Goal: Task Accomplishment & Management: Use online tool/utility

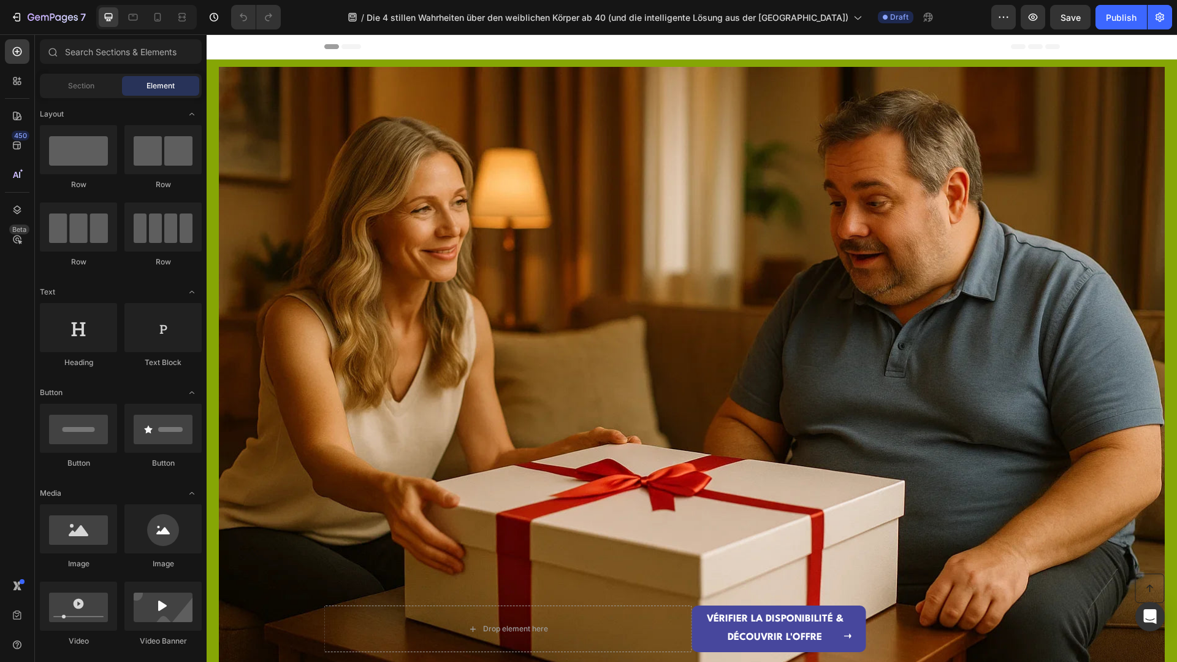
click at [167, 20] on div at bounding box center [146, 17] width 101 height 25
click at [166, 20] on div at bounding box center [158, 17] width 20 height 20
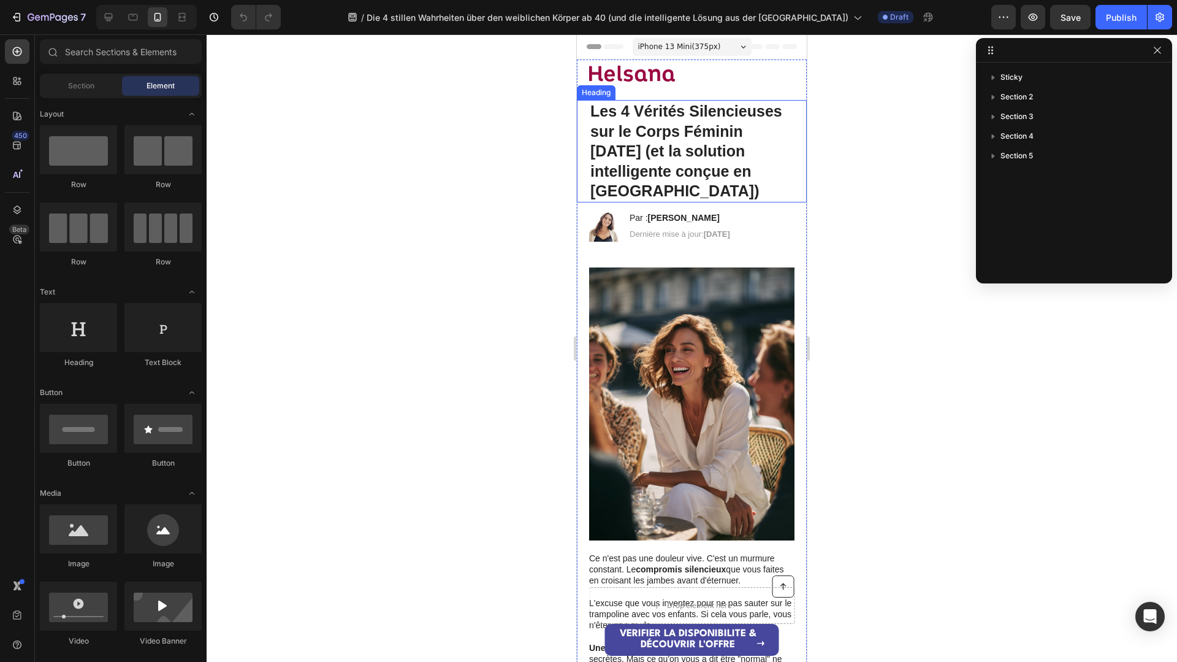
click at [655, 167] on strong "Les 4 Vérités Silencieuses sur le Corps Féminin [DATE] (et la solution intellig…" at bounding box center [686, 150] width 192 height 97
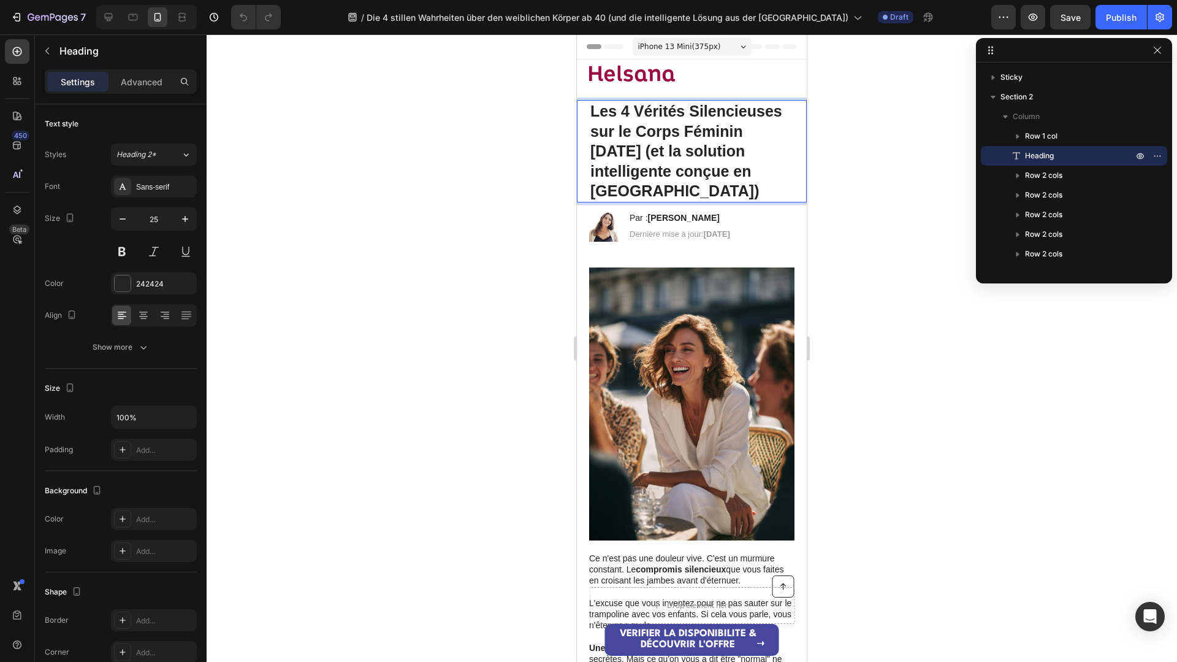
click at [686, 192] on p "Les 4 Vérités Silencieuses sur le Corps Féminin [DATE] (et la solution intellig…" at bounding box center [691, 151] width 203 height 100
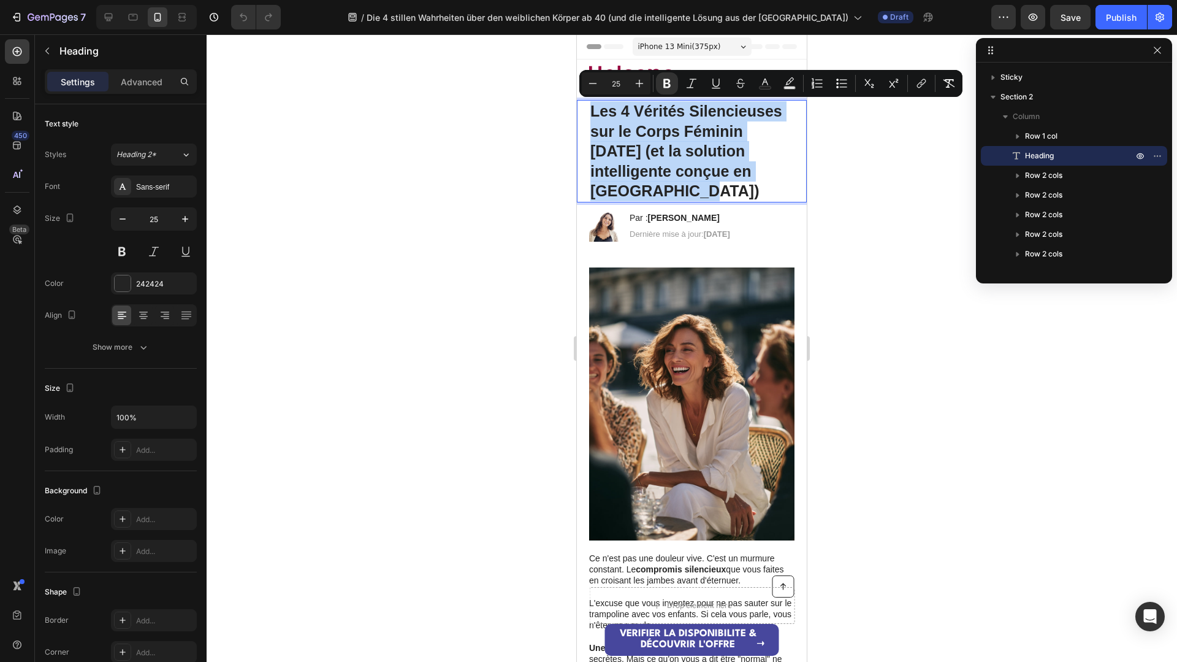
drag, startPoint x: 685, startPoint y: 192, endPoint x: 583, endPoint y: 107, distance: 132.8
click at [583, 107] on div "Les 4 Vérités Silencieuses sur le Corps Féminin [DATE] (et la solution intellig…" at bounding box center [692, 151] width 230 height 102
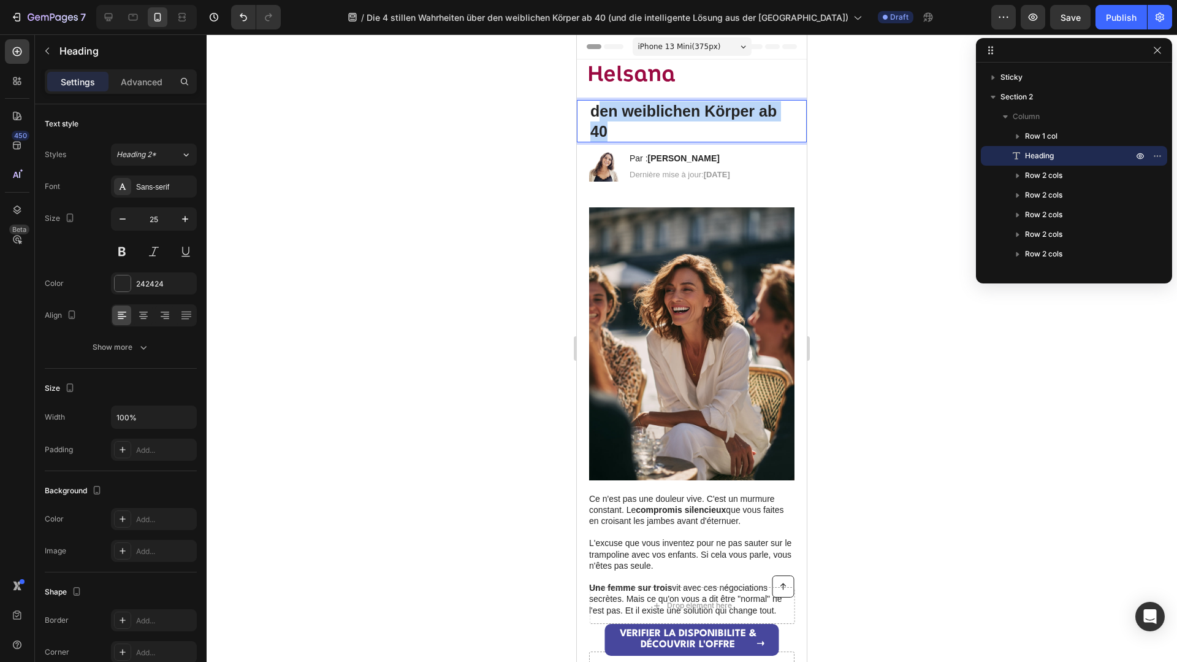
drag, startPoint x: 638, startPoint y: 121, endPoint x: 598, endPoint y: 113, distance: 40.6
click at [598, 113] on p "den weiblichen Körper ab 40" at bounding box center [691, 121] width 203 height 40
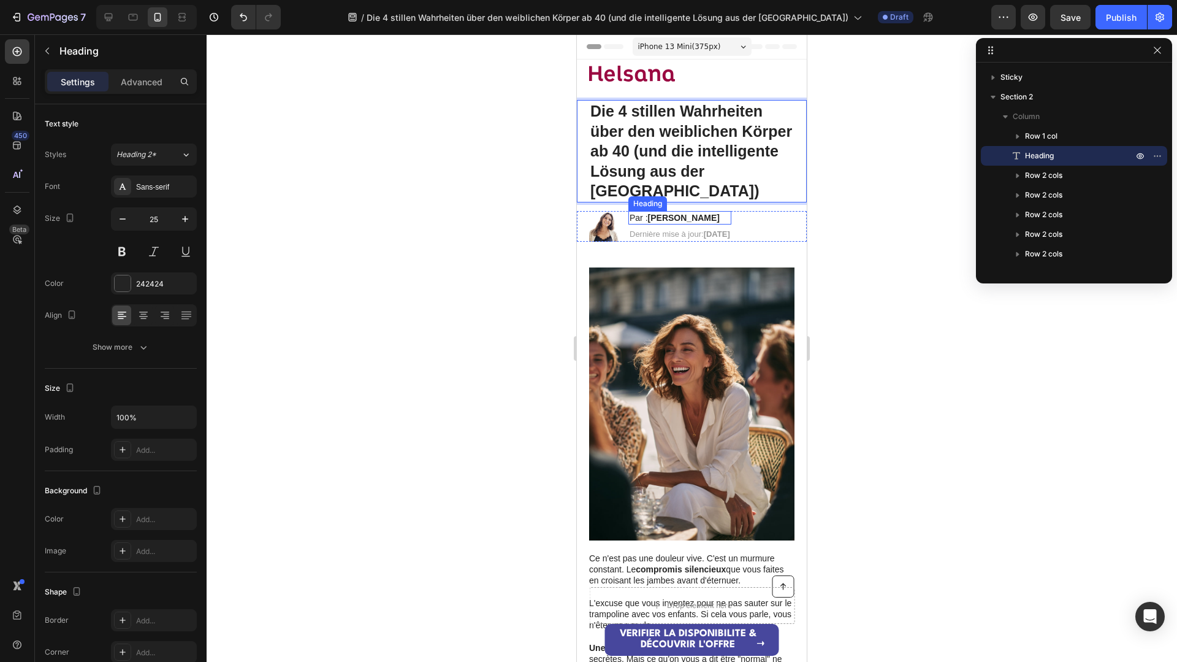
click at [678, 213] on strong "[PERSON_NAME]" at bounding box center [684, 218] width 72 height 10
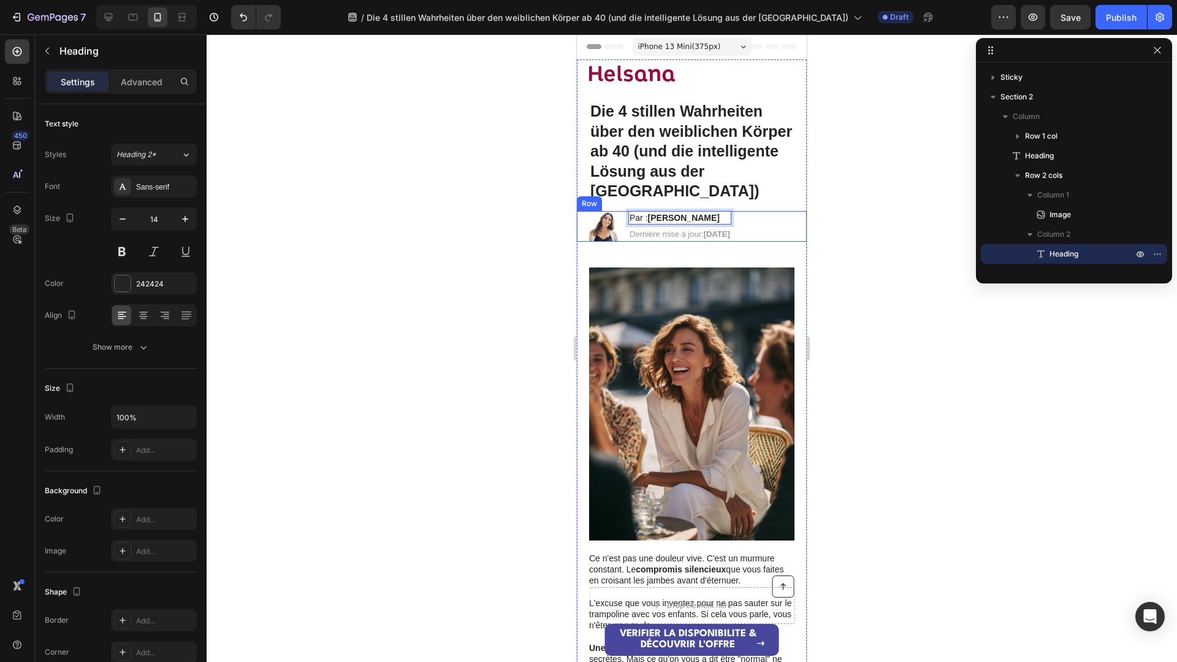
drag, startPoint x: 727, startPoint y: 197, endPoint x: 624, endPoint y: 193, distance: 103.1
click at [624, 211] on div "Image Par : [PERSON_NAME] Heading 4 Dernière mise à jour: [DATE] Text [GEOGRAPH…" at bounding box center [692, 226] width 230 height 31
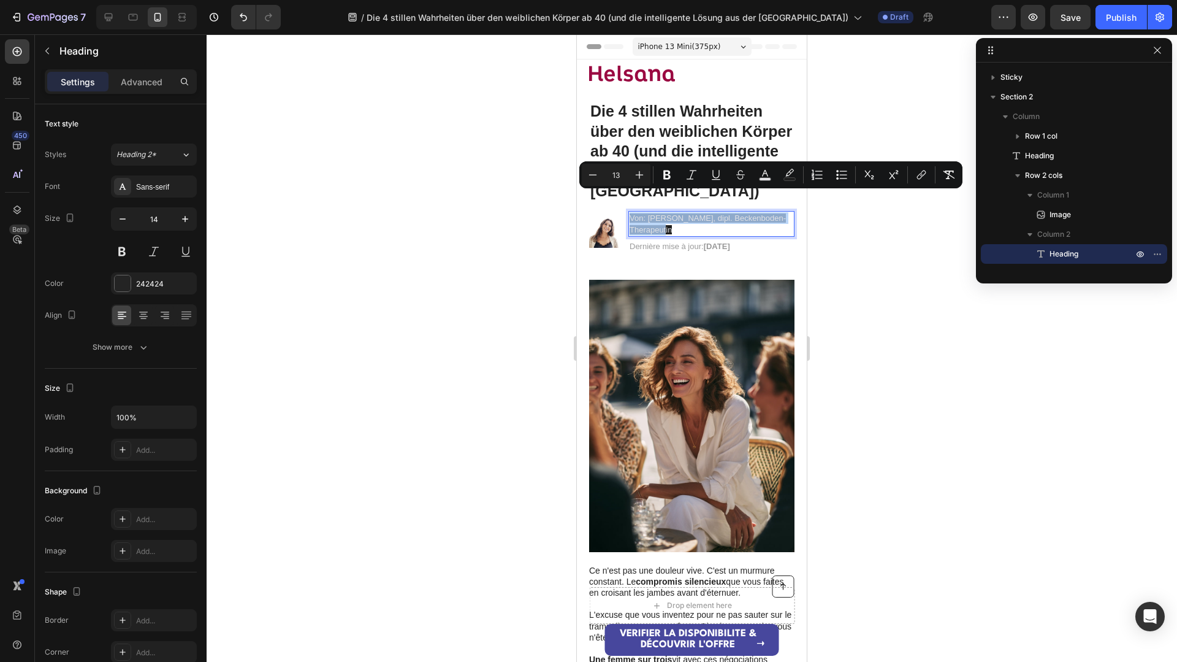
drag, startPoint x: 708, startPoint y: 206, endPoint x: 632, endPoint y: 196, distance: 76.7
click at [632, 212] on p "Von: [PERSON_NAME], dipl. Beckenboden-Therapeutin" at bounding box center [712, 223] width 164 height 23
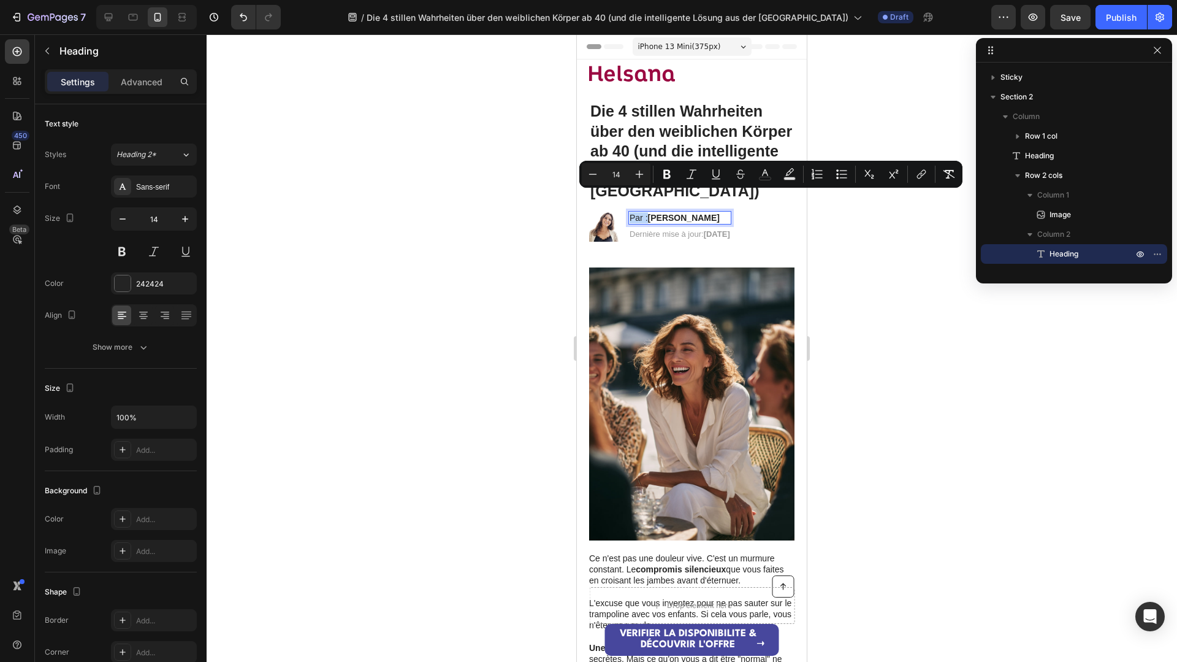
click at [720, 212] on p "Par : [PERSON_NAME]" at bounding box center [680, 217] width 101 height 11
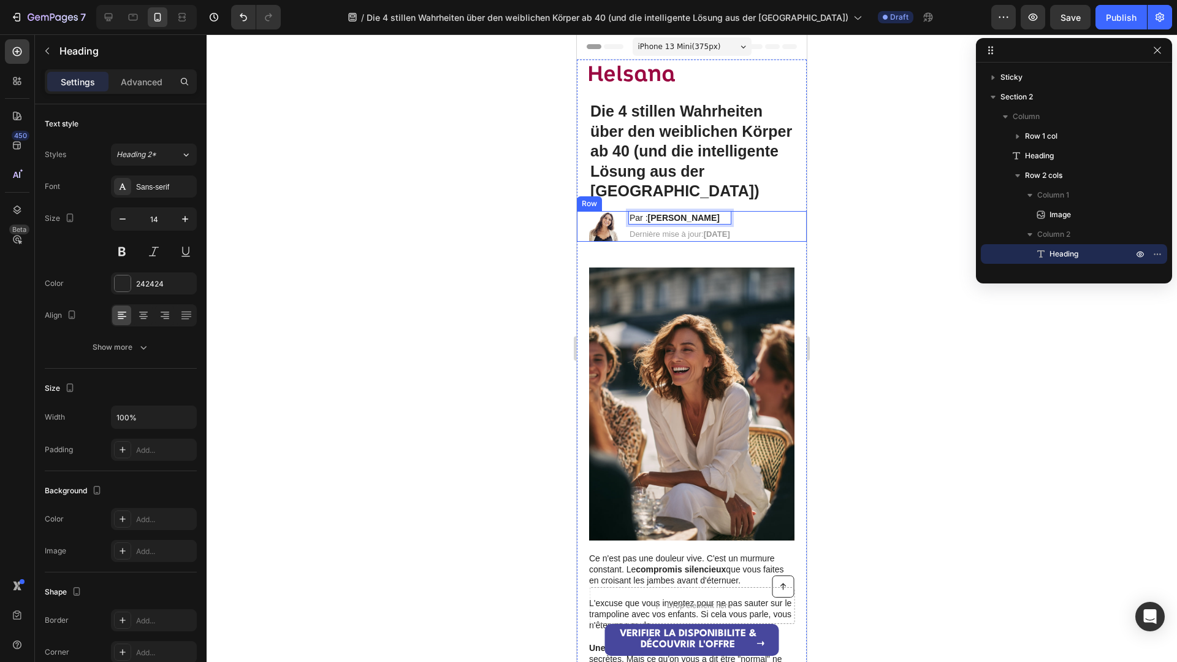
drag, startPoint x: 716, startPoint y: 198, endPoint x: 562, endPoint y: 191, distance: 154.1
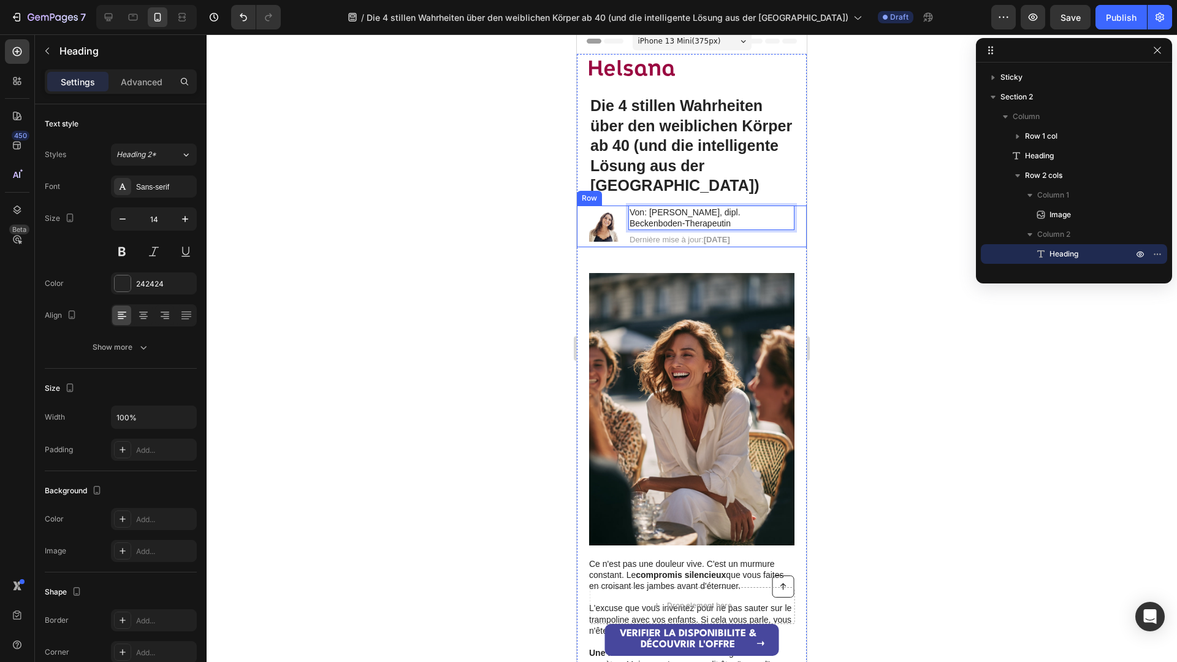
scroll to position [7, 0]
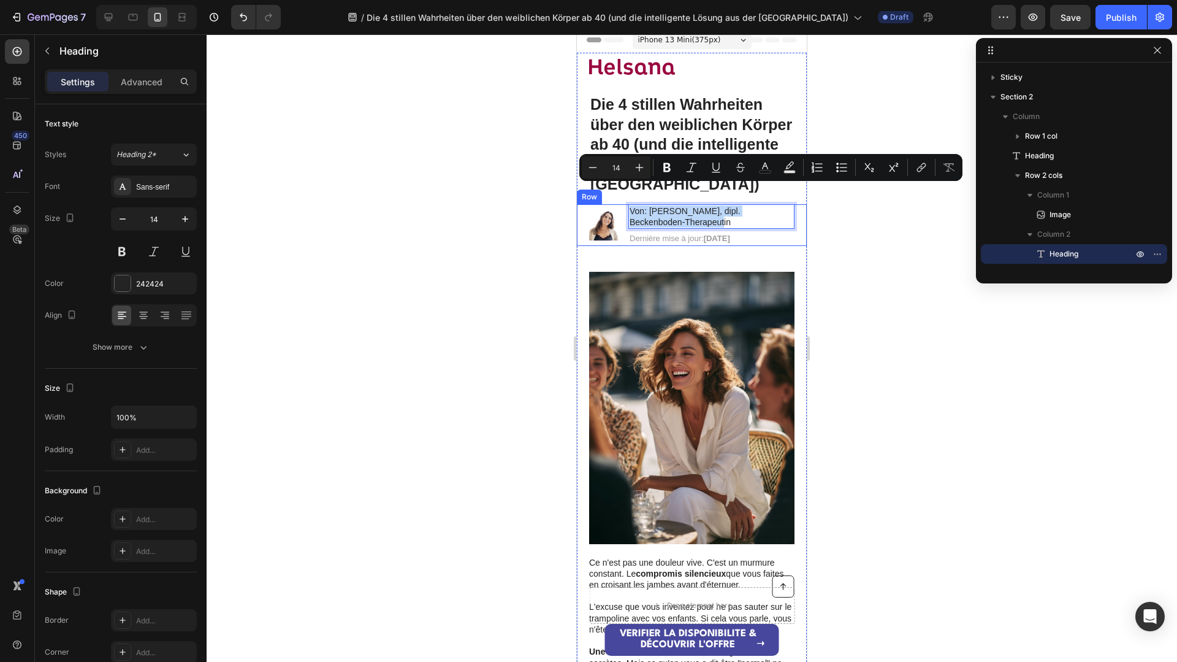
drag, startPoint x: 700, startPoint y: 202, endPoint x: 623, endPoint y: 182, distance: 79.9
click at [625, 204] on div "Image Von: [PERSON_NAME], dipl. Beckenboden-Therapeutin Heading 4 Dernière mise…" at bounding box center [692, 225] width 230 height 42
click at [587, 164] on icon "Editor contextual toolbar" at bounding box center [593, 167] width 12 height 12
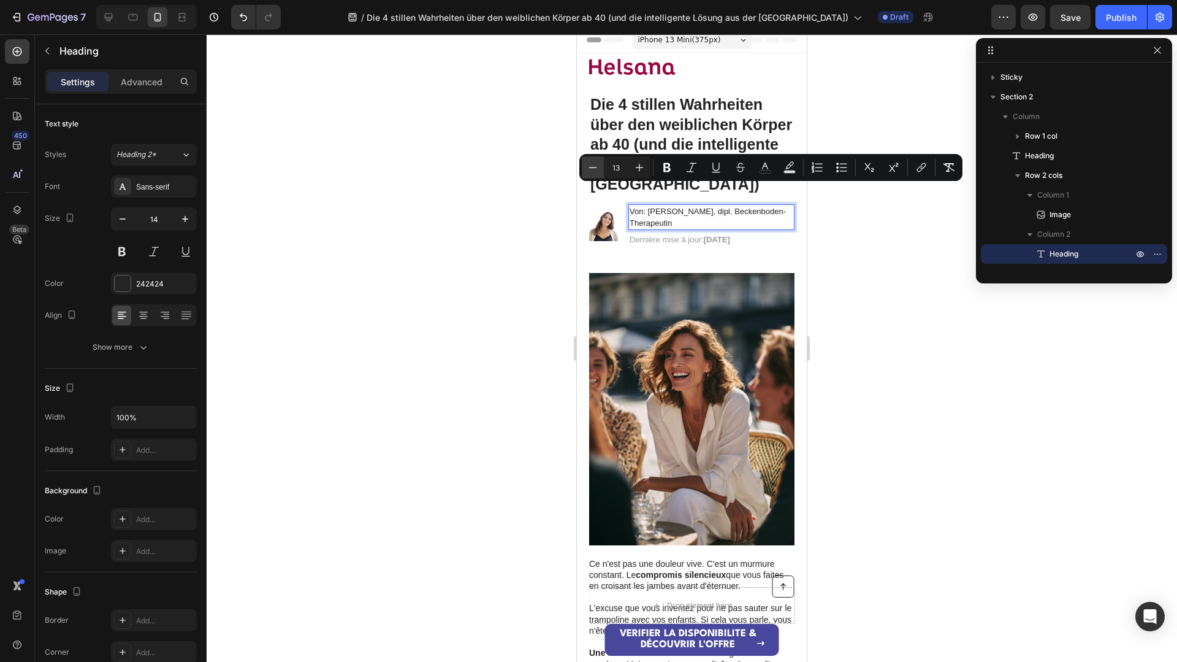
click at [587, 164] on icon "Editor contextual toolbar" at bounding box center [593, 167] width 12 height 12
type input "12"
click at [682, 207] on span "Von: [PERSON_NAME], dipl. Beckenboden-Therapeutin" at bounding box center [702, 217] width 144 height 20
drag, startPoint x: 646, startPoint y: 192, endPoint x: 683, endPoint y: 192, distance: 37.4
click at [684, 207] on span "Von: [PERSON_NAME], dipl. Beckenboden-Therapeutin" at bounding box center [702, 217] width 144 height 20
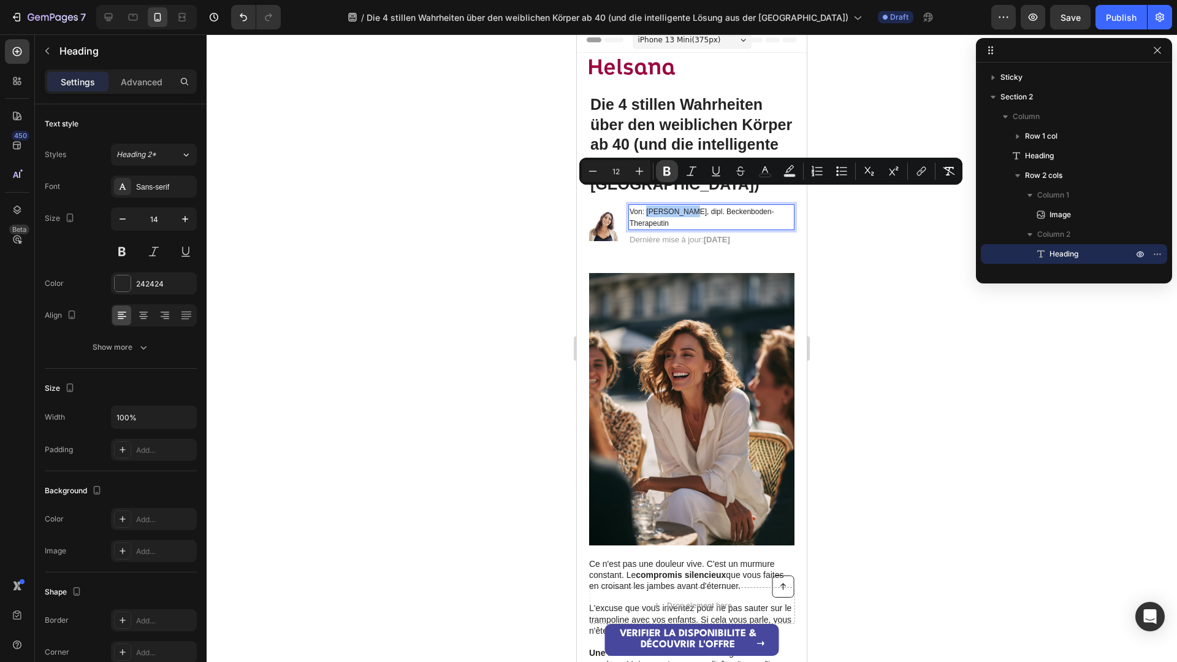
click at [667, 169] on icon "Editor contextual toolbar" at bounding box center [667, 171] width 12 height 12
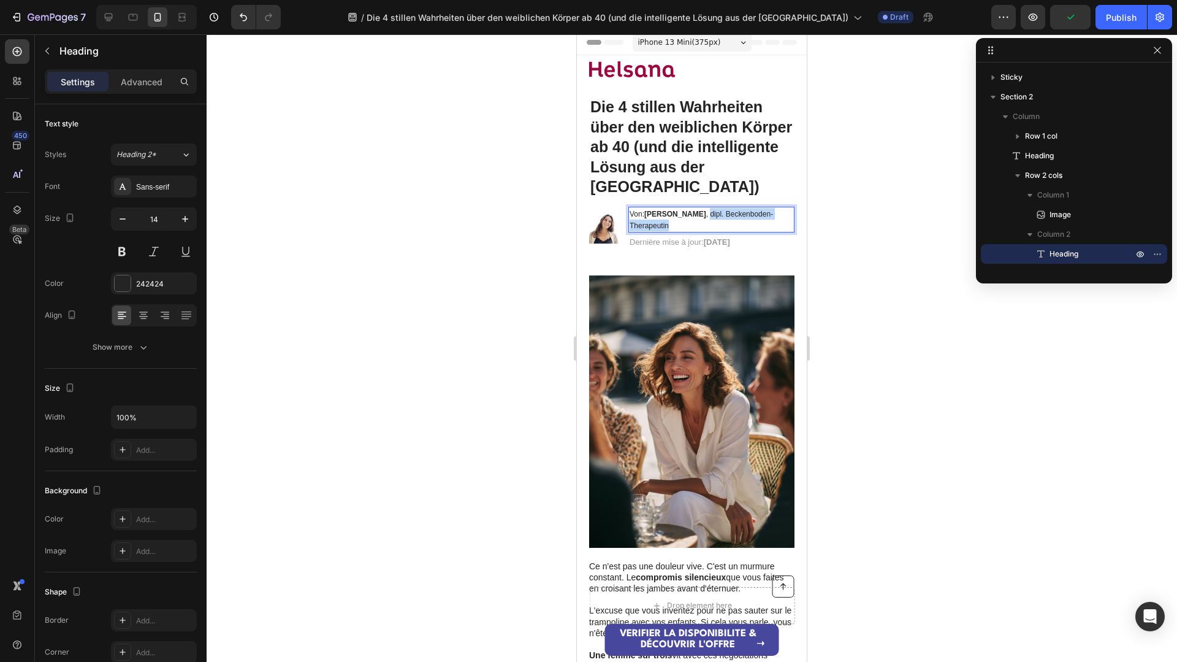
drag, startPoint x: 692, startPoint y: 192, endPoint x: 749, endPoint y: 204, distance: 57.7
click at [749, 208] on p "Von: [PERSON_NAME] , dipl. Beckenboden-Therapeutin" at bounding box center [712, 219] width 164 height 23
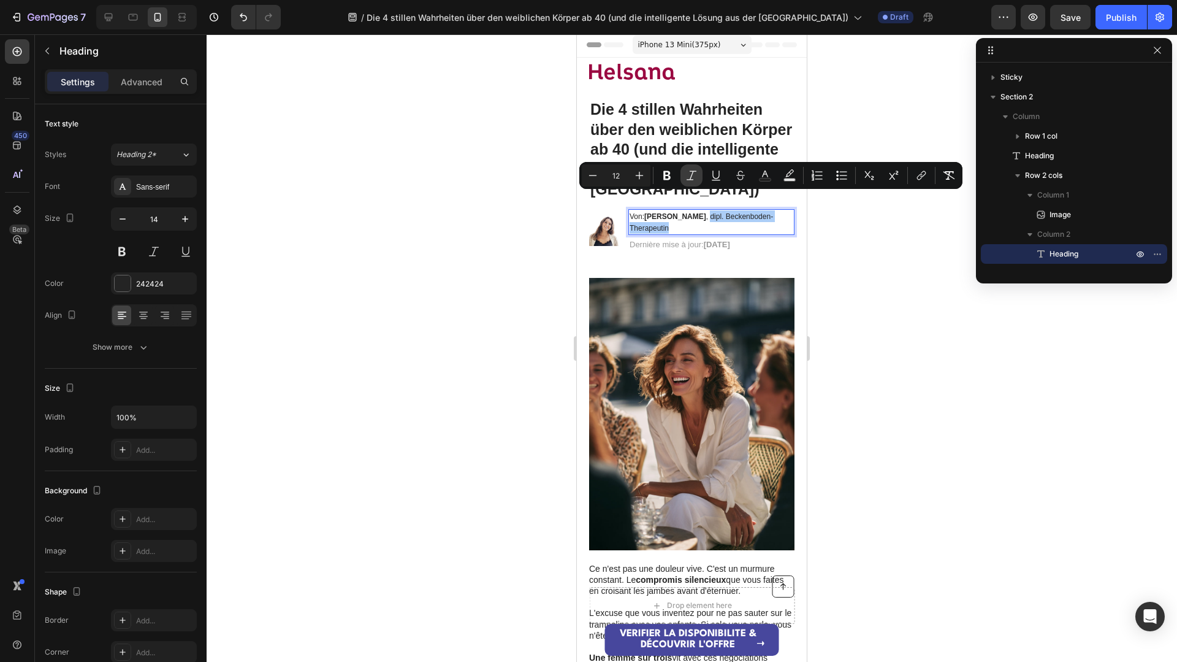
scroll to position [0, 0]
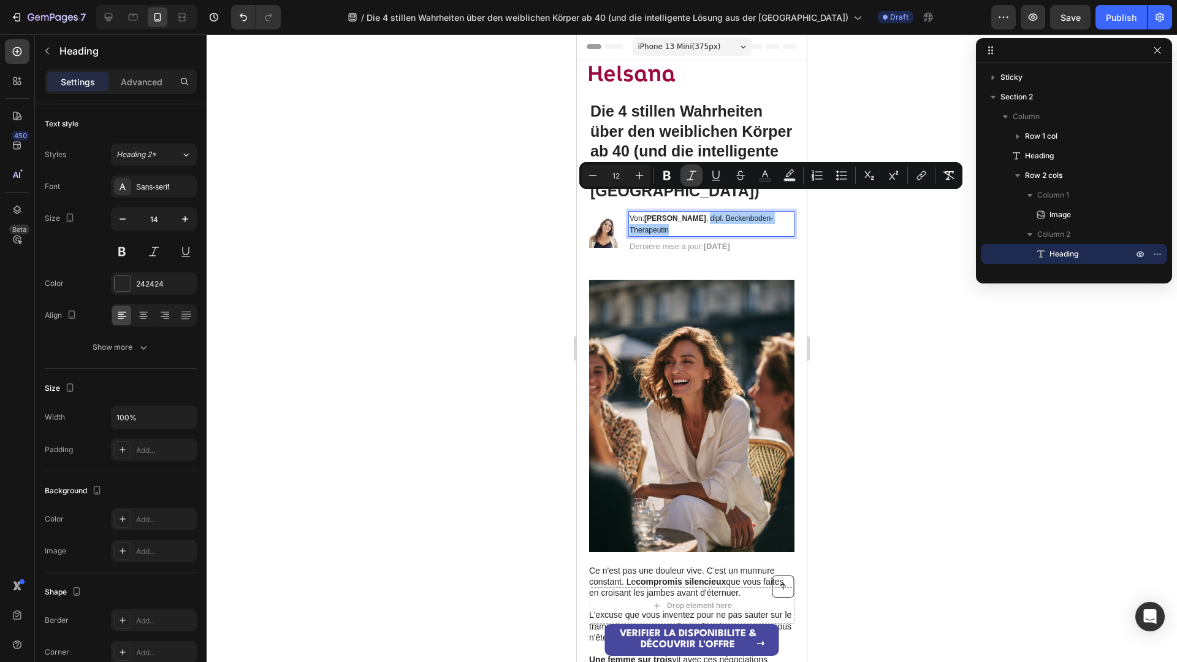
click at [687, 174] on icon "Editor contextual toolbar" at bounding box center [692, 175] width 12 height 12
click at [591, 171] on icon "Editor contextual toolbar" at bounding box center [593, 175] width 12 height 12
type input "11"
click at [849, 224] on div at bounding box center [692, 347] width 971 height 627
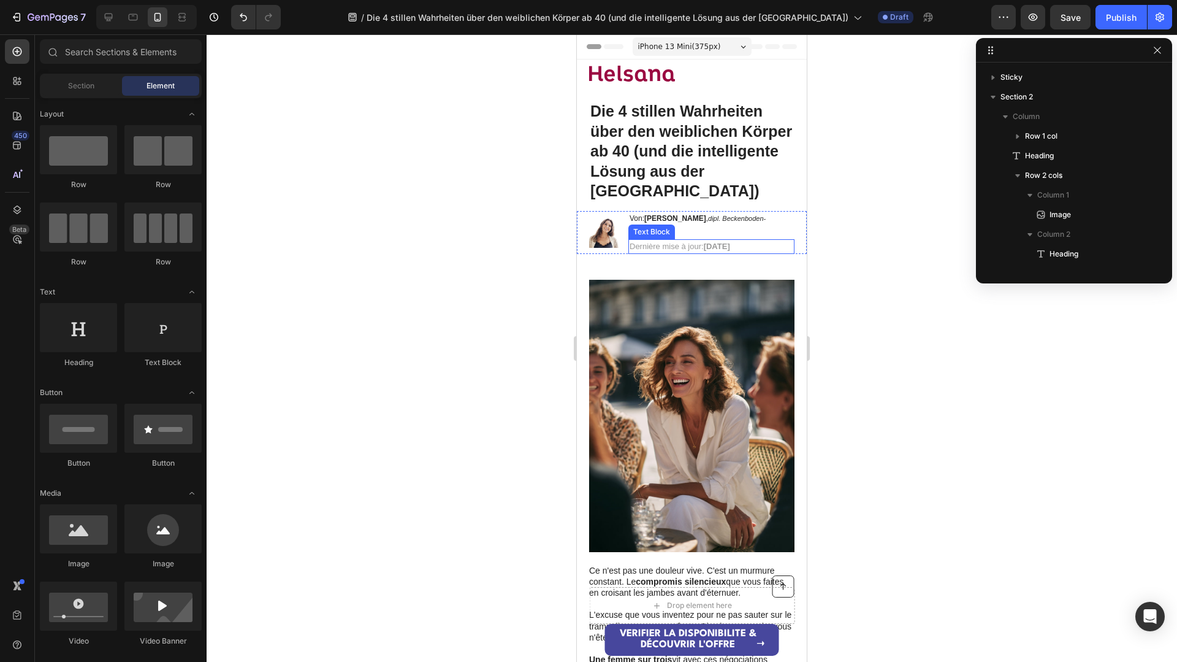
click at [730, 242] on strong "[DATE]" at bounding box center [717, 246] width 26 height 9
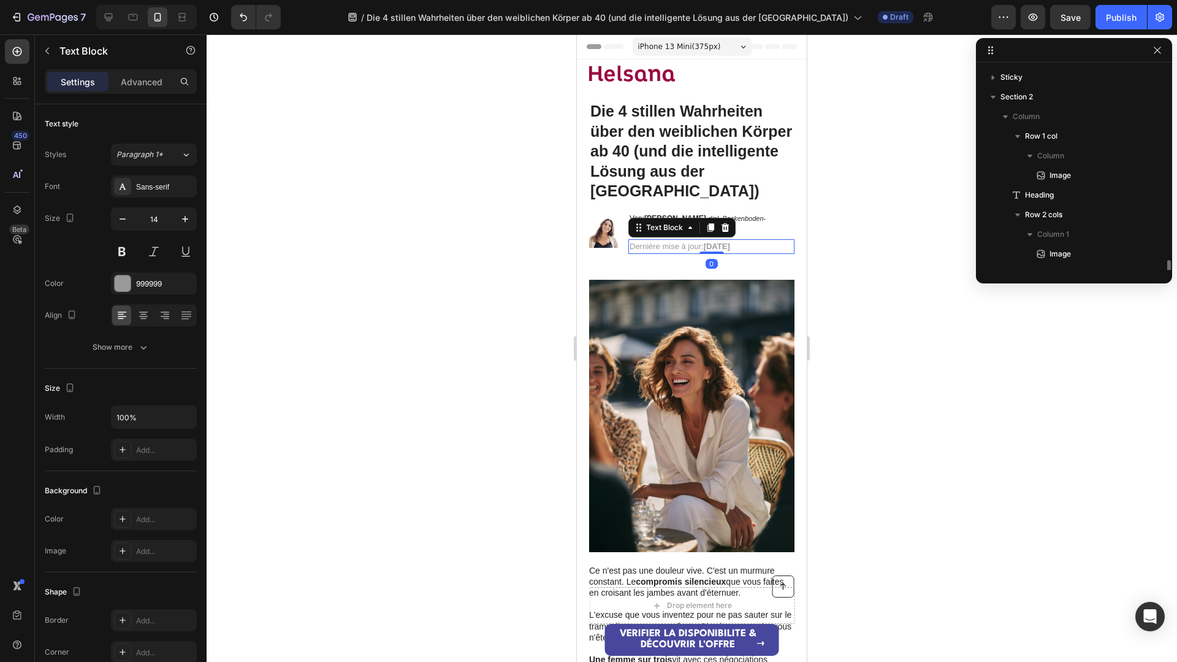
scroll to position [153, 0]
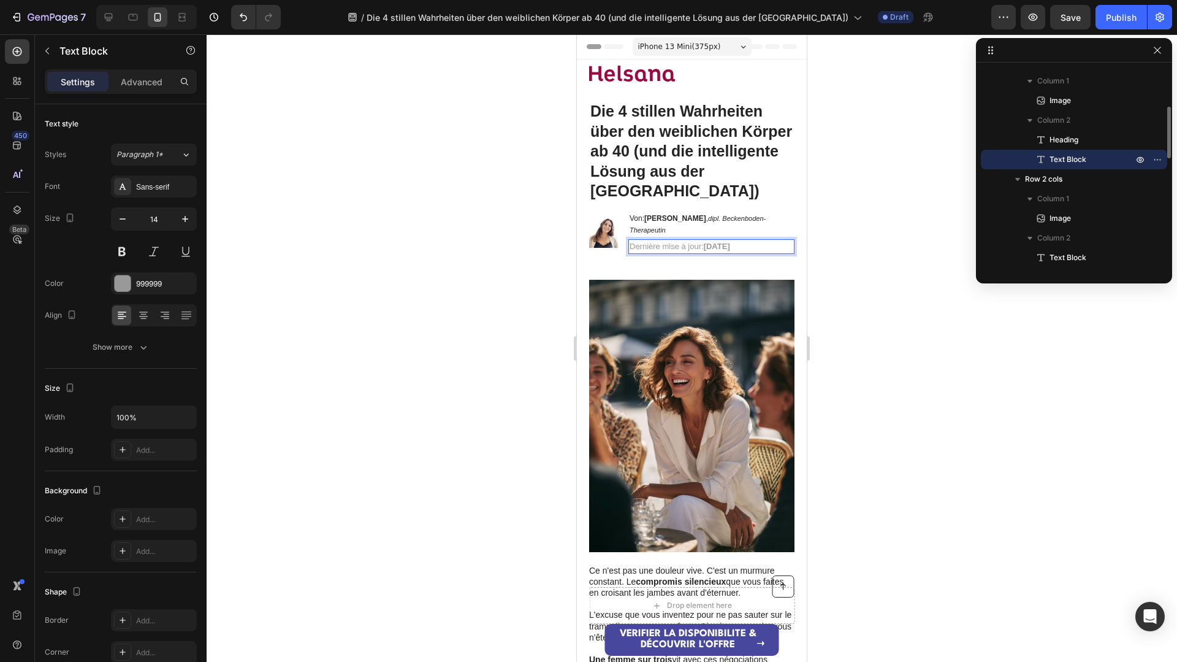
click at [730, 242] on strong "[DATE]" at bounding box center [717, 246] width 26 height 9
drag, startPoint x: 779, startPoint y: 215, endPoint x: 633, endPoint y: 215, distance: 145.9
click at [633, 242] on span "Dernière mise à jour: [DATE]" at bounding box center [680, 246] width 101 height 9
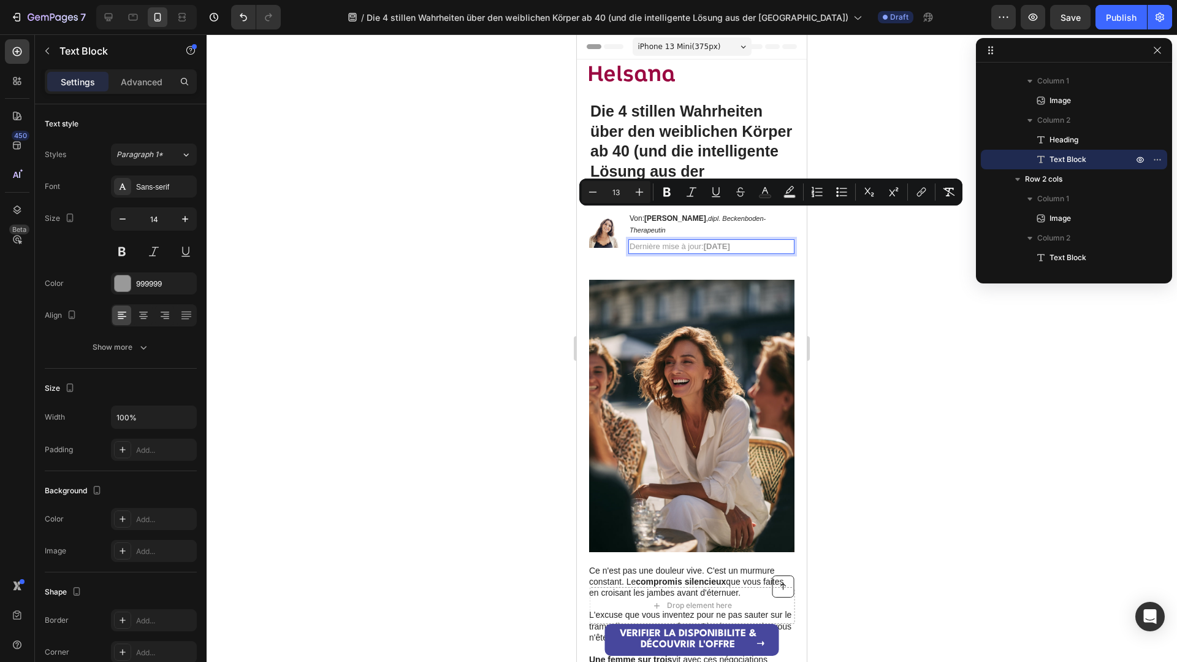
drag, startPoint x: 629, startPoint y: 215, endPoint x: 779, endPoint y: 217, distance: 149.6
click at [730, 242] on span "Dernière mise à jour: [DATE]" at bounding box center [680, 246] width 101 height 9
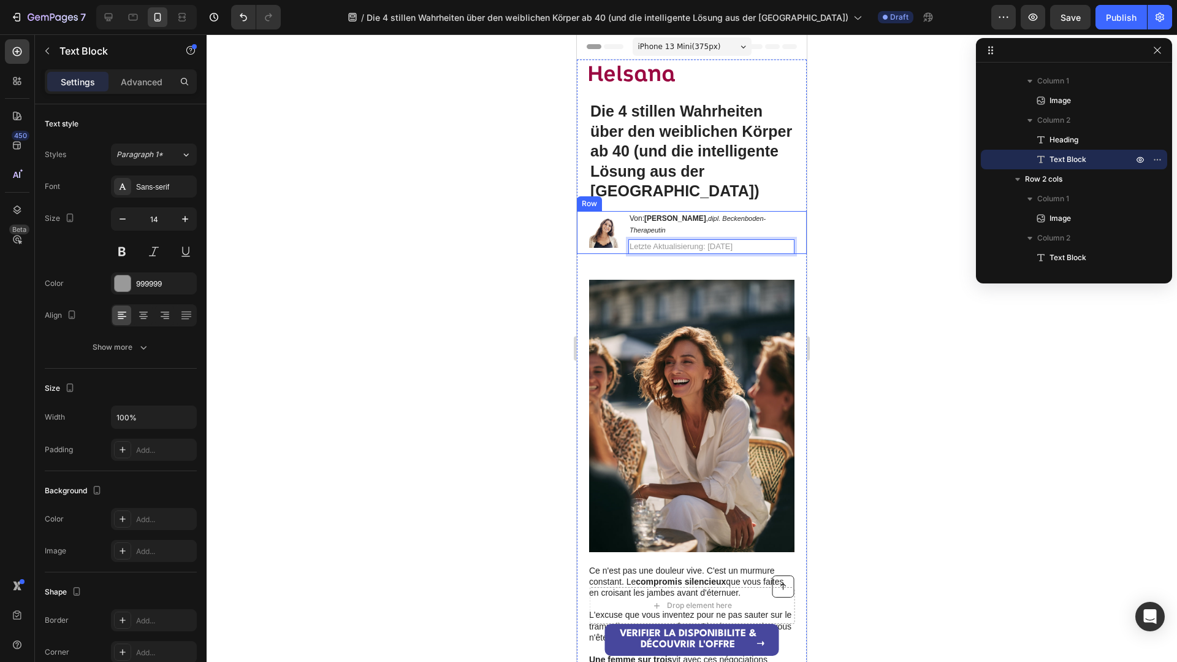
drag, startPoint x: 705, startPoint y: 214, endPoint x: 787, endPoint y: 216, distance: 82.2
click at [787, 216] on div "Image ⁠⁠⁠⁠⁠⁠⁠ Von: [PERSON_NAME] , dipl. Beckenboden-Therapeutin Heading Letzte…" at bounding box center [692, 232] width 230 height 43
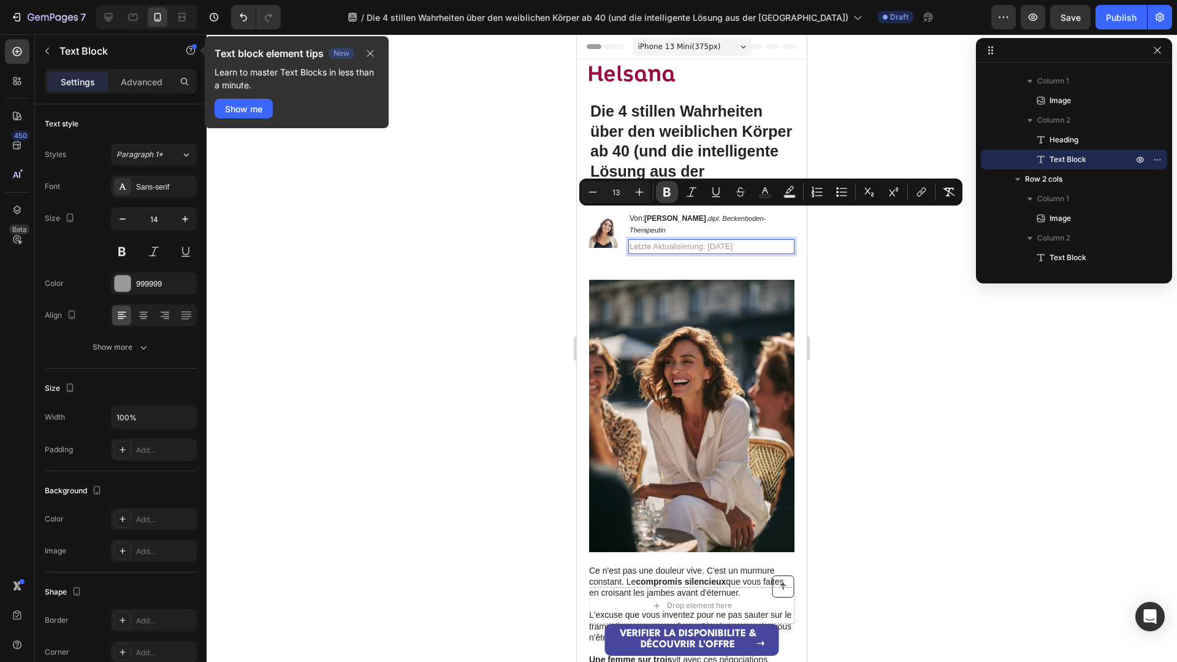
click at [662, 194] on icon "Editor contextual toolbar" at bounding box center [667, 192] width 12 height 12
click at [806, 262] on div "Image Ce n'est pas une douleur vive. C'est un murmure constant. Le compromis si…" at bounding box center [692, 483] width 230 height 443
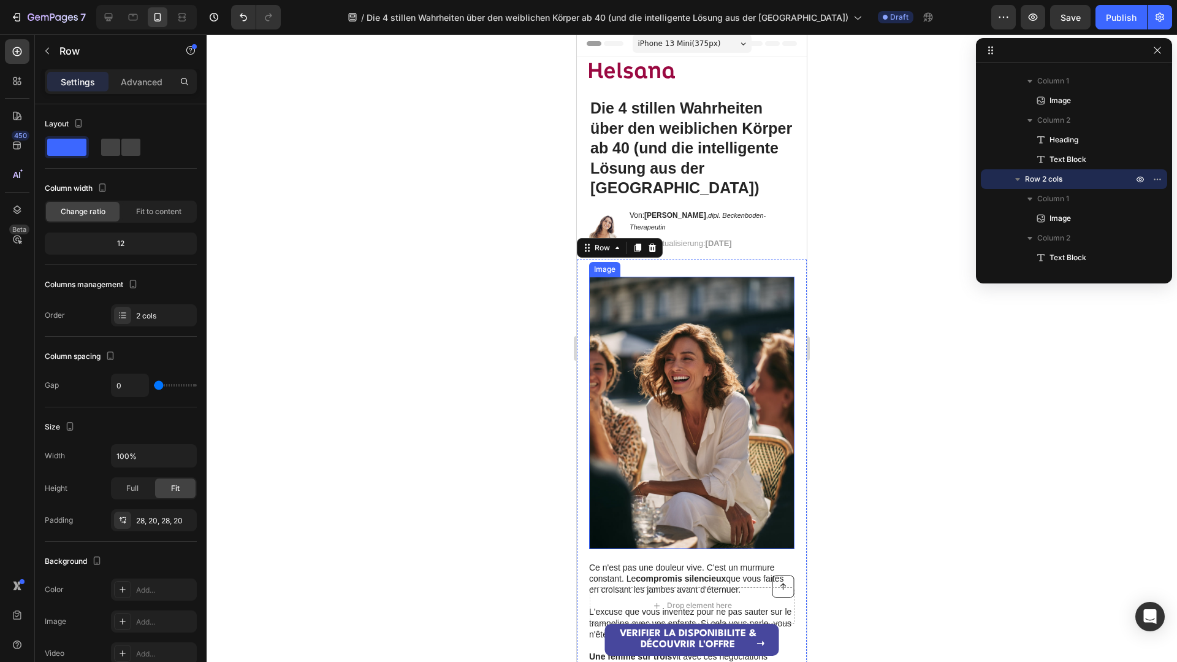
scroll to position [20, 0]
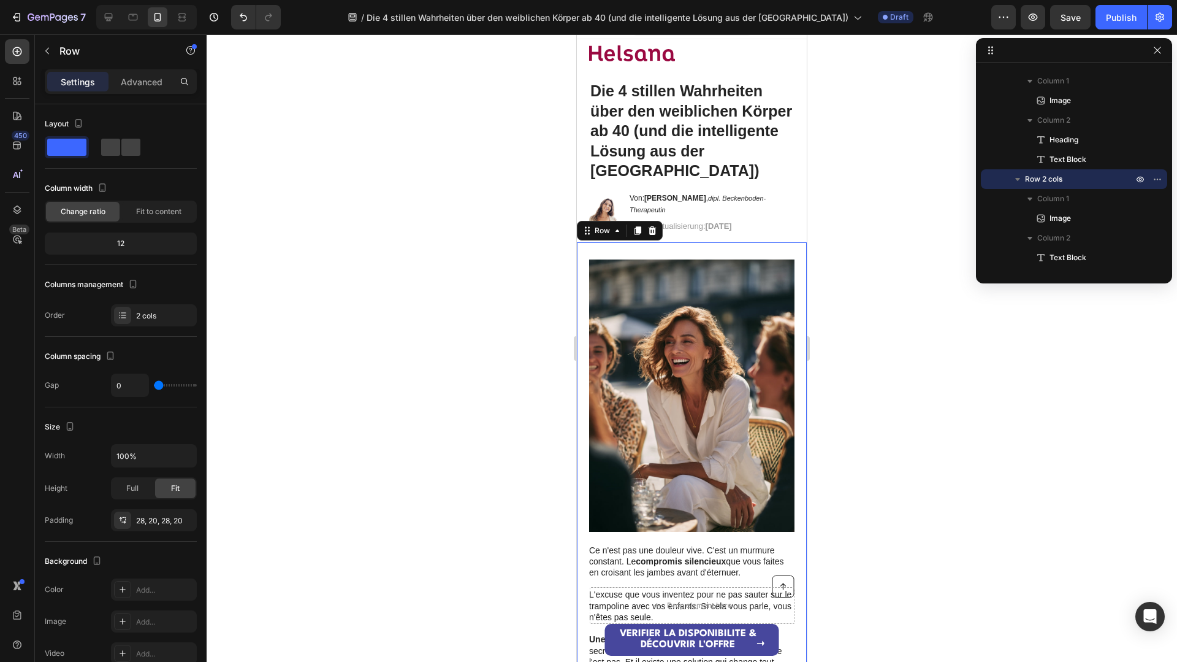
click at [851, 267] on div at bounding box center [692, 347] width 971 height 627
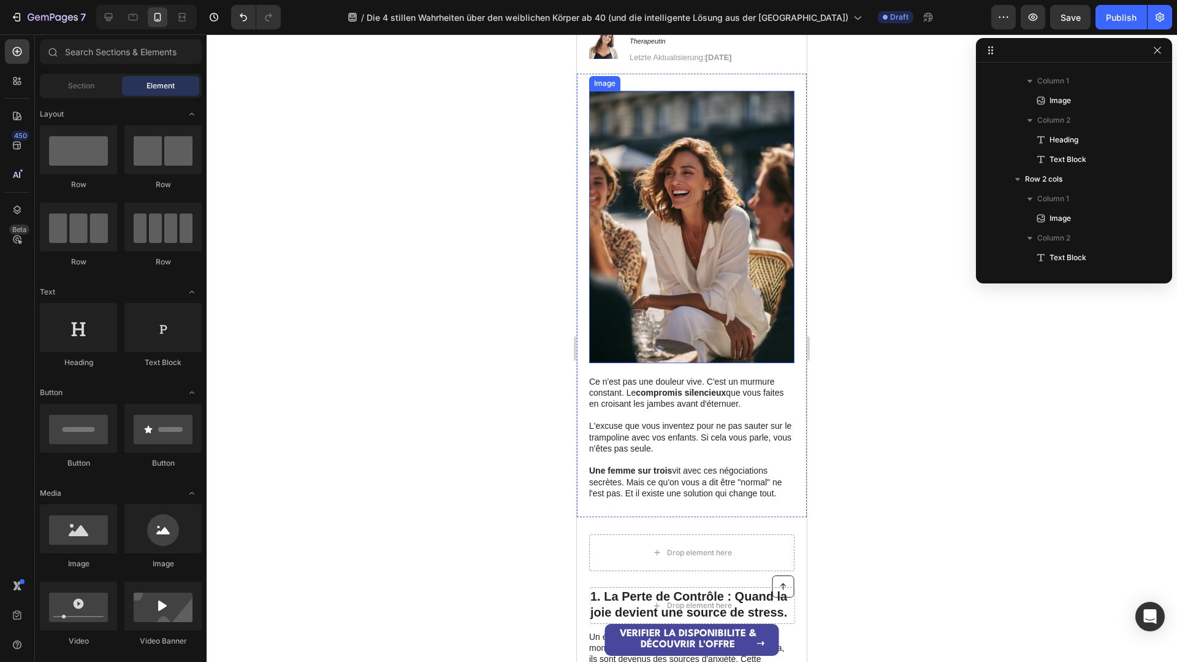
scroll to position [196, 0]
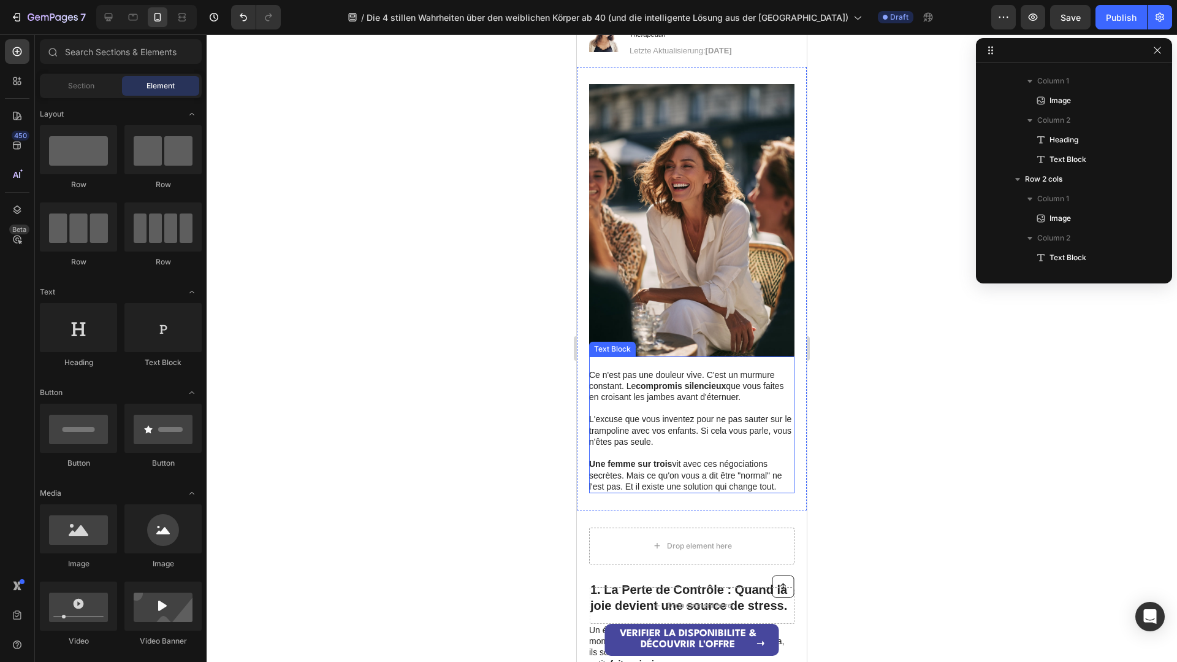
click at [684, 370] on p "Ce n'est pas une douleur vive. C'est un murmure constant. Le compromis silencie…" at bounding box center [691, 386] width 204 height 34
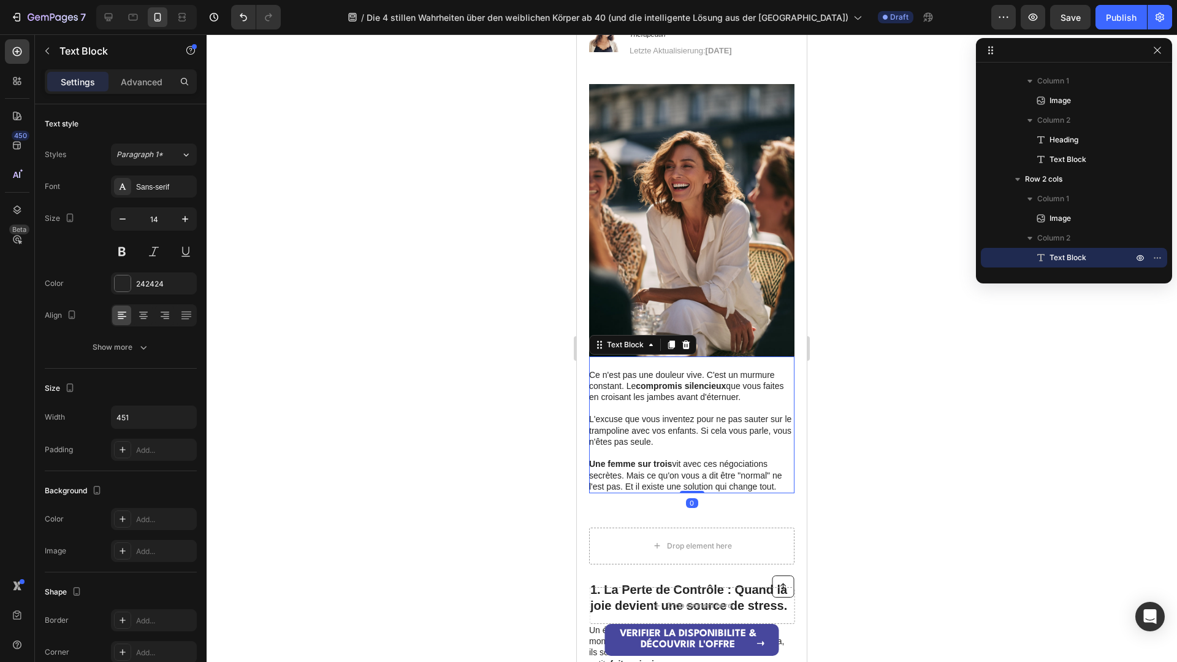
click at [779, 458] on p "Une femme sur trois vit avec ces négociations secrètes. Mais ce qu'on vous a di…" at bounding box center [691, 475] width 204 height 34
drag, startPoint x: 780, startPoint y: 454, endPoint x: 590, endPoint y: 338, distance: 222.1
click at [590, 356] on div "Ce n'est pas une douleur vive. C'est un murmure constant. Le compromis silencie…" at bounding box center [691, 424] width 205 height 136
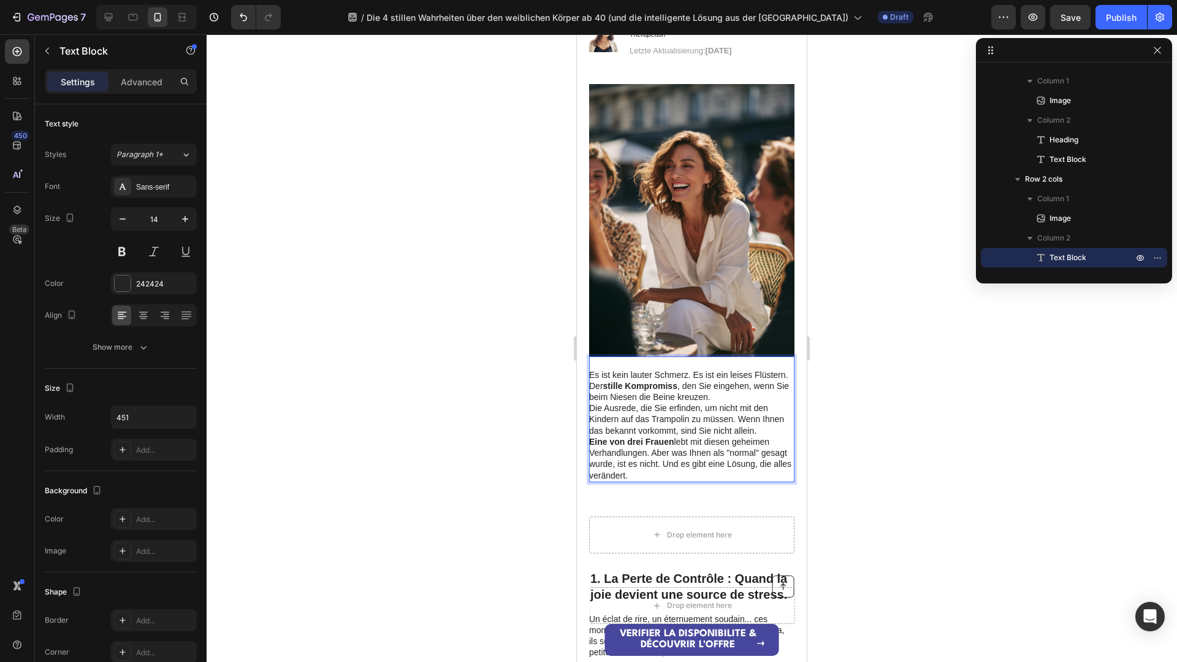
click at [717, 369] on p "Es ist kein lauter Schmerz. Es ist ein leises Flüstern. Der stille Kompromiss ,…" at bounding box center [691, 386] width 204 height 34
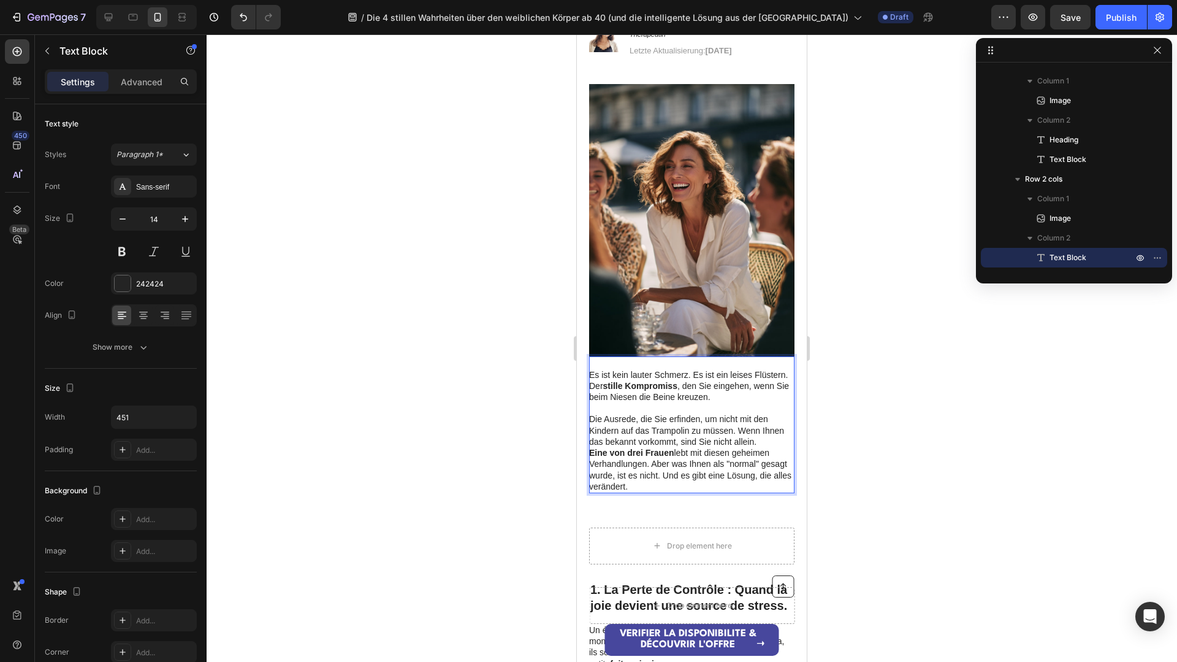
click at [769, 413] on p "Die Ausrede, die Sie erfinden, um nicht mit den Kindern auf das Trampolin zu mü…" at bounding box center [691, 430] width 204 height 34
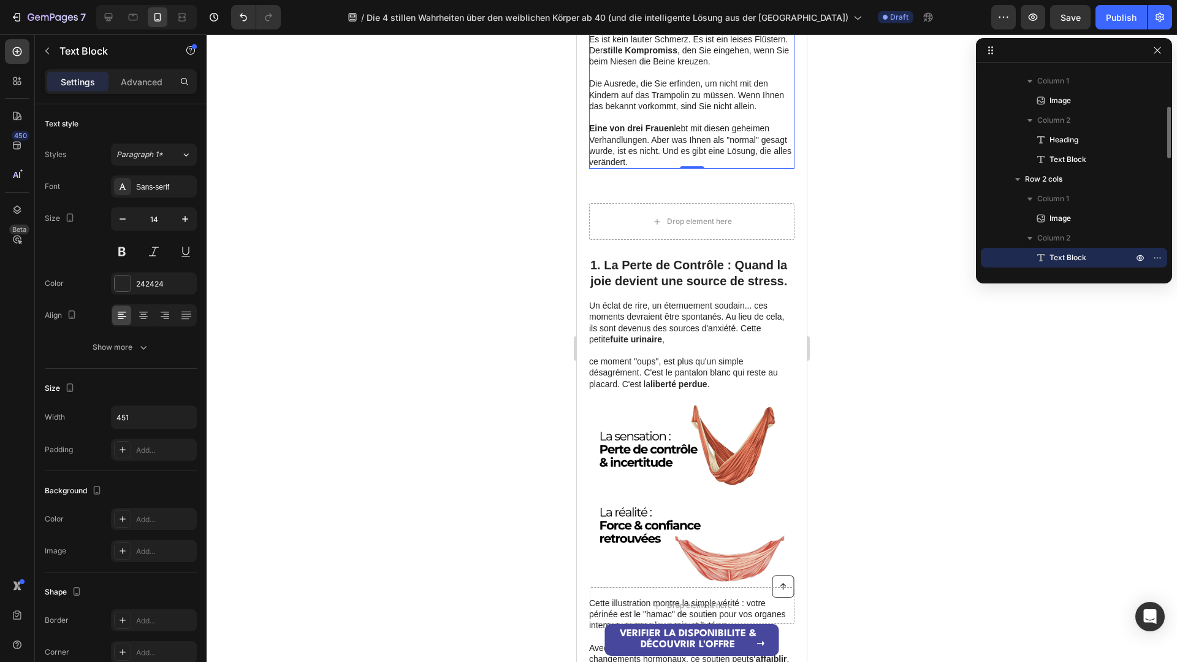
scroll to position [548, 0]
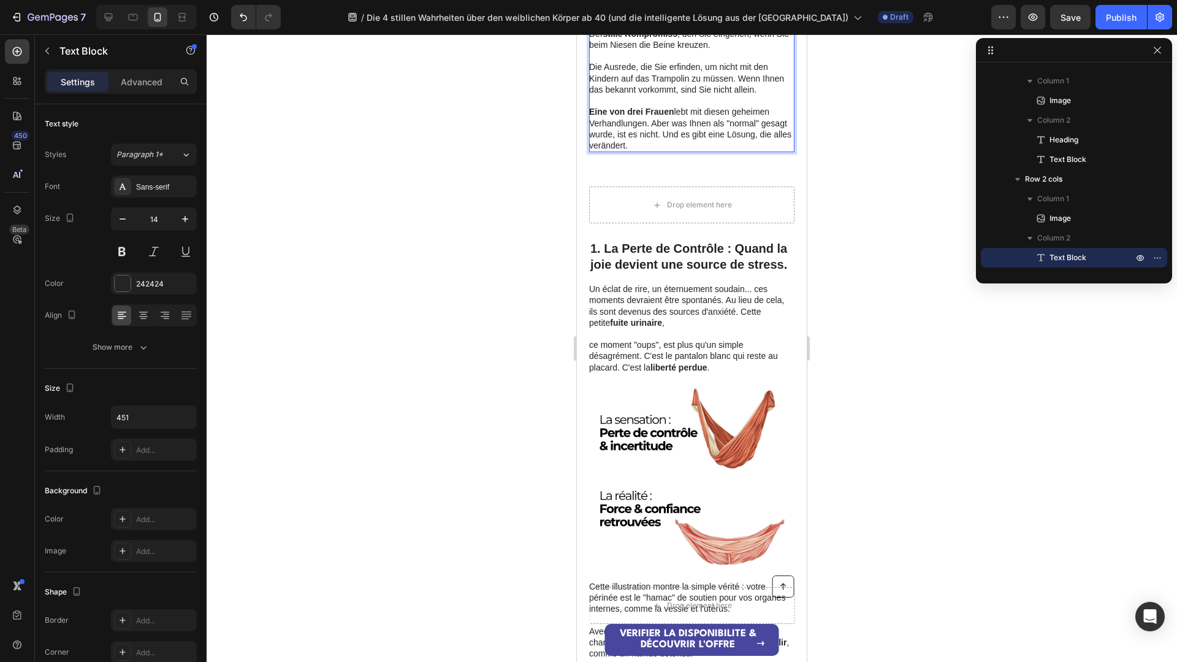
click at [752, 242] on strong "1. La Perte de Contrôle : Quand la joie devient une source de stress." at bounding box center [688, 256] width 197 height 29
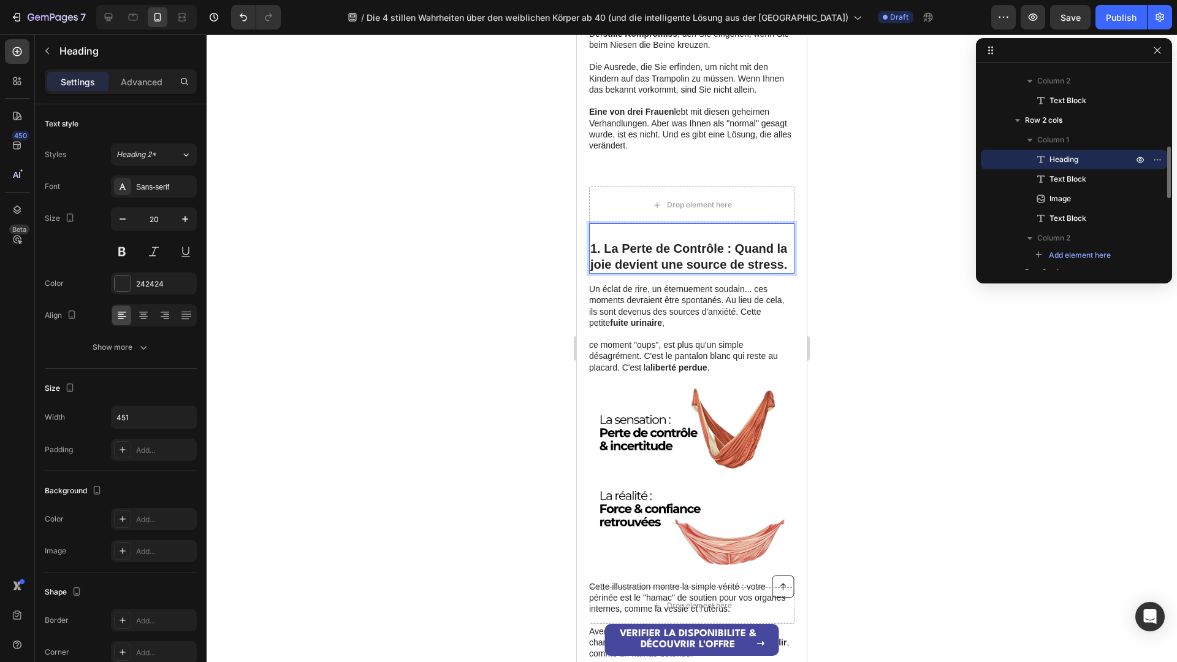
click at [766, 242] on strong "1. La Perte de Contrôle : Quand la joie devient une source de stress." at bounding box center [688, 256] width 197 height 29
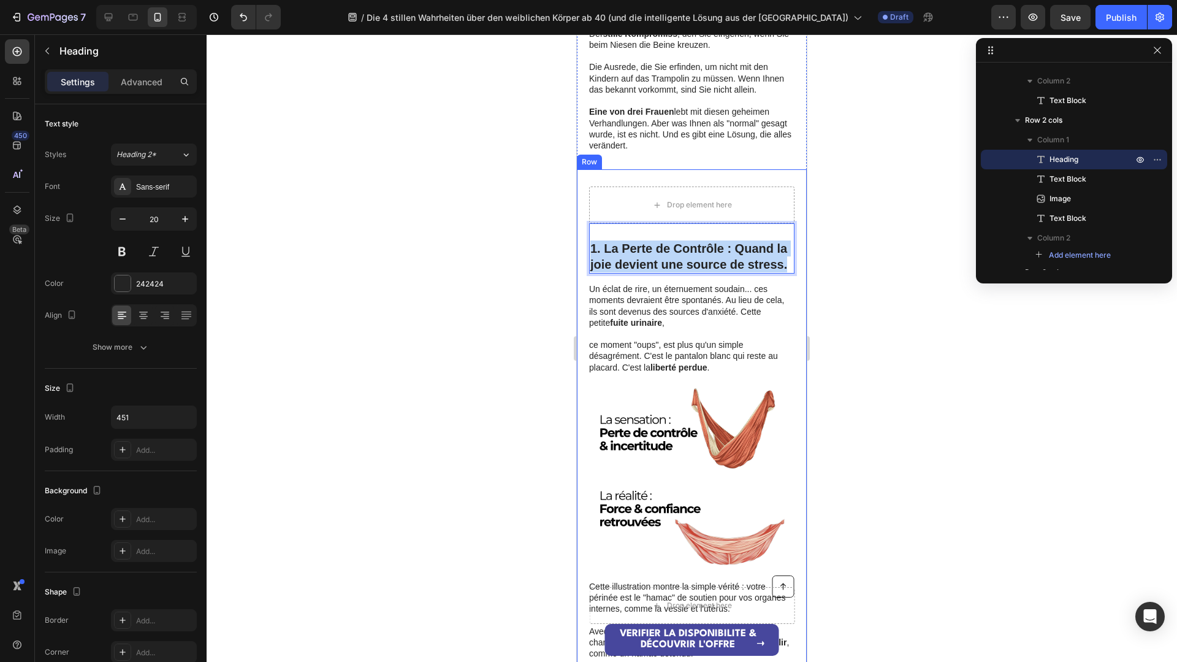
drag, startPoint x: 790, startPoint y: 234, endPoint x: 584, endPoint y: 212, distance: 207.3
click at [584, 212] on div "1. La Perte de Contrôle : Quand la joie devient une source de stress. Heading 1…" at bounding box center [692, 445] width 230 height 552
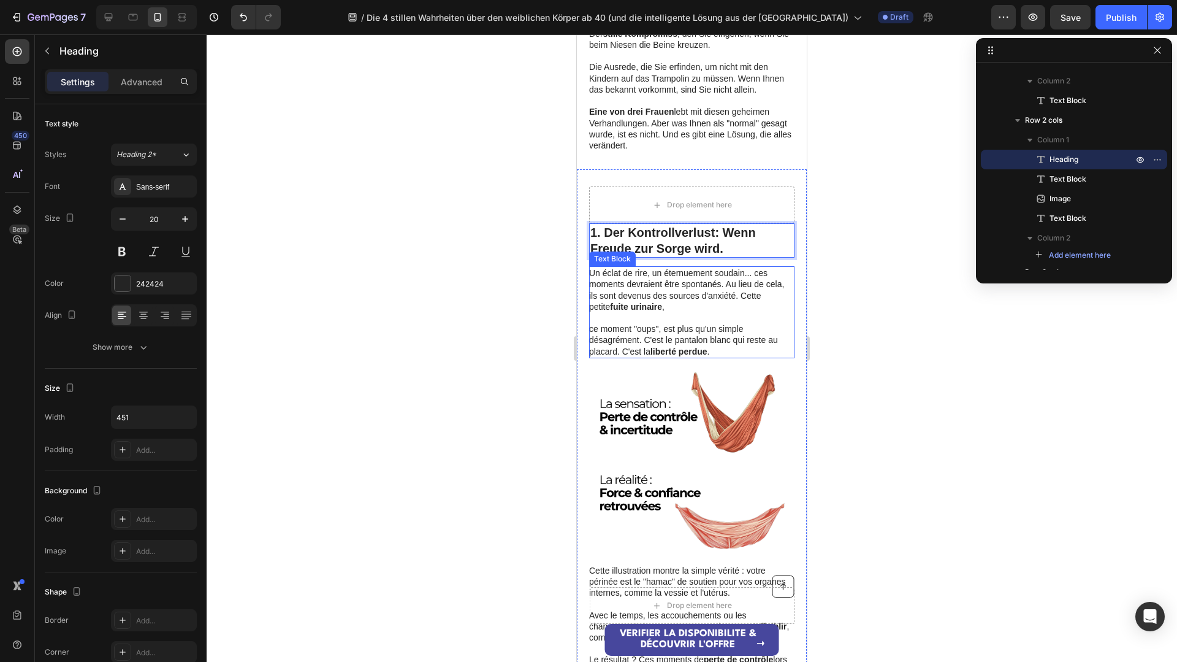
click at [709, 312] on p at bounding box center [691, 317] width 204 height 11
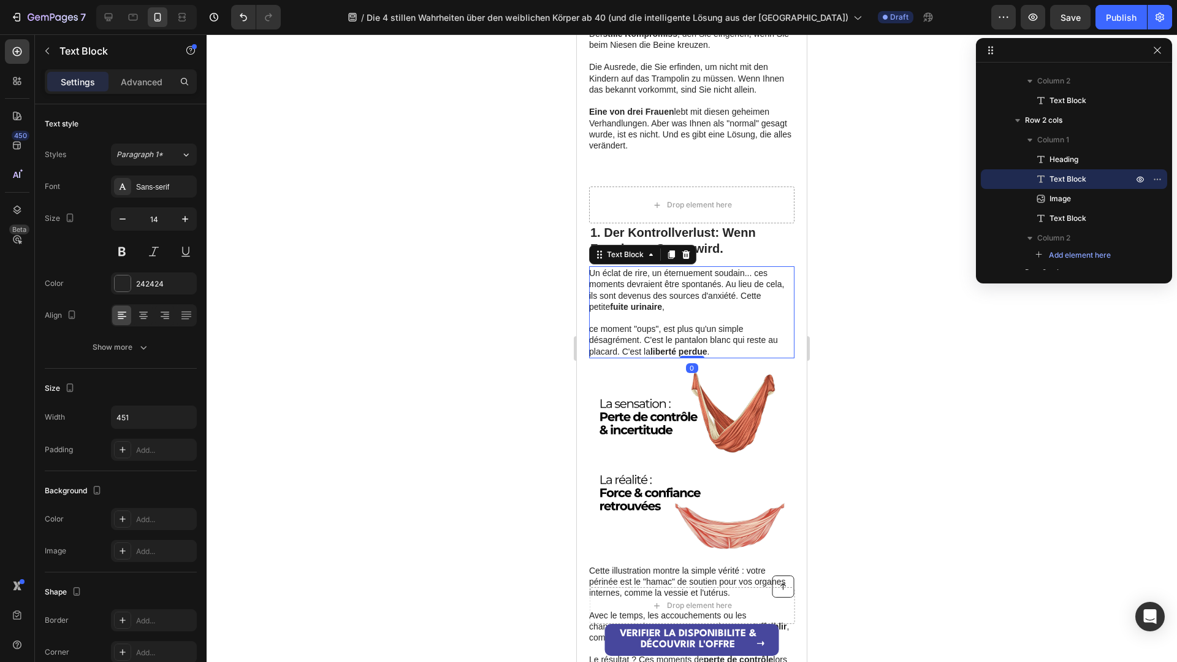
click at [726, 323] on p "ce moment "oups", est plus qu'un simple désagrément. C'est le pantalon blanc qu…" at bounding box center [691, 340] width 204 height 34
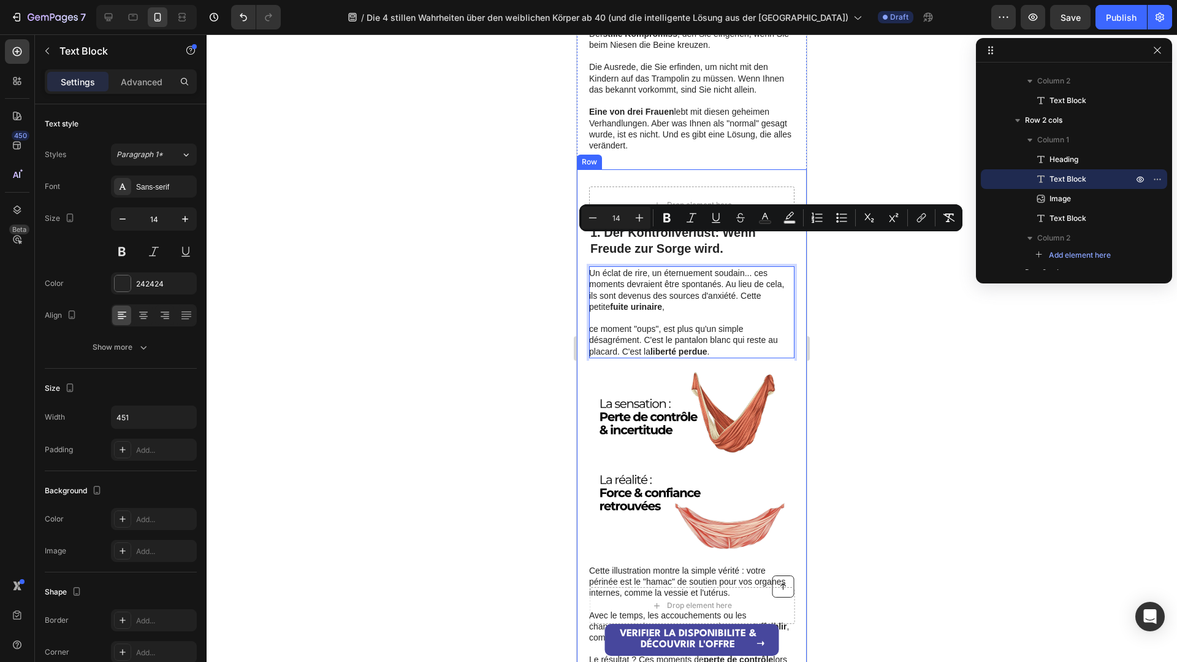
drag, startPoint x: 724, startPoint y: 318, endPoint x: 590, endPoint y: 230, distance: 160.2
click at [590, 230] on div "⁠⁠⁠⁠⁠⁠⁠ 1. Der Kontrollverlust: Wenn Freude zur Sorge wird. Heading Un éclat de…" at bounding box center [691, 455] width 205 height 465
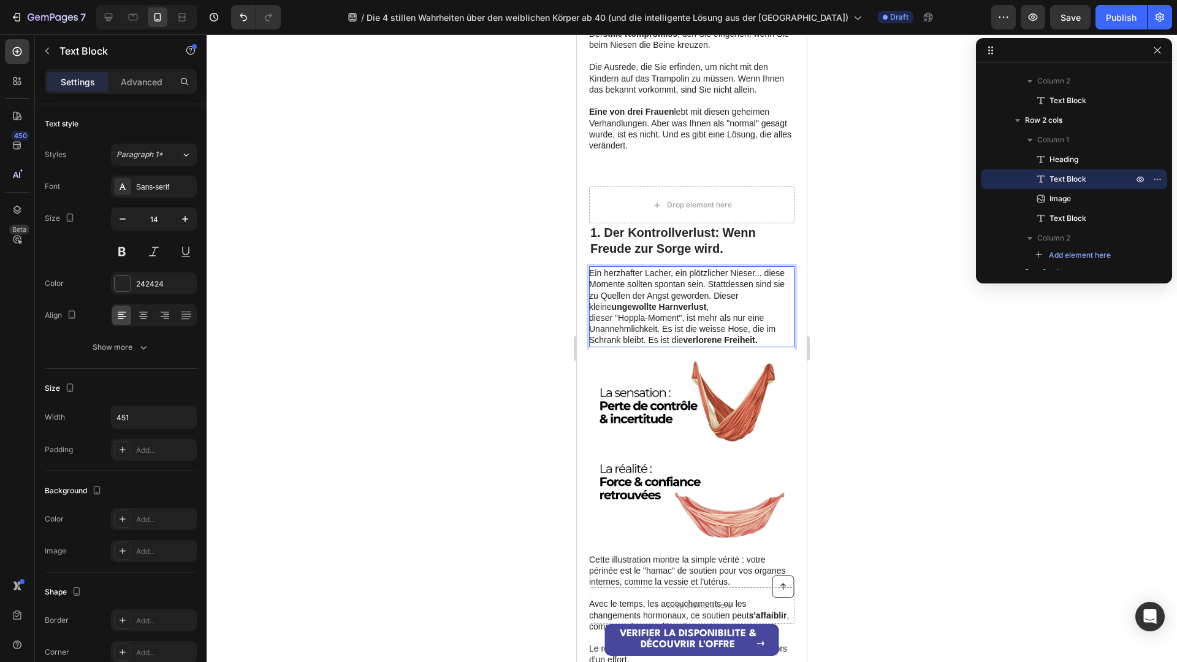
click at [713, 267] on p "Ein herzhafter Lacher, ein plötzlicher Nieser... diese Momente sollten spontan …" at bounding box center [691, 289] width 204 height 45
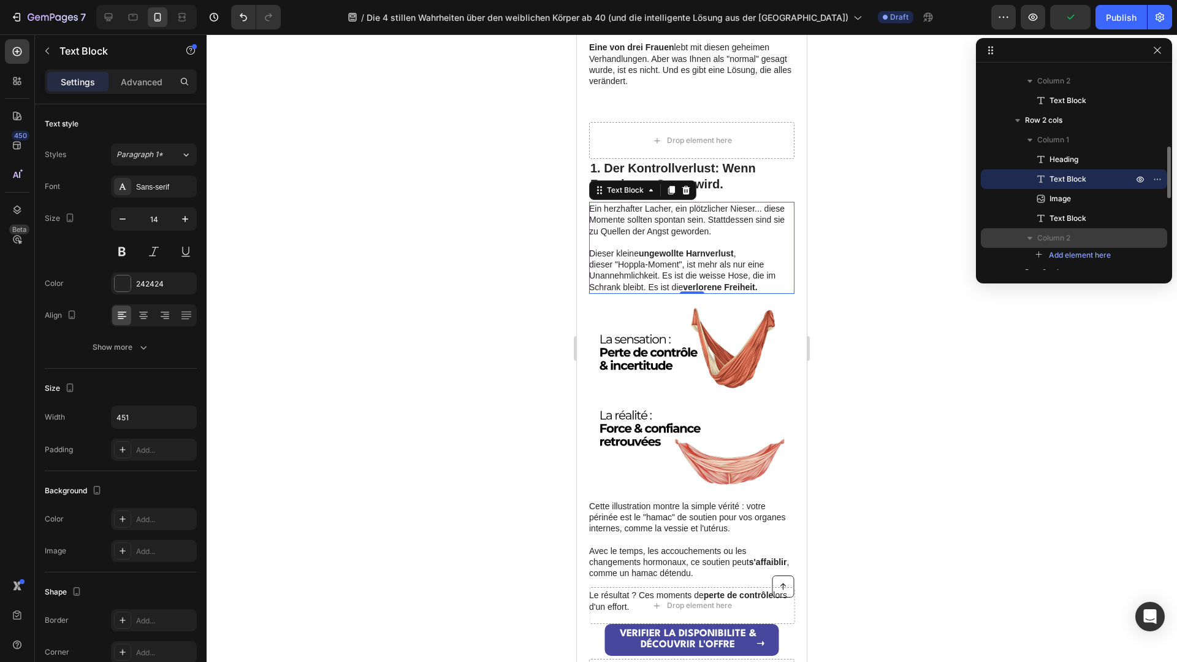
scroll to position [622, 0]
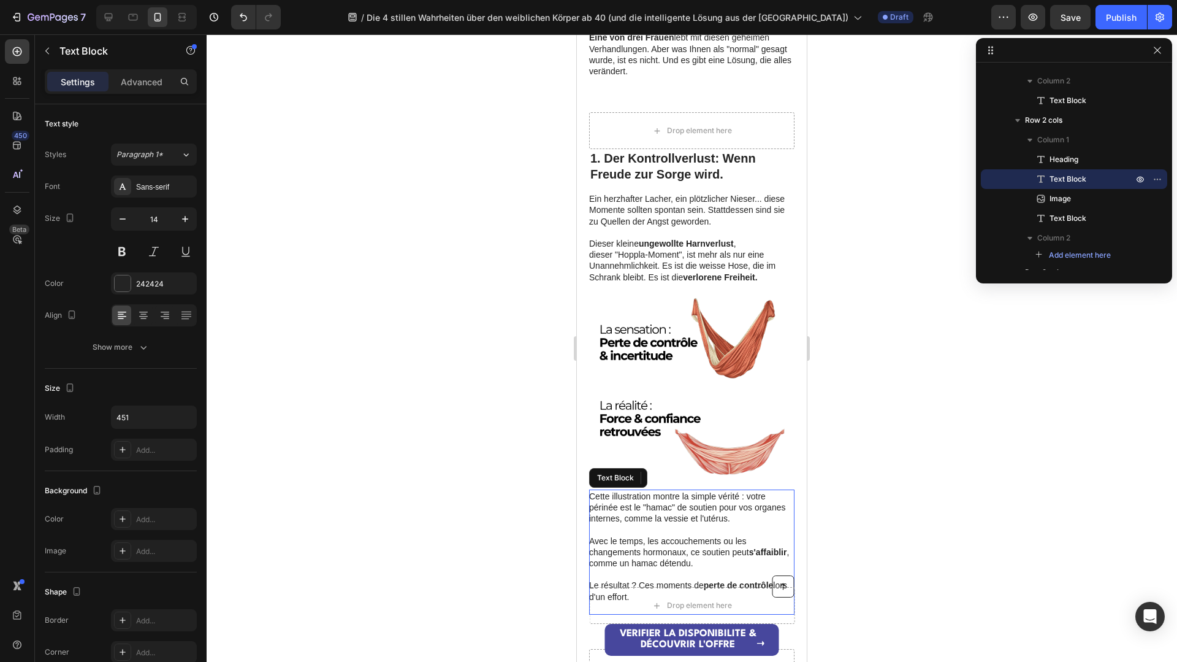
click at [670, 579] on p "Le résultat ? Ces moments de perte de contrôle lors d'un effort." at bounding box center [691, 596] width 204 height 34
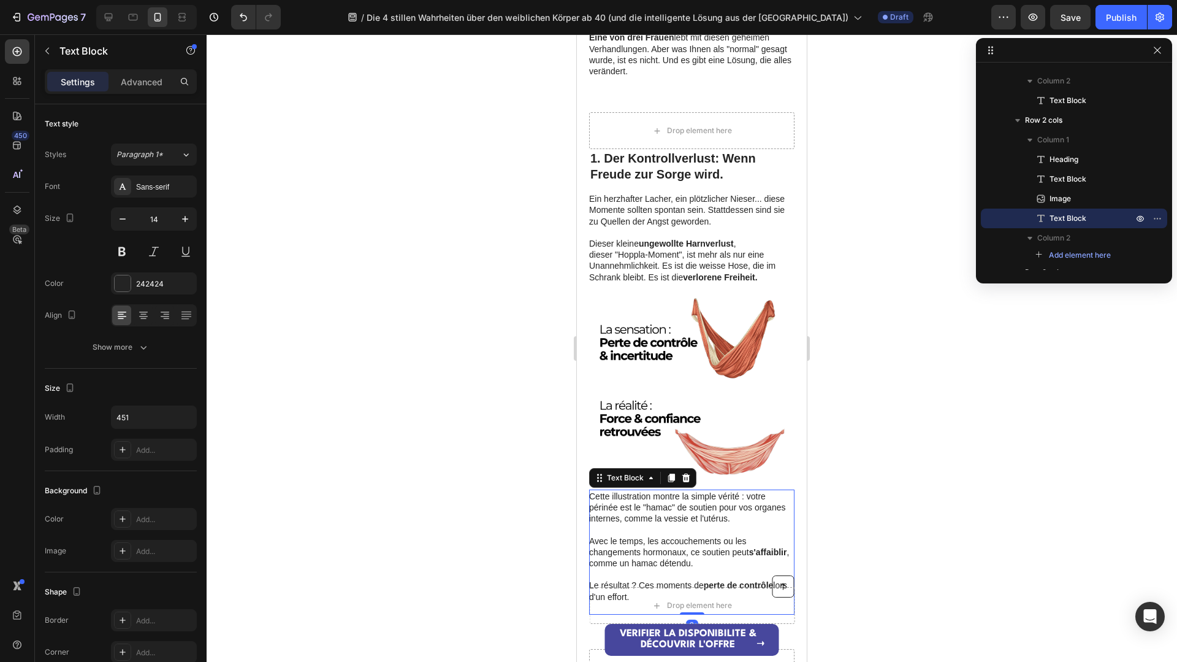
click at [643, 579] on p "Le résultat ? Ces moments de perte de contrôle lors d'un effort." at bounding box center [691, 596] width 204 height 34
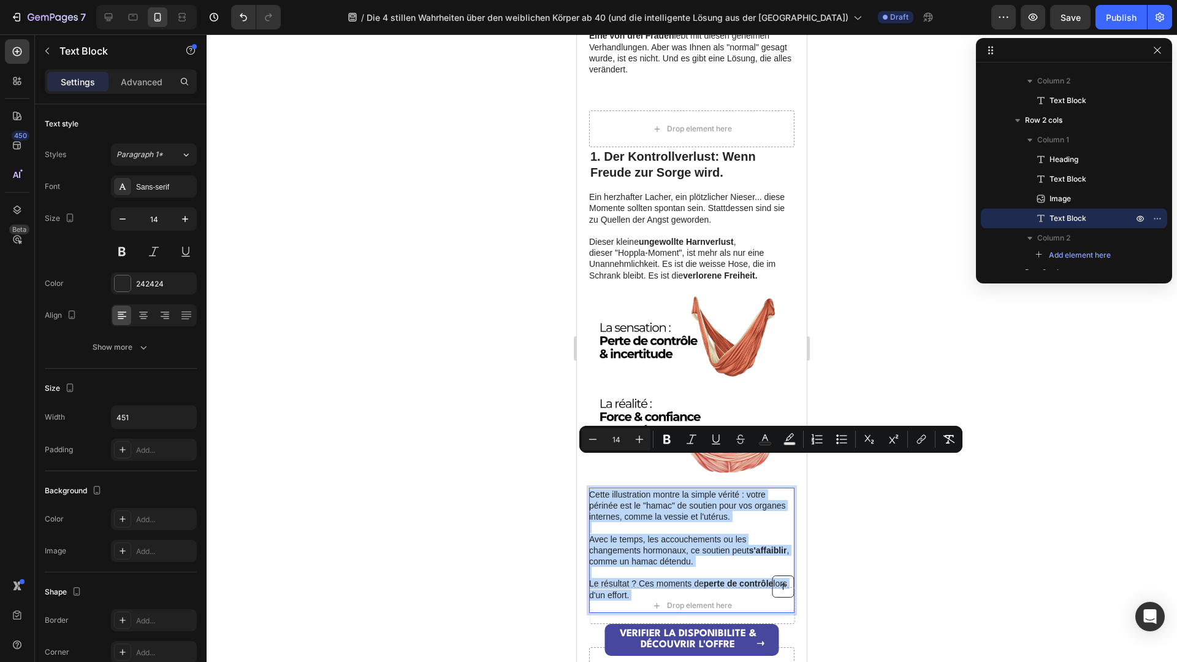
drag, startPoint x: 619, startPoint y: 543, endPoint x: 571, endPoint y: 466, distance: 91.2
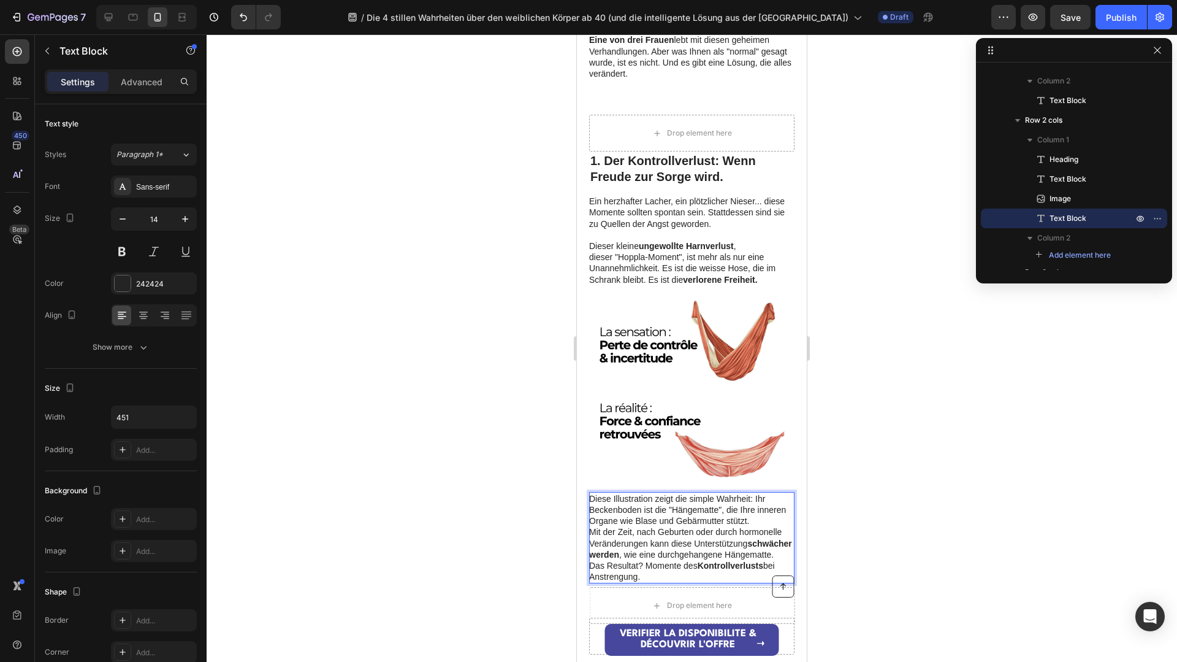
click at [757, 493] on p "Diese Illustration zeigt die simple Wahrheit: Ihr Beckenboden ist die "Hängemat…" at bounding box center [691, 510] width 204 height 34
click at [729, 545] on p "Mit der Zeit, nach Geburten oder durch hormonelle Veränderungen kann diese Unte…" at bounding box center [691, 555] width 204 height 34
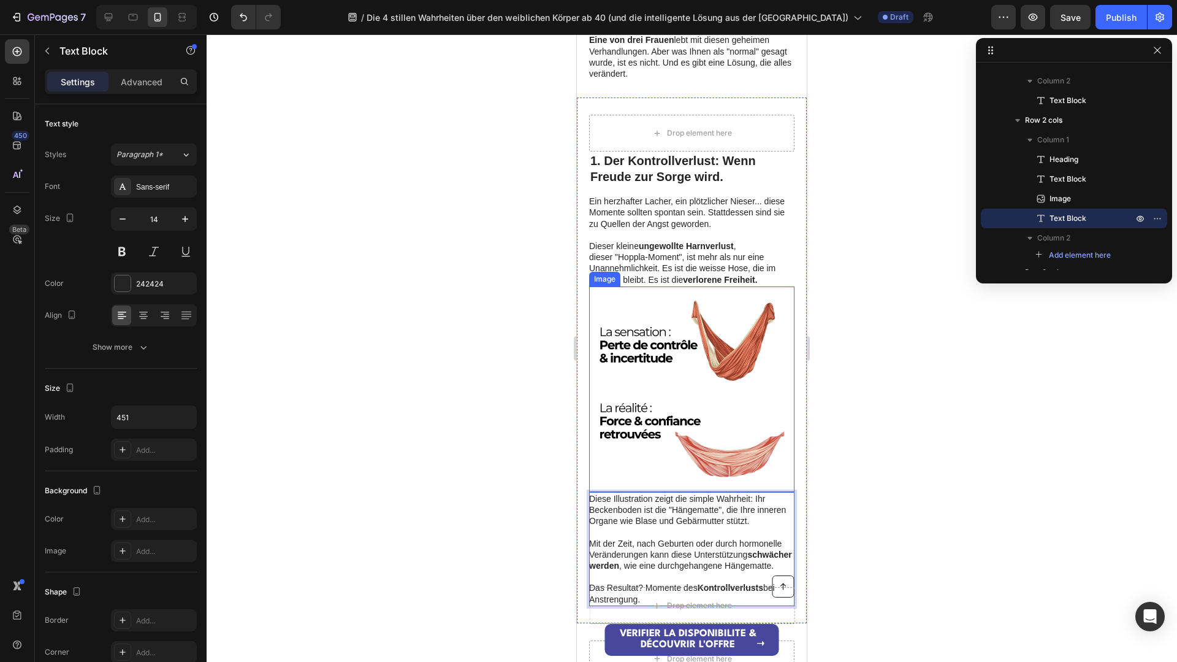
click at [719, 404] on img at bounding box center [691, 388] width 205 height 205
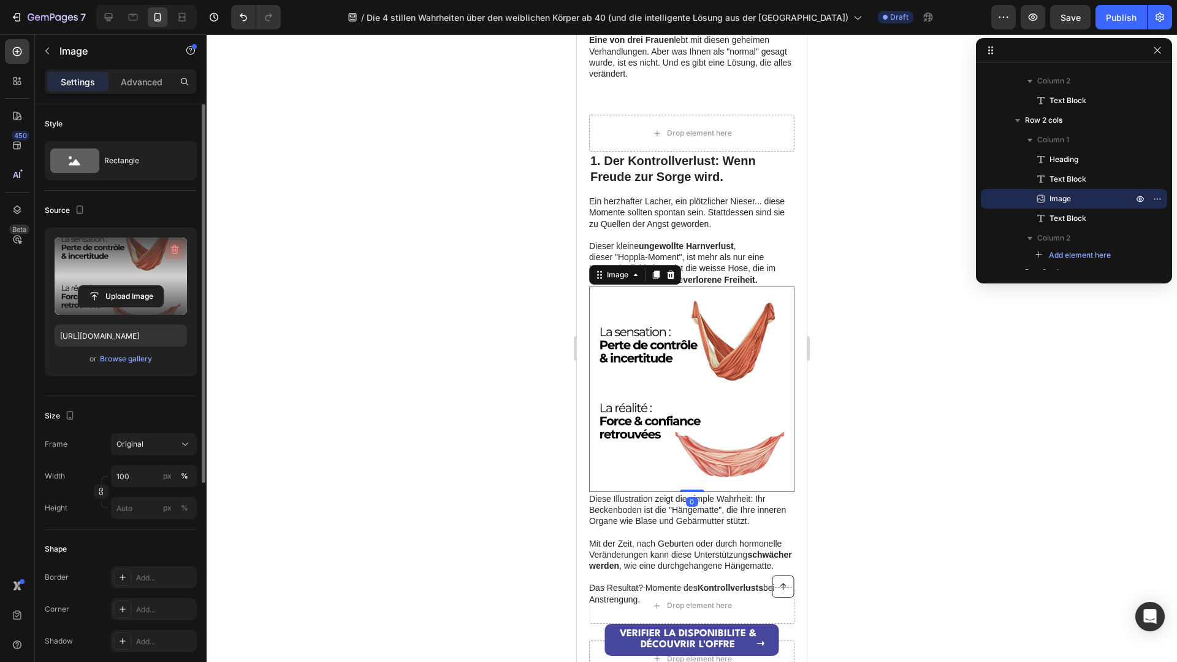
click at [169, 246] on icon "button" at bounding box center [175, 249] width 12 height 12
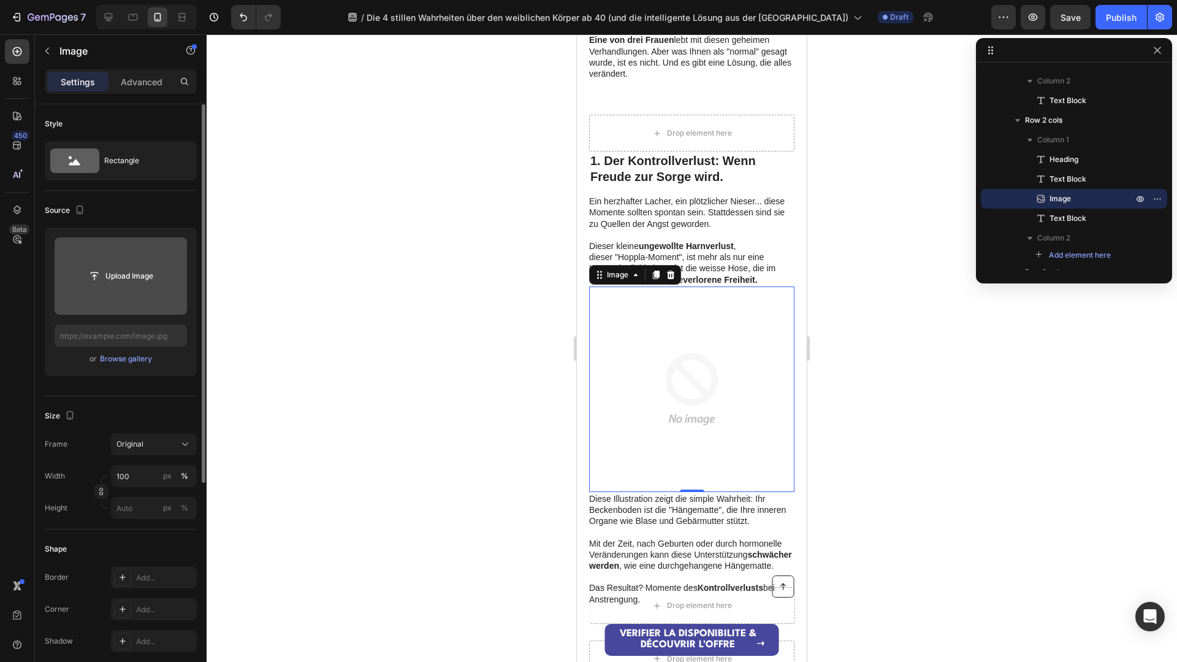
click at [109, 272] on input "file" at bounding box center [120, 276] width 85 height 21
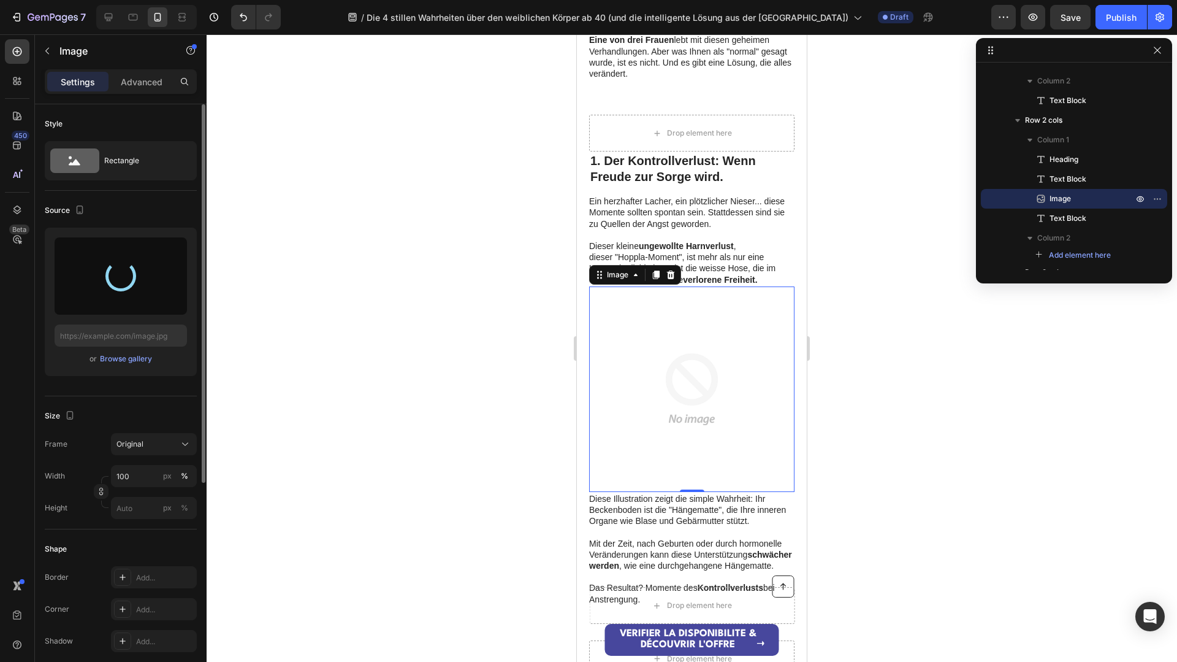
type input "[URL][DOMAIN_NAME]"
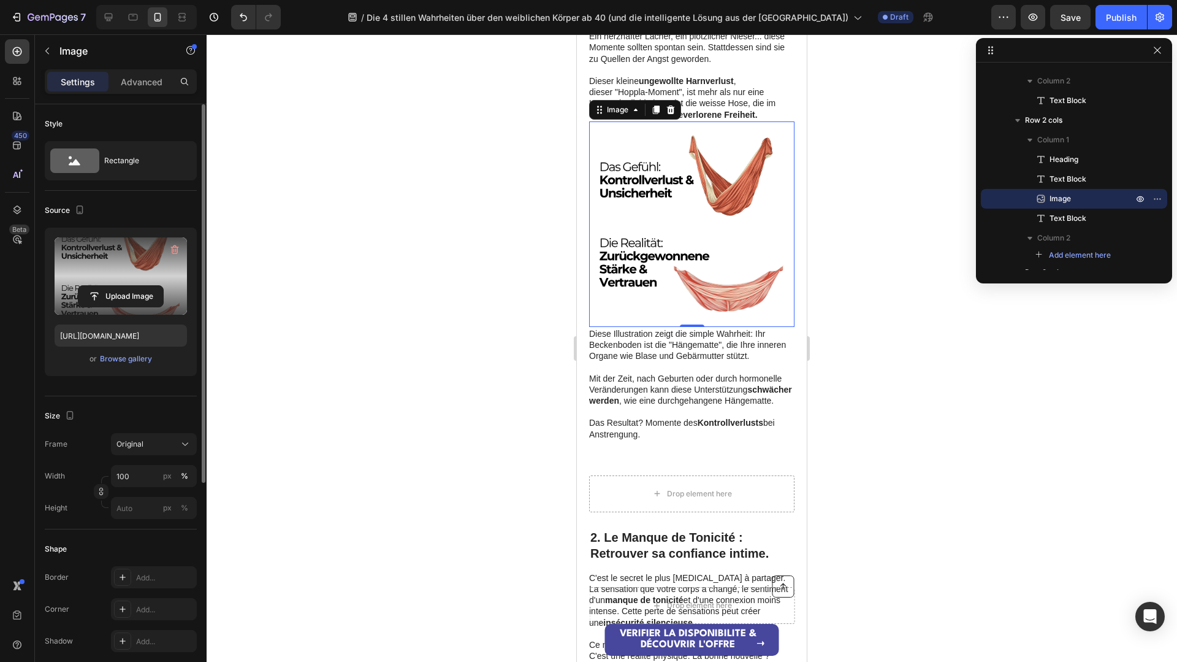
scroll to position [790, 0]
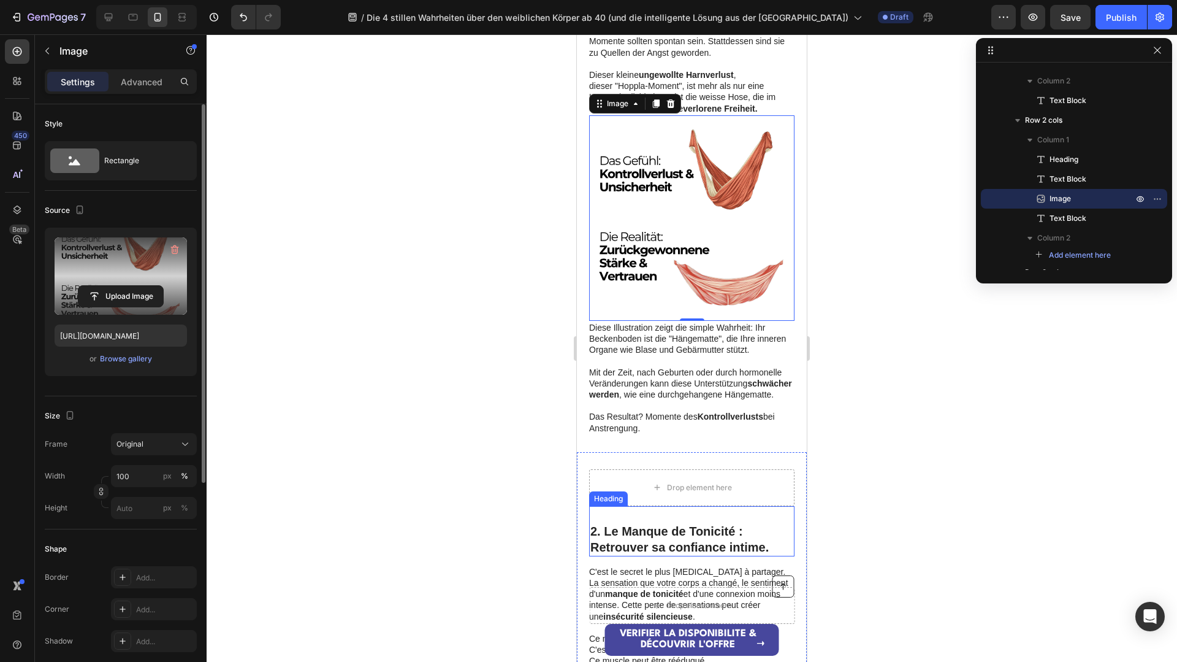
click at [661, 524] on strong "2. Le Manque de Tonicité : Retrouver sa confiance intime." at bounding box center [679, 538] width 178 height 29
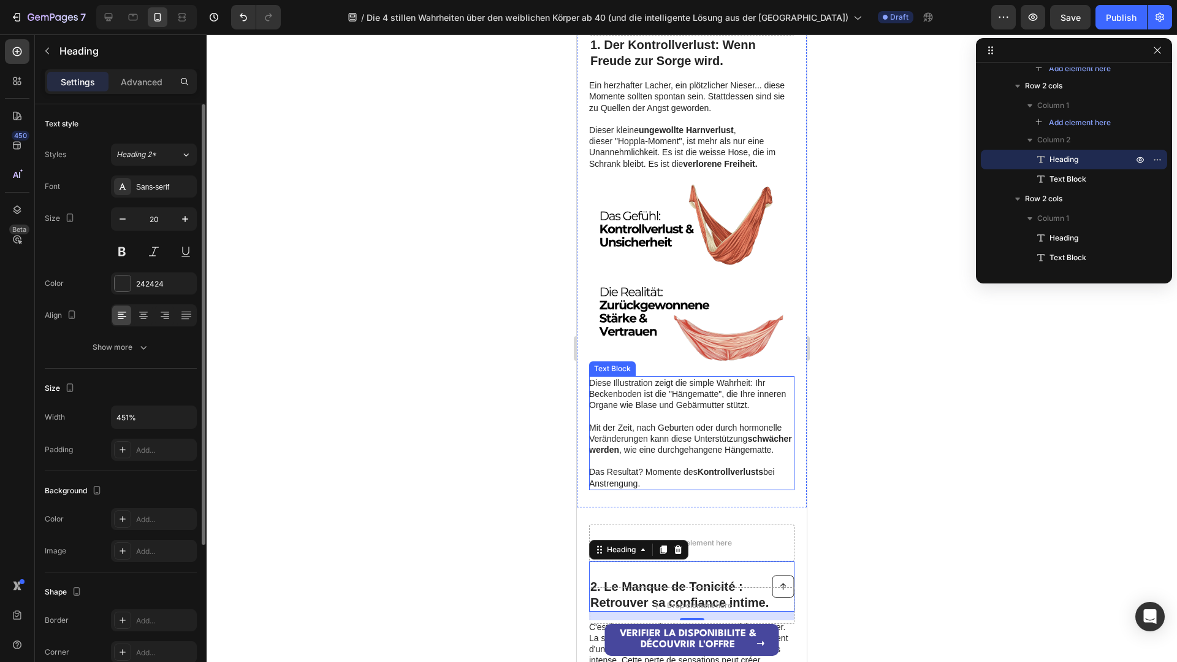
scroll to position [884, 0]
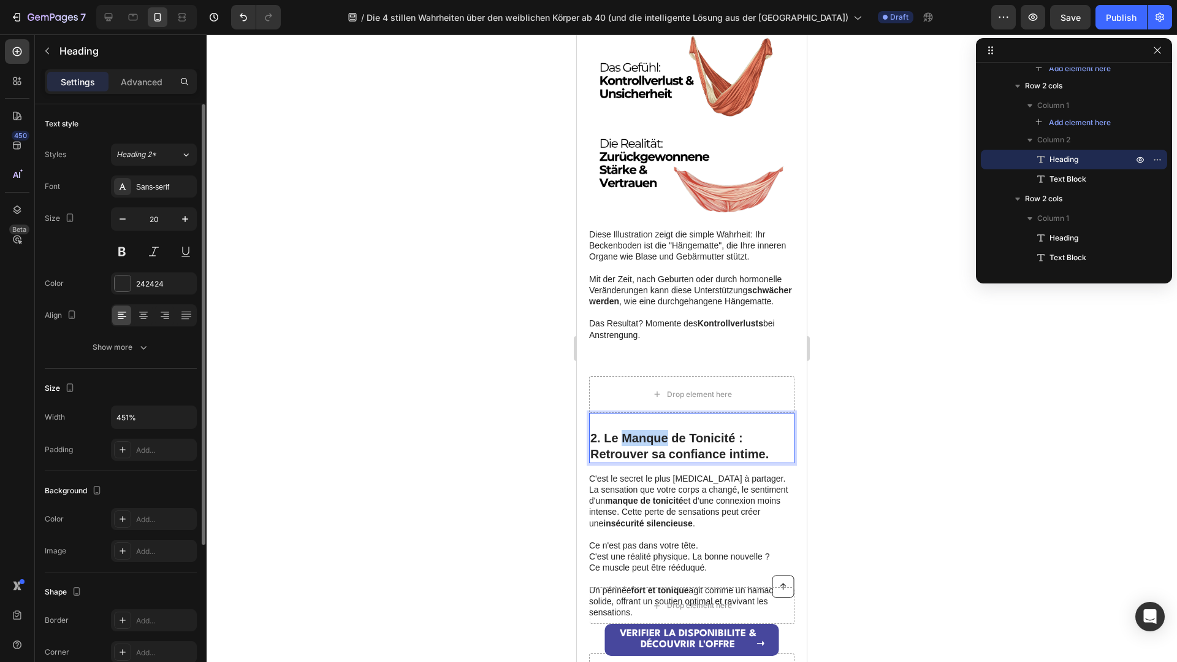
click at [660, 431] on strong "2. Le Manque de Tonicité : Retrouver sa confiance intime." at bounding box center [679, 445] width 178 height 29
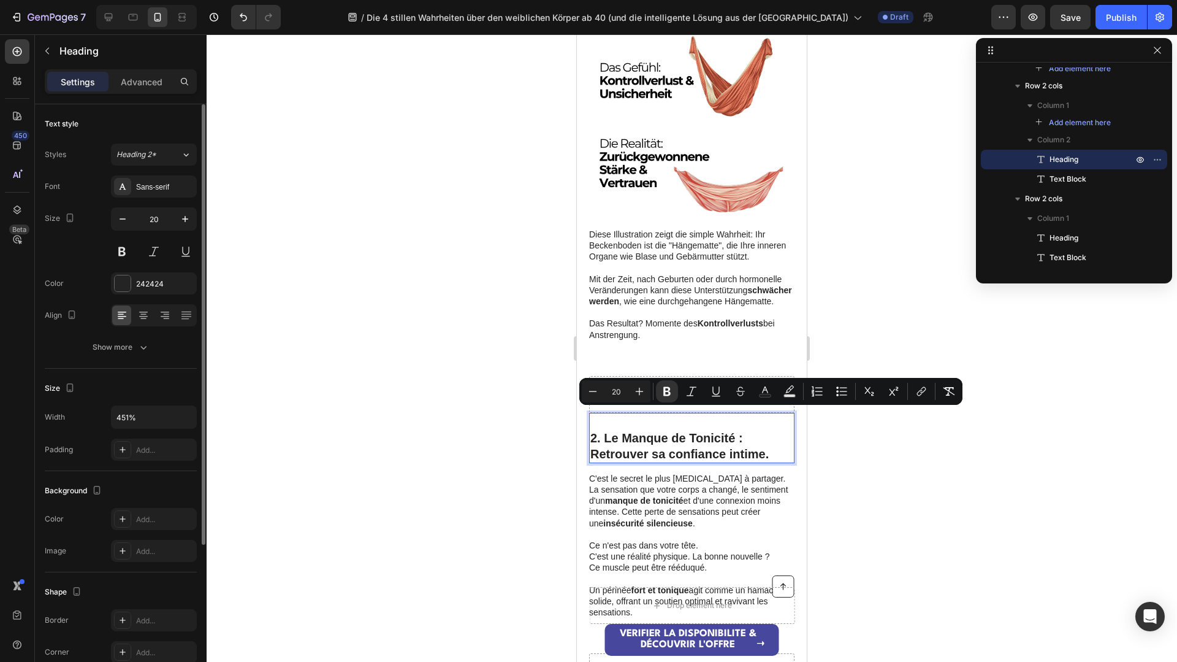
click at [762, 431] on strong "2. Le Manque de Tonicité : Retrouver sa confiance intime." at bounding box center [679, 445] width 178 height 29
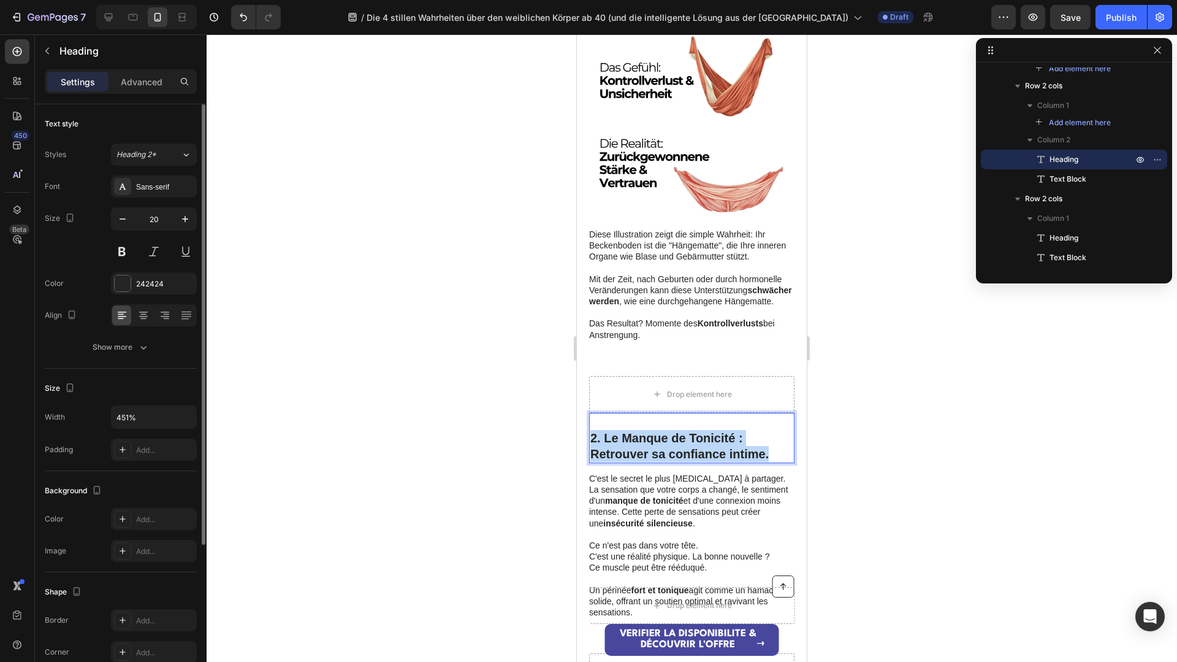
drag, startPoint x: 779, startPoint y: 435, endPoint x: 565, endPoint y: 415, distance: 215.6
click at [577, 415] on html "iPhone 13 Mini ( 375 px) iPhone 13 Mini iPhone 13 Pro iPhone 11 Pro Max iPhone …" at bounding box center [692, 420] width 230 height 2539
click at [595, 431] on strong "2. Das fehlende Gefühl: Die intime Sicherheit zurückgewinnen." at bounding box center [689, 445] width 198 height 29
click at [594, 431] on strong "2. Das fehlende Gefühl: Die intime Sicherheit zurückgewinnen." at bounding box center [689, 445] width 198 height 29
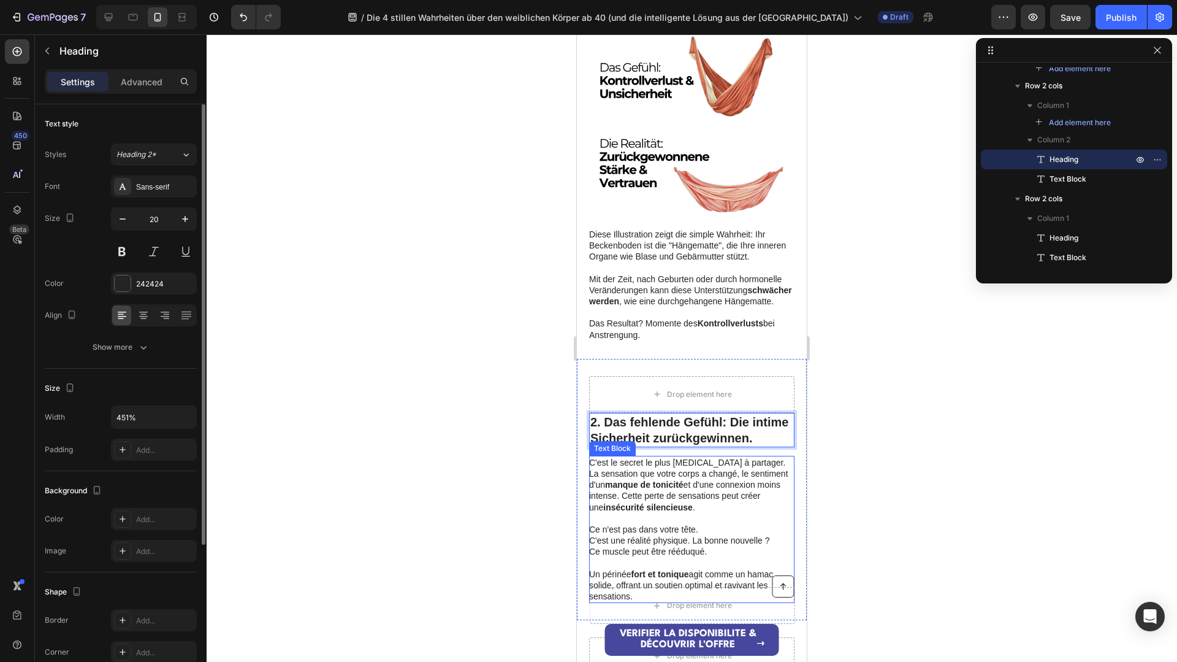
click at [741, 513] on p at bounding box center [691, 518] width 204 height 11
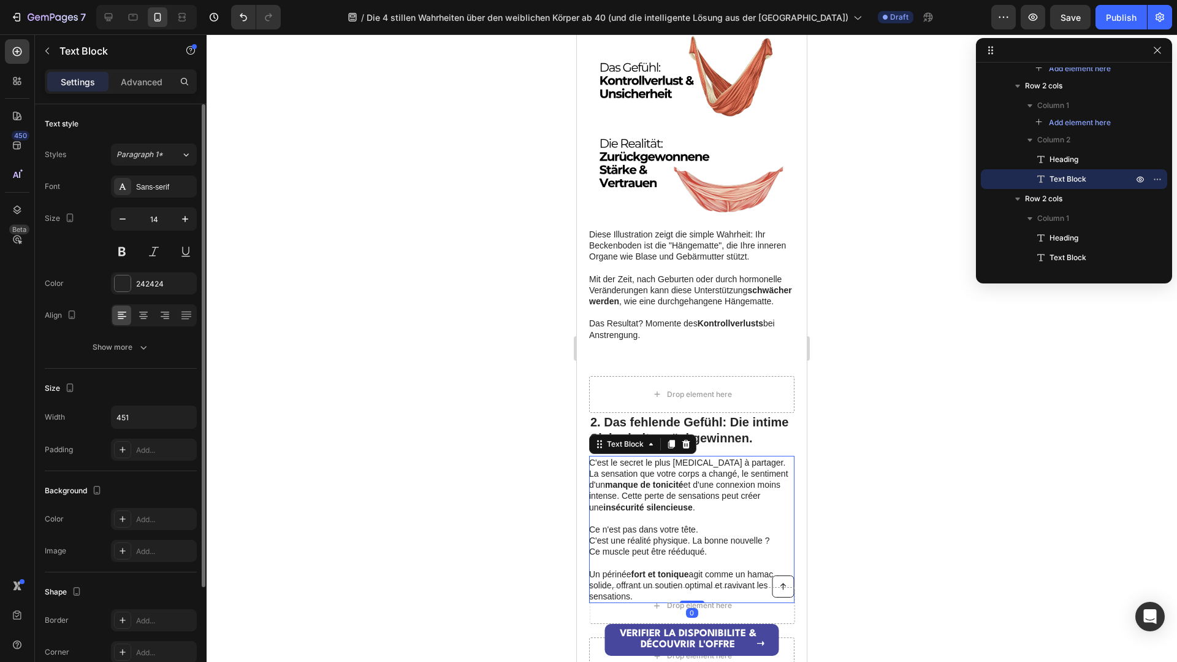
drag, startPoint x: 664, startPoint y: 566, endPoint x: 655, endPoint y: 573, distance: 11.4
click at [659, 570] on p "Un périnée fort et tonique agit comme un hamac solide, offrant un soutien optim…" at bounding box center [691, 585] width 204 height 34
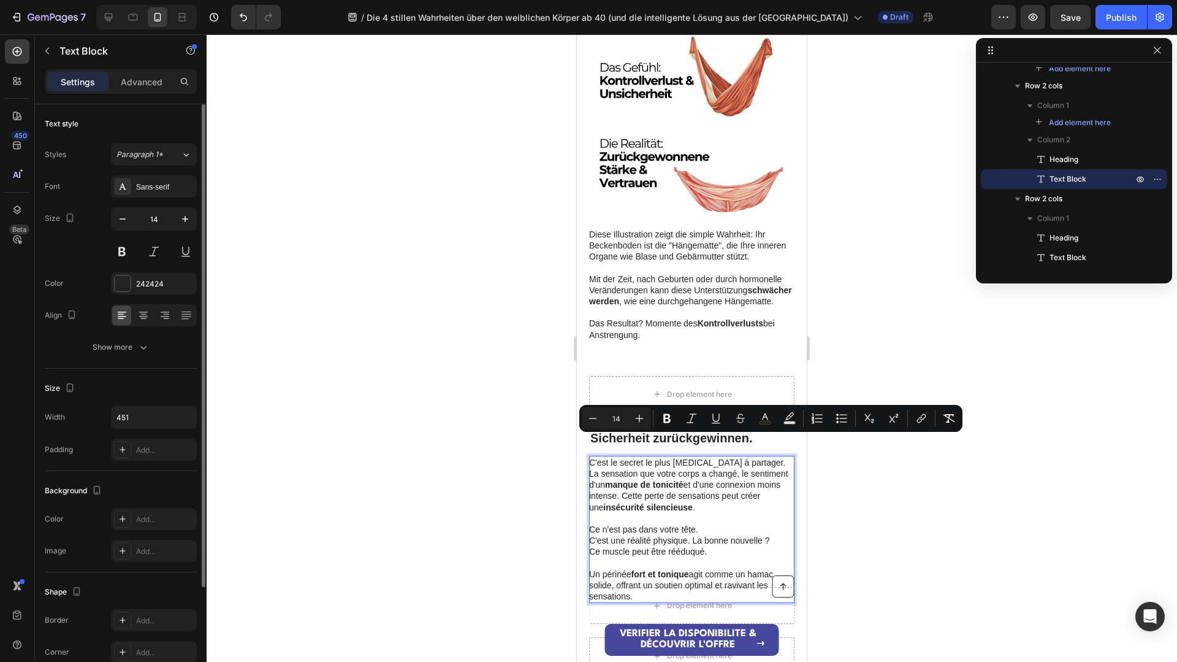
drag, startPoint x: 649, startPoint y: 575, endPoint x: 563, endPoint y: 442, distance: 157.8
click at [577, 442] on html "iPhone 13 Mini ( 375 px) iPhone 13 Mini iPhone 13 Pro iPhone 11 Pro Max iPhone …" at bounding box center [692, 412] width 230 height 2523
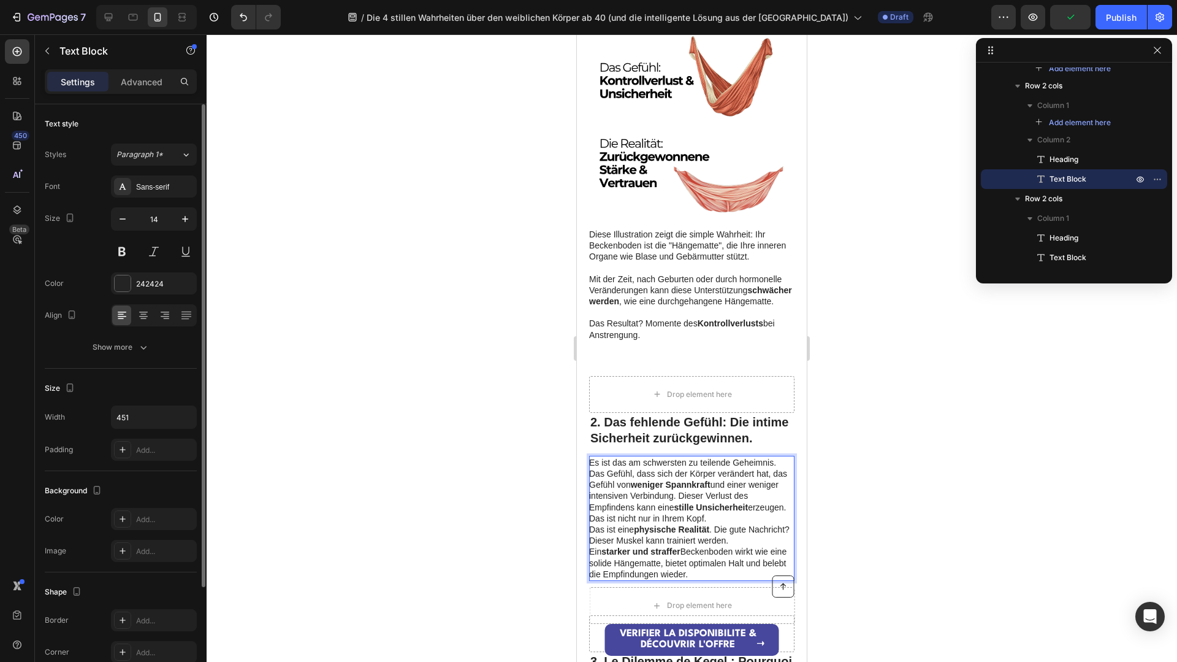
click at [683, 472] on p "Es ist das am schwersten zu teilende Geheimnis. Das Gefühl, dass sich der Körpe…" at bounding box center [691, 485] width 204 height 56
click at [679, 475] on p "Es ist das am schwersten zu teilende Geheimnis. Das Gefühl, dass sich der Körpe…" at bounding box center [691, 485] width 204 height 56
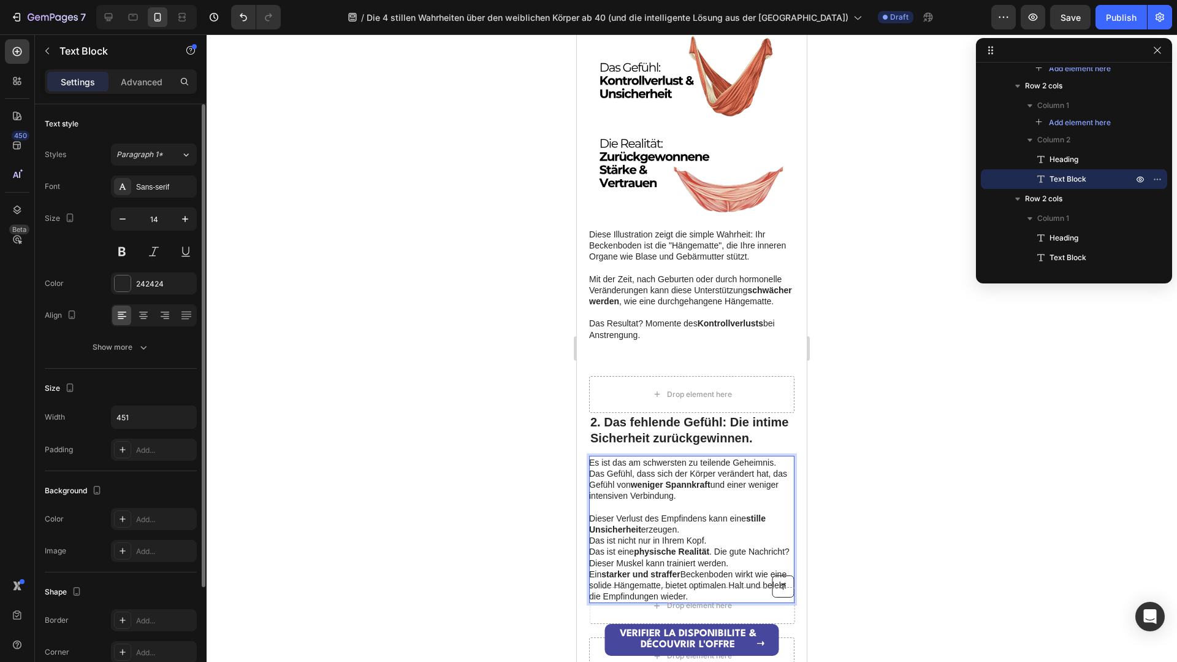
click at [719, 535] on p "Das ist nicht nur in Ihrem Kopf." at bounding box center [691, 540] width 204 height 11
click at [716, 546] on p "Das ist eine physische Realität . Die gute Nachricht?" at bounding box center [691, 551] width 204 height 11
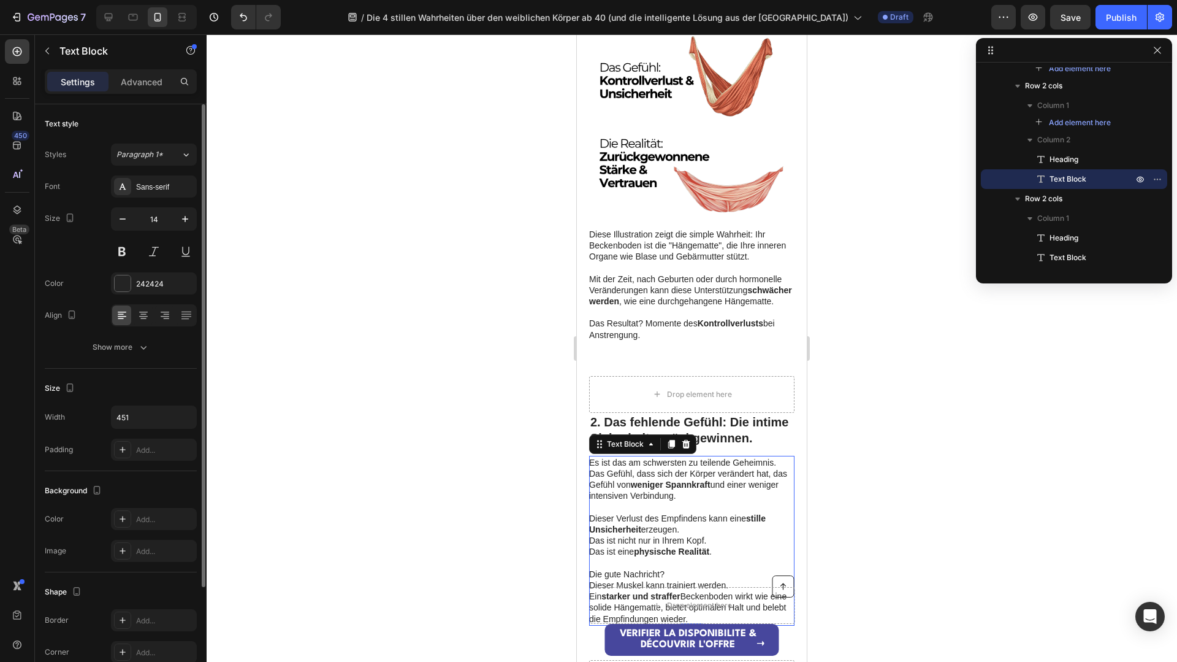
click at [824, 554] on div at bounding box center [692, 347] width 971 height 627
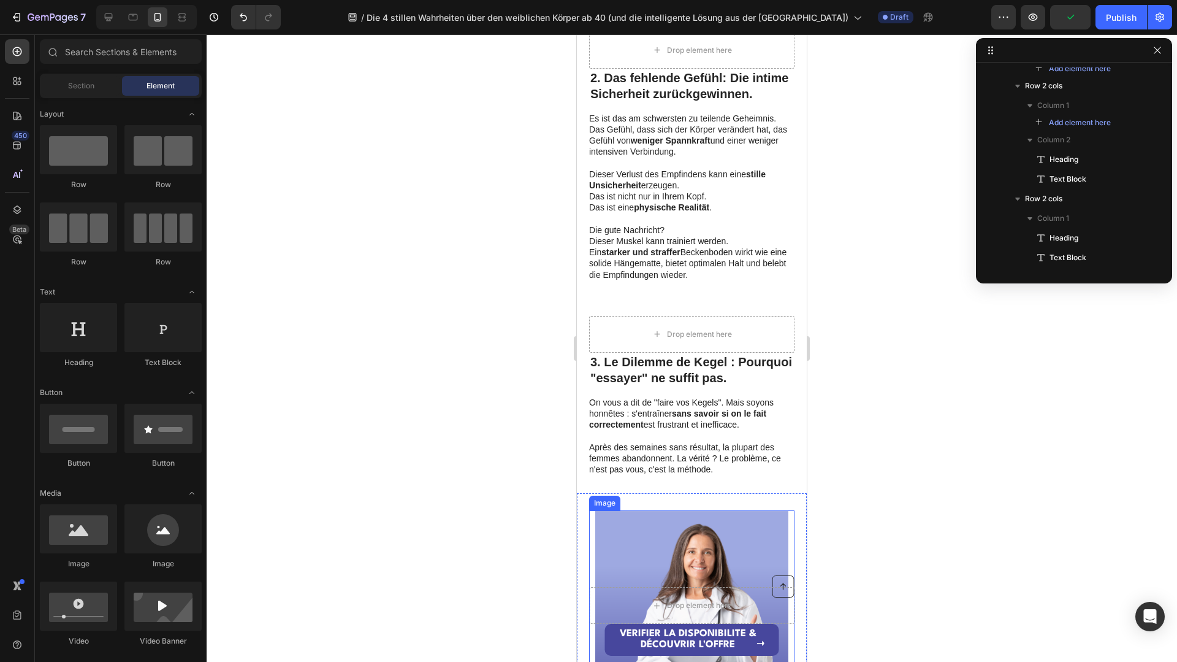
scroll to position [1229, 0]
click at [734, 361] on h2 "3. Le Dilemme de Kegel : Pourquoi "essayer" ne suffit pas." at bounding box center [691, 368] width 205 height 34
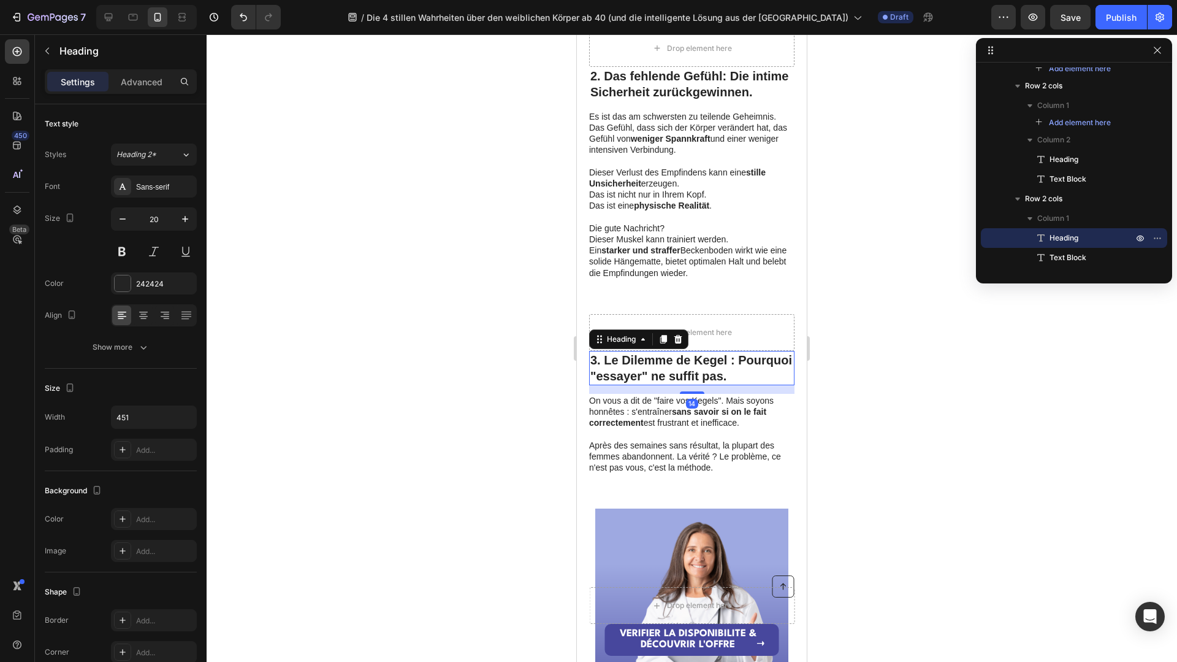
click at [730, 354] on p "3. Le Dilemme de Kegel : Pourquoi "essayer" ne suffit pas." at bounding box center [691, 368] width 203 height 32
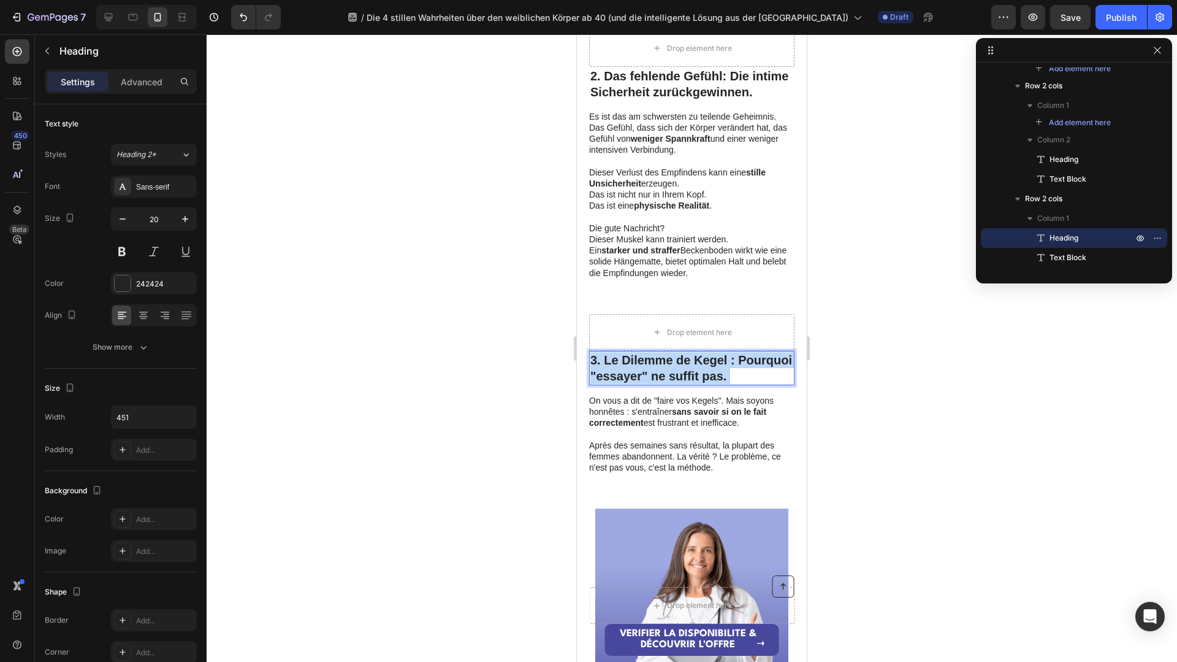
drag, startPoint x: 727, startPoint y: 354, endPoint x: 600, endPoint y: 340, distance: 127.6
click at [600, 352] on p "3. Le Dilemme de Kegel : Pourquoi "essayer" ne suffit pas." at bounding box center [691, 368] width 203 height 32
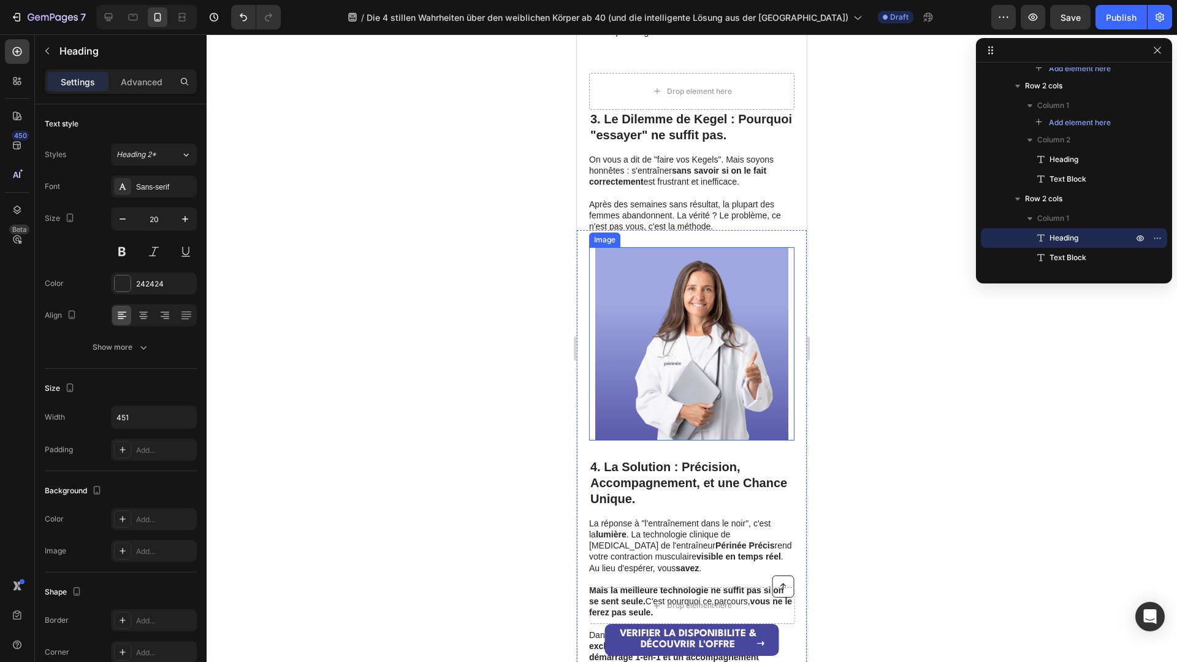
scroll to position [1364, 0]
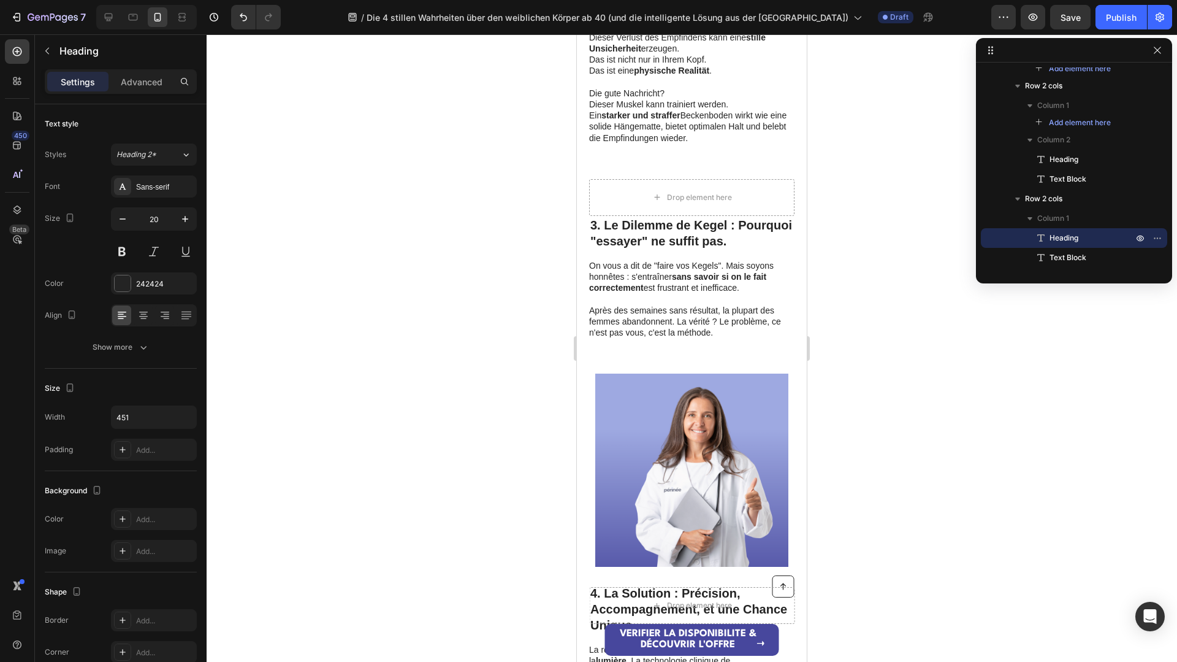
click at [733, 216] on h2 "3. Le Dilemme de Kegel : Pourquoi "essayer" ne suffit pas." at bounding box center [691, 233] width 205 height 34
click at [735, 220] on p "3. Le Dilemme de Kegel : Pourquoi "essayer" ne suffit pas." at bounding box center [691, 233] width 203 height 32
drag, startPoint x: 734, startPoint y: 221, endPoint x: 590, endPoint y: 209, distance: 144.6
click at [590, 216] on h2 "3. Le Dilemme de Kegel : Pourquoi "essayer" ne suffit pas." at bounding box center [691, 233] width 205 height 34
drag, startPoint x: 670, startPoint y: 213, endPoint x: 668, endPoint y: 207, distance: 6.4
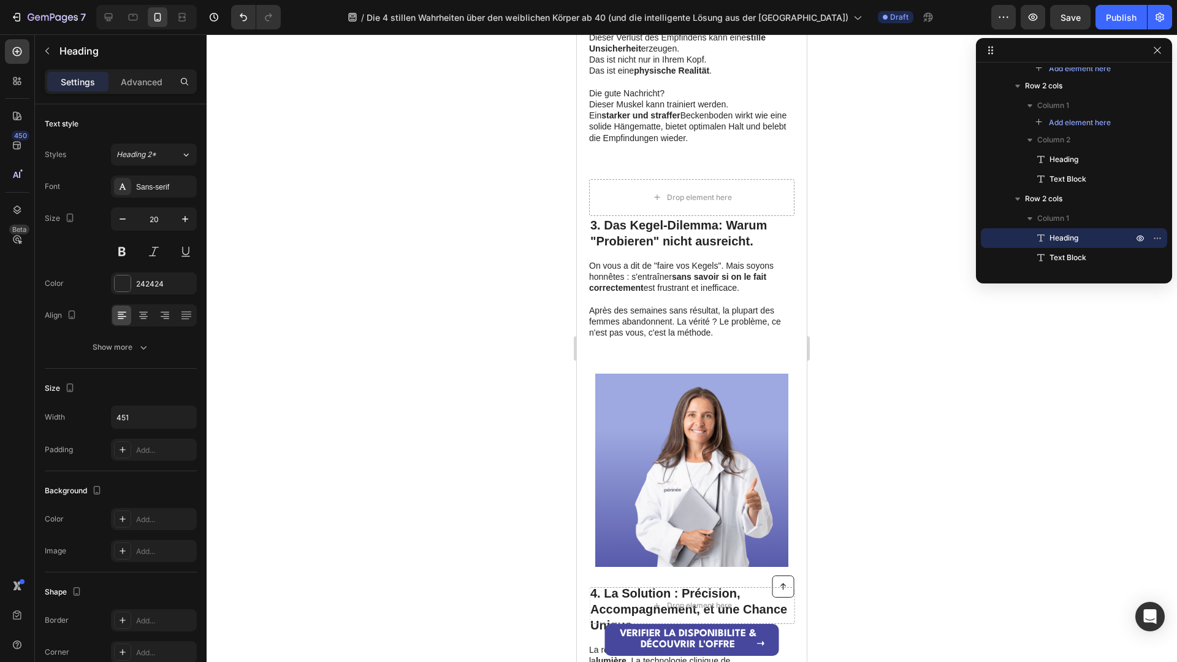
click at [670, 217] on p "3. Das Kegel-Dilemma: Warum "Probieren" nicht ausreicht." at bounding box center [691, 233] width 203 height 32
click at [668, 218] on strong "3. Das Kegel-Dilemma: Warum "Probieren" nicht ausreicht." at bounding box center [678, 232] width 177 height 29
click at [706, 305] on p "Après des semaines sans résultat, la plupart des femmes abandonnent. La vérité …" at bounding box center [691, 322] width 204 height 34
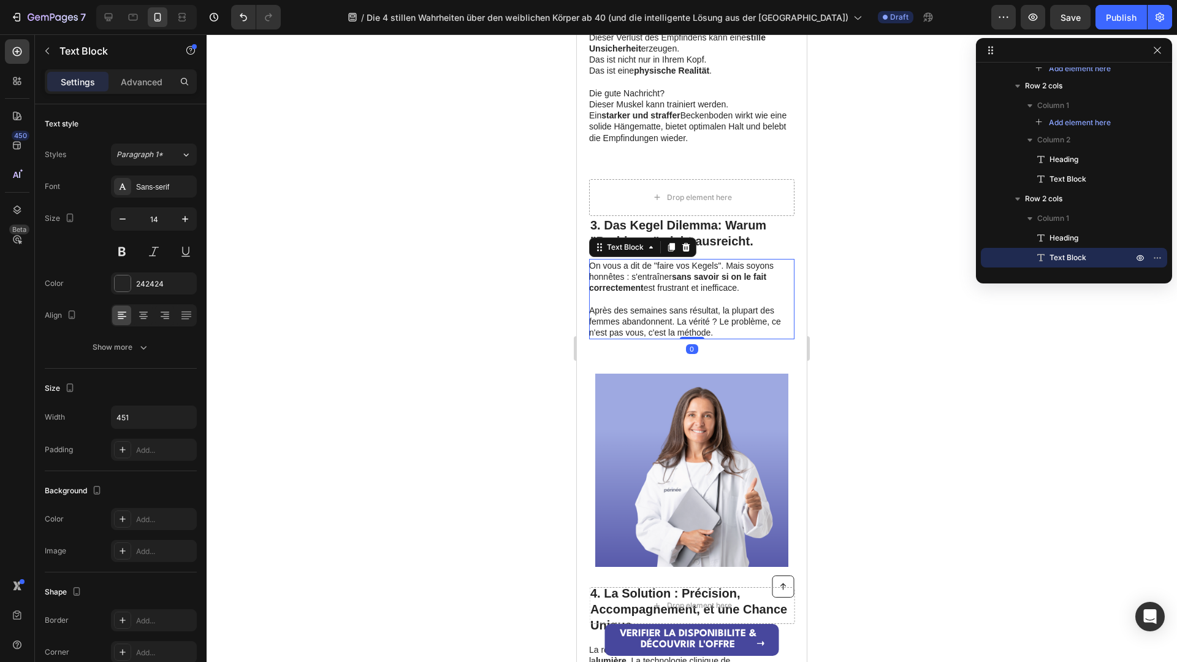
drag, startPoint x: 714, startPoint y: 311, endPoint x: 725, endPoint y: 316, distance: 12.1
click at [715, 311] on p "Après des semaines sans résultat, la plupart des femmes abandonnent. La vérité …" at bounding box center [691, 322] width 204 height 34
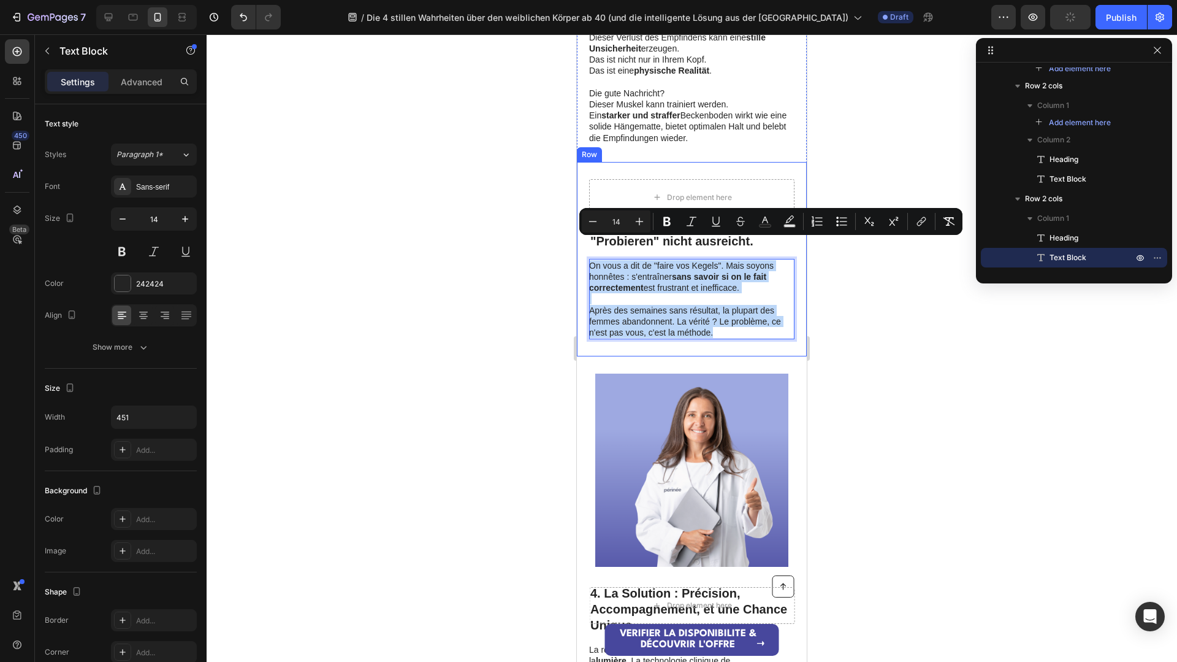
drag, startPoint x: 725, startPoint y: 316, endPoint x: 586, endPoint y: 247, distance: 154.9
click at [586, 247] on div "⁠⁠⁠⁠⁠⁠⁠ 3. Das Kegel Dilemma: Warum "Probieren" nicht ausreicht. Heading On vou…" at bounding box center [692, 259] width 230 height 194
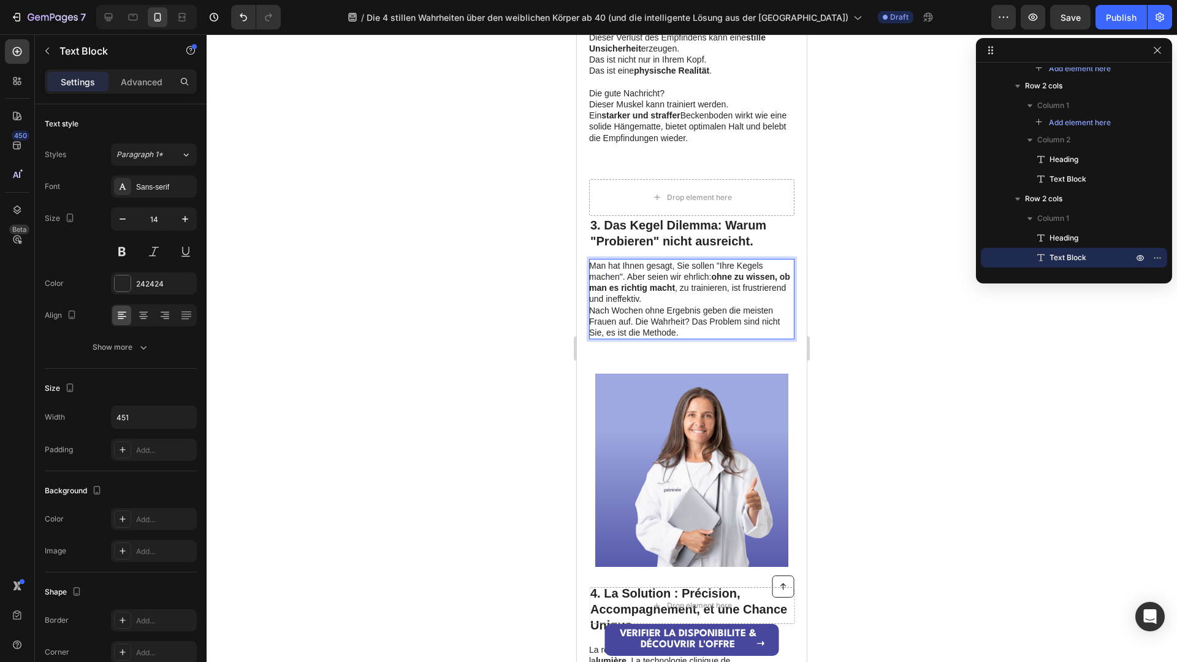
click at [670, 278] on p "Man hat Ihnen gesagt, Sie sollen "Ihre Kegels machen". Aber seien wir ehrlich: …" at bounding box center [691, 282] width 204 height 45
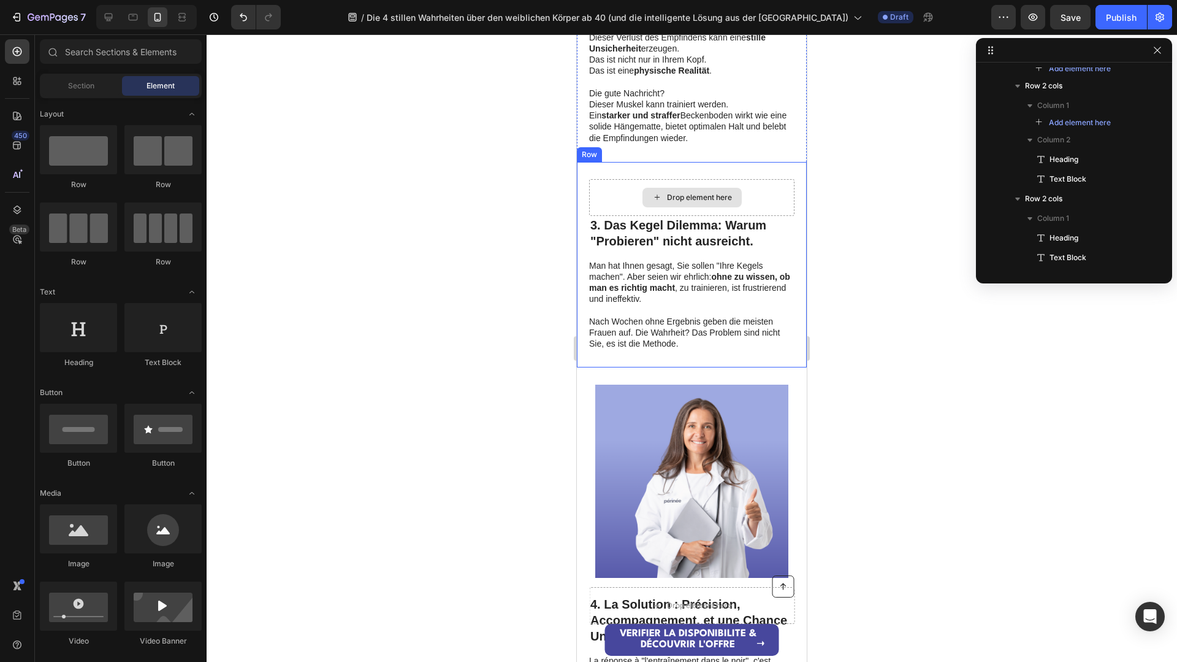
click at [720, 188] on div "Drop element here" at bounding box center [692, 198] width 99 height 20
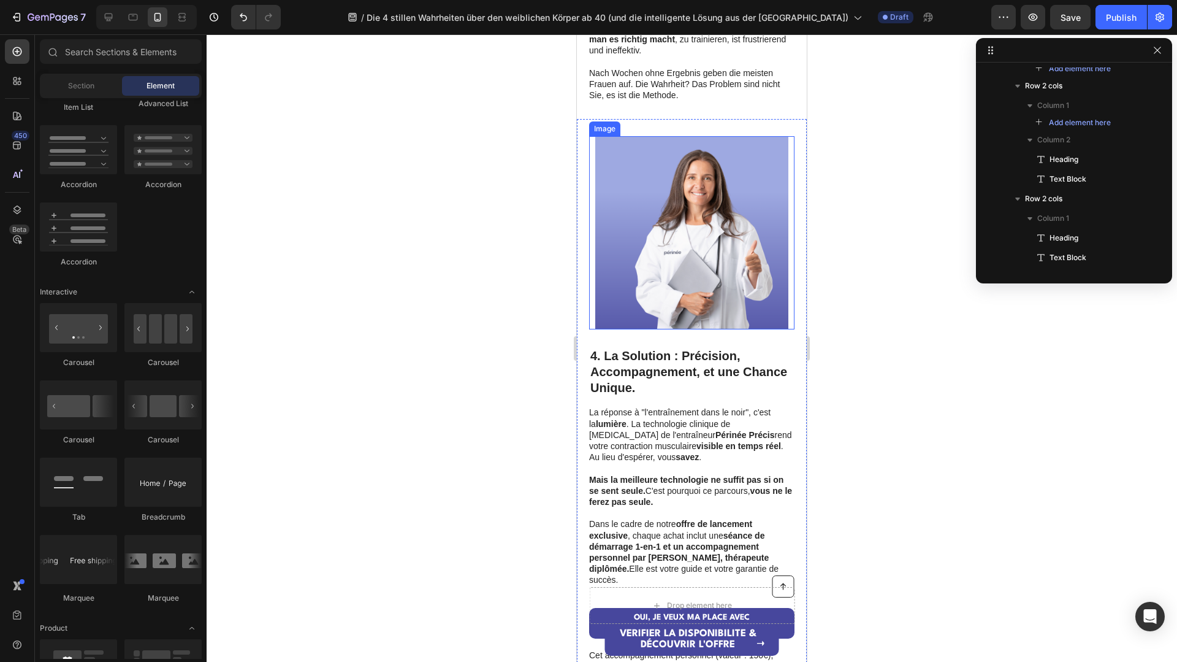
scroll to position [1618, 0]
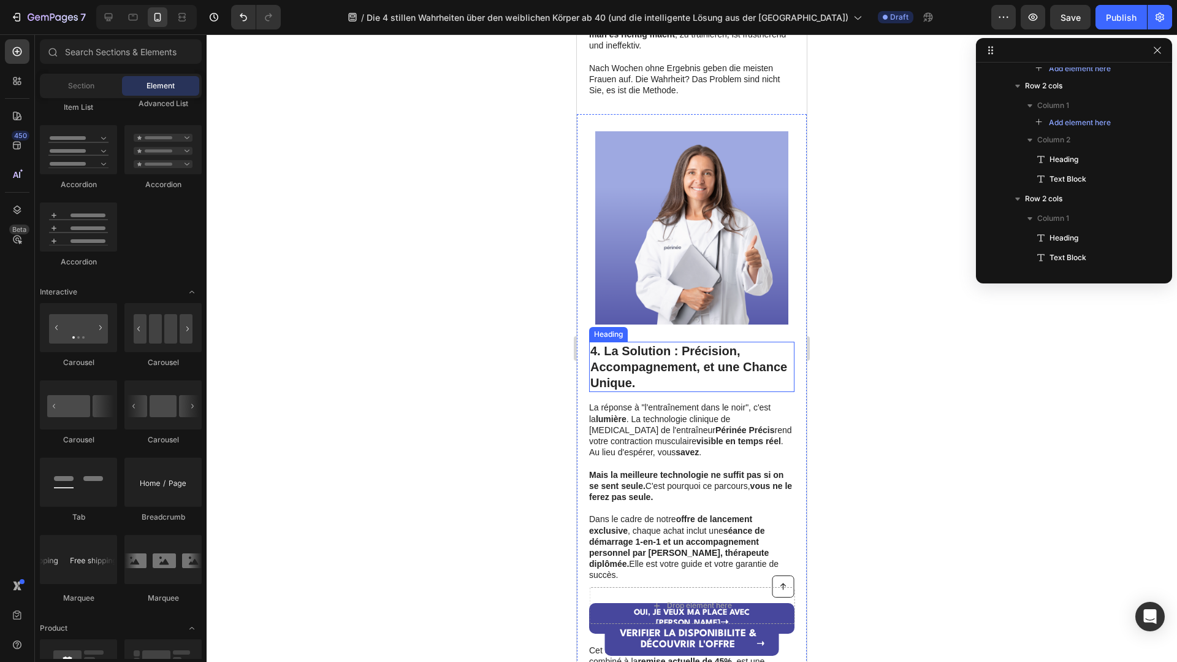
click at [655, 348] on strong "4. La Solution : Précision, Accompagnement, et une Chance Unique." at bounding box center [688, 366] width 197 height 45
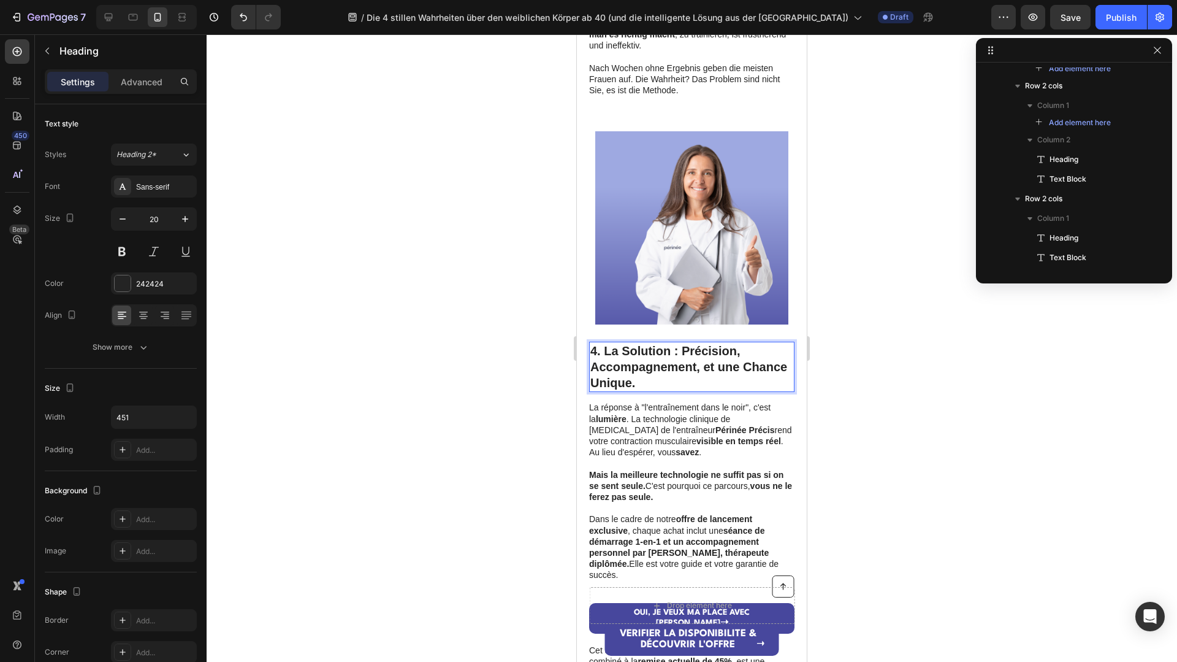
scroll to position [727, 0]
click at [647, 364] on p "4. La Solution : Précision, Accompagnement, et une Chance Unique." at bounding box center [691, 367] width 203 height 48
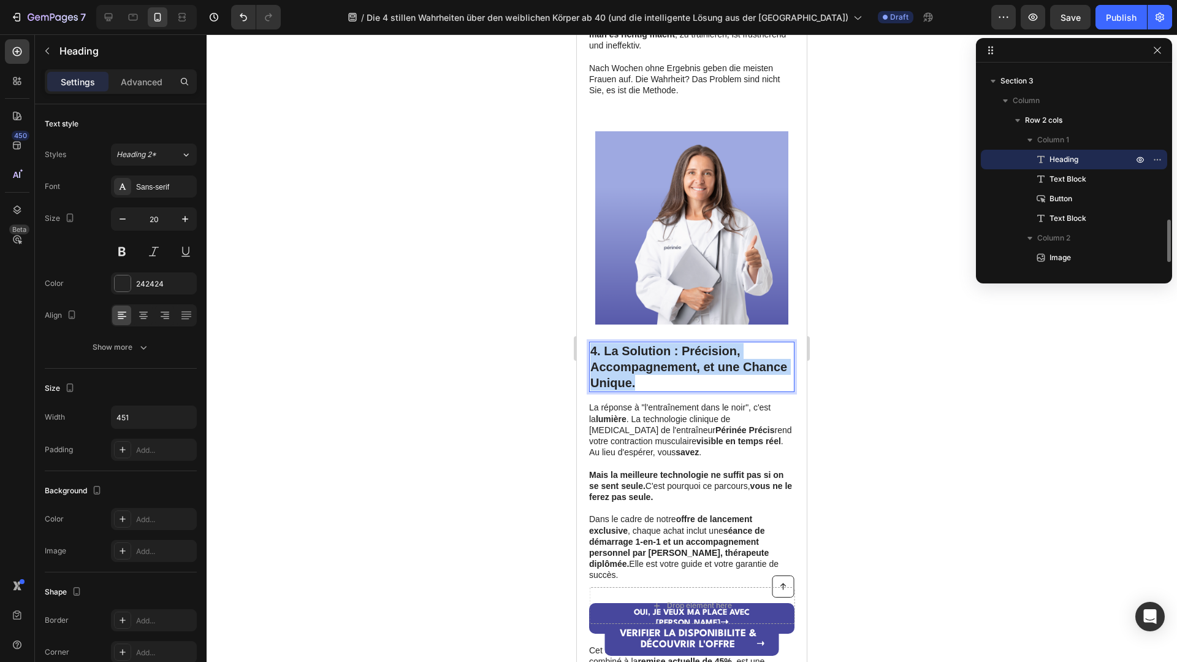
drag, startPoint x: 646, startPoint y: 365, endPoint x: 594, endPoint y: 325, distance: 66.5
click at [594, 343] on p "4. La Solution : Précision, Accompagnement, et une Chance Unique." at bounding box center [691, 367] width 203 height 48
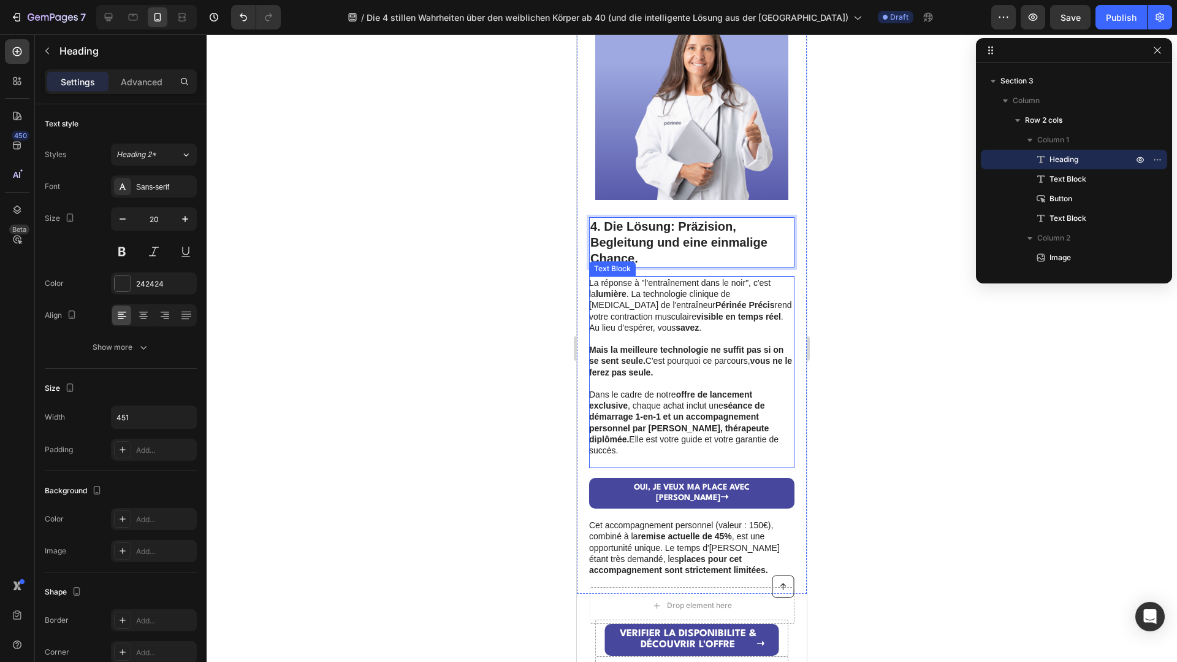
scroll to position [1722, 0]
click at [735, 413] on strong "séance de démarrage 1-en-1 et un accompagnement personnel par [PERSON_NAME], th…" at bounding box center [679, 422] width 180 height 44
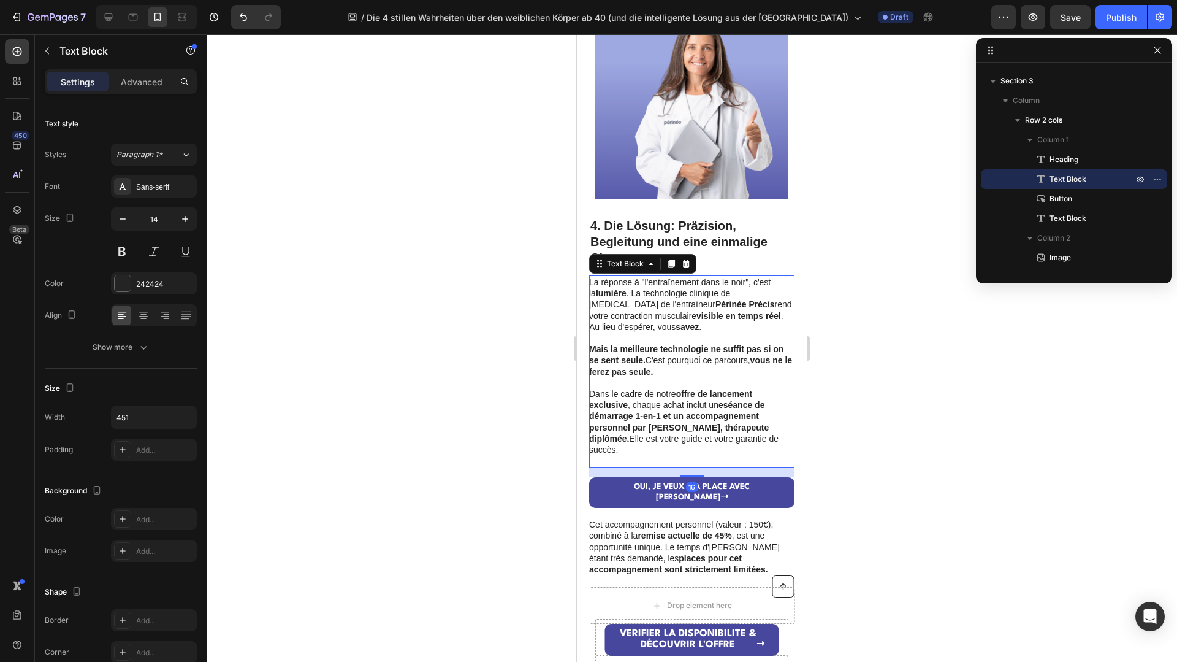
click at [743, 438] on p "Dans le cadre de notre offre de lancement exclusive , chaque achat inclut une s…" at bounding box center [691, 421] width 204 height 67
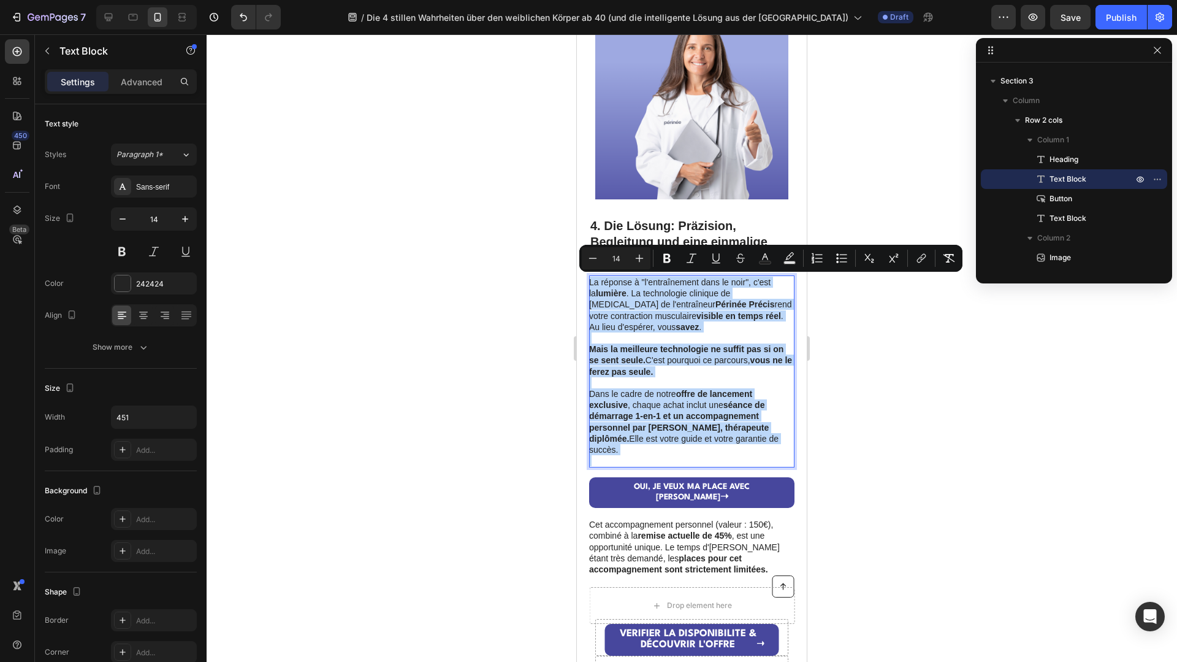
drag, startPoint x: 743, startPoint y: 438, endPoint x: 600, endPoint y: 276, distance: 216.8
click at [600, 276] on div "La réponse à "l'entraînement dans le noir", c'est la lumière . La technologie c…" at bounding box center [691, 371] width 205 height 192
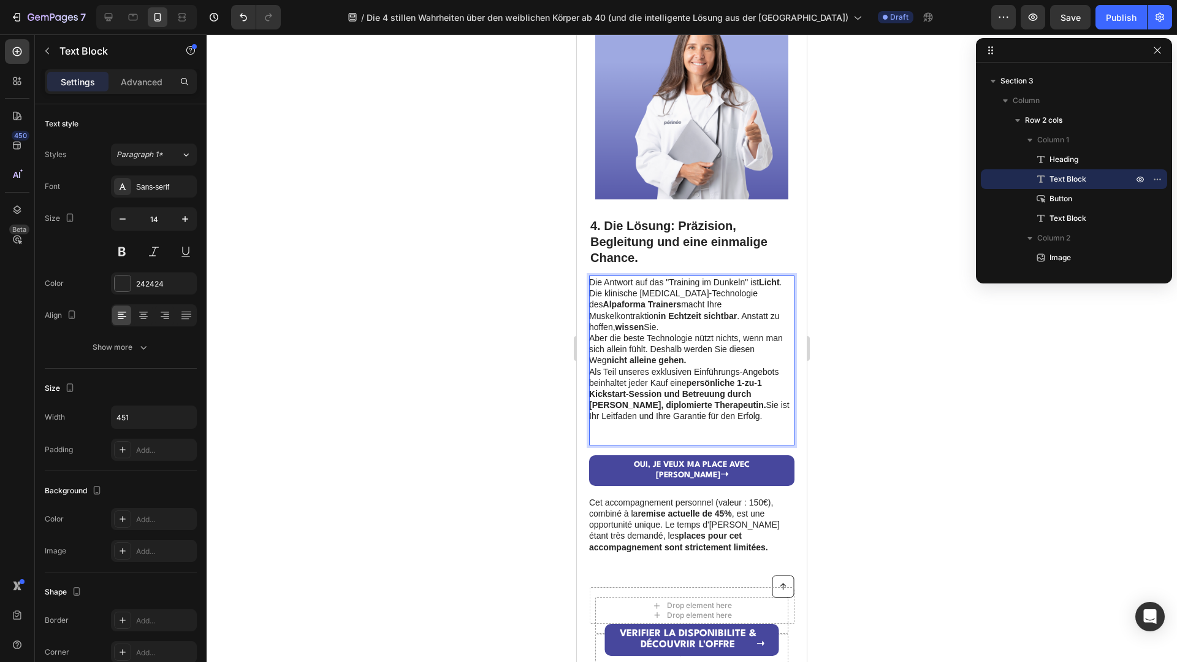
click at [663, 317] on p "Die Antwort auf das "Training im Dunkeln" ist Licht . Die klinische [MEDICAL_DA…" at bounding box center [691, 305] width 204 height 56
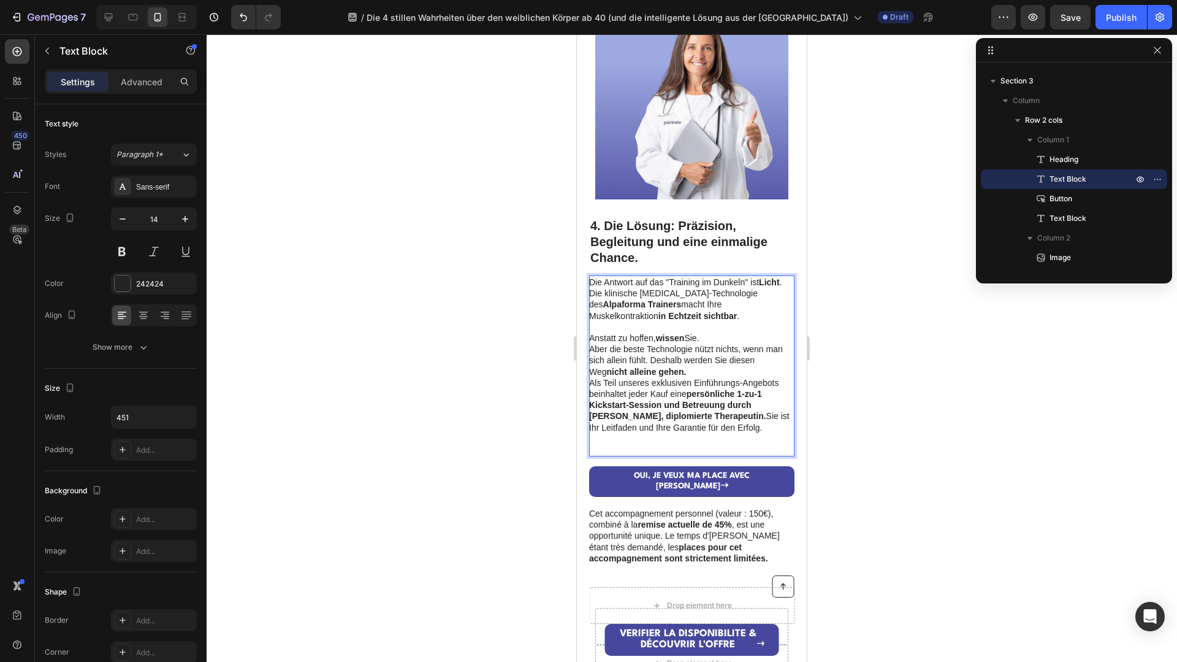
click at [709, 373] on p "Aber die beste Technologie nützt nichts, wenn man sich allein fühlt. Deshalb we…" at bounding box center [691, 360] width 204 height 34
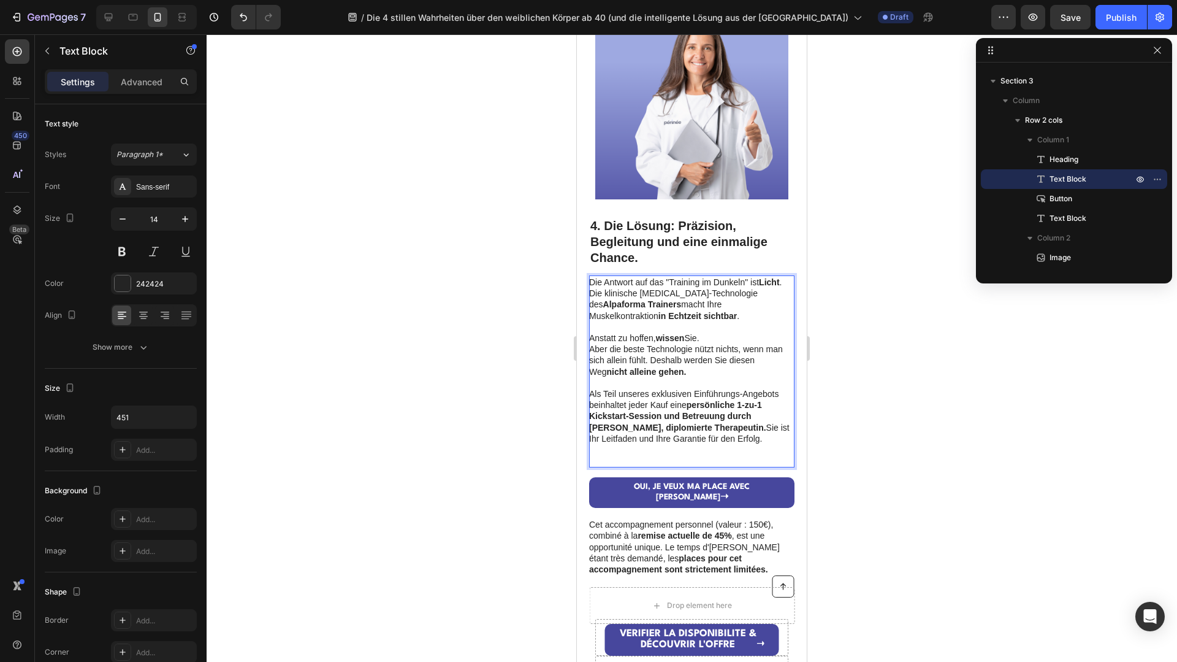
click at [633, 416] on strong "persönliche 1-zu-1 Kickstart-Session und Betreuung durch [PERSON_NAME], diplomi…" at bounding box center [677, 416] width 177 height 32
click at [630, 418] on strong "persönliche 1-zu-1 Kickstart-Session und Betreuung durch [PERSON_NAME], diplomi…" at bounding box center [677, 416] width 177 height 32
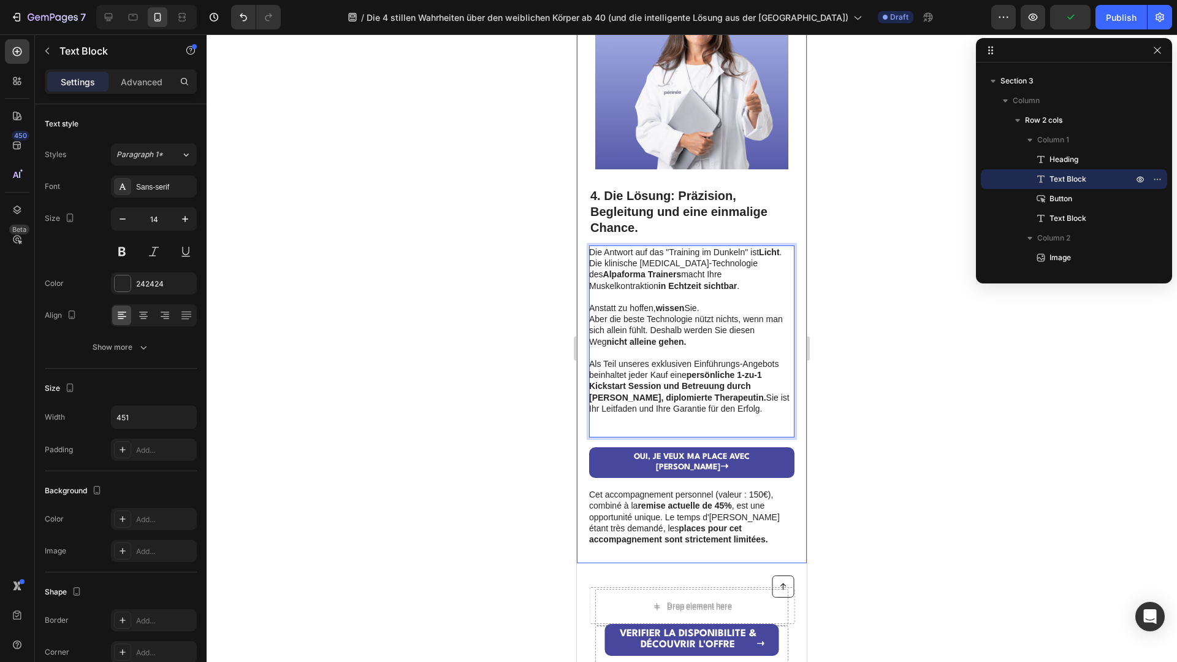
scroll to position [1764, 0]
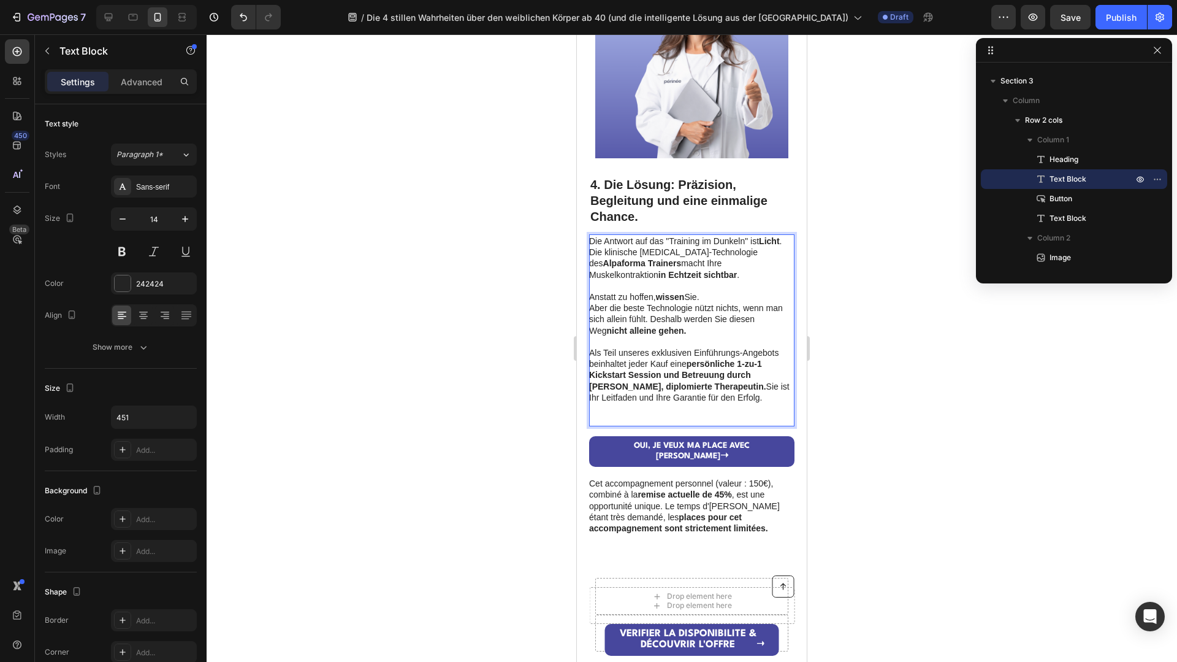
click at [684, 493] on p "Cet accompagnement personnel (valeur : 150€), combiné à la remise actuelle de 4…" at bounding box center [691, 506] width 204 height 56
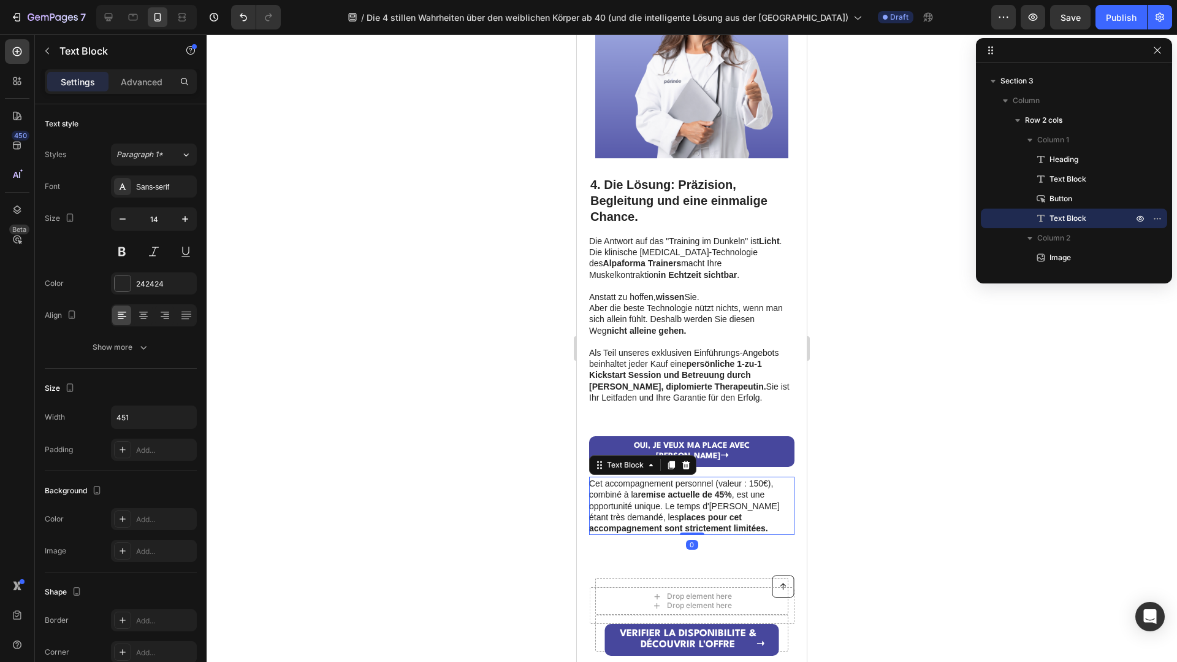
click at [686, 512] on strong "places pour cet accompagnement sont strictement limitées." at bounding box center [678, 522] width 179 height 21
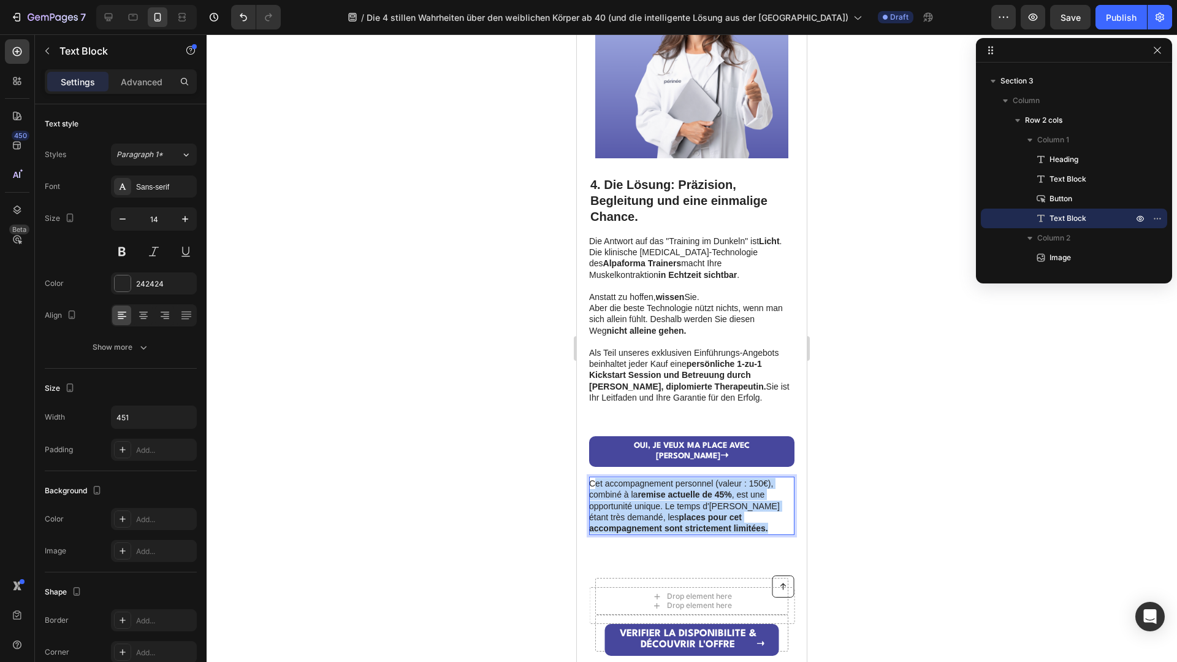
drag, startPoint x: 697, startPoint y: 515, endPoint x: 593, endPoint y: 470, distance: 113.4
click at [593, 478] on p "Cet accompagnement personnel (valeur : 150€), combiné à la remise actuelle de 4…" at bounding box center [691, 506] width 204 height 56
drag, startPoint x: 589, startPoint y: 473, endPoint x: 735, endPoint y: 521, distance: 153.6
click at [735, 521] on p "Cet accompagnement personnel (valeur : 150€), combiné à la remise actuelle de 4…" at bounding box center [691, 506] width 204 height 56
drag, startPoint x: 627, startPoint y: 518, endPoint x: 578, endPoint y: 468, distance: 70.2
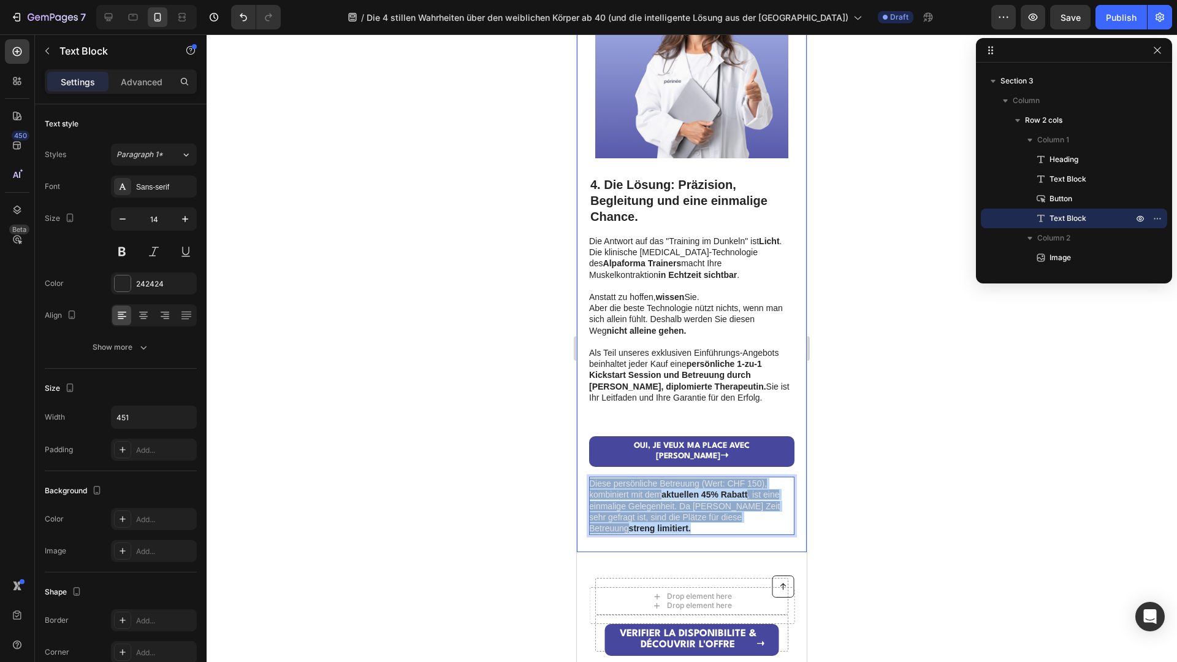
click at [583, 470] on div "⁠⁠⁠⁠⁠⁠⁠ 4. Die Lösung: Präzision, Begleitung und eine einmalige Chance. Heading…" at bounding box center [692, 250] width 230 height 604
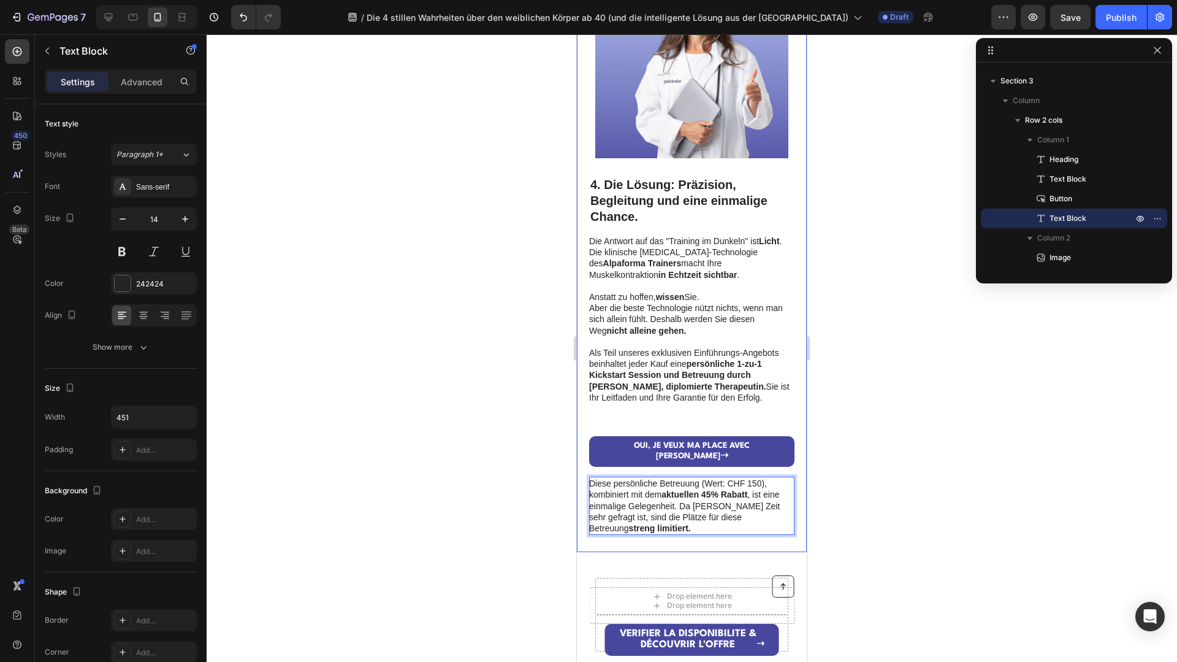
click at [846, 453] on div at bounding box center [692, 347] width 971 height 627
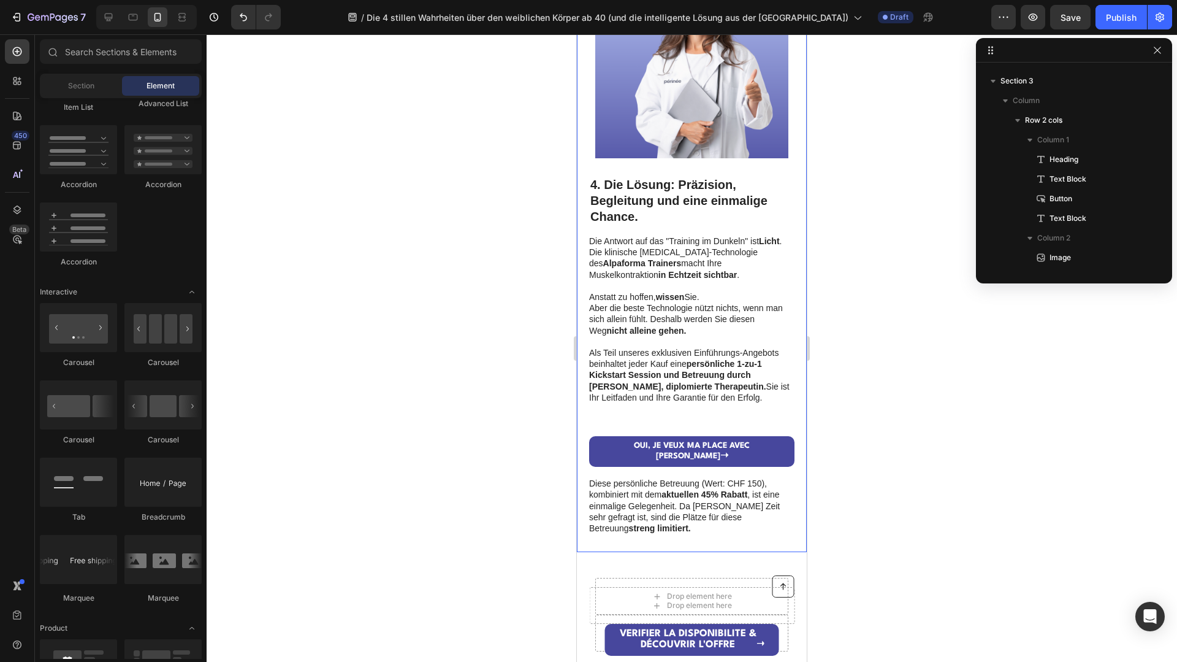
scroll to position [1856, 0]
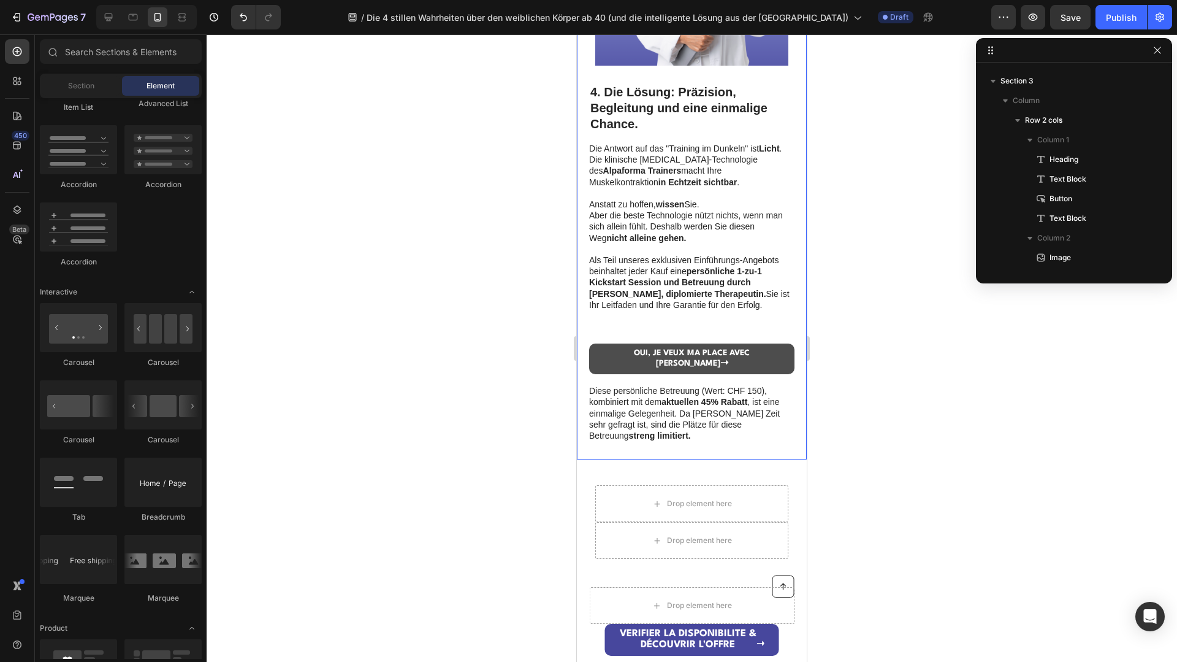
click at [732, 346] on link "OUI, JE VEUX MA PLACE AVEC [PERSON_NAME]" at bounding box center [691, 358] width 205 height 31
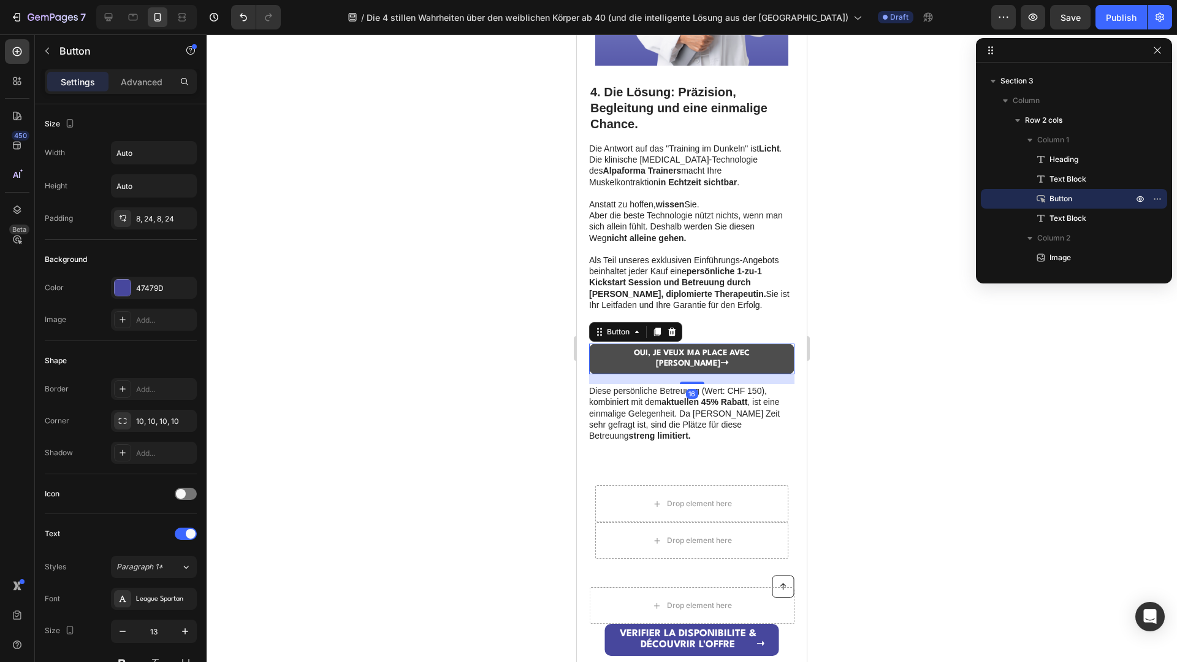
click at [733, 346] on link "OUI, JE VEUX MA PLACE AVEC [PERSON_NAME]" at bounding box center [691, 358] width 205 height 31
click at [773, 352] on link "OUI, JE VEUX MA PLACE AVEC [PERSON_NAME]" at bounding box center [691, 358] width 205 height 31
click at [690, 350] on strong "OUI, JE VEUX MA PLACE AVEC [PERSON_NAME]" at bounding box center [692, 358] width 116 height 18
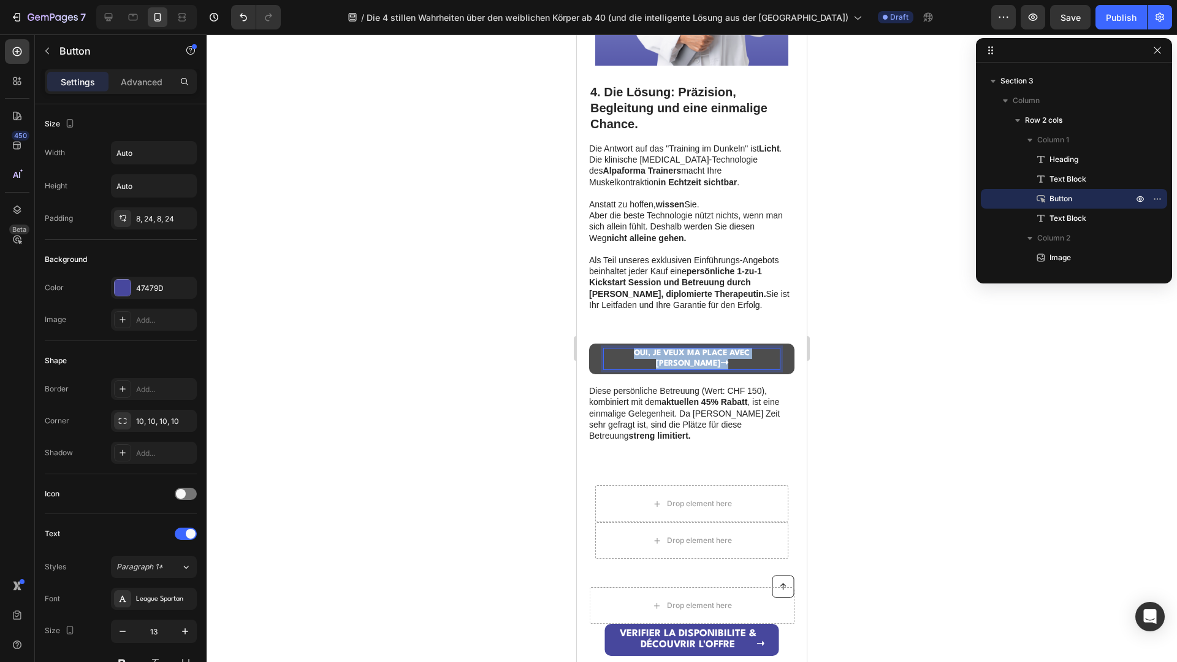
drag, startPoint x: 768, startPoint y: 353, endPoint x: 615, endPoint y: 353, distance: 152.7
click at [615, 353] on p "OUI, JE VEUX MA PLACE AVEC [PERSON_NAME]" at bounding box center [692, 358] width 176 height 21
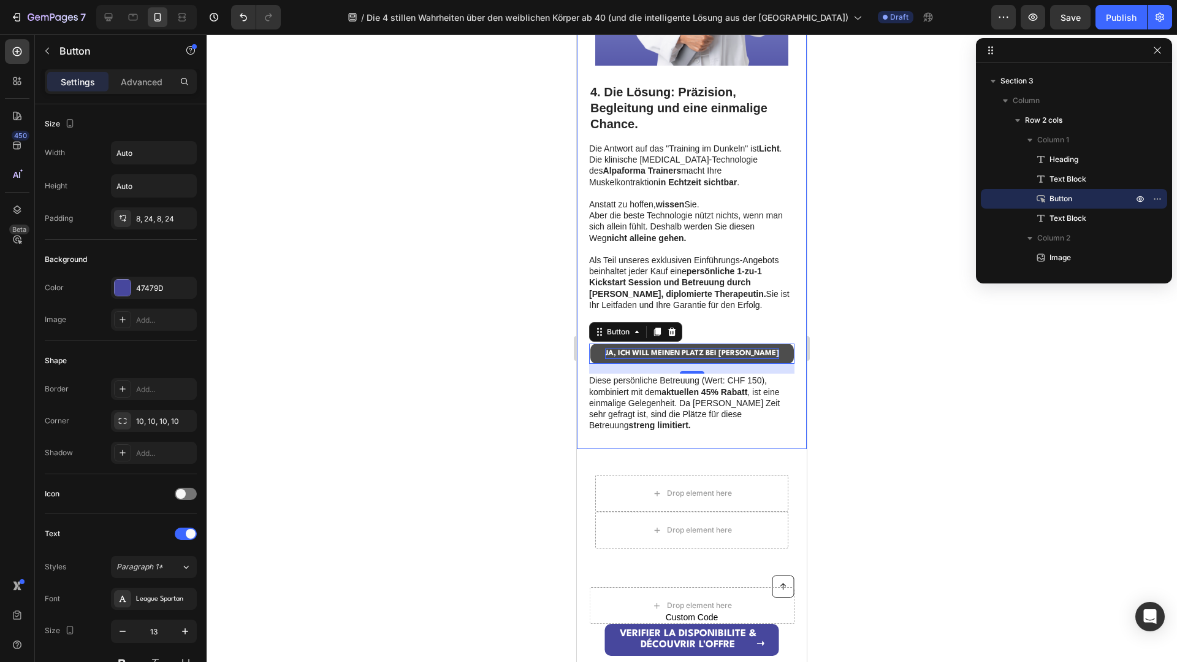
scroll to position [1846, 0]
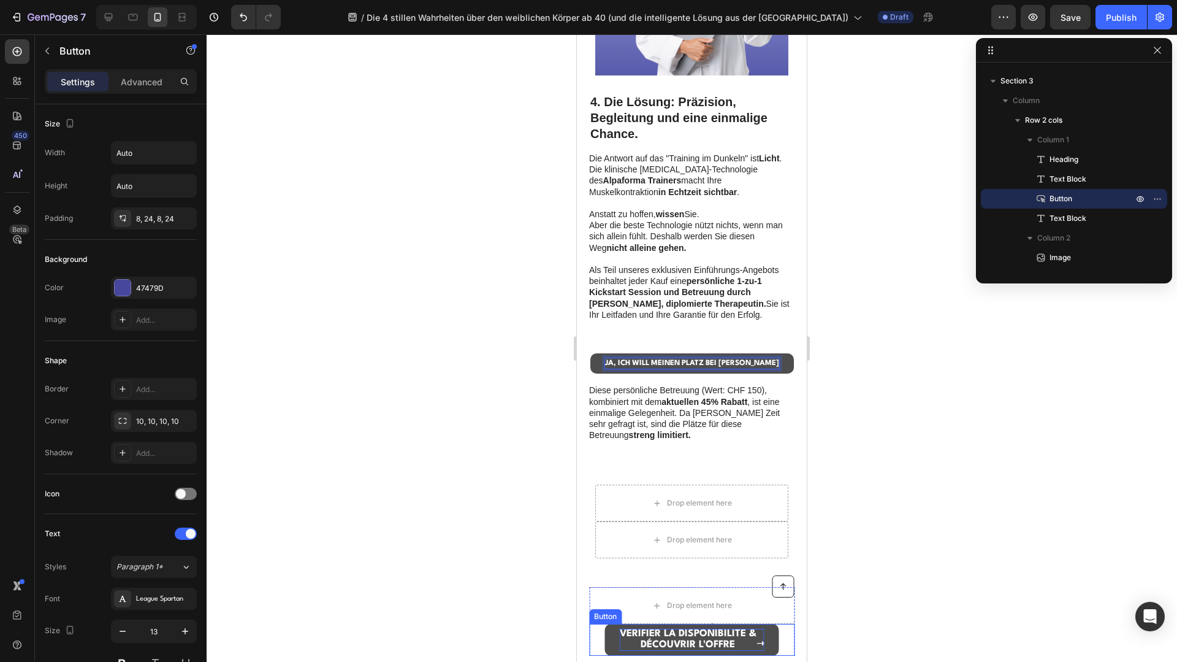
click at [714, 644] on strong "DÉCOUVRIR L'OFFRE" at bounding box center [688, 645] width 94 height 10
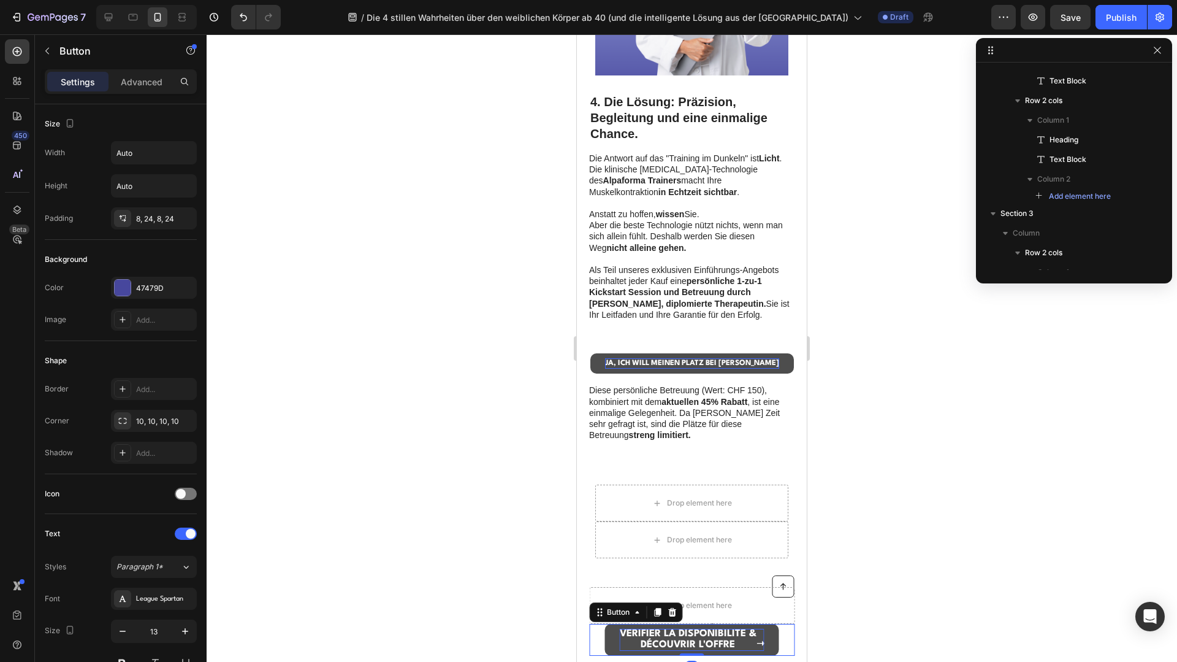
scroll to position [50, 0]
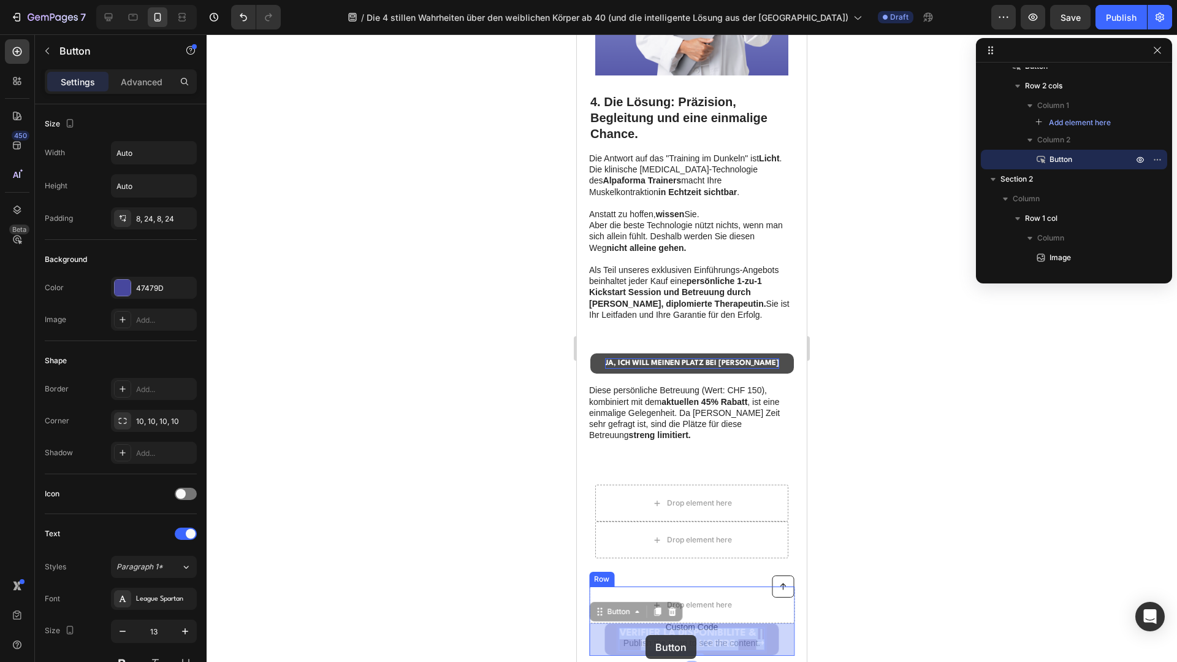
drag, startPoint x: 736, startPoint y: 643, endPoint x: 681, endPoint y: 640, distance: 55.9
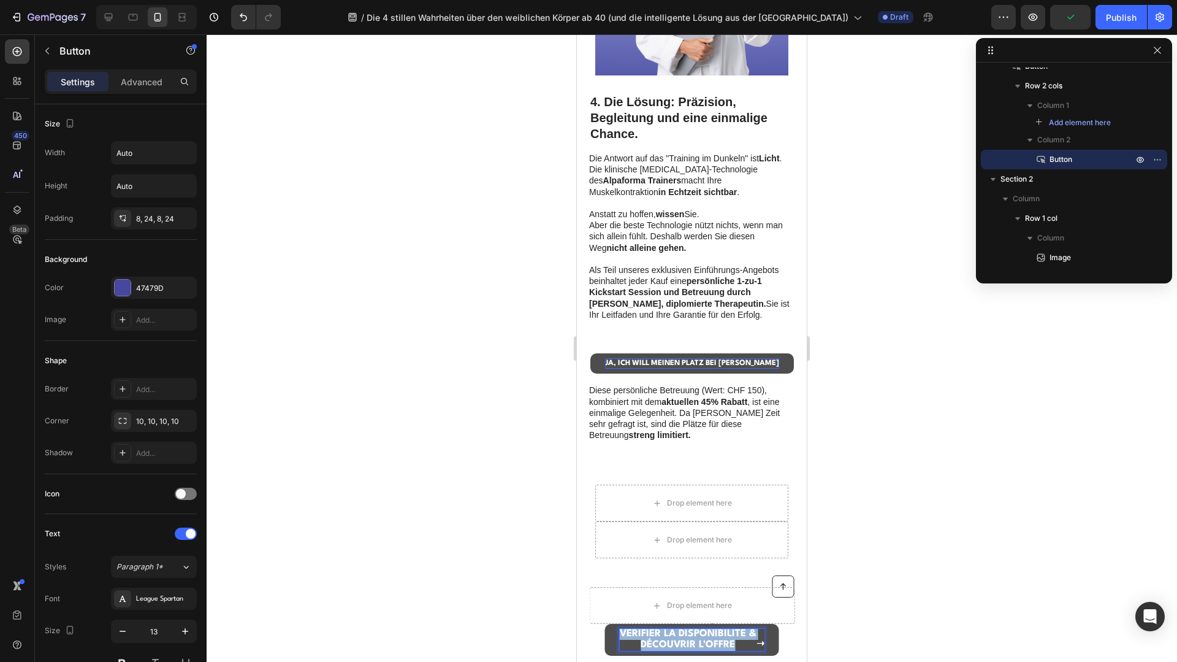
drag, startPoint x: 739, startPoint y: 641, endPoint x: 618, endPoint y: 637, distance: 120.9
click at [620, 637] on p "VÉRIFIER LA DISPONIBILITÉ & DÉCOUVRIR L'OFFRE" at bounding box center [688, 640] width 137 height 22
copy p "VÉRIFIER LA DISPONIBILITÉ & DÉCOUVRIR L'OFFRE"
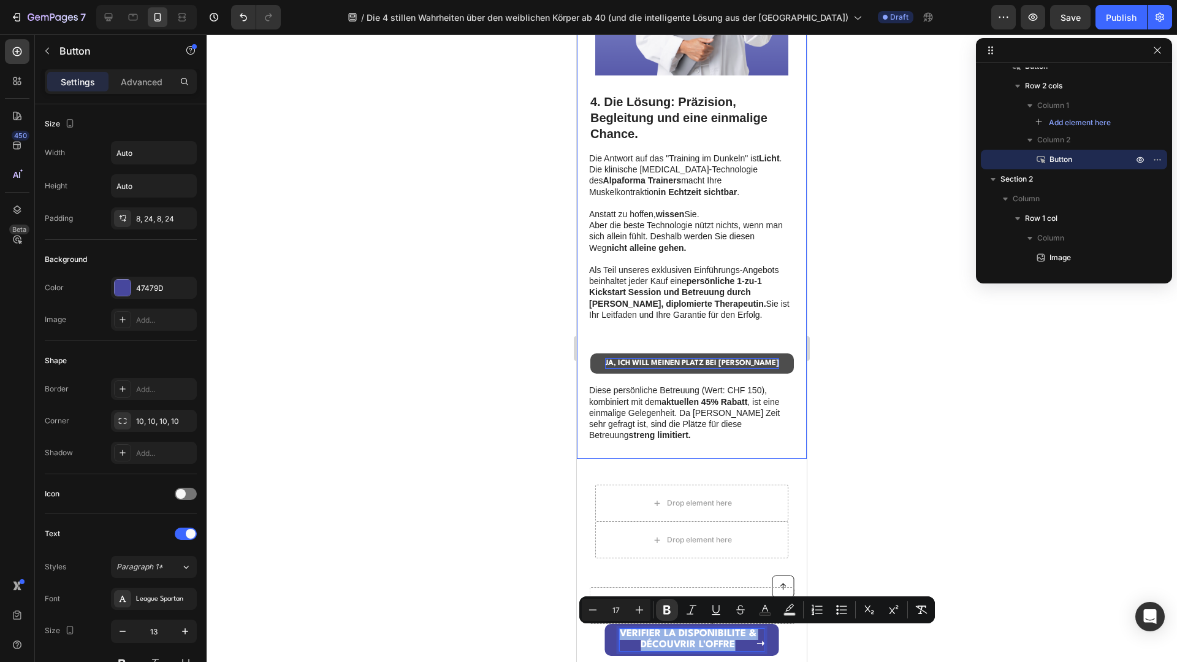
click at [663, 344] on div "⁠⁠⁠⁠⁠⁠⁠ 4. Die Lösung: Präzision, Begleitung und eine einmalige Chance. Heading…" at bounding box center [691, 267] width 205 height 349
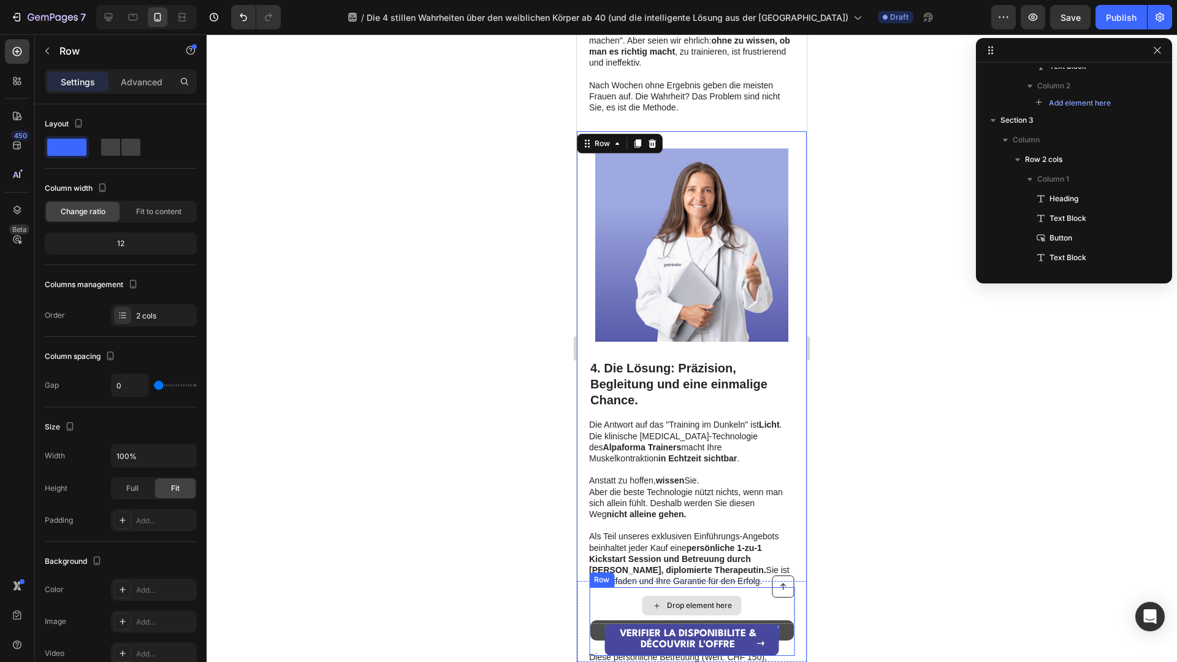
scroll to position [0, 0]
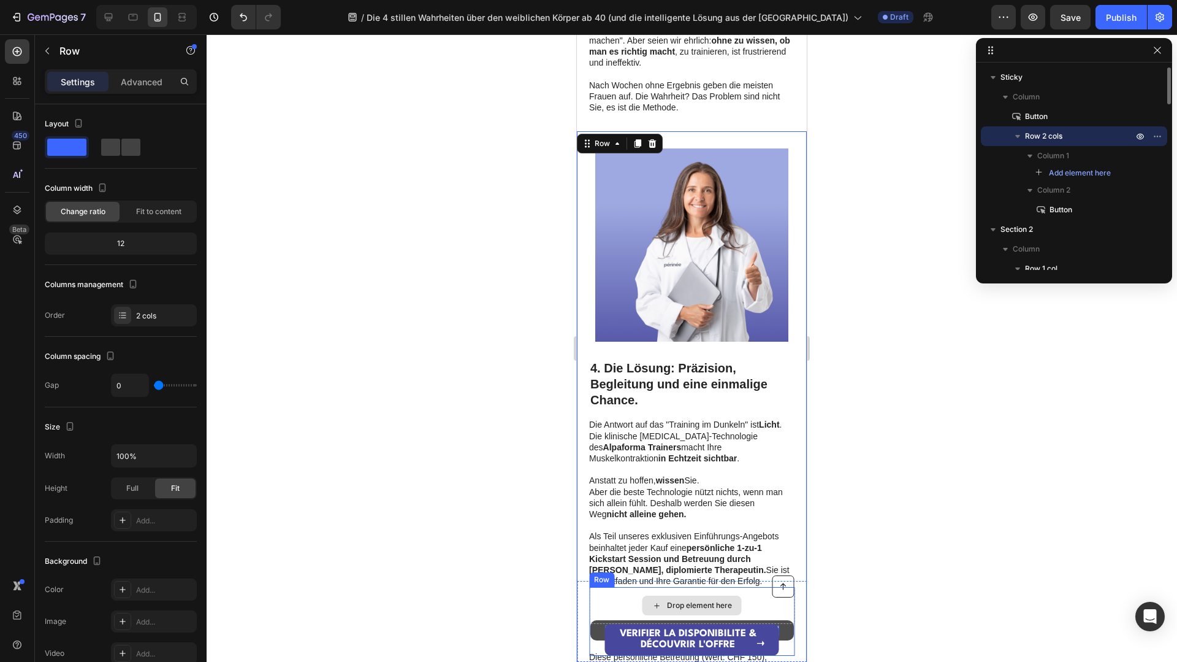
click at [608, 598] on div "Drop element here" at bounding box center [691, 605] width 205 height 37
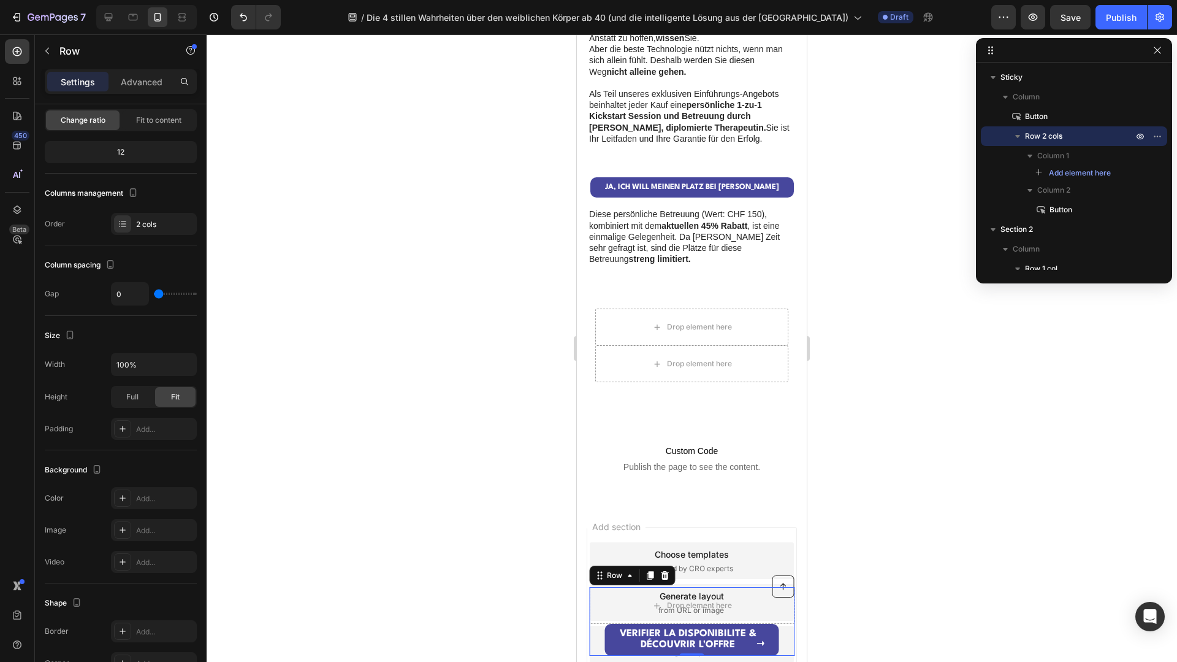
scroll to position [2047, 0]
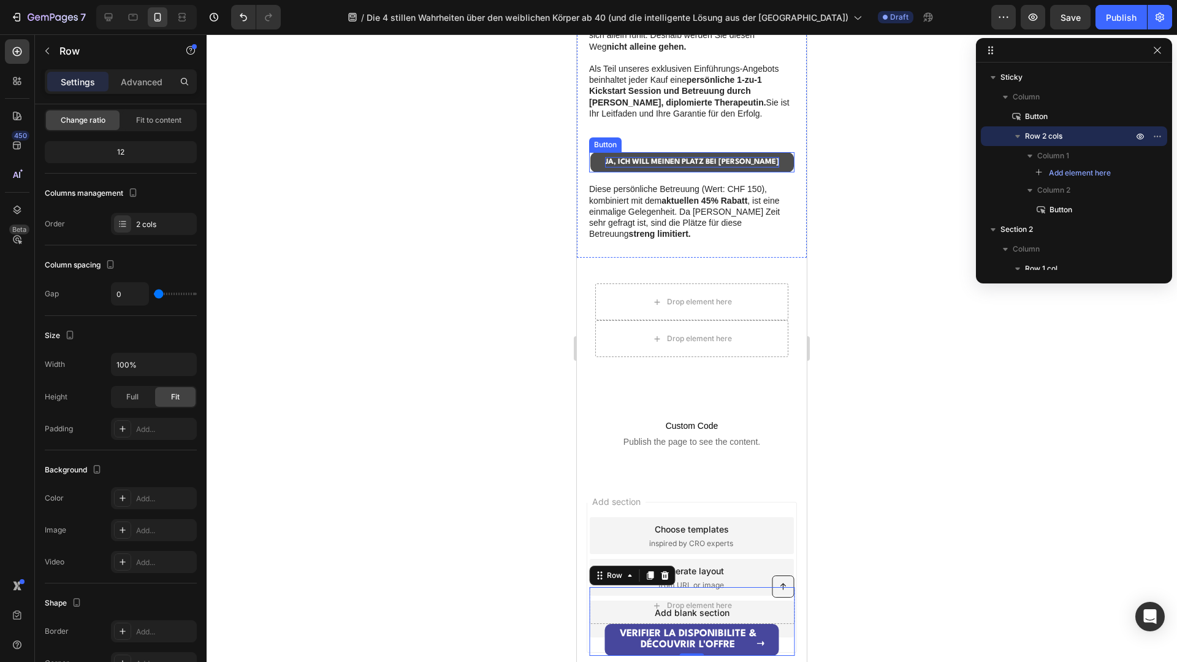
click at [662, 158] on strong "JA, ICH WILL MEINEN PLATZ BEI [PERSON_NAME]" at bounding box center [692, 161] width 174 height 7
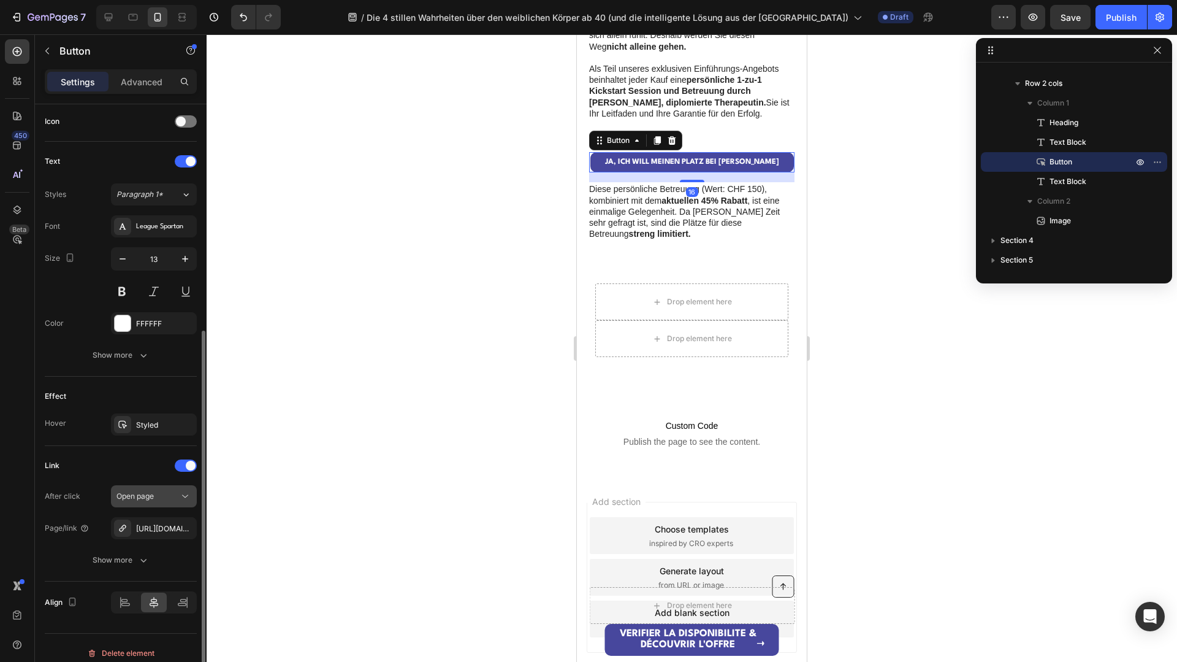
scroll to position [378, 0]
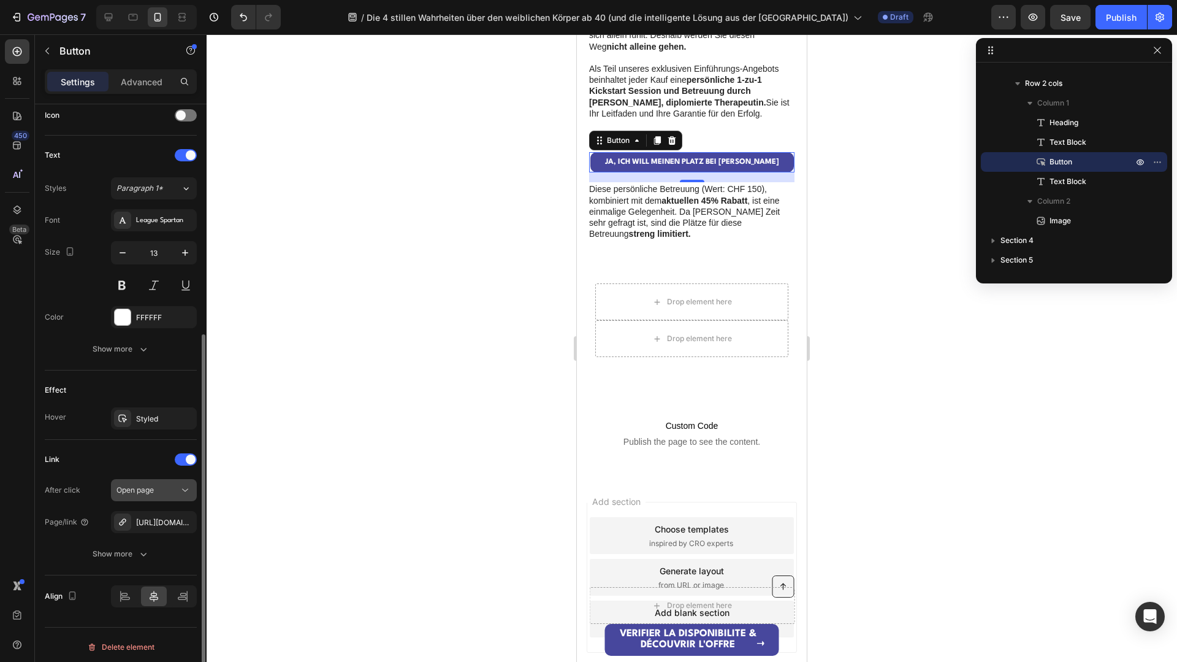
click at [0, 0] on icon "button" at bounding box center [0, 0] width 0 height 0
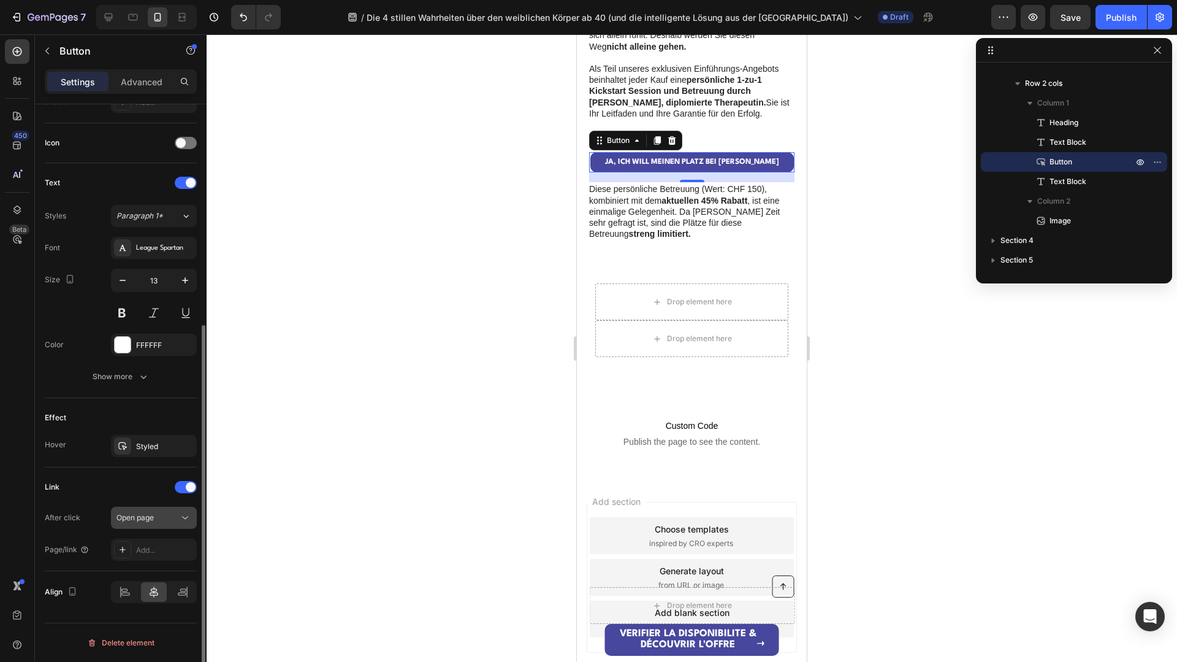
scroll to position [351, 0]
click at [155, 549] on div "Add..." at bounding box center [165, 550] width 58 height 11
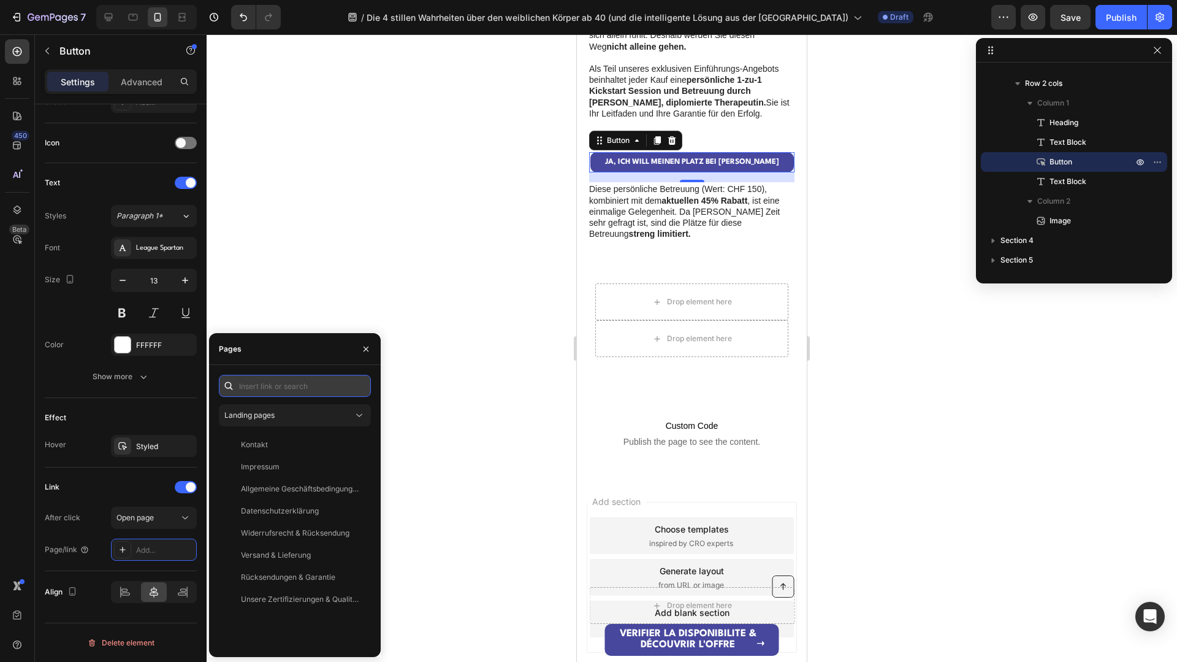
click at [271, 388] on input "text" at bounding box center [295, 386] width 152 height 22
paste input "[URL][DOMAIN_NAME][MEDICAL_DATA]"
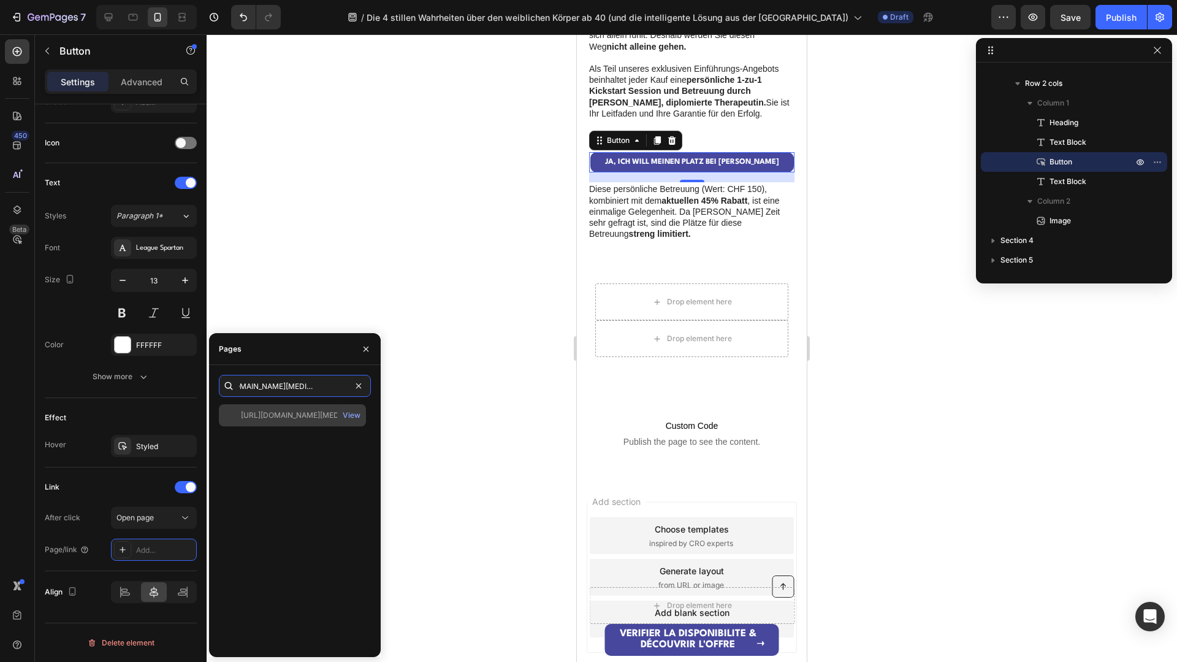
type input "[URL][DOMAIN_NAME][MEDICAL_DATA]"
click at [299, 418] on div "[URL][DOMAIN_NAME][MEDICAL_DATA]" at bounding box center [300, 415] width 118 height 11
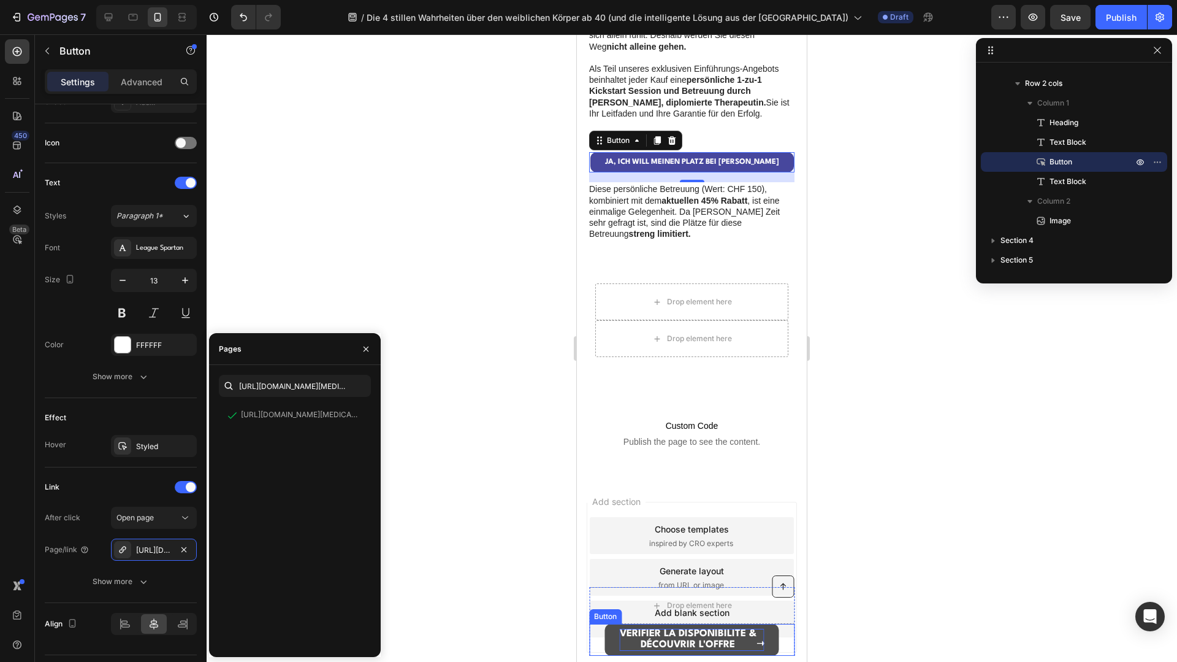
click at [644, 634] on strong "VÉRIFIER LA DISPONIBILITÉ &" at bounding box center [688, 634] width 137 height 10
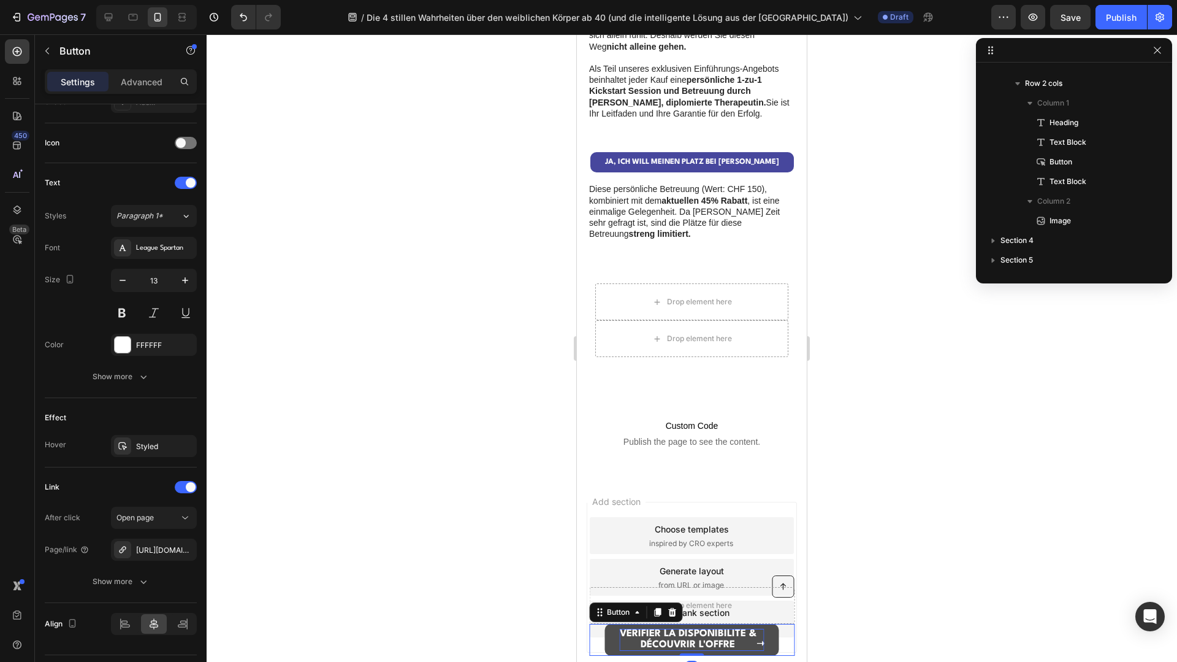
scroll to position [50, 0]
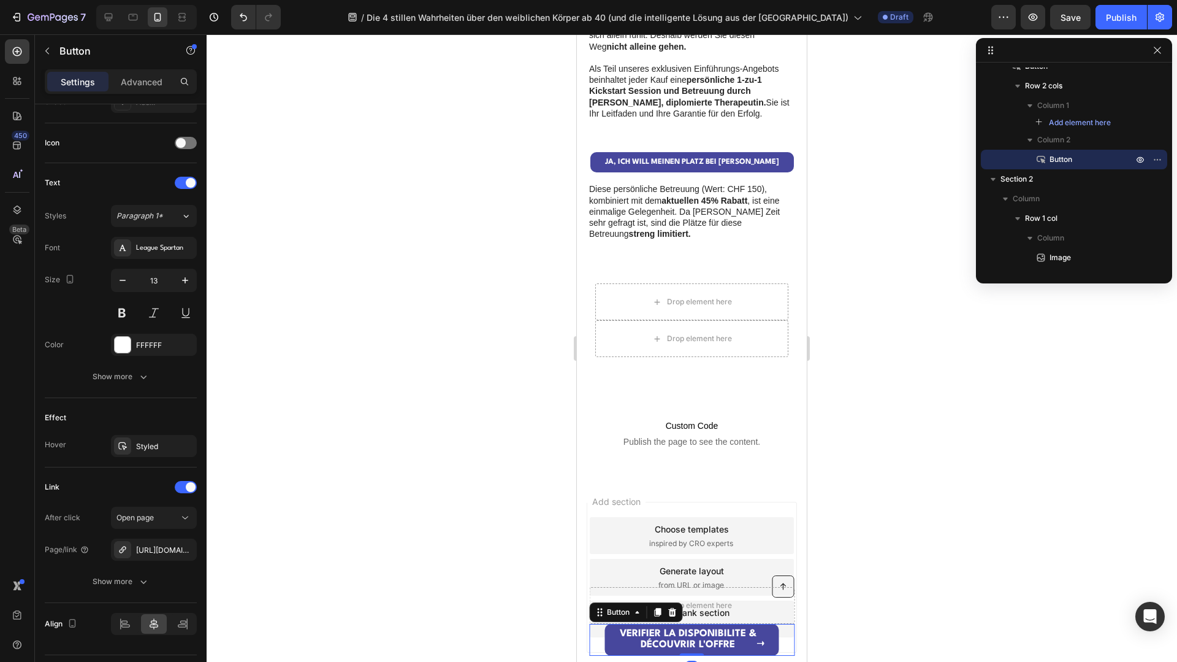
click at [603, 634] on div "VÉRIFIER LA DISPONIBILITÉ & DÉCOUVRIR L'OFFRE ➝ Button 0" at bounding box center [691, 640] width 205 height 32
click at [608, 633] on link "VÉRIFIER LA DISPONIBILITÉ & DÉCOUVRIR L'OFFRE ➝" at bounding box center [692, 640] width 174 height 32
click at [185, 549] on icon "button" at bounding box center [184, 548] width 5 height 5
click at [159, 548] on div "Add..." at bounding box center [165, 550] width 58 height 11
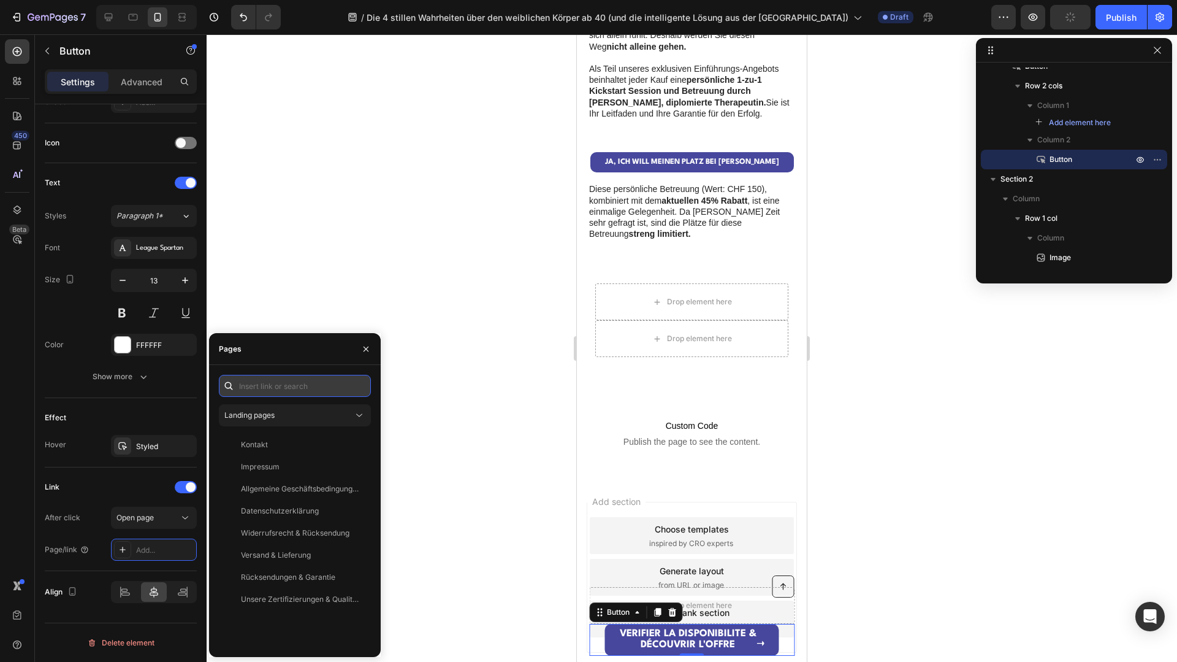
click at [271, 387] on input "text" at bounding box center [295, 386] width 152 height 22
paste input "[URL][DOMAIN_NAME][MEDICAL_DATA]"
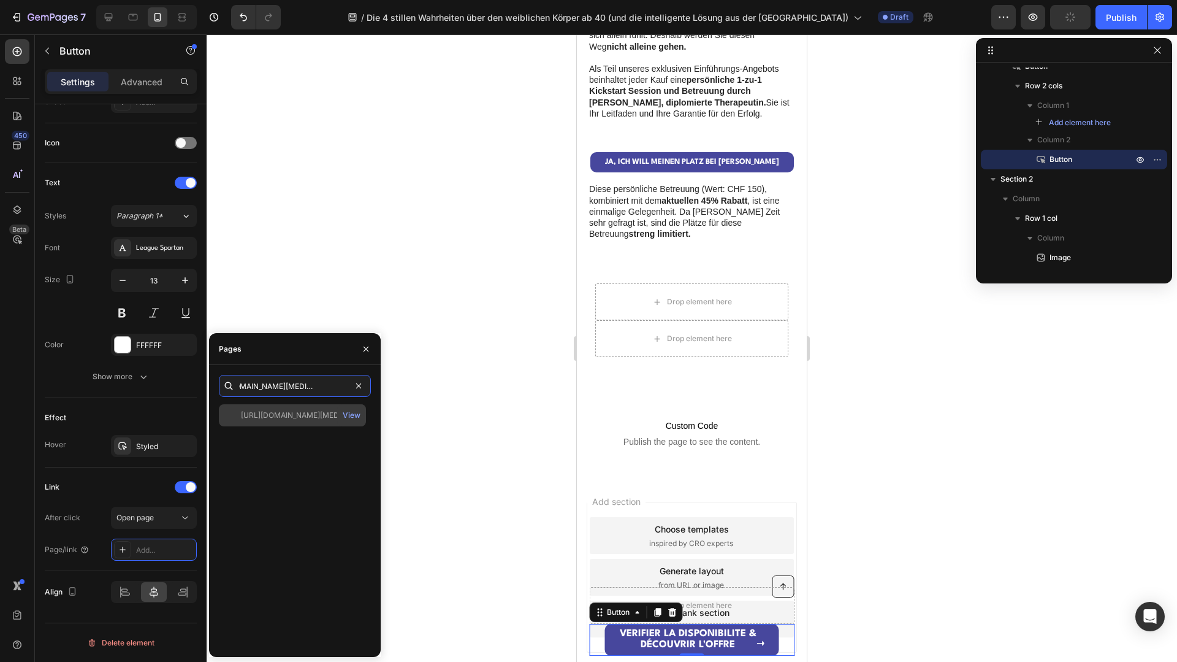
type input "[URL][DOMAIN_NAME][MEDICAL_DATA]"
click at [290, 417] on div "[URL][DOMAIN_NAME][MEDICAL_DATA]" at bounding box center [300, 415] width 118 height 11
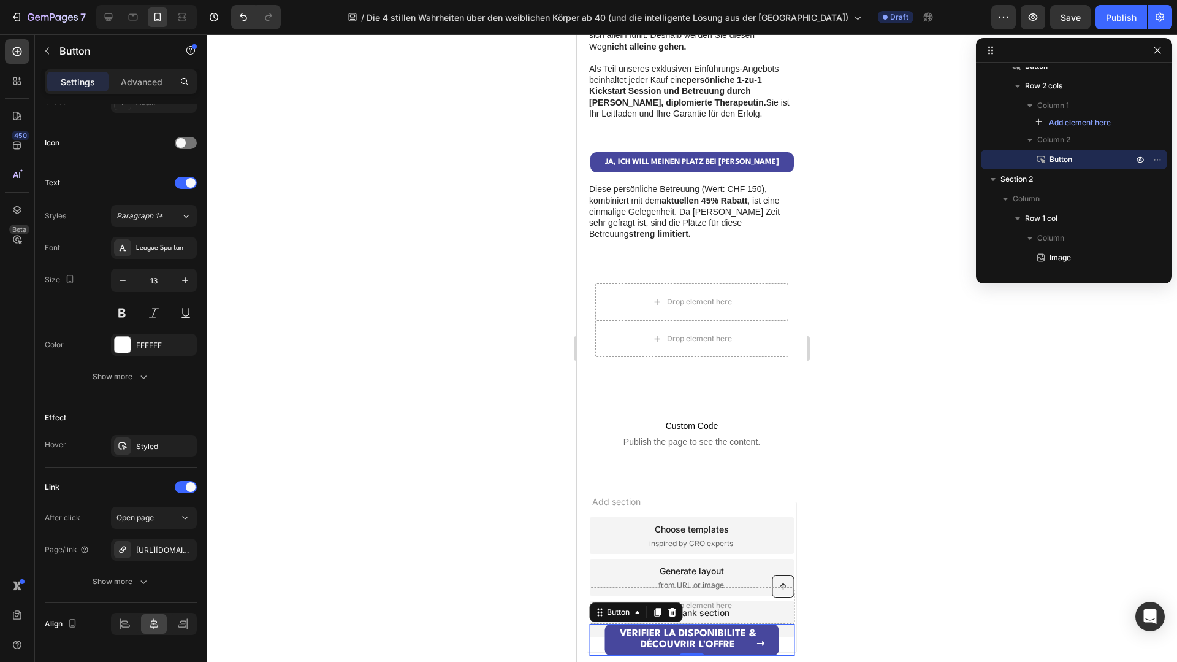
click at [484, 417] on div at bounding box center [692, 347] width 971 height 627
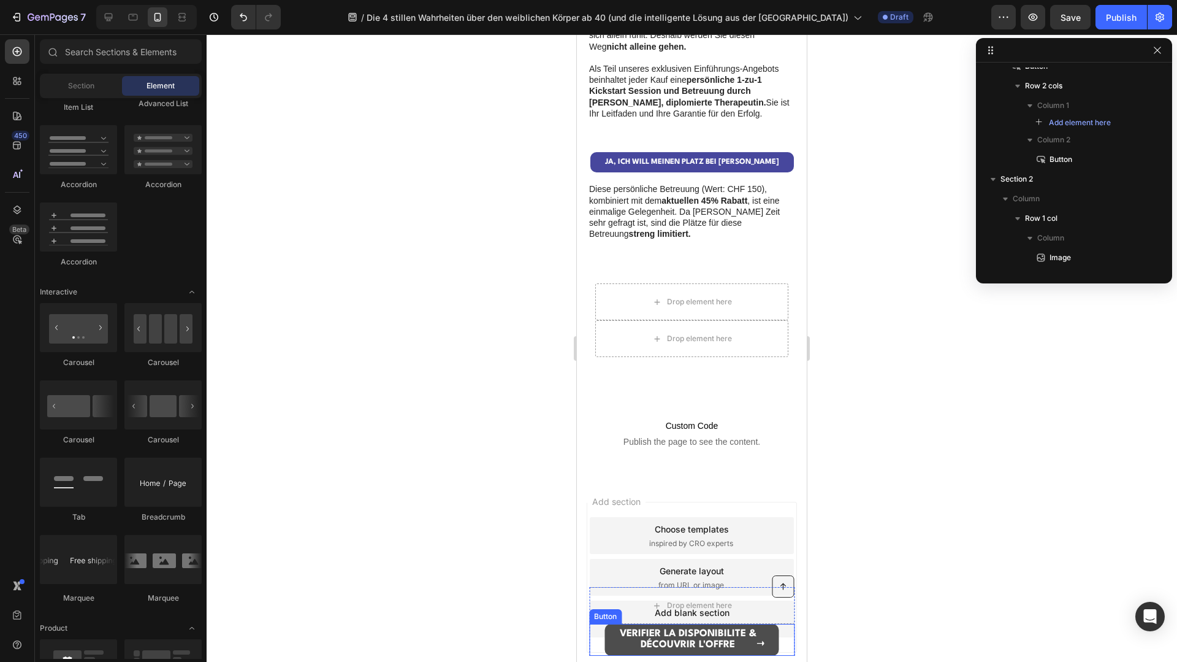
click at [613, 641] on link "VÉRIFIER LA DISPONIBILITÉ & DÉCOUVRIR L'OFFRE ➝" at bounding box center [692, 640] width 174 height 32
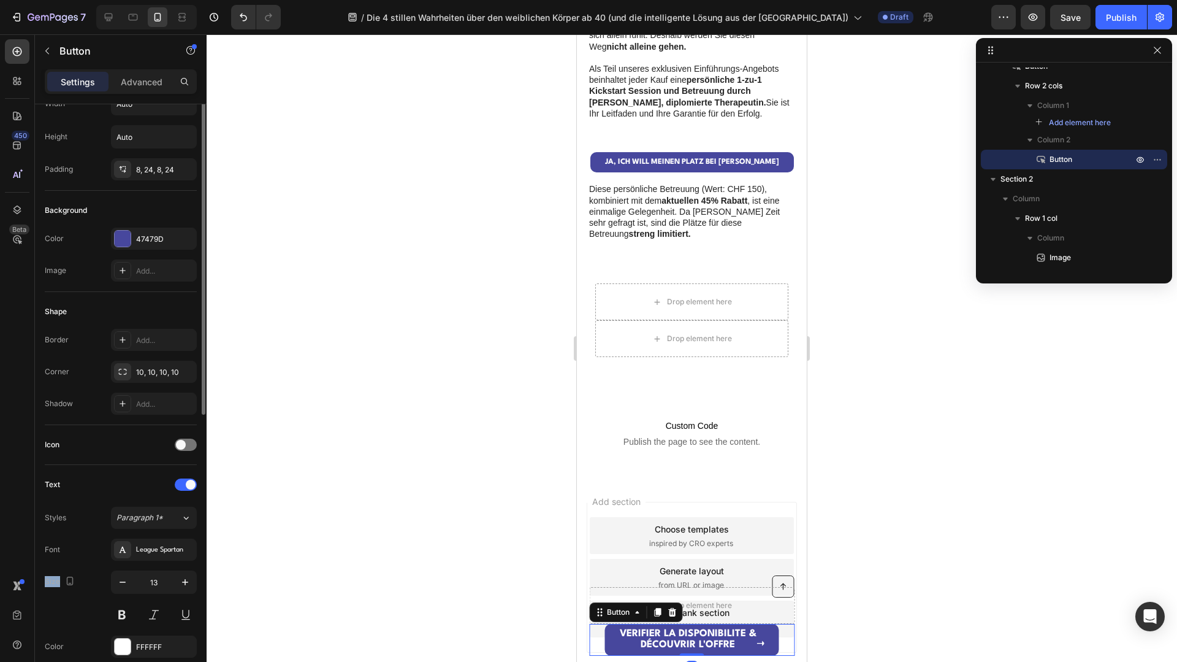
click at [151, 587] on div "Font League Spartan Size 13 Color FFFFFF Show more" at bounding box center [121, 613] width 152 height 151
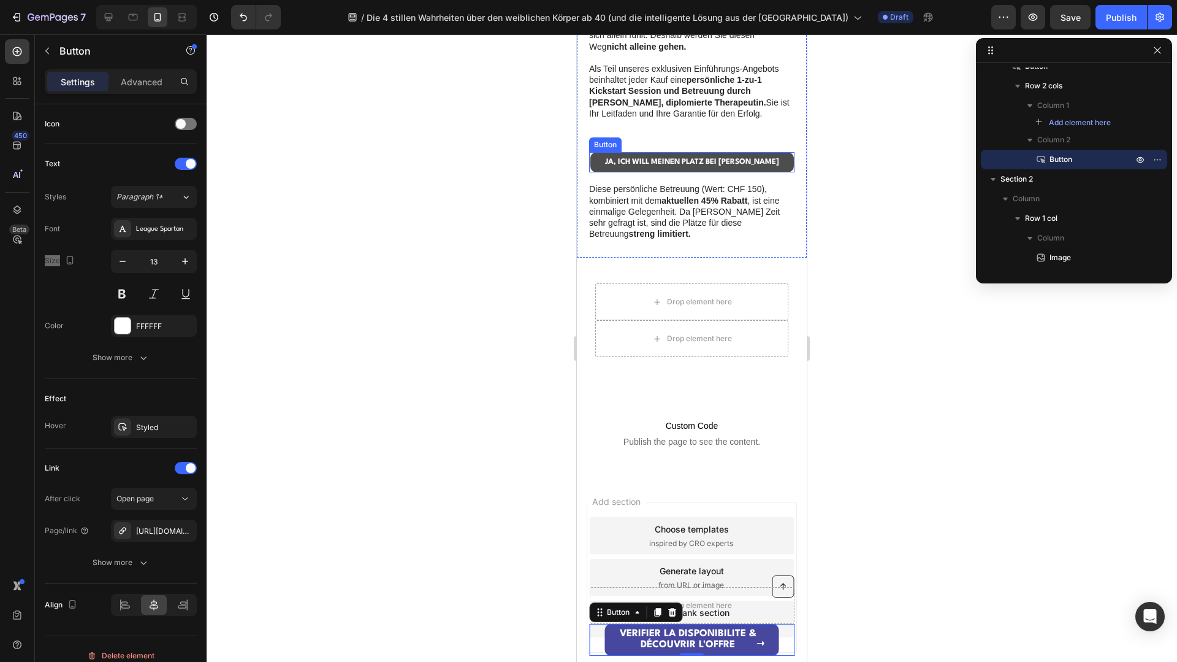
scroll to position [896, 0]
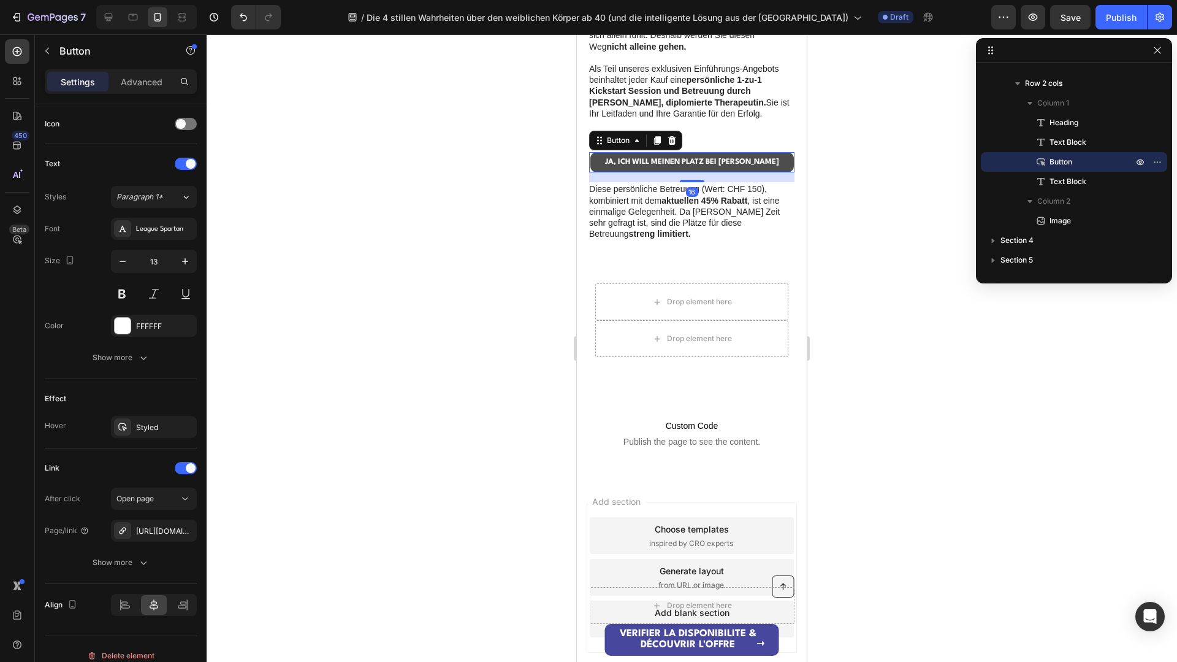
click at [605, 162] on link "JA, ICH WILL MEINEN PLATZ BEI [PERSON_NAME]" at bounding box center [692, 162] width 204 height 20
click at [600, 632] on div "VÉRIFIER LA DISPONIBILITÉ & DÉCOUVRIR L'OFFRE ➝ Button" at bounding box center [691, 640] width 205 height 32
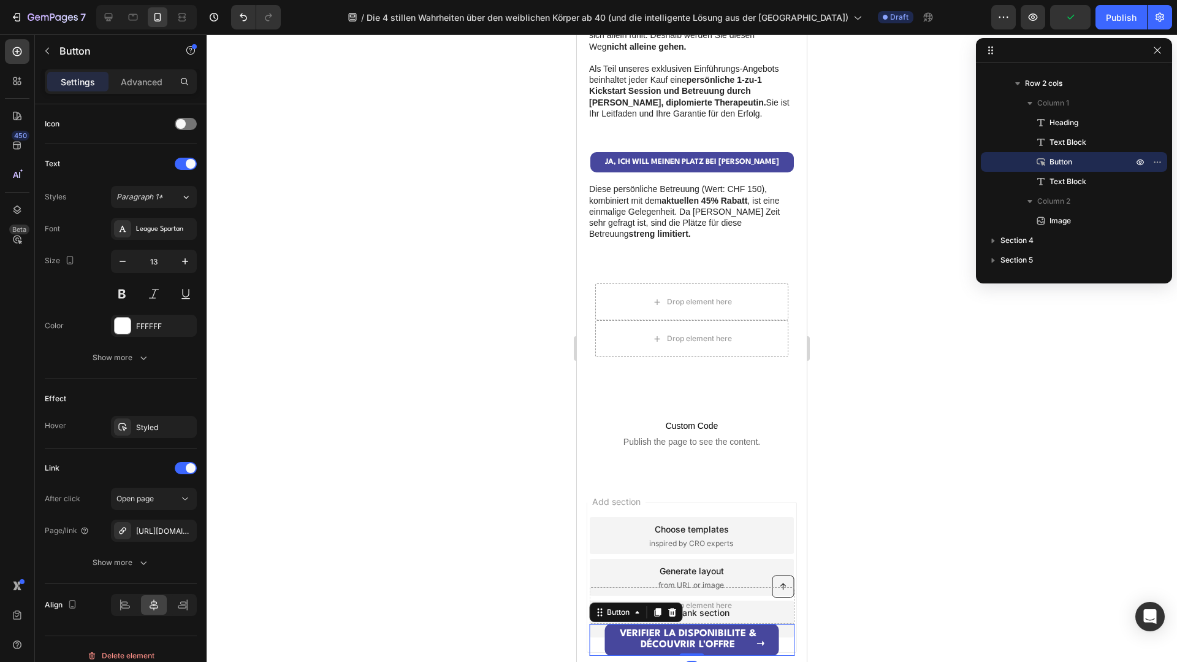
scroll to position [50, 0]
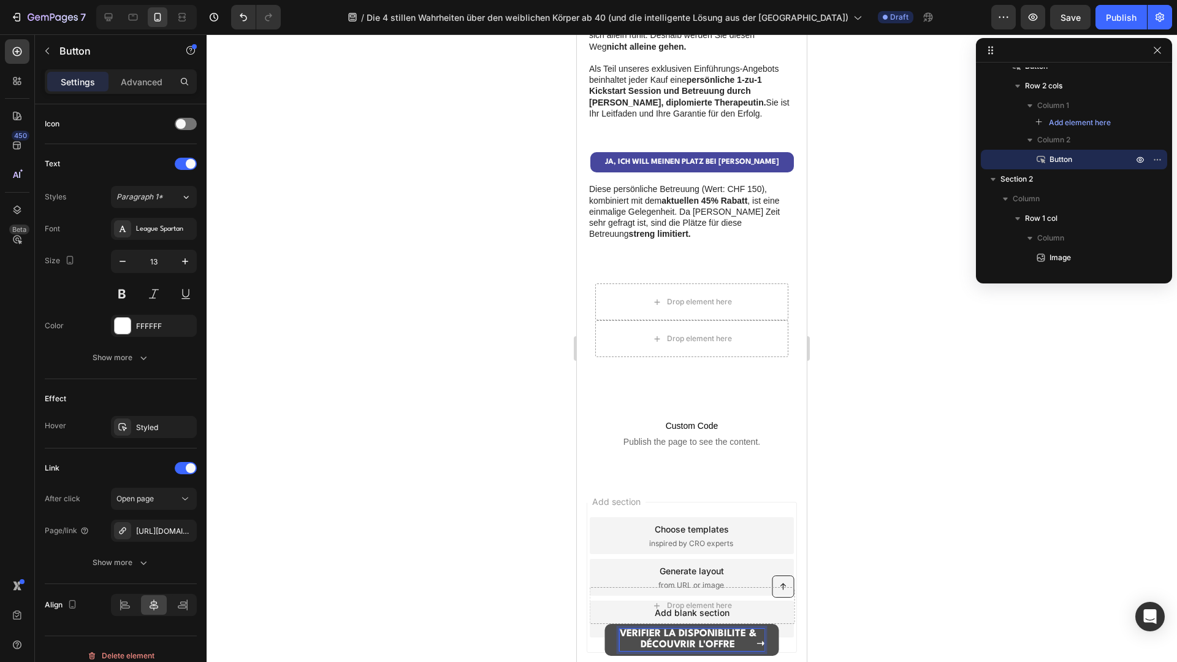
click at [748, 640] on p "VÉRIFIER LA DISPONIBILITÉ & DÉCOUVRIR L'OFFRE" at bounding box center [688, 640] width 137 height 22
drag, startPoint x: 742, startPoint y: 643, endPoint x: 621, endPoint y: 633, distance: 121.8
click at [621, 633] on p "VÉRIFIER LA DISPONIBILITÉ & DÉCOUVRIR L'OFFRE" at bounding box center [688, 640] width 137 height 22
click at [719, 635] on strong "VERFÜGBARKEIT PRÜFEN & ANGEBOT ENTDECKEN" at bounding box center [688, 640] width 135 height 18
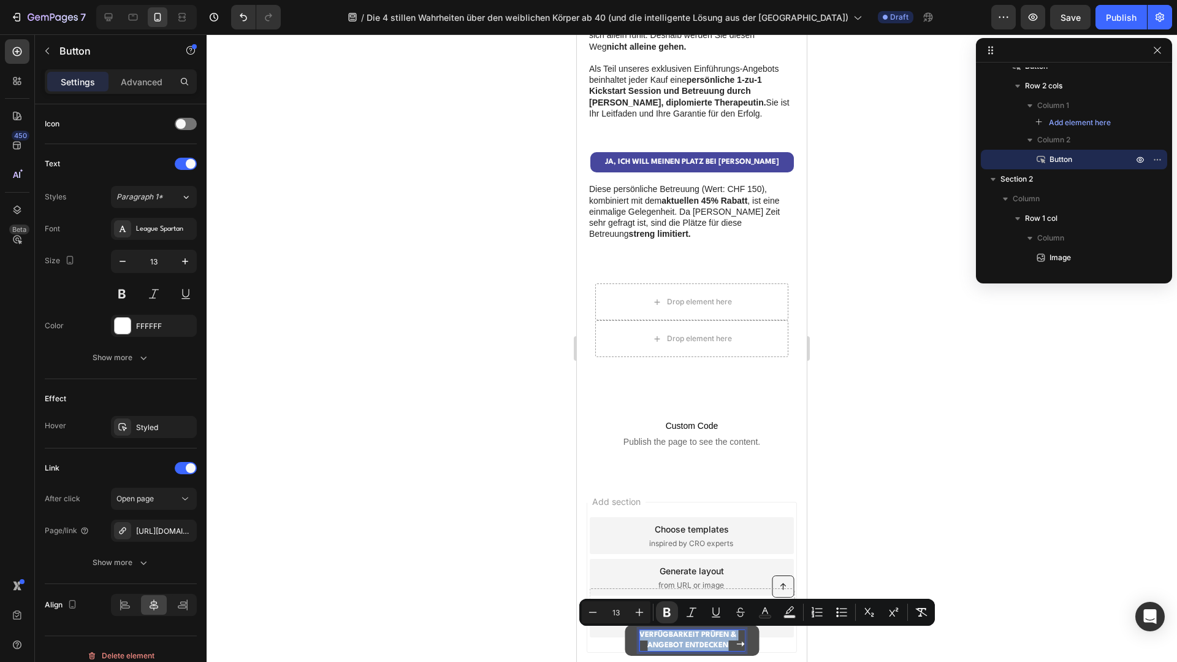
drag, startPoint x: 727, startPoint y: 642, endPoint x: 640, endPoint y: 632, distance: 87.6
click at [640, 632] on p "VERFÜGBARKEIT PRÜFEN & ANGEBOT ENTDECKEN" at bounding box center [688, 640] width 97 height 21
click at [636, 606] on icon "Editor contextual toolbar" at bounding box center [639, 612] width 12 height 12
click at [636, 607] on icon "Editor contextual toolbar" at bounding box center [639, 612] width 12 height 12
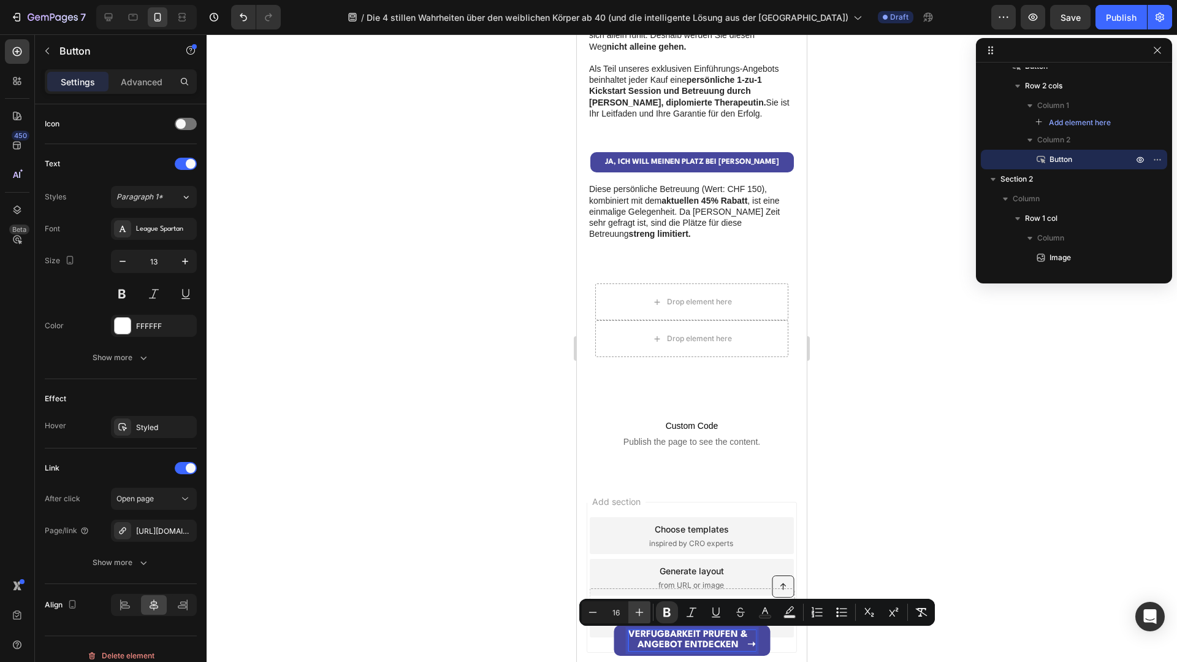
click at [636, 607] on icon "Editor contextual toolbar" at bounding box center [639, 612] width 12 height 12
type input "18"
click at [892, 537] on div at bounding box center [692, 347] width 971 height 627
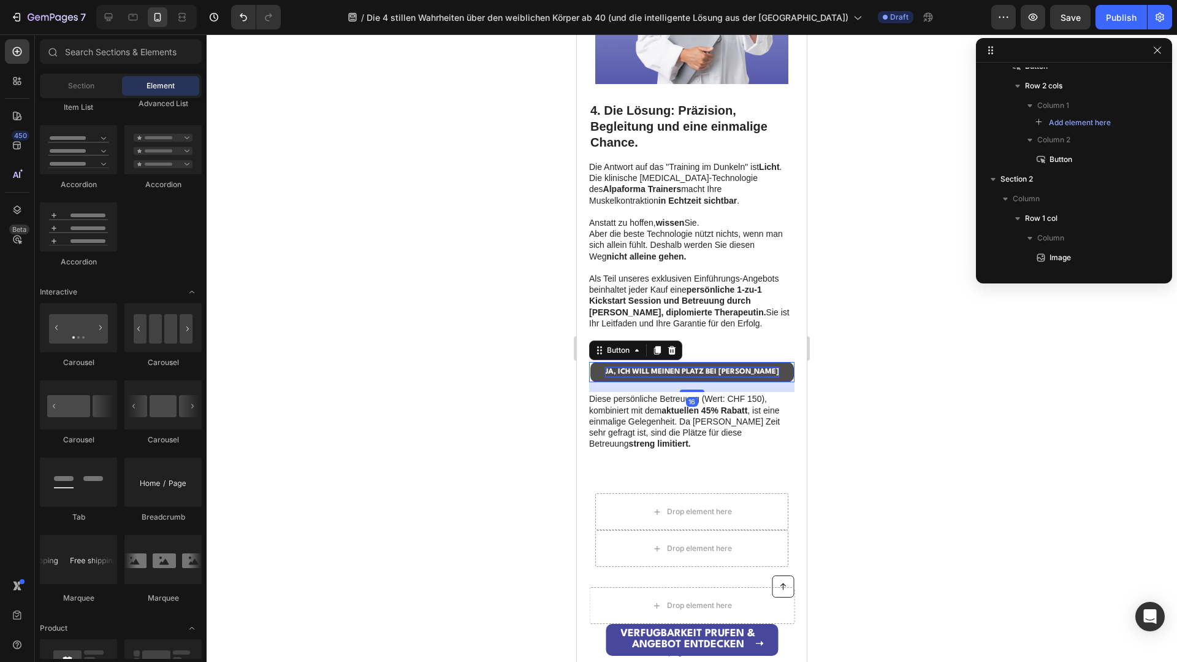
scroll to position [896, 0]
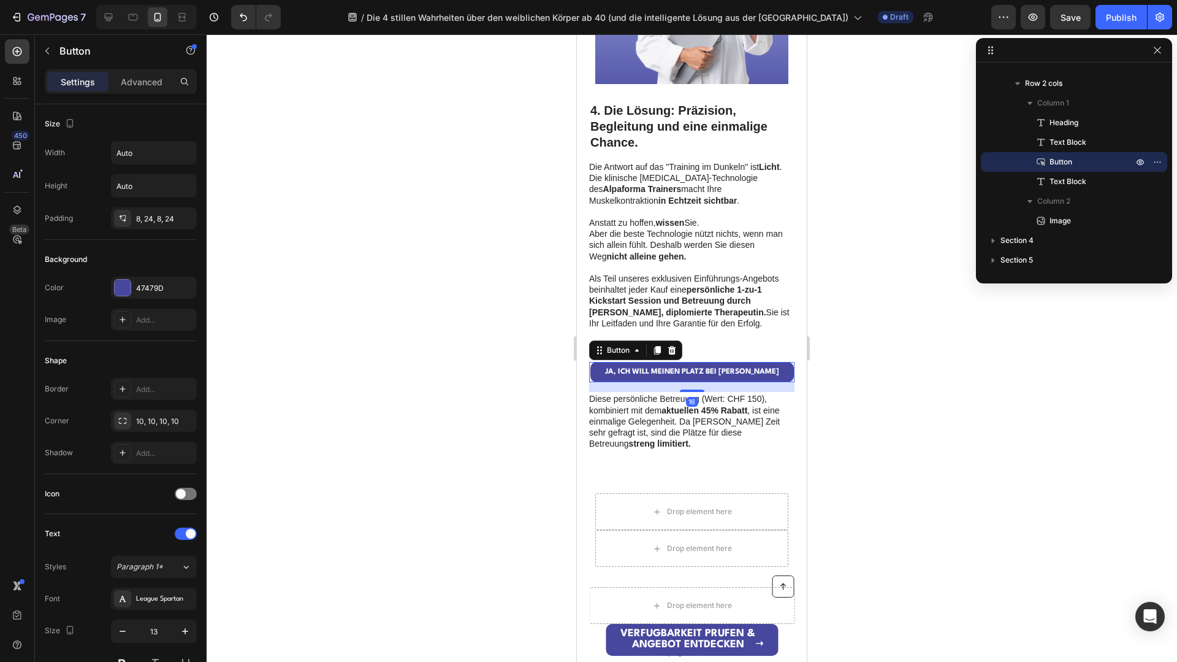
click at [912, 346] on div at bounding box center [692, 347] width 971 height 627
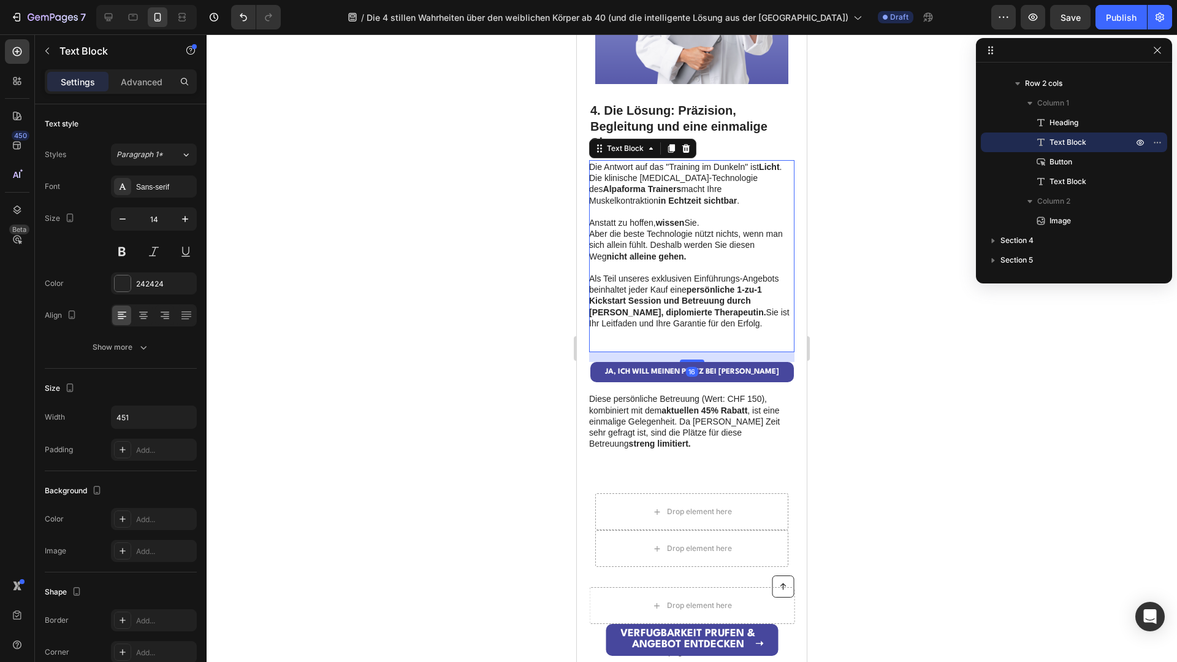
click at [686, 351] on div "Die Antwort auf das "Training im Dunkeln" ist Licht . Die klinische [MEDICAL_DA…" at bounding box center [691, 256] width 205 height 192
click at [673, 330] on p at bounding box center [691, 340] width 204 height 22
click at [667, 338] on p "⁠⁠⁠⁠⁠⁠⁠" at bounding box center [691, 340] width 204 height 22
click at [611, 348] on p "⁠⁠⁠⁠⁠⁠⁠" at bounding box center [691, 340] width 204 height 22
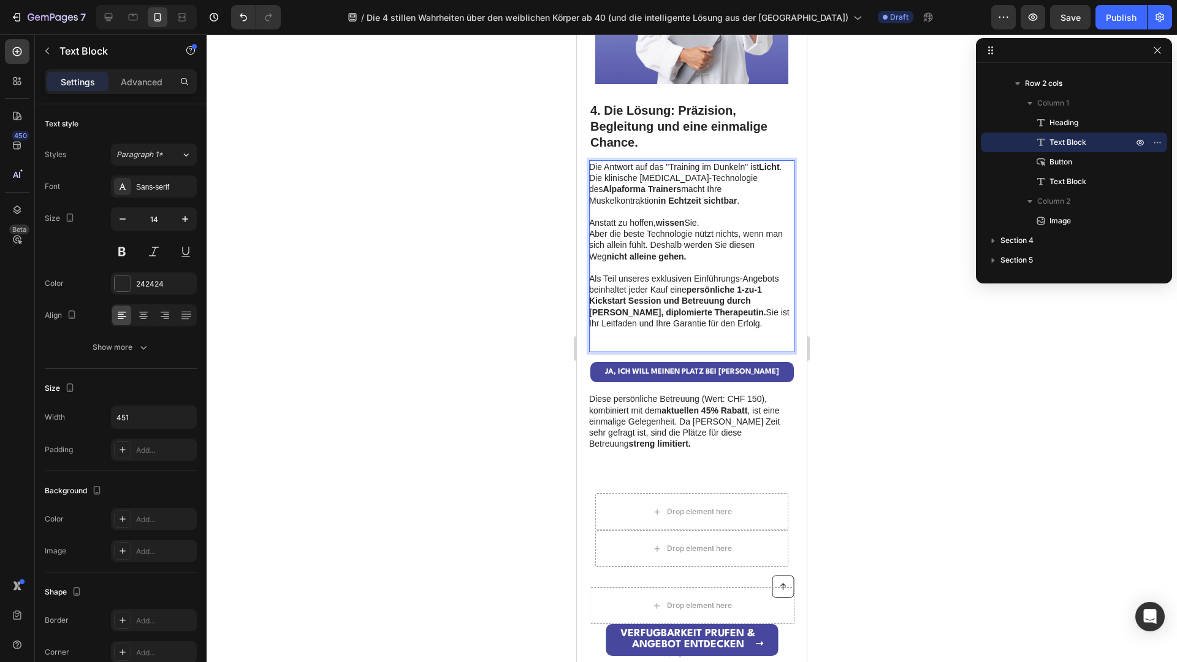
click at [605, 340] on div "Die Antwort auf das "Training im Dunkeln" ist Licht . Die klinische [MEDICAL_DA…" at bounding box center [691, 256] width 205 height 192
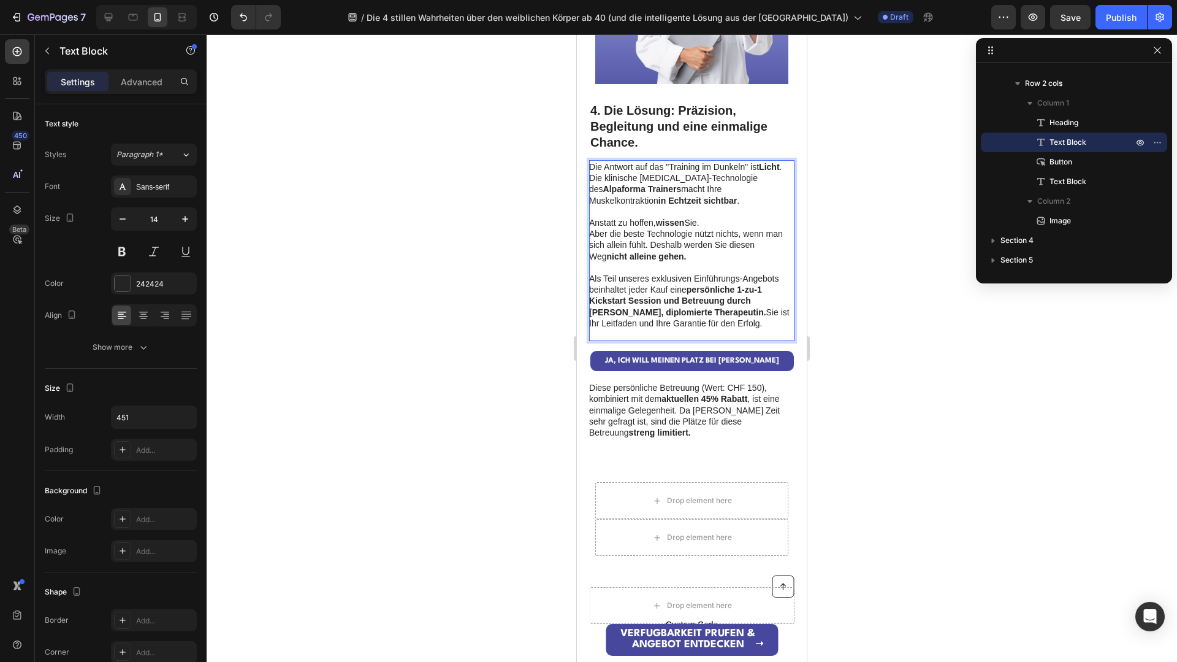
click at [603, 334] on p "Rich Text Editor. Editing area: main" at bounding box center [691, 334] width 204 height 11
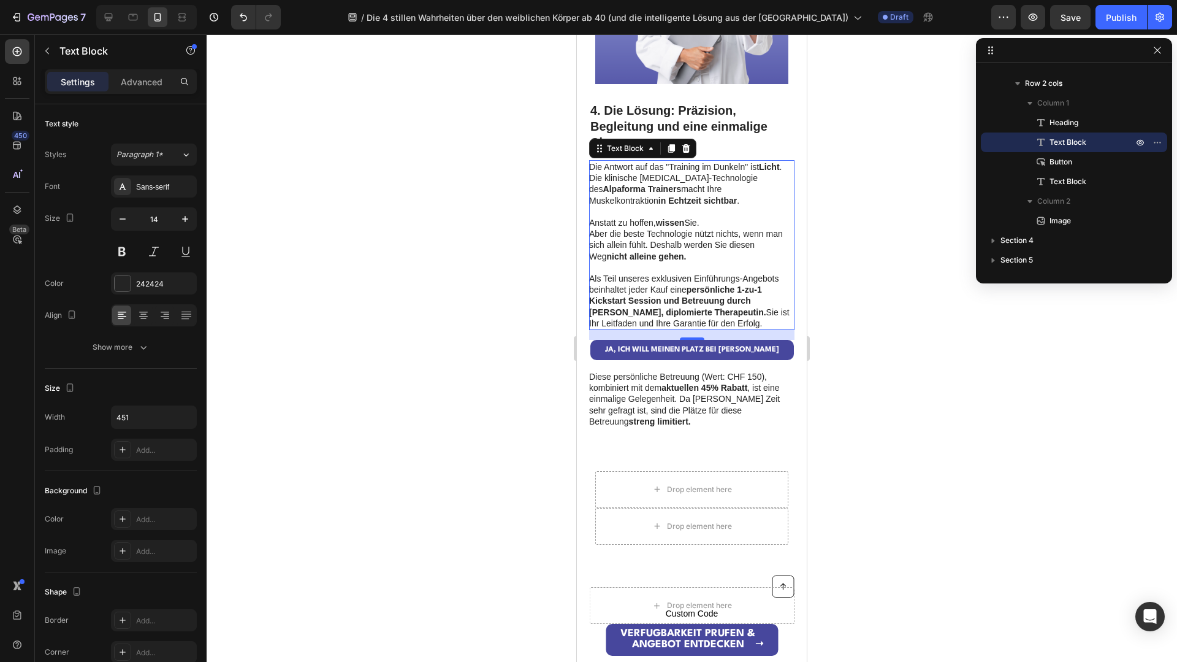
click at [865, 349] on div at bounding box center [692, 347] width 971 height 627
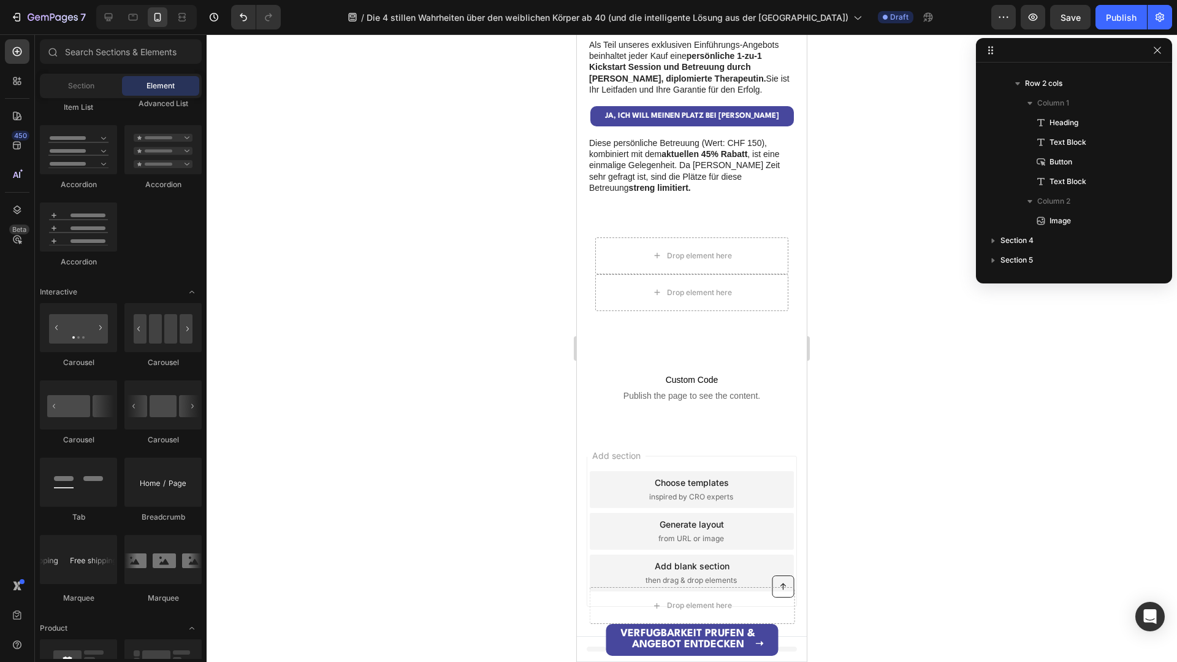
scroll to position [2064, 0]
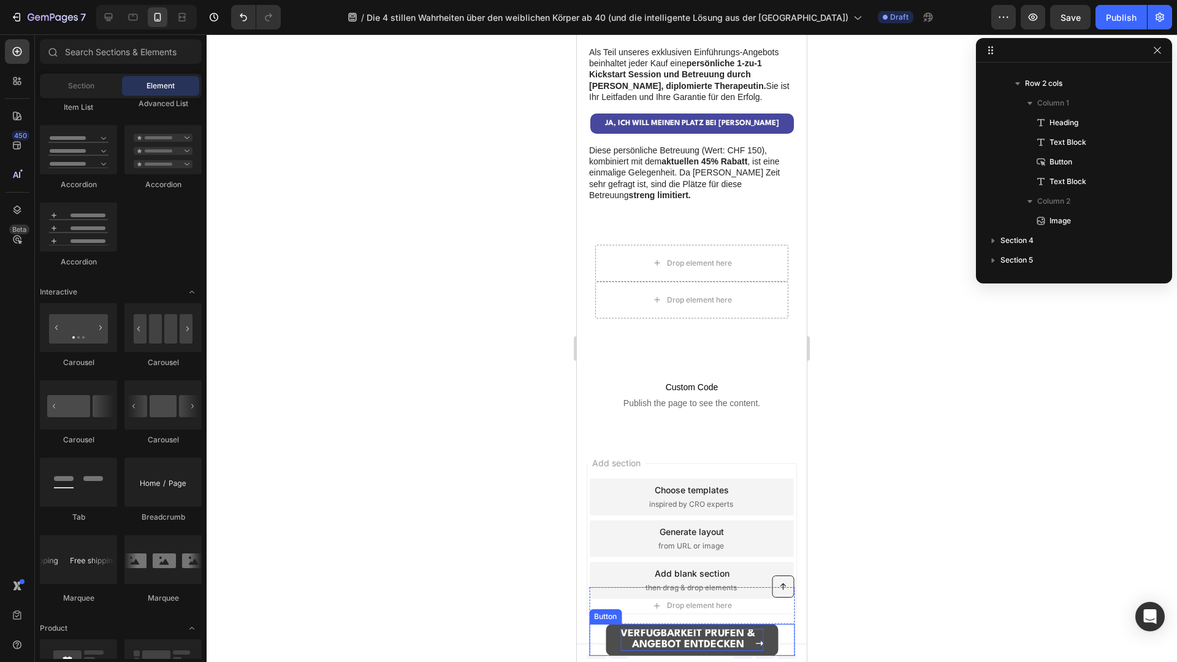
click at [633, 638] on p "VERFÜGBARKEIT PRÜFEN & ANGEBOT ENTDECKEN" at bounding box center [688, 640] width 135 height 22
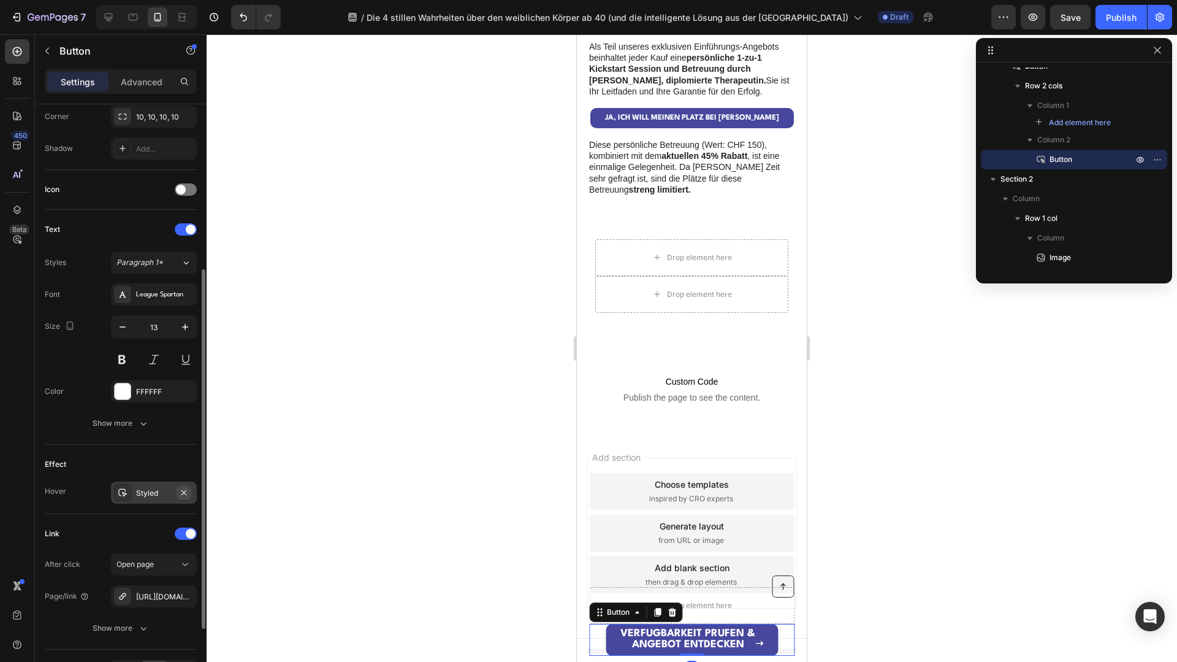
scroll to position [383, 0]
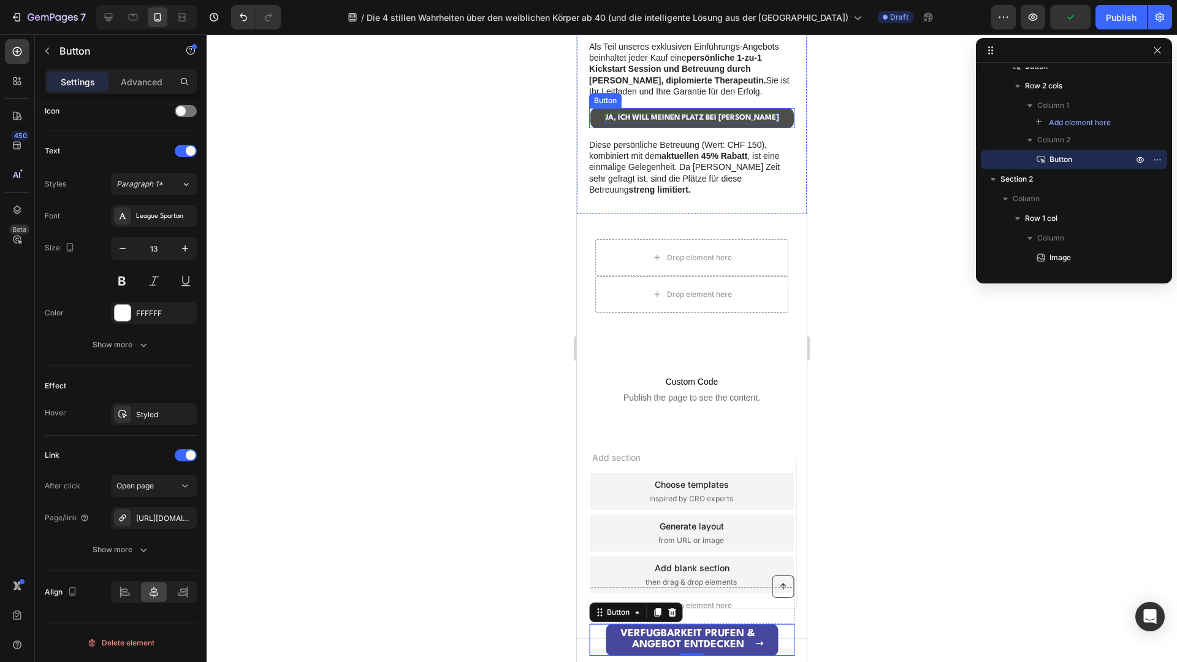
click at [628, 118] on strong "JA, ICH WILL MEINEN PLATZ BEI [PERSON_NAME]" at bounding box center [692, 117] width 174 height 7
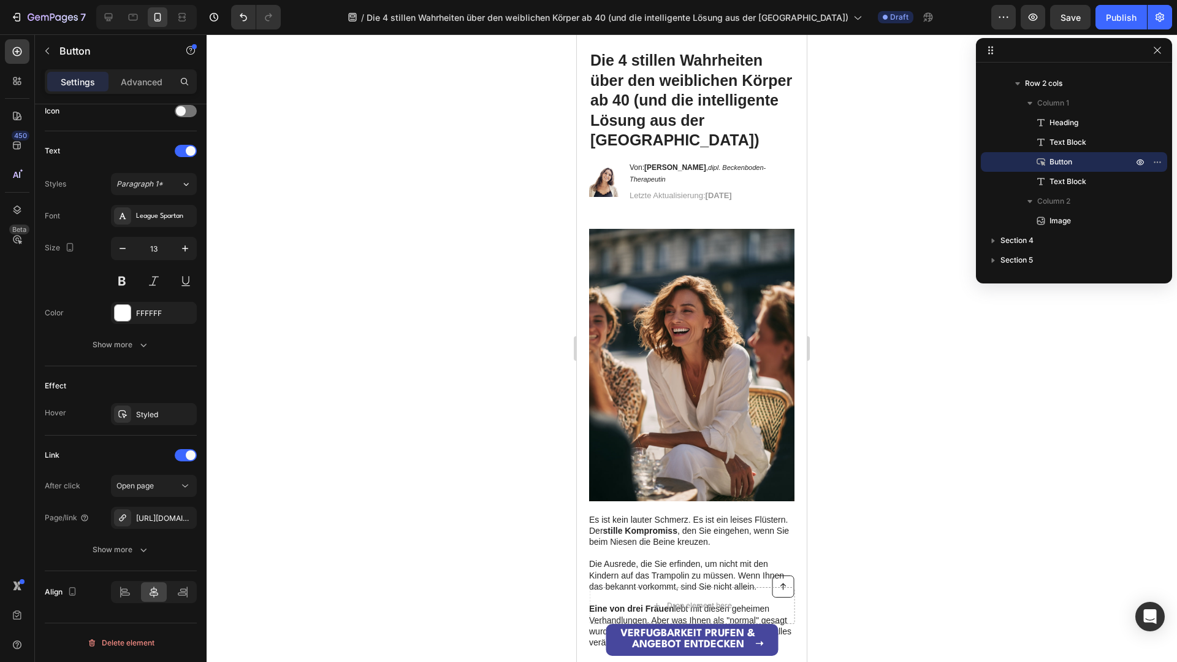
scroll to position [0, 0]
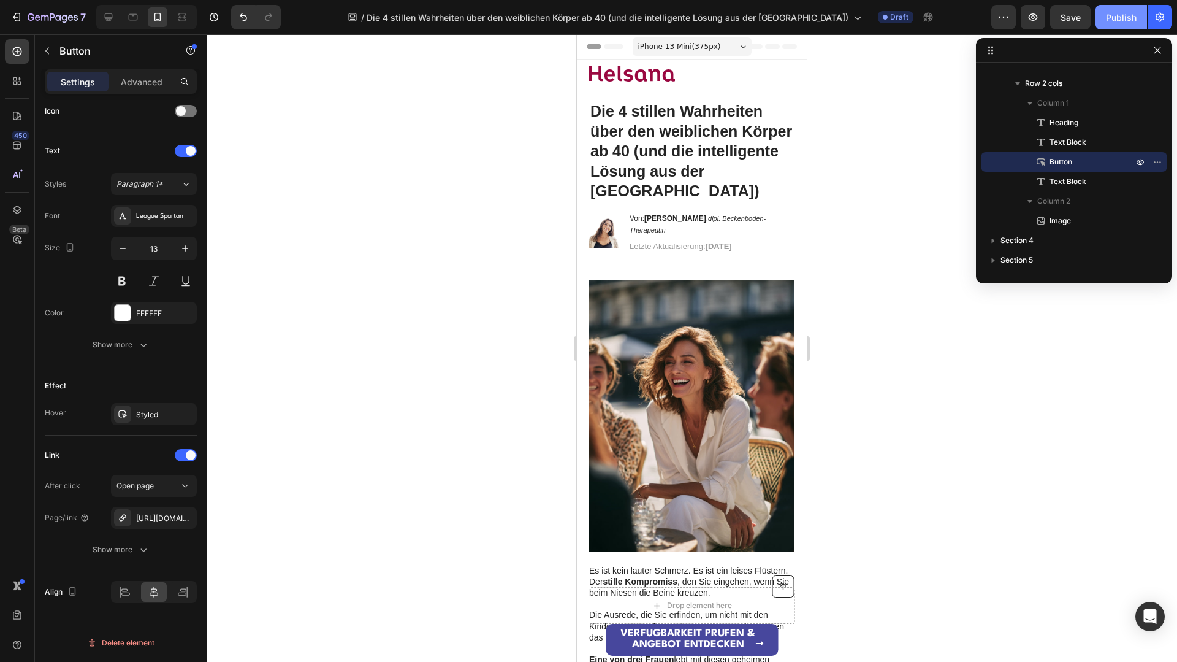
click at [1113, 27] on button "Publish" at bounding box center [1122, 17] width 52 height 25
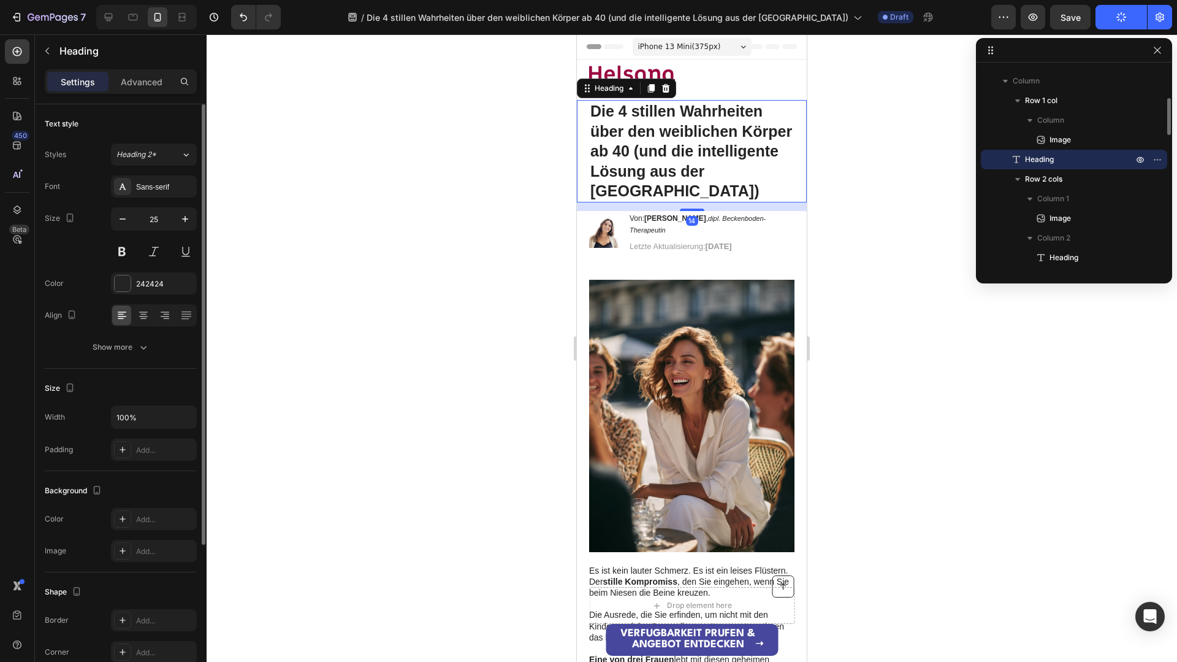
click at [782, 166] on h1 "Die 4 stillen Wahrheiten über den weiblichen Körper ab 40 (und die intelligente…" at bounding box center [691, 151] width 205 height 102
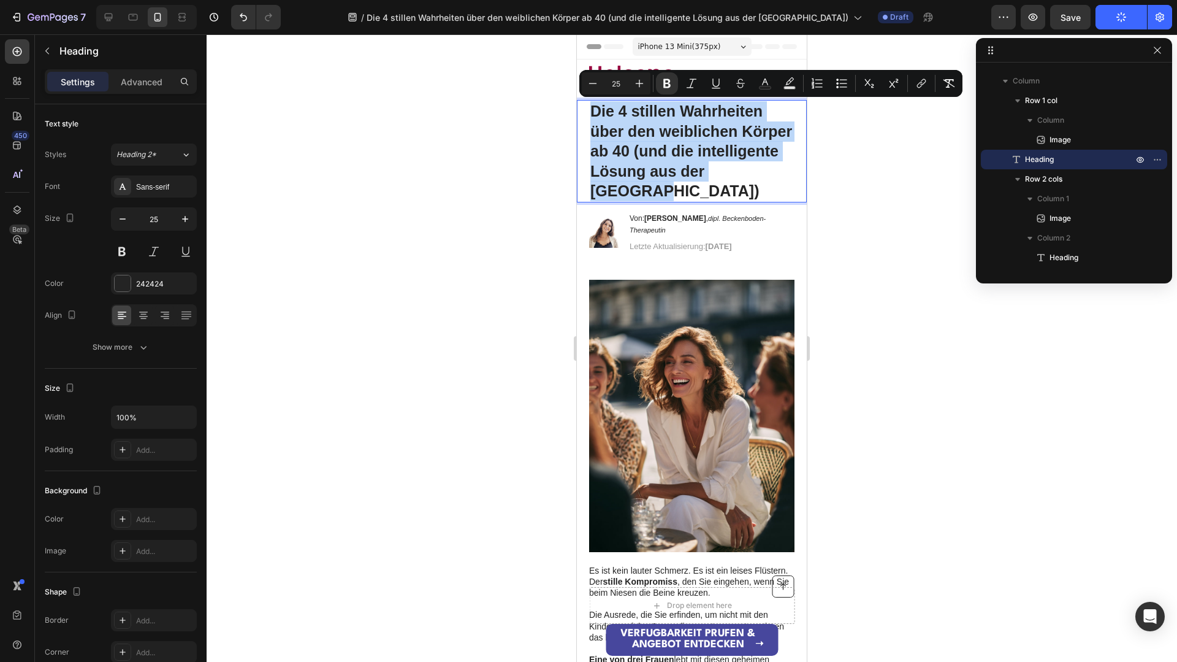
drag, startPoint x: 781, startPoint y: 172, endPoint x: 583, endPoint y: 112, distance: 206.4
click at [583, 112] on div "Die 4 stillen Wahrheiten über den weiblichen Körper ab 40 (und die intelligente…" at bounding box center [692, 151] width 230 height 102
copy strong "Die 4 stillen Wahrheiten über den weiblichen Körper ab 40 (und die intelligente…"
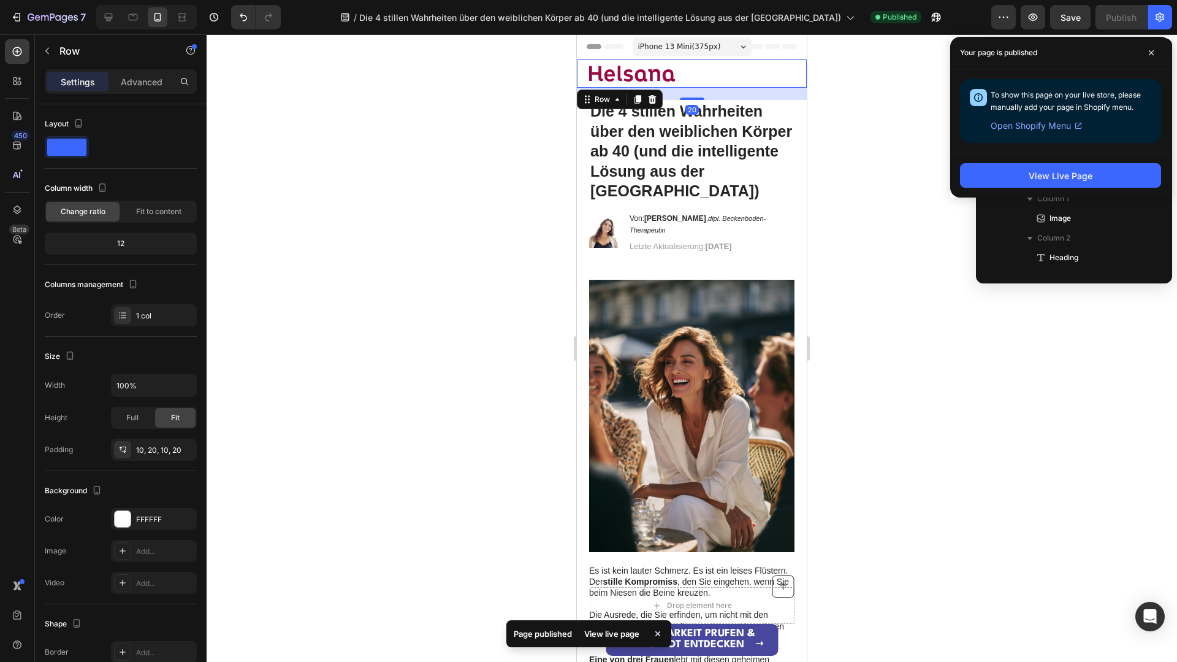
click at [600, 63] on div "Image Row 20" at bounding box center [692, 73] width 230 height 28
click at [605, 66] on img at bounding box center [632, 74] width 86 height 16
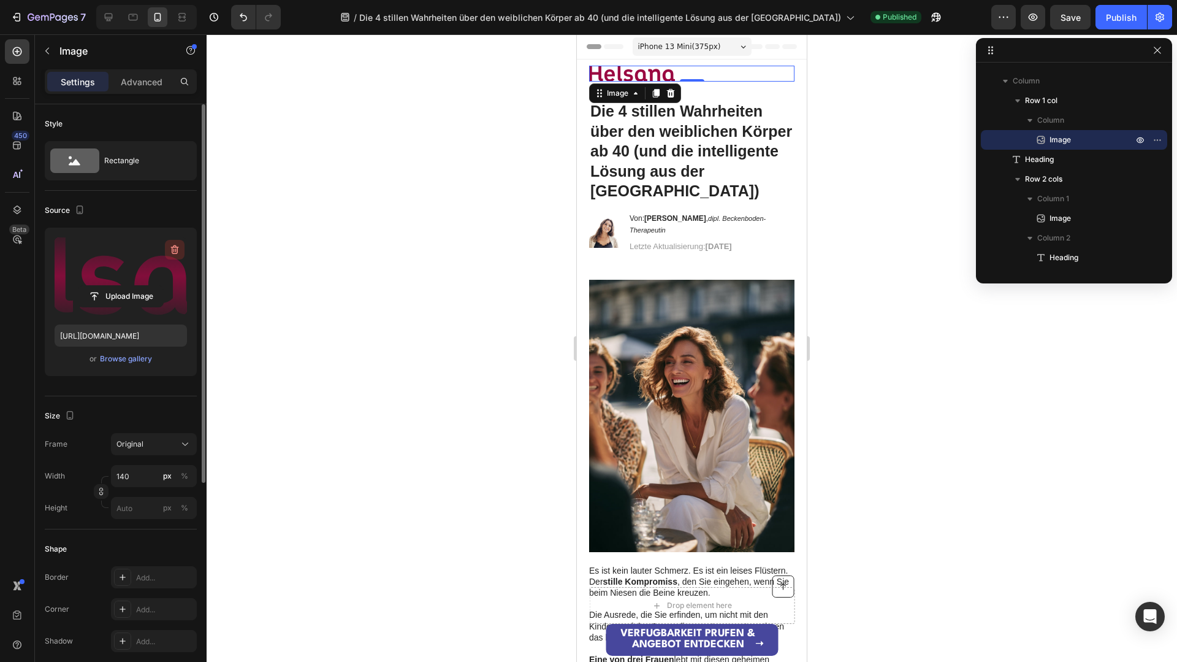
click at [172, 253] on icon "button" at bounding box center [175, 249] width 8 height 9
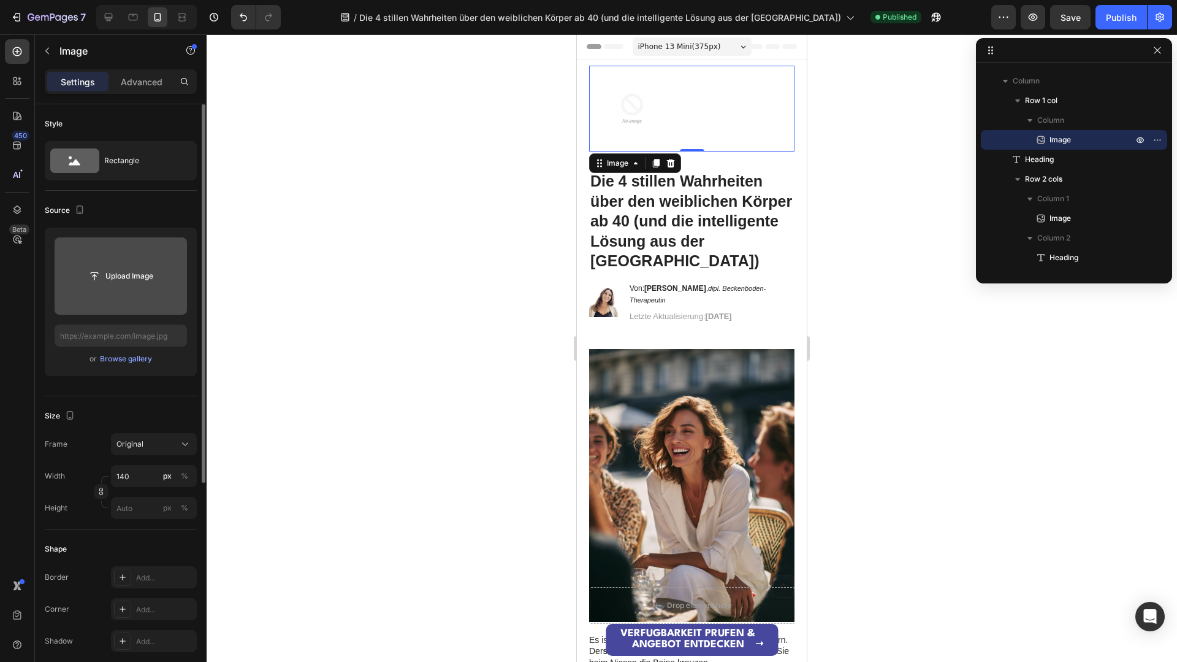
click at [104, 280] on input "file" at bounding box center [120, 276] width 85 height 21
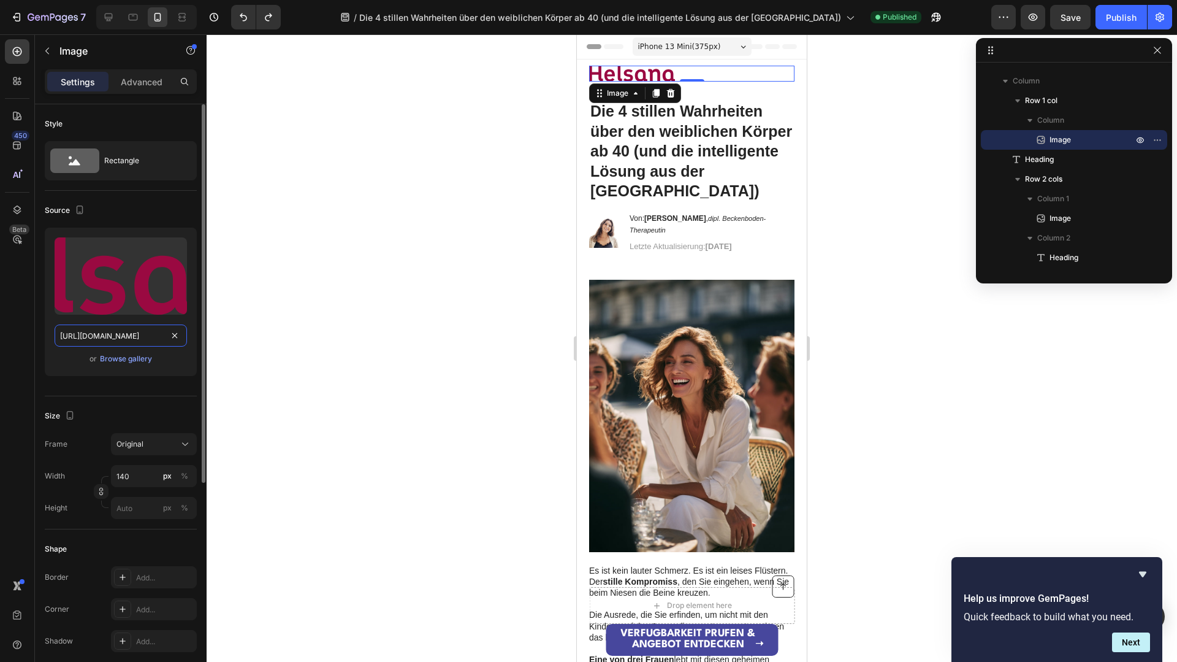
click at [112, 338] on input "[URL][DOMAIN_NAME]" at bounding box center [121, 335] width 132 height 22
paste input "75/2172/9875/files/gempages_576169417457533514-d97f40ca-1b0b-46ad-a0b3-f631b429…"
type input "[URL][DOMAIN_NAME]"
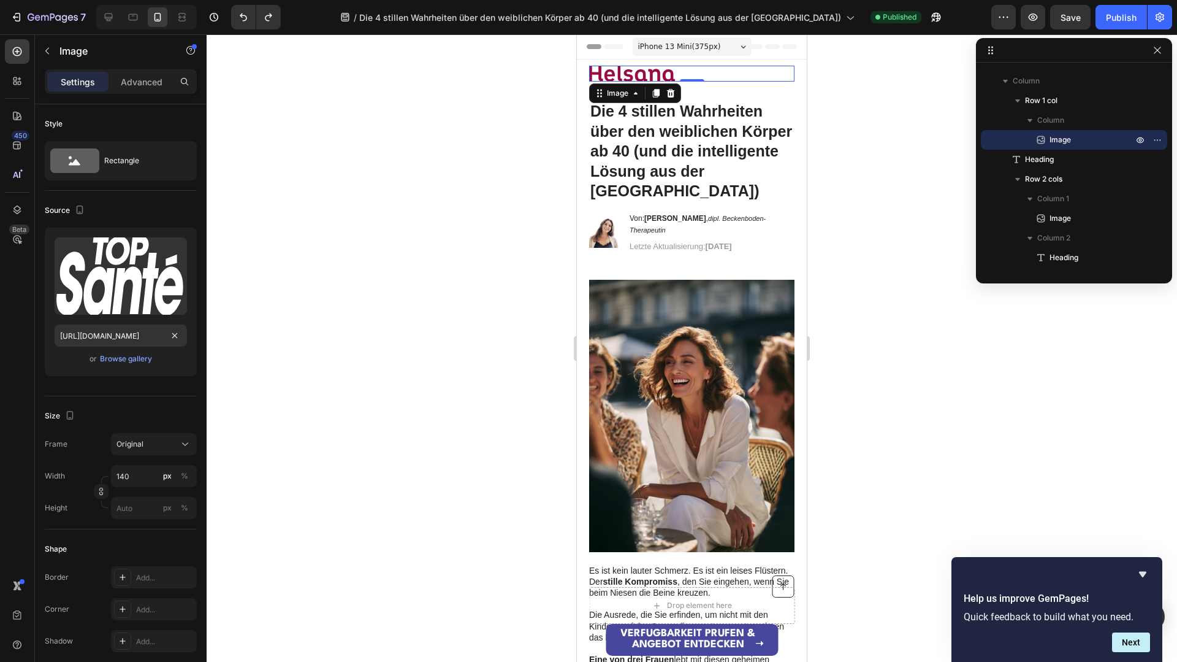
click at [300, 302] on div at bounding box center [692, 347] width 971 height 627
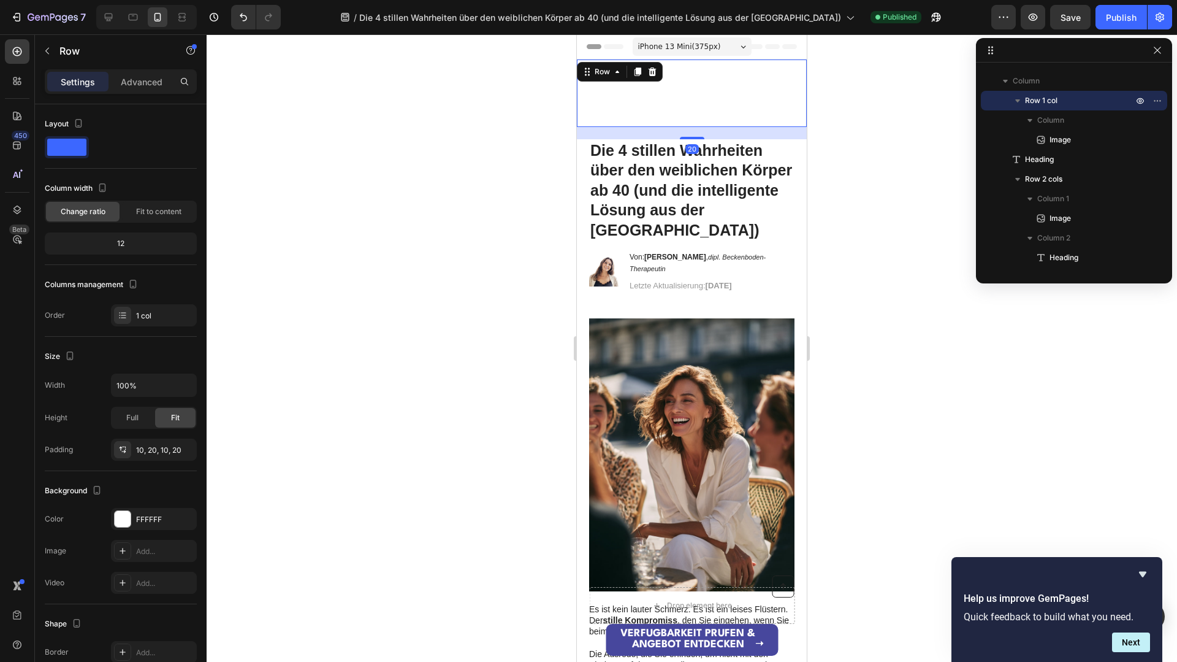
click at [581, 83] on div "Image Row 20" at bounding box center [692, 92] width 230 height 67
click at [145, 514] on div "FFFFFF" at bounding box center [154, 519] width 36 height 11
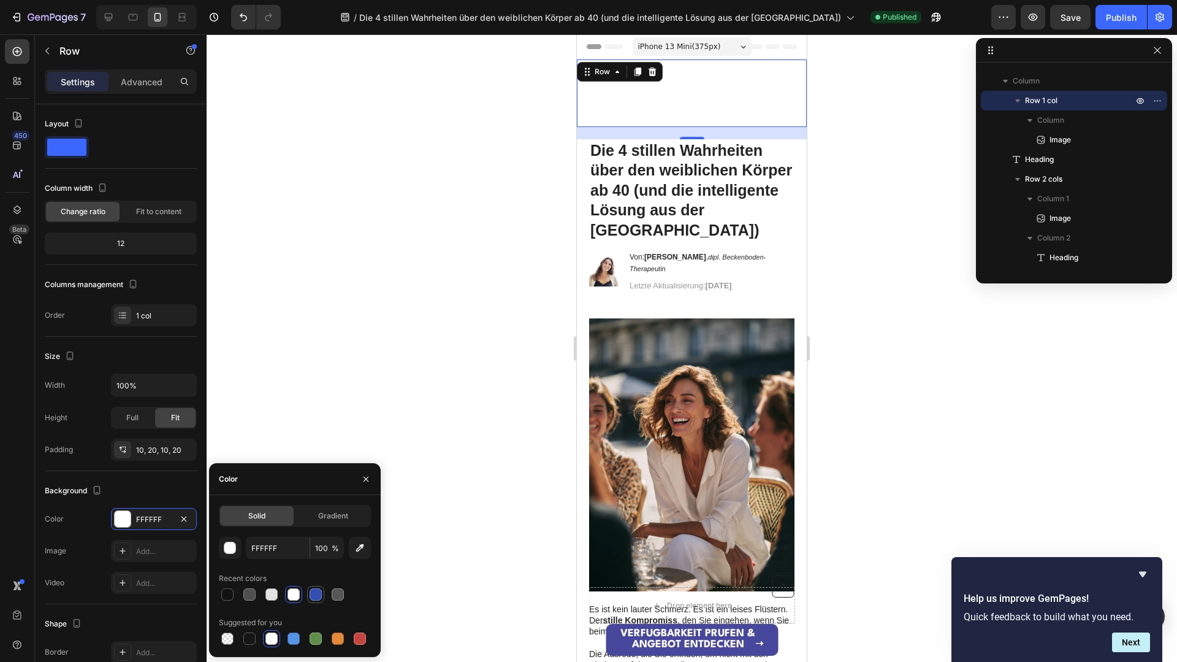
click at [313, 588] on div at bounding box center [316, 594] width 12 height 12
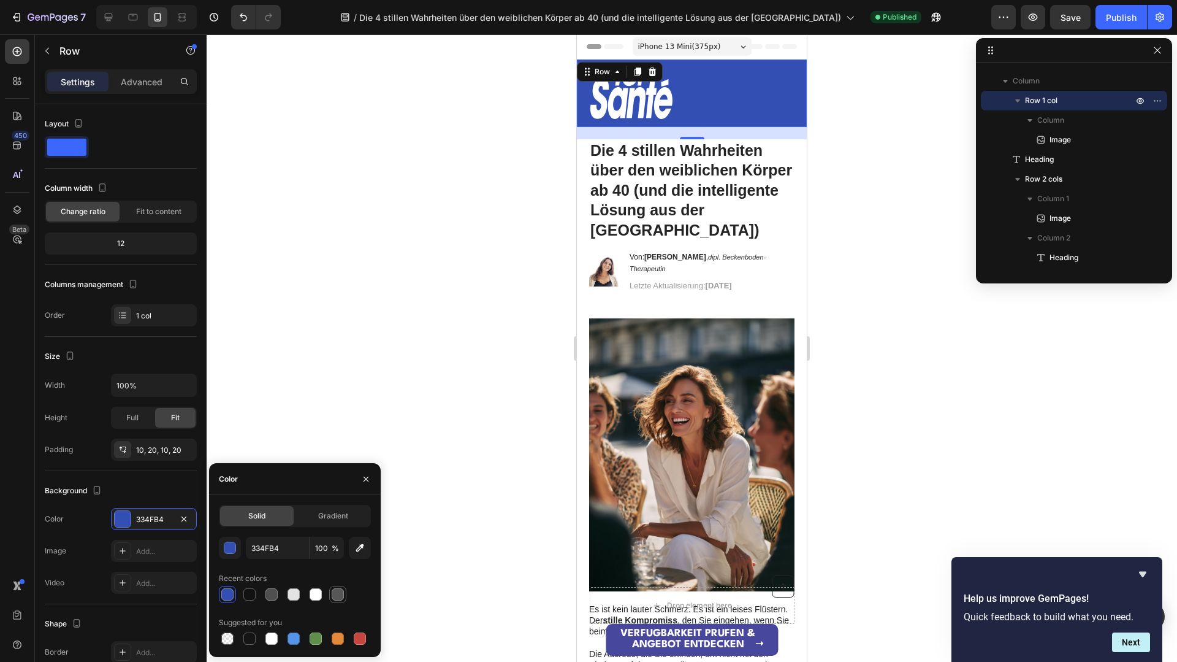
click at [335, 592] on div at bounding box center [338, 594] width 12 height 12
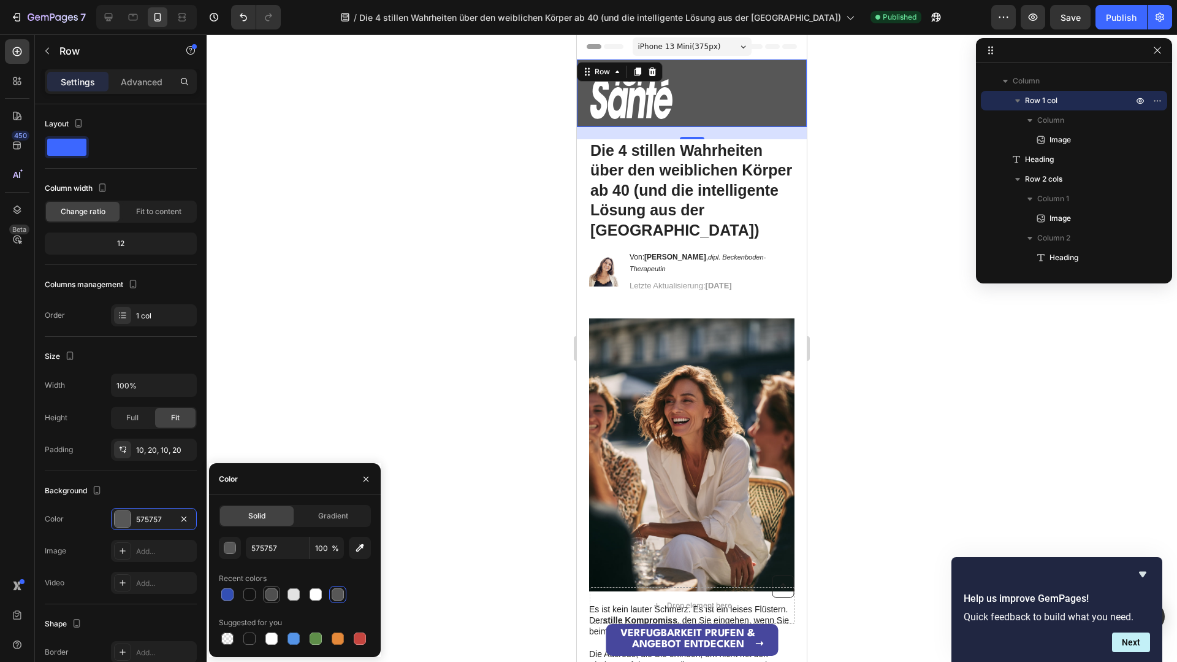
click at [266, 601] on div at bounding box center [271, 594] width 17 height 17
click at [357, 636] on div at bounding box center [360, 638] width 15 height 15
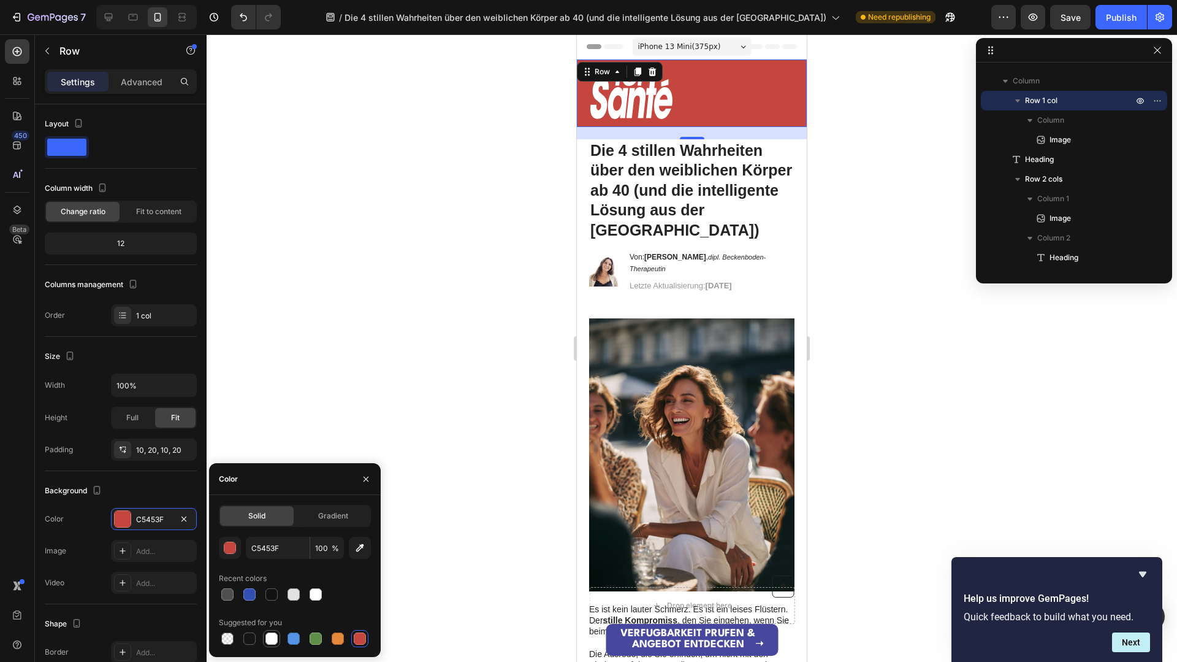
click at [271, 640] on div at bounding box center [272, 638] width 12 height 12
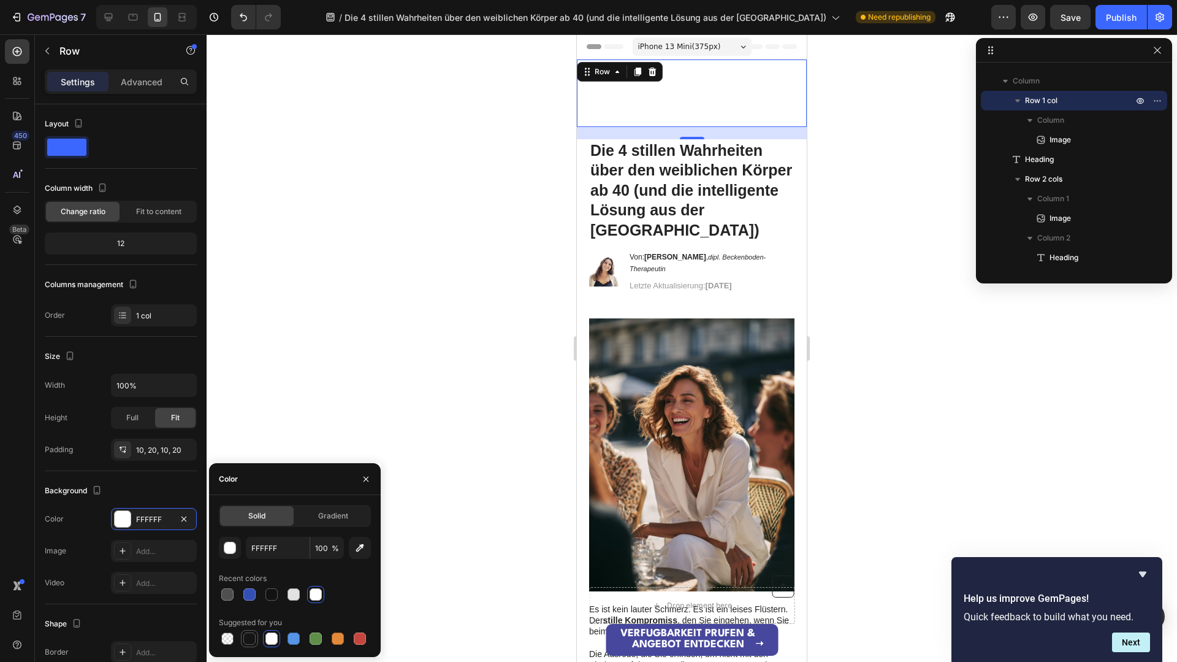
click at [251, 639] on div at bounding box center [249, 638] width 12 height 12
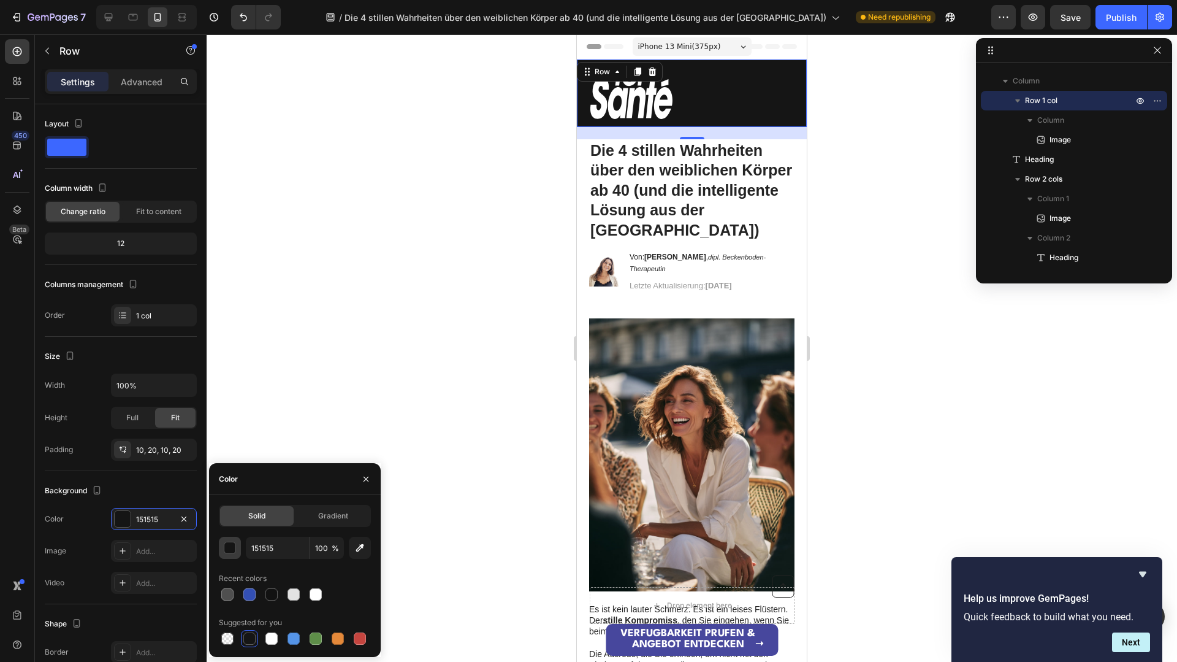
click at [230, 550] on div "button" at bounding box center [230, 548] width 12 height 12
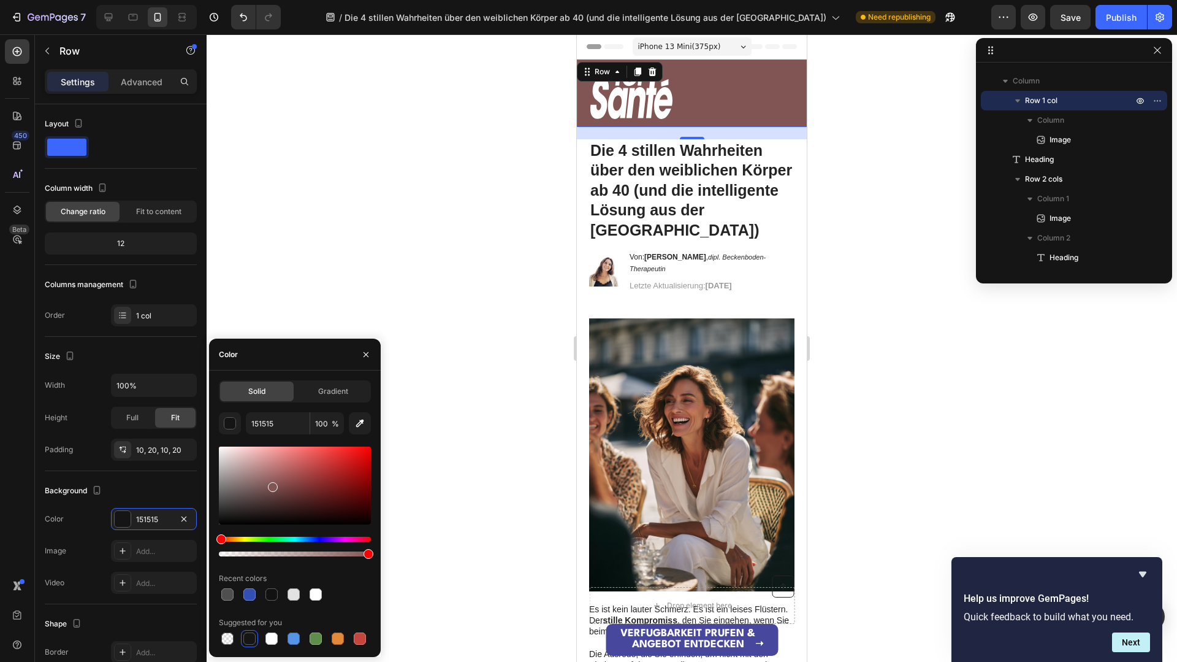
drag, startPoint x: 311, startPoint y: 456, endPoint x: 272, endPoint y: 484, distance: 48.8
click at [272, 484] on div at bounding box center [295, 485] width 152 height 78
click at [289, 537] on div "Hue" at bounding box center [295, 539] width 152 height 5
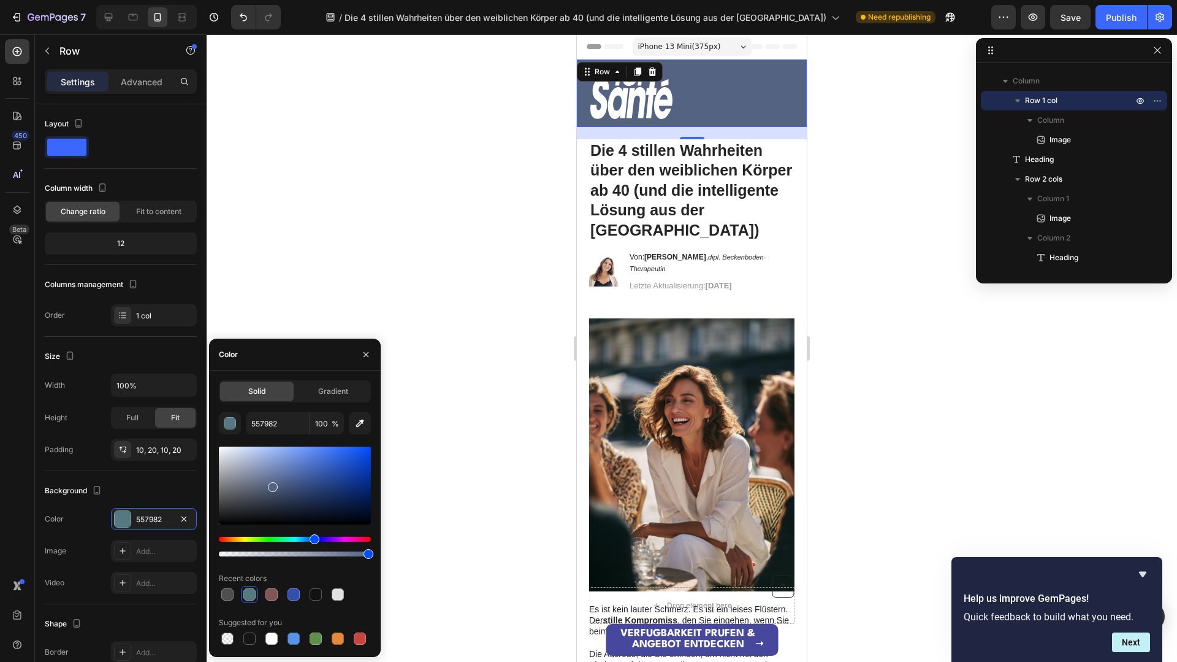
drag, startPoint x: 276, startPoint y: 537, endPoint x: 313, endPoint y: 543, distance: 37.9
click at [313, 543] on div "Hue" at bounding box center [315, 539] width 10 height 10
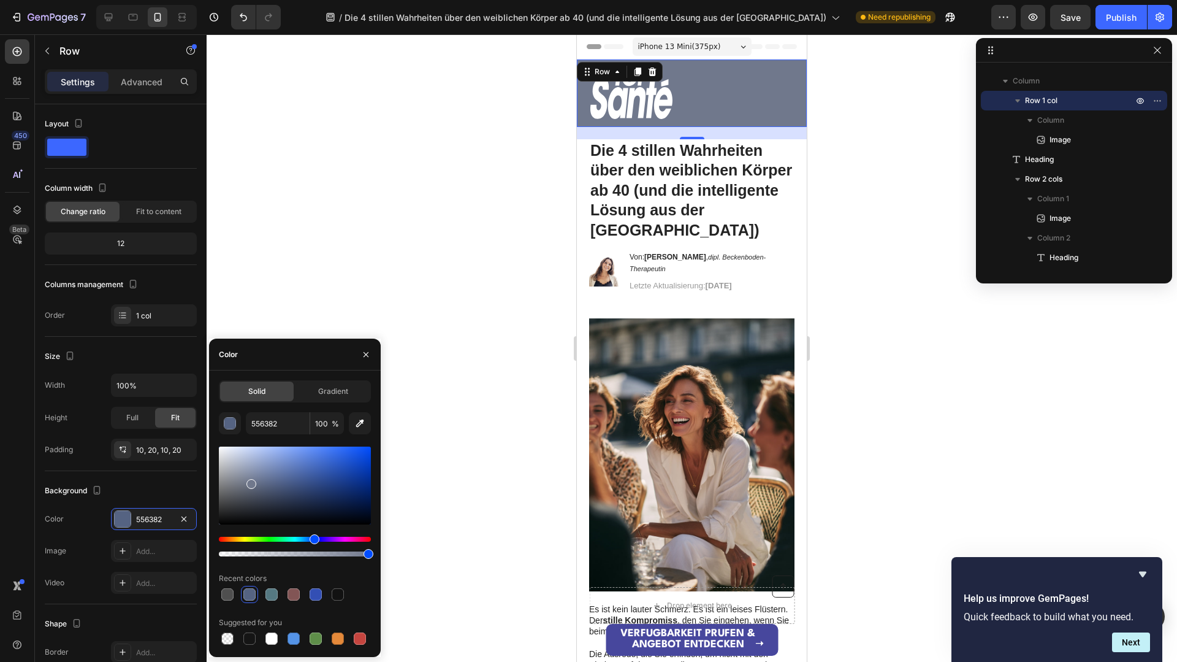
drag, startPoint x: 238, startPoint y: 482, endPoint x: 250, endPoint y: 481, distance: 12.3
click at [250, 481] on div at bounding box center [295, 485] width 152 height 78
type input "70788C"
click at [629, 104] on img at bounding box center [632, 93] width 86 height 55
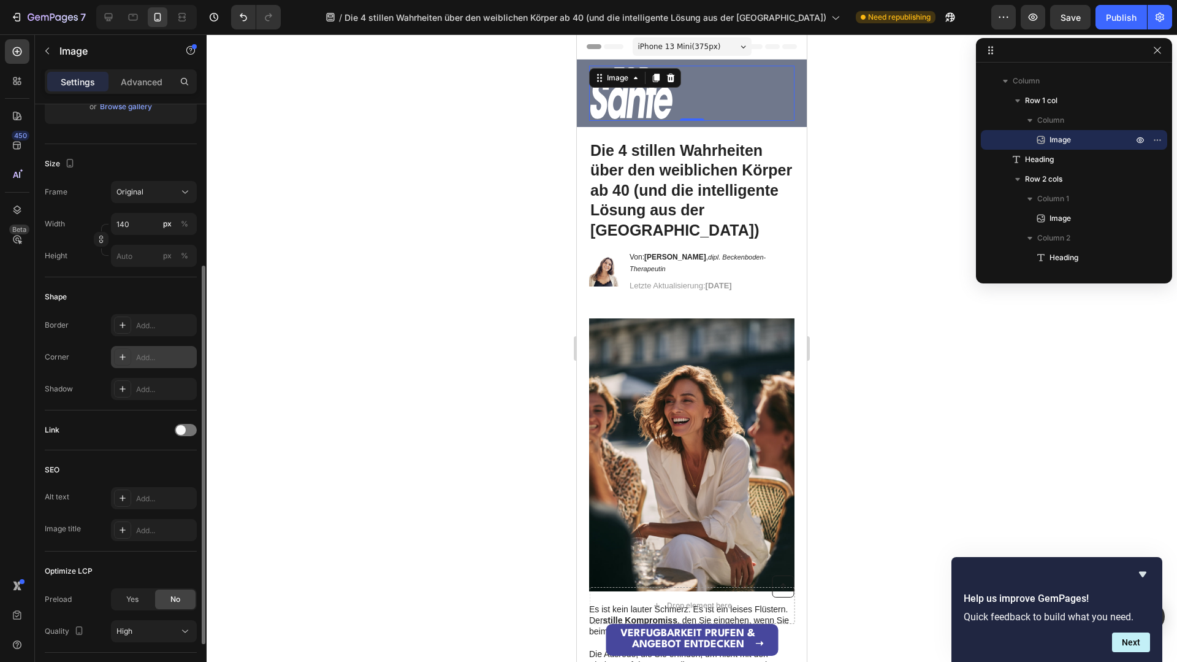
scroll to position [334, 0]
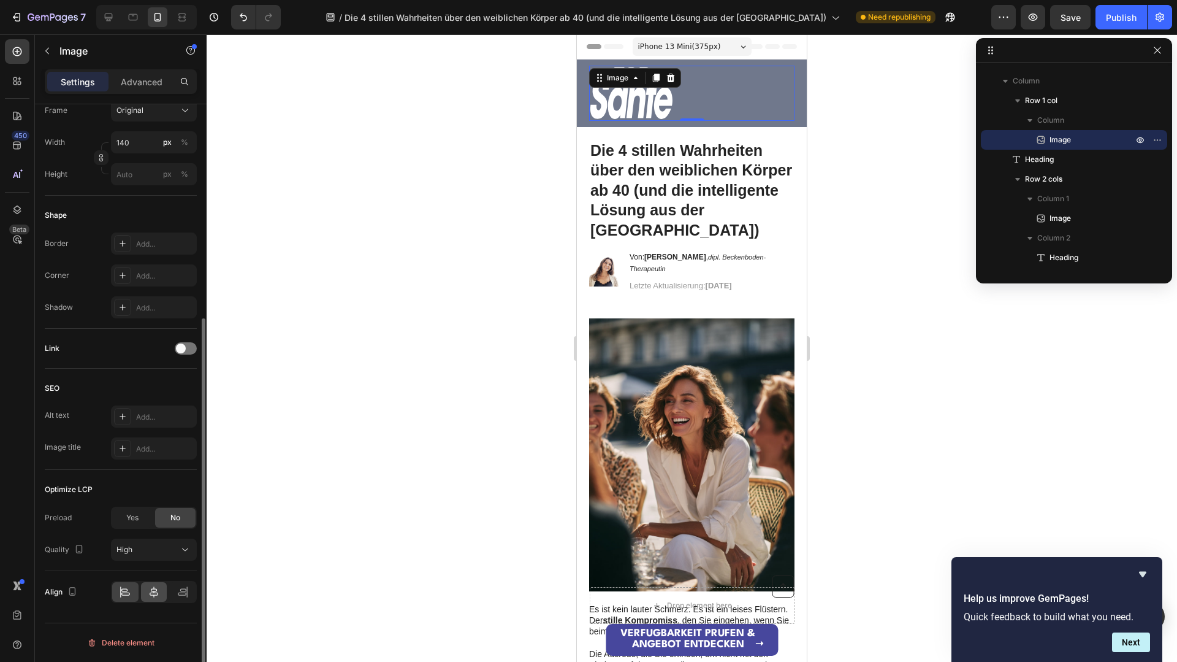
drag, startPoint x: 148, startPoint y: 579, endPoint x: 151, endPoint y: 586, distance: 7.2
click at [148, 580] on div "Align" at bounding box center [121, 592] width 152 height 42
click at [152, 586] on icon at bounding box center [154, 592] width 12 height 12
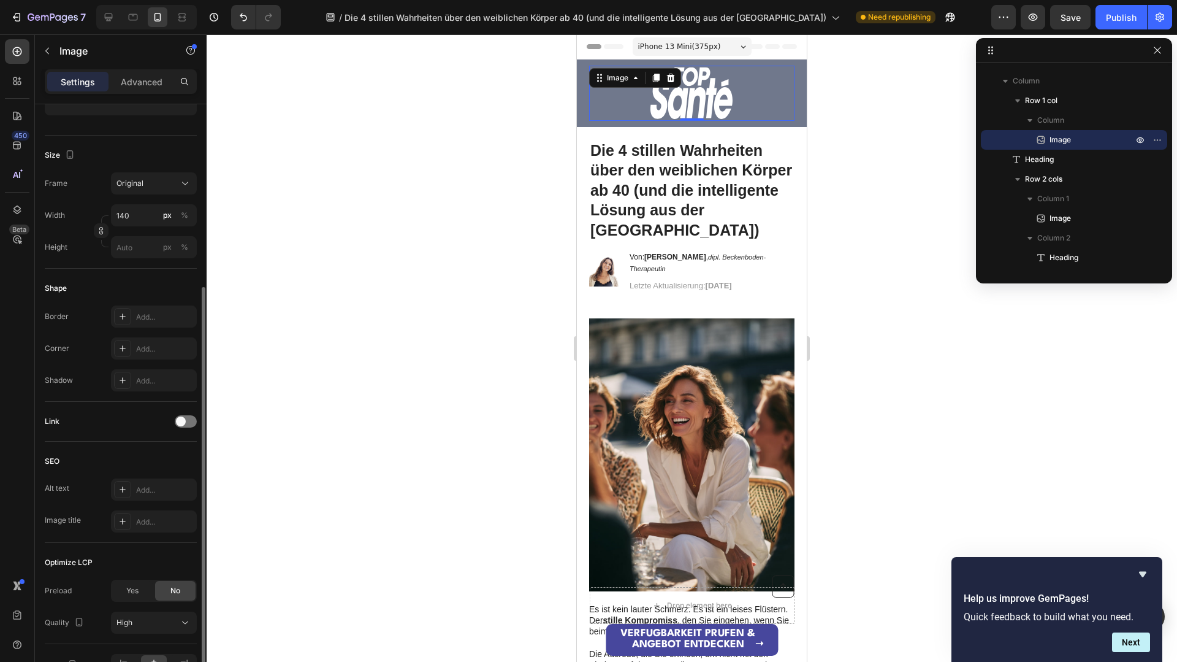
scroll to position [248, 0]
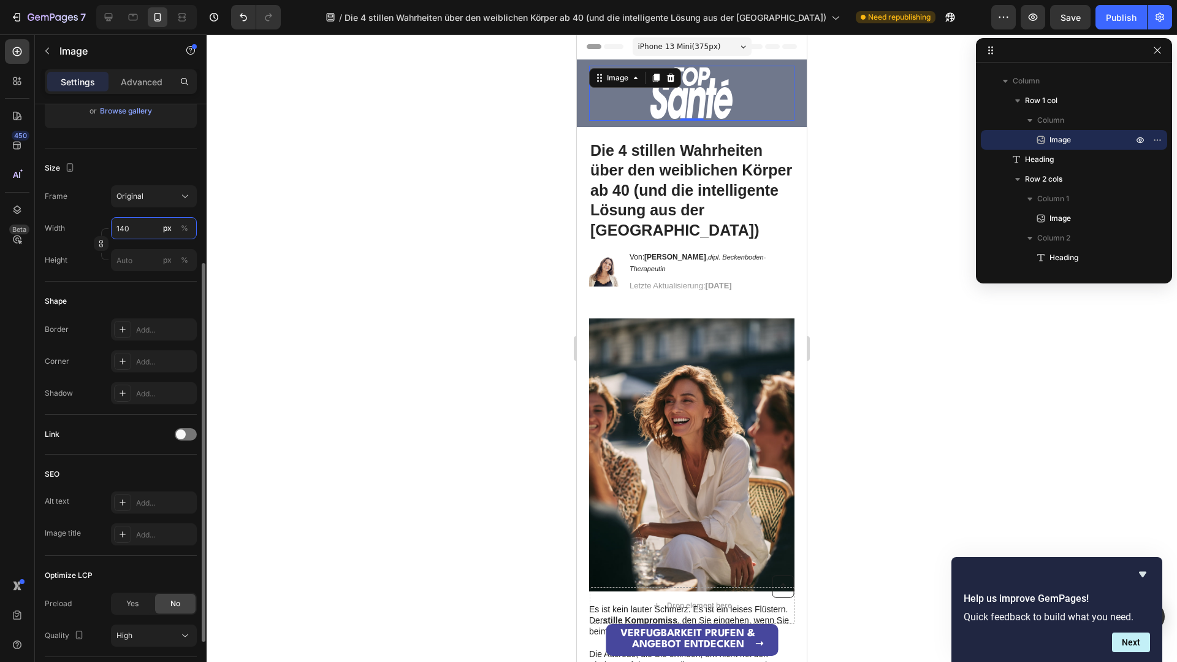
click at [142, 221] on input "140" at bounding box center [154, 228] width 86 height 22
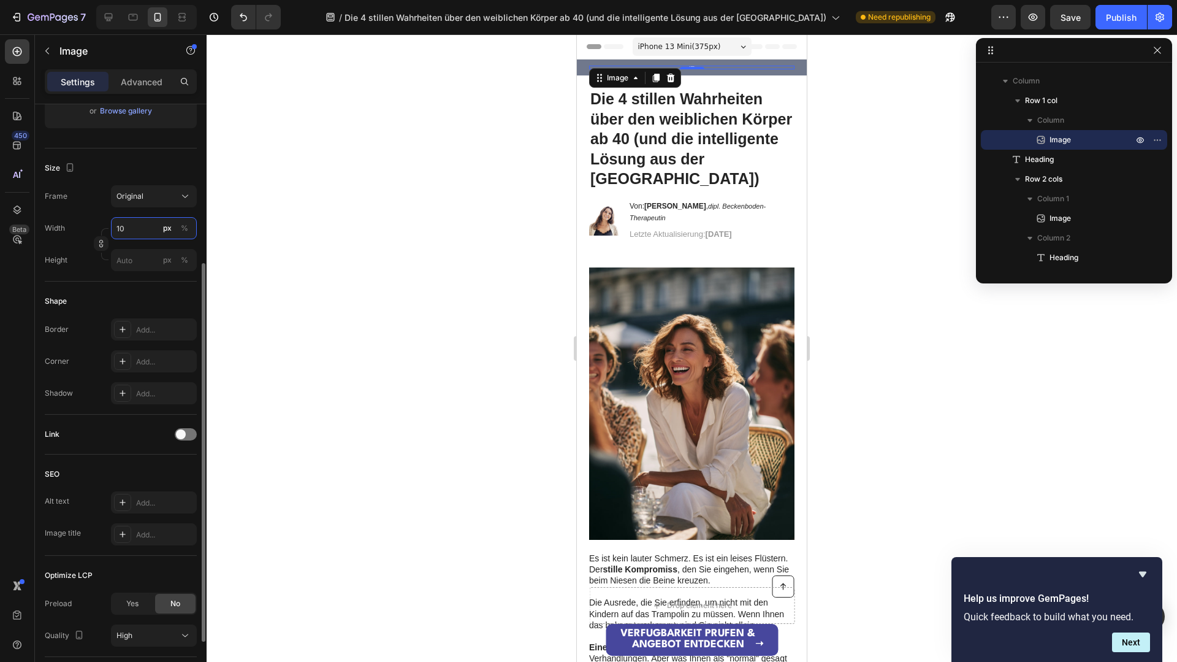
type input "100"
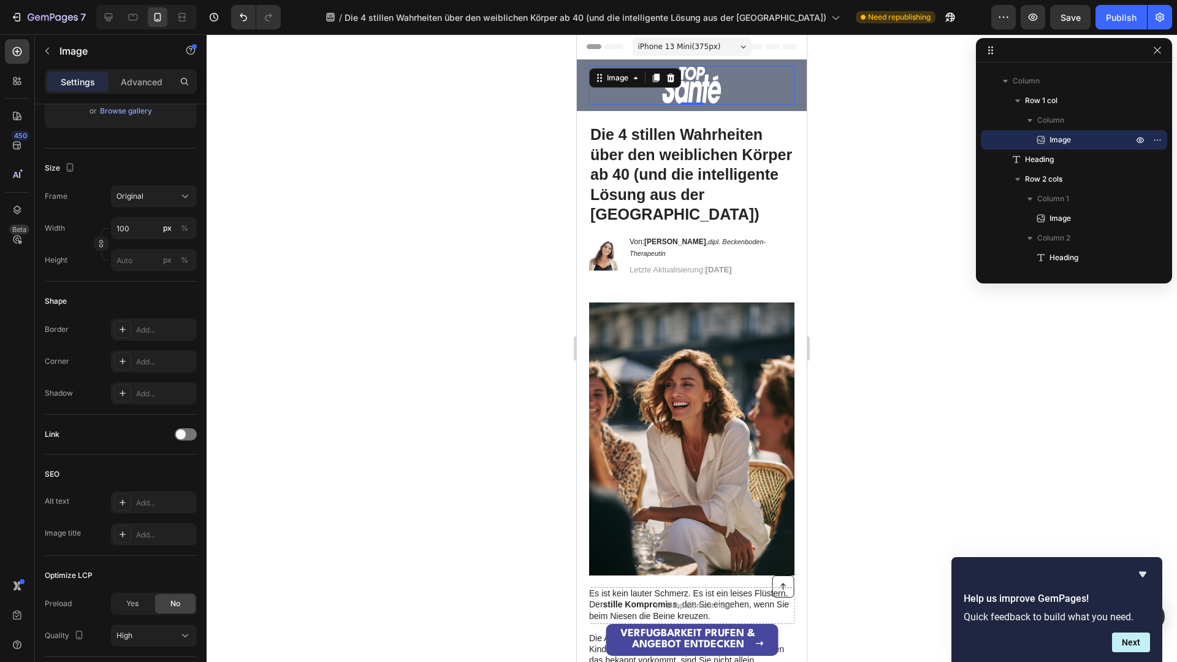
click at [236, 163] on div at bounding box center [692, 347] width 971 height 627
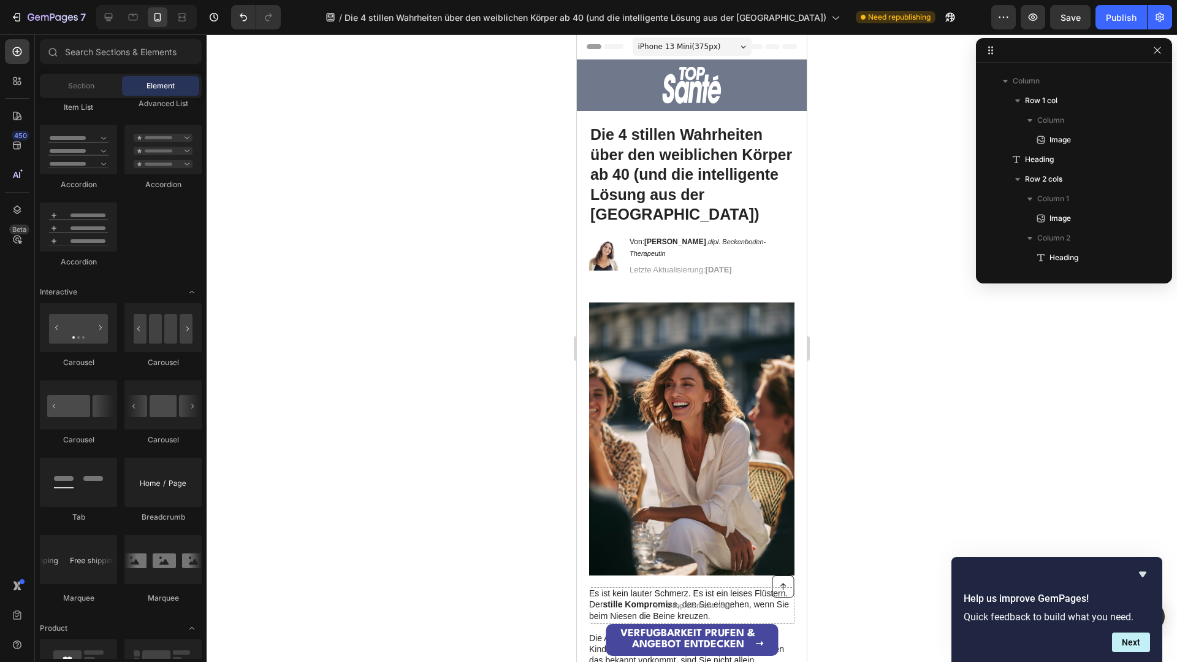
click at [321, 165] on div at bounding box center [692, 347] width 971 height 627
click at [584, 75] on div "Image Row" at bounding box center [692, 85] width 230 height 52
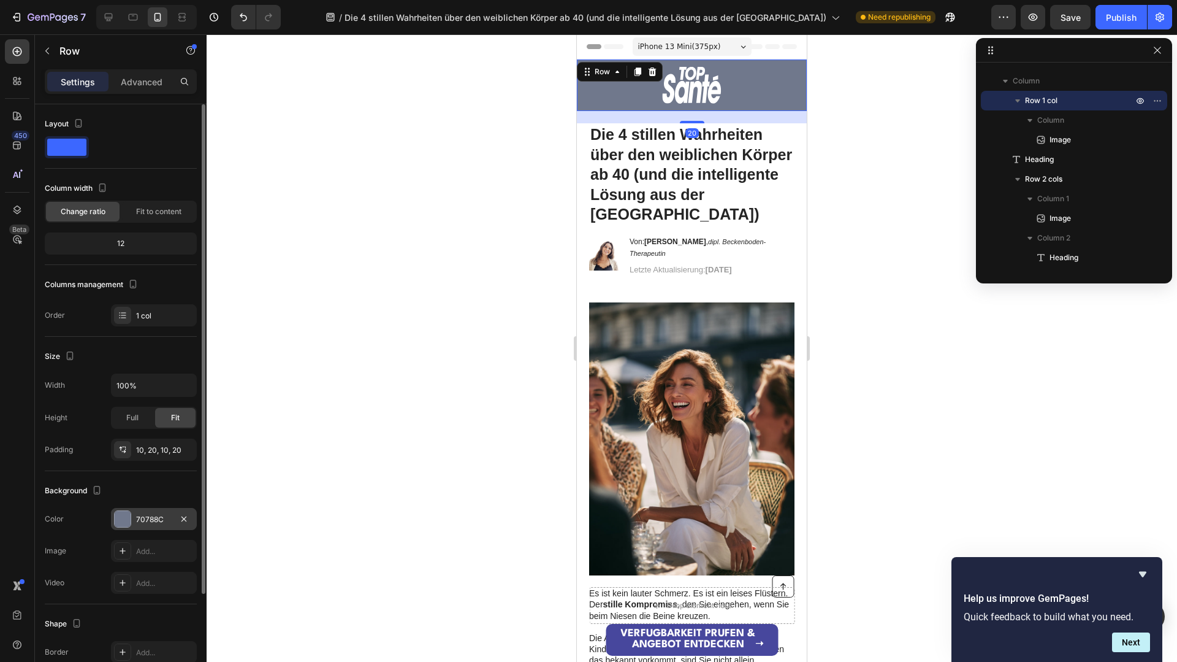
click at [128, 520] on div at bounding box center [123, 519] width 16 height 16
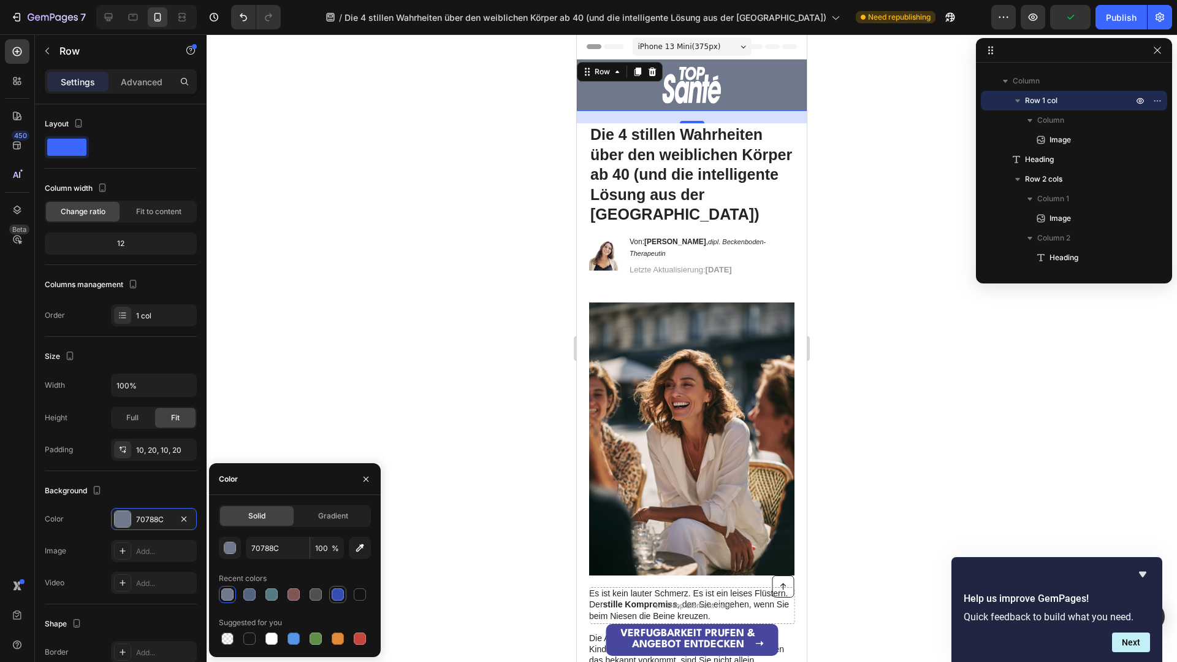
click at [340, 595] on div at bounding box center [338, 594] width 12 height 12
type input "334FB4"
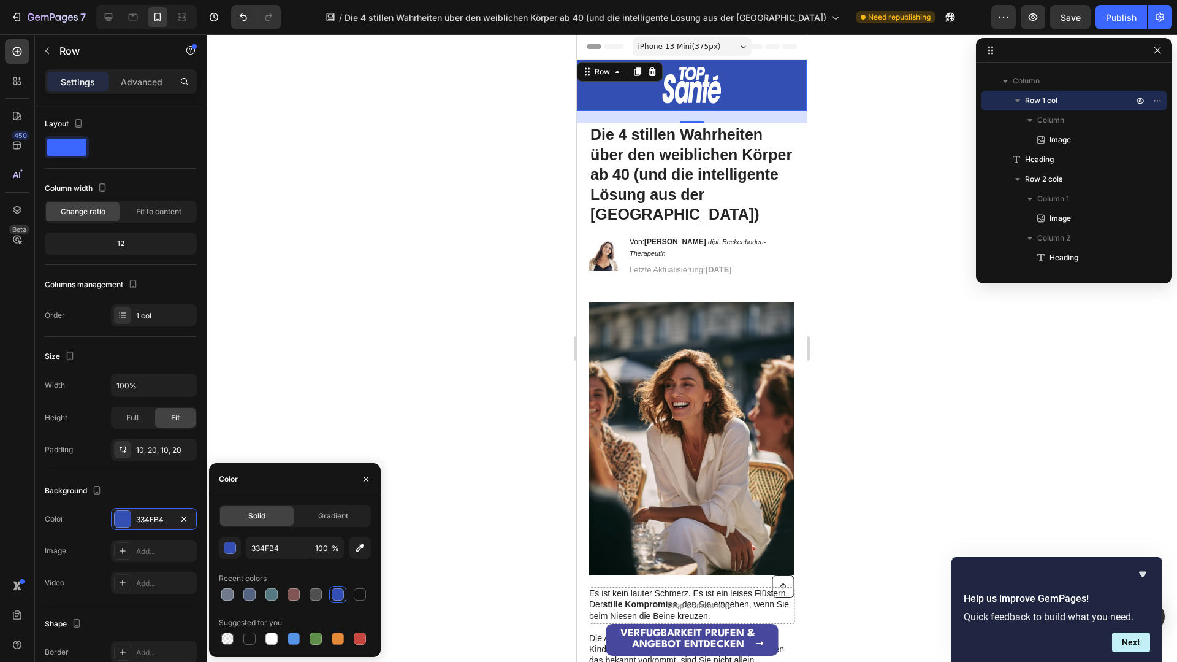
click at [375, 296] on div at bounding box center [692, 347] width 971 height 627
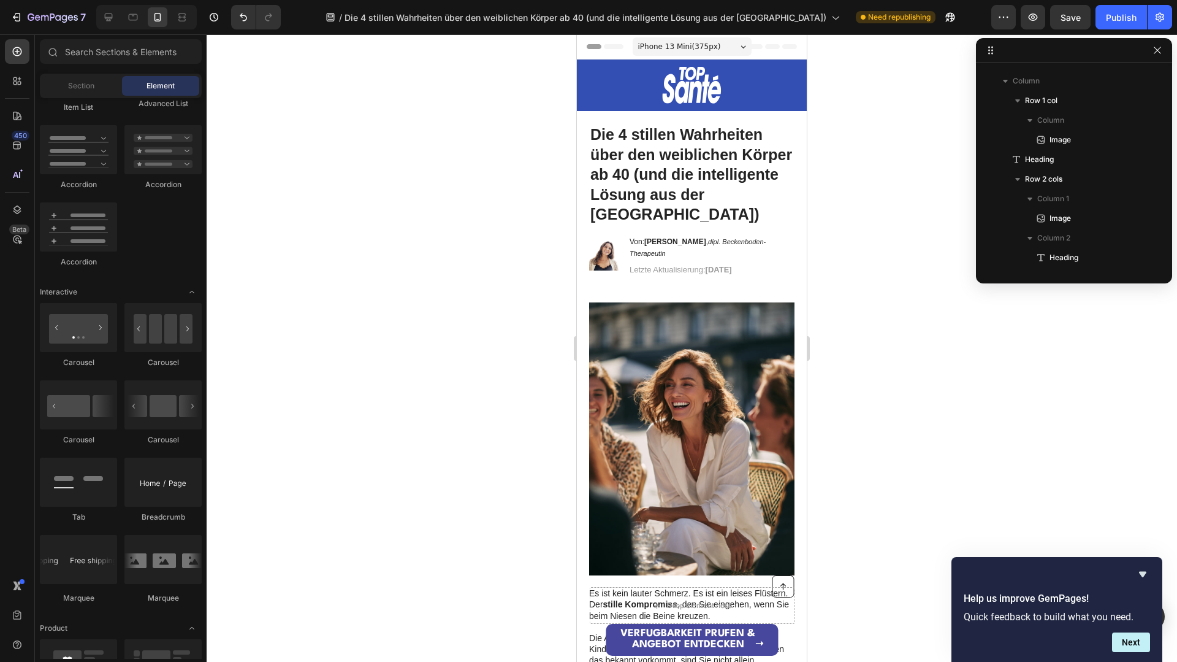
click at [375, 296] on div at bounding box center [692, 347] width 971 height 627
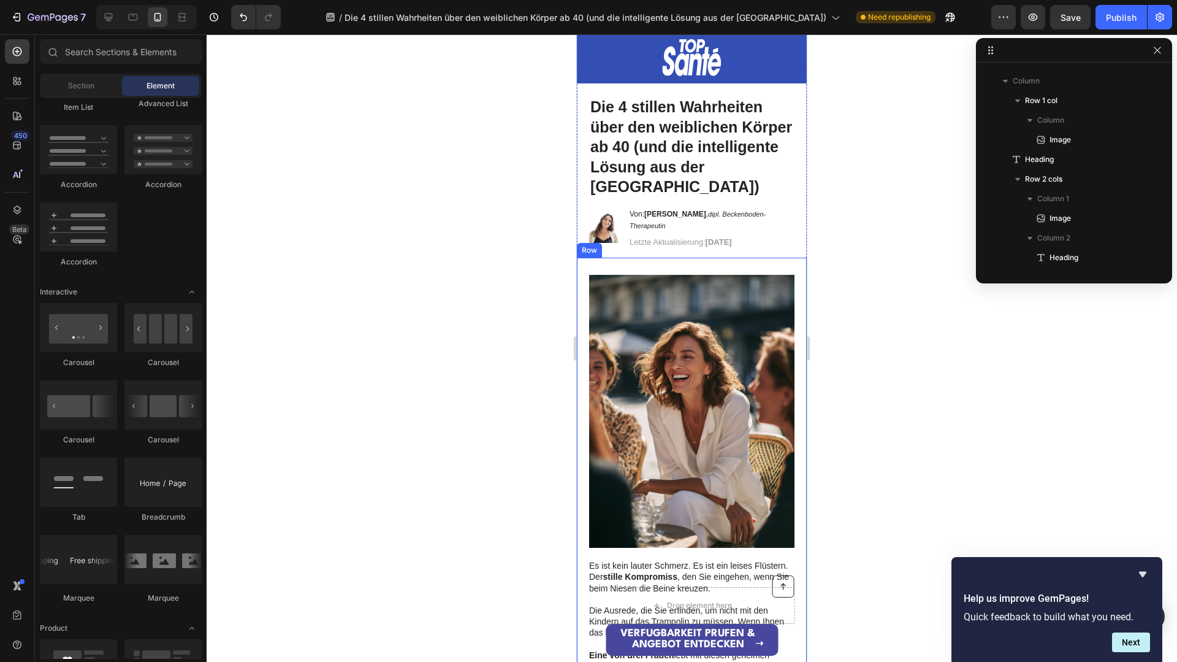
scroll to position [0, 0]
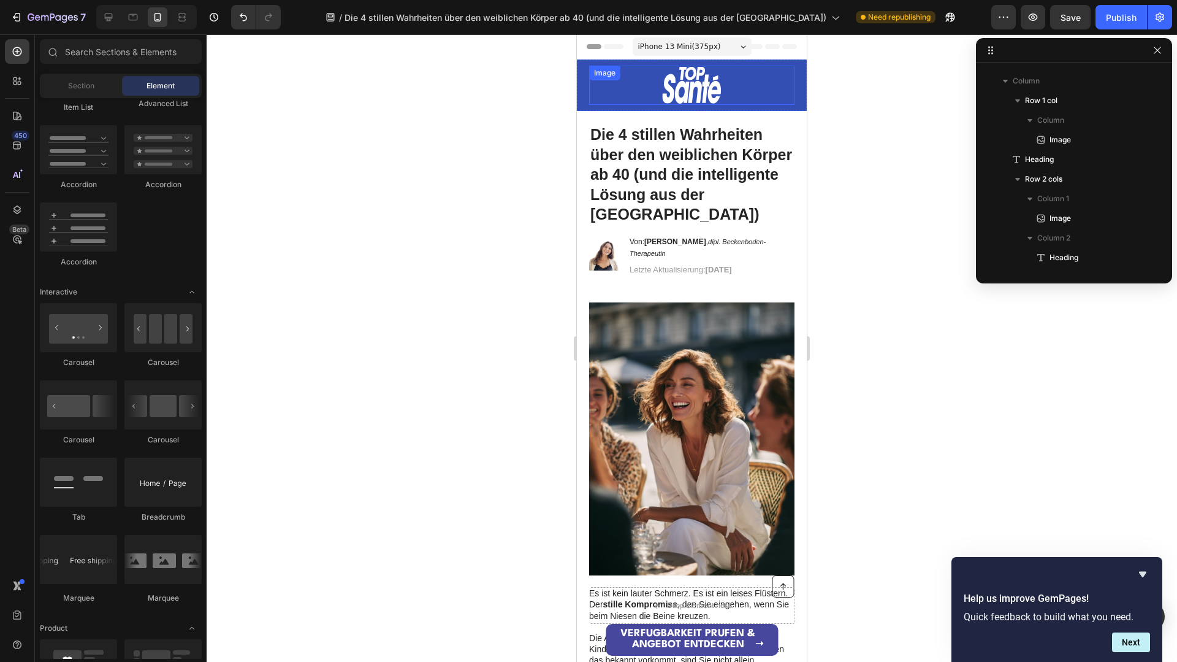
click at [595, 90] on div at bounding box center [691, 85] width 205 height 39
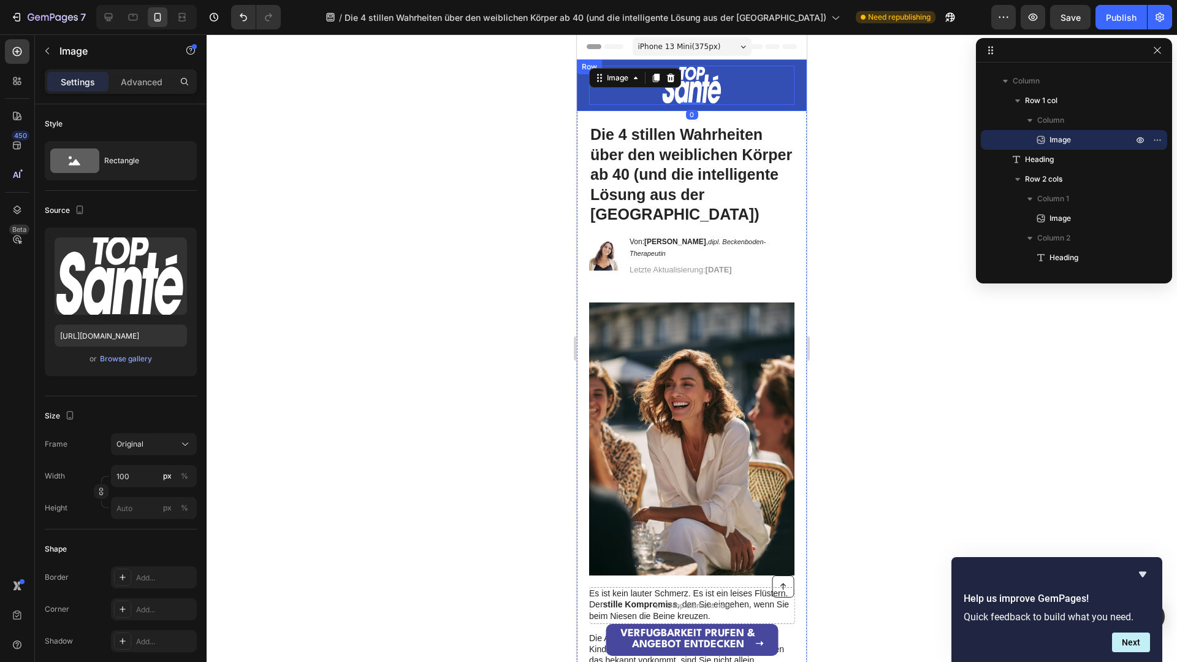
click at [583, 90] on div "Image 0 Row" at bounding box center [692, 85] width 230 height 52
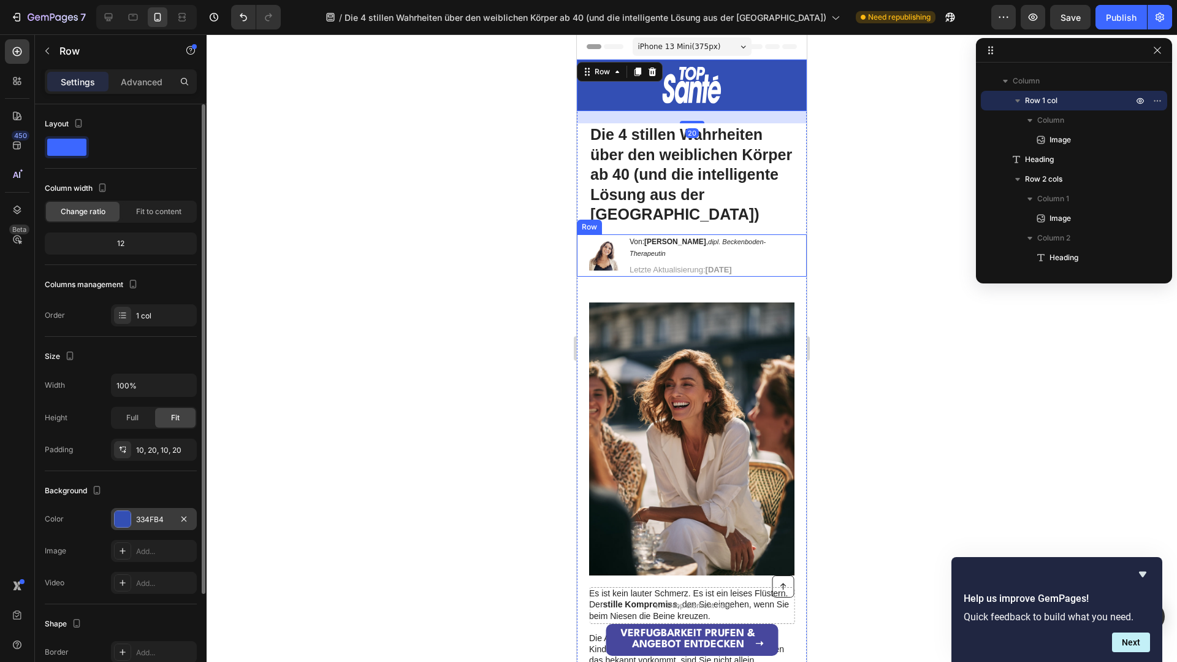
click at [123, 521] on div at bounding box center [123, 519] width 16 height 16
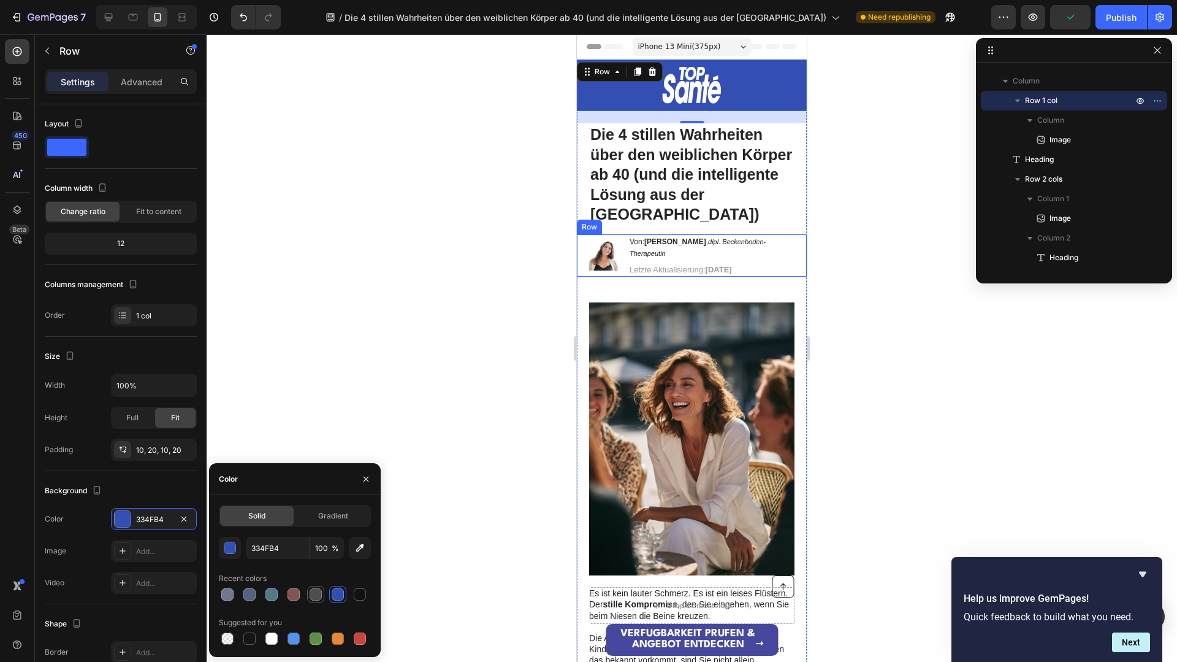
click at [313, 595] on div at bounding box center [316, 594] width 12 height 12
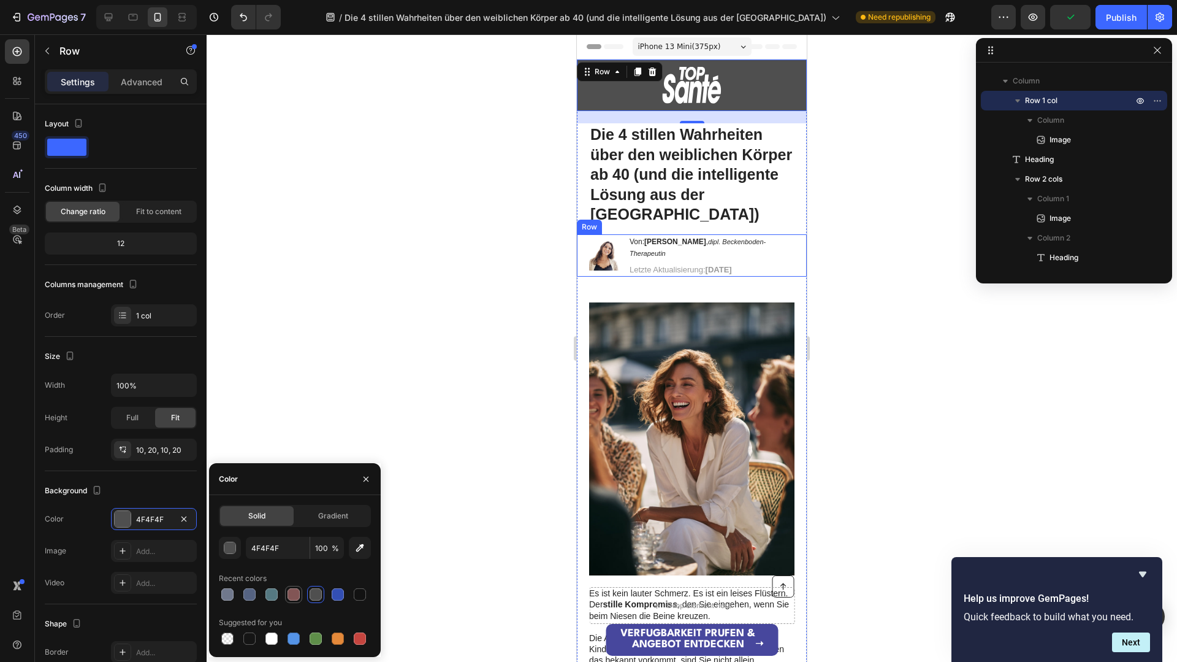
click at [288, 595] on div at bounding box center [294, 594] width 12 height 12
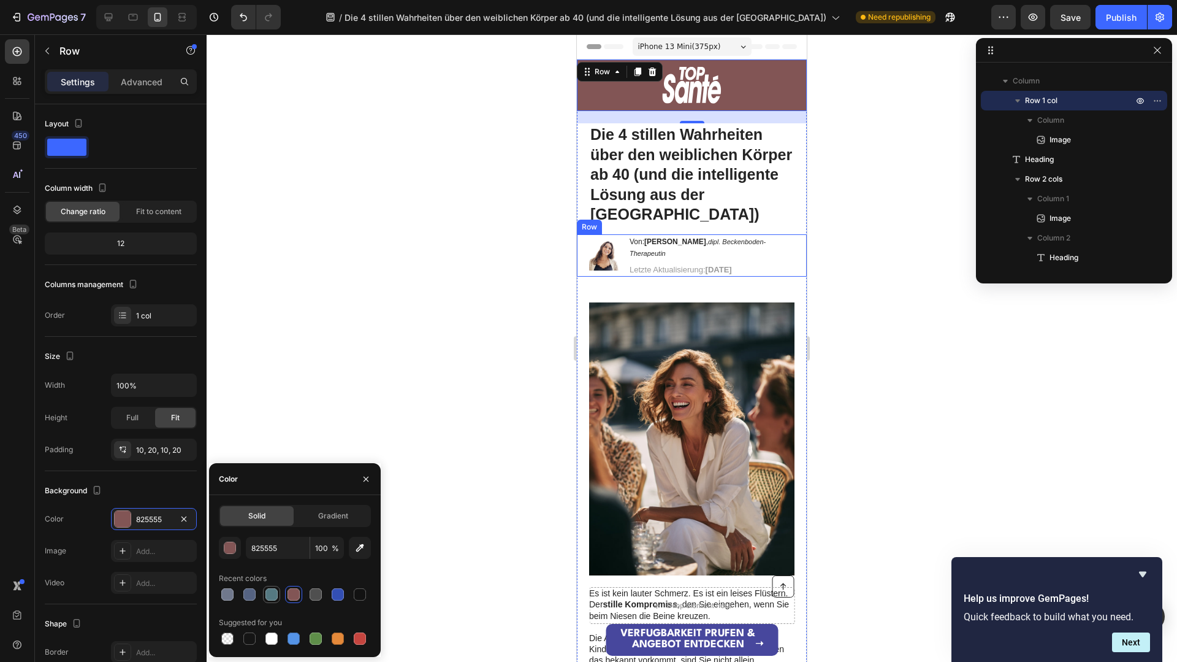
click at [272, 598] on div at bounding box center [272, 594] width 12 height 12
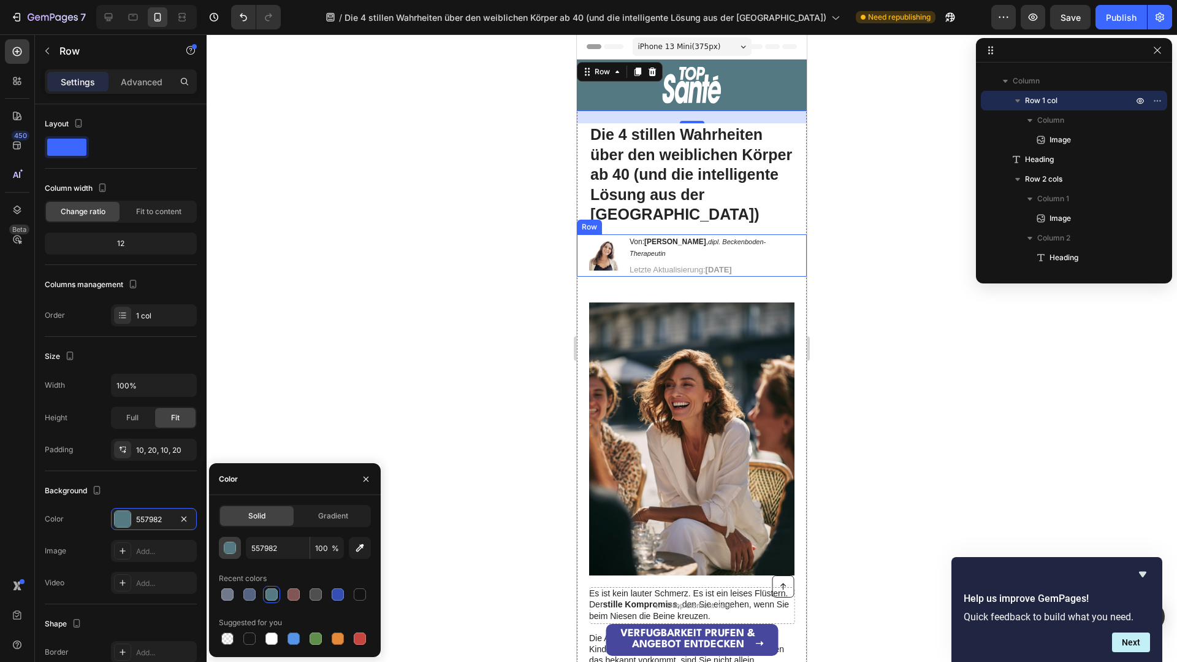
click at [231, 544] on div "button" at bounding box center [230, 548] width 12 height 12
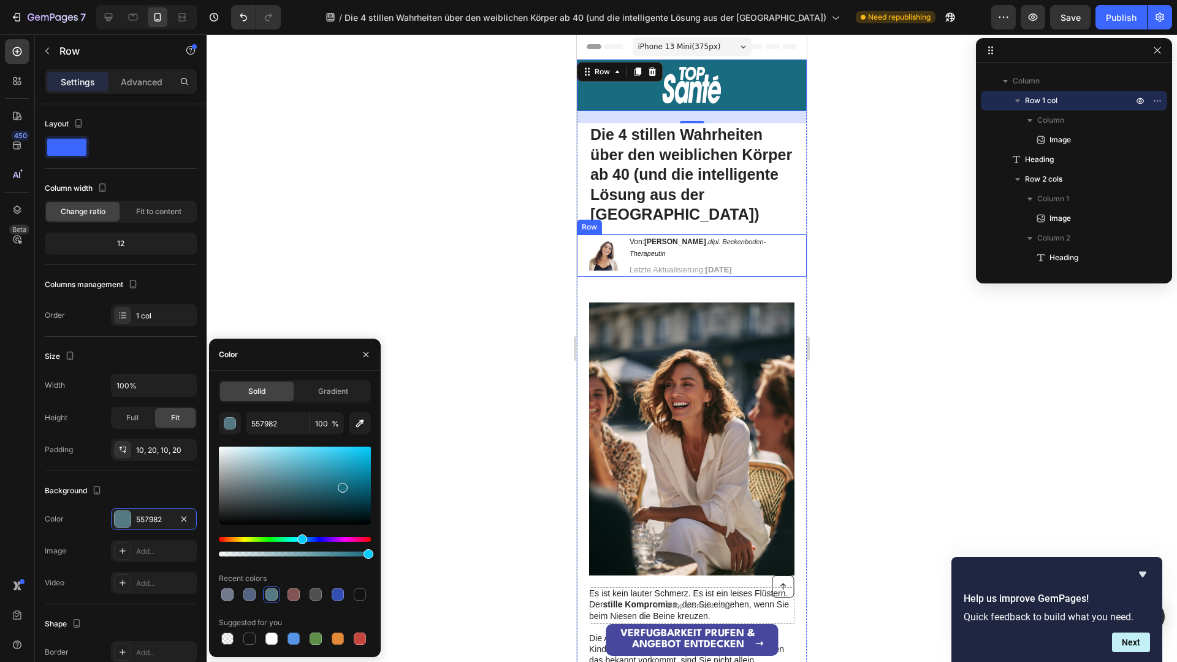
click at [342, 485] on div at bounding box center [295, 485] width 152 height 78
drag, startPoint x: 299, startPoint y: 423, endPoint x: 235, endPoint y: 418, distance: 64.0
click at [235, 418] on div "196B7F 100 %" at bounding box center [295, 423] width 152 height 22
drag, startPoint x: 235, startPoint y: 418, endPoint x: 267, endPoint y: 425, distance: 32.6
click at [240, 419] on button "button" at bounding box center [230, 423] width 22 height 22
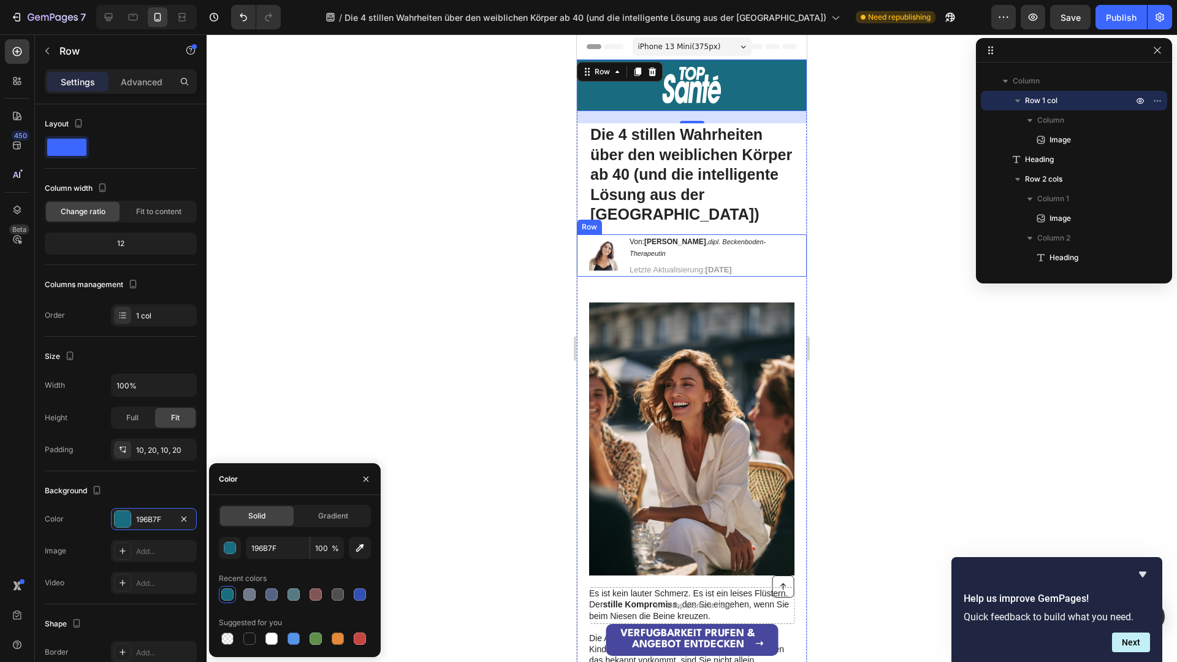
click at [241, 548] on div "196B7F 100 %" at bounding box center [295, 548] width 152 height 22
click at [261, 550] on input "196B7F" at bounding box center [278, 548] width 64 height 22
paste input "#9ea9e1"
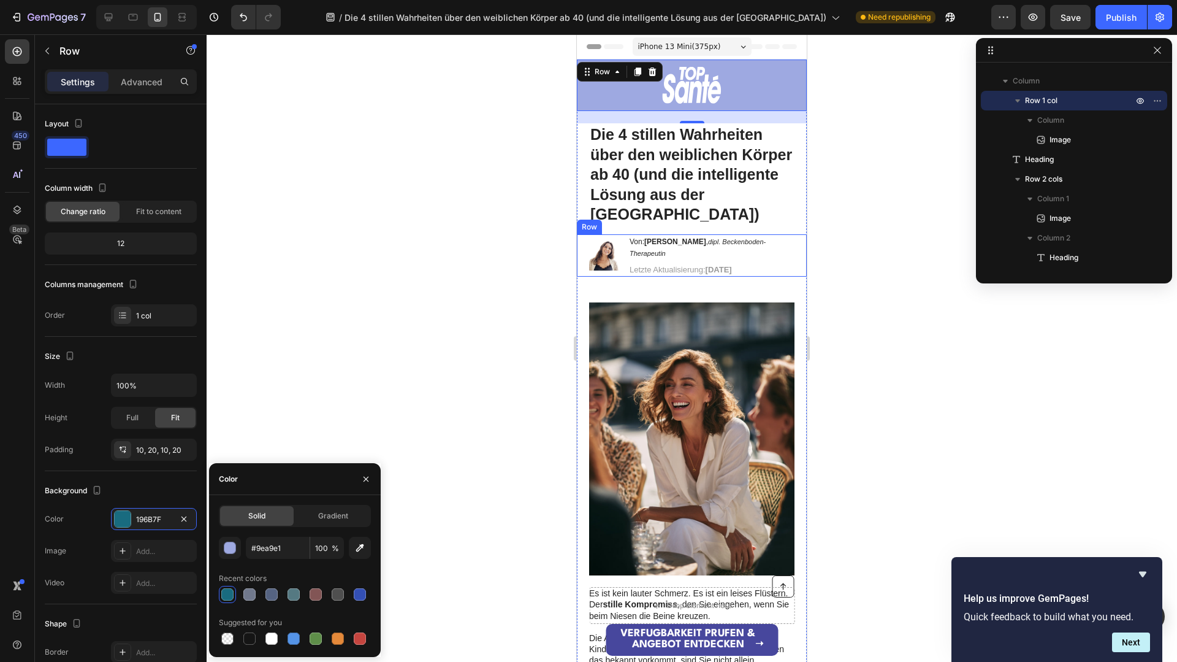
type input "9EA9E1"
click at [292, 565] on div "9EA9E1 100 % Recent colors Suggested for you" at bounding box center [295, 592] width 152 height 110
click at [503, 367] on div at bounding box center [692, 347] width 971 height 627
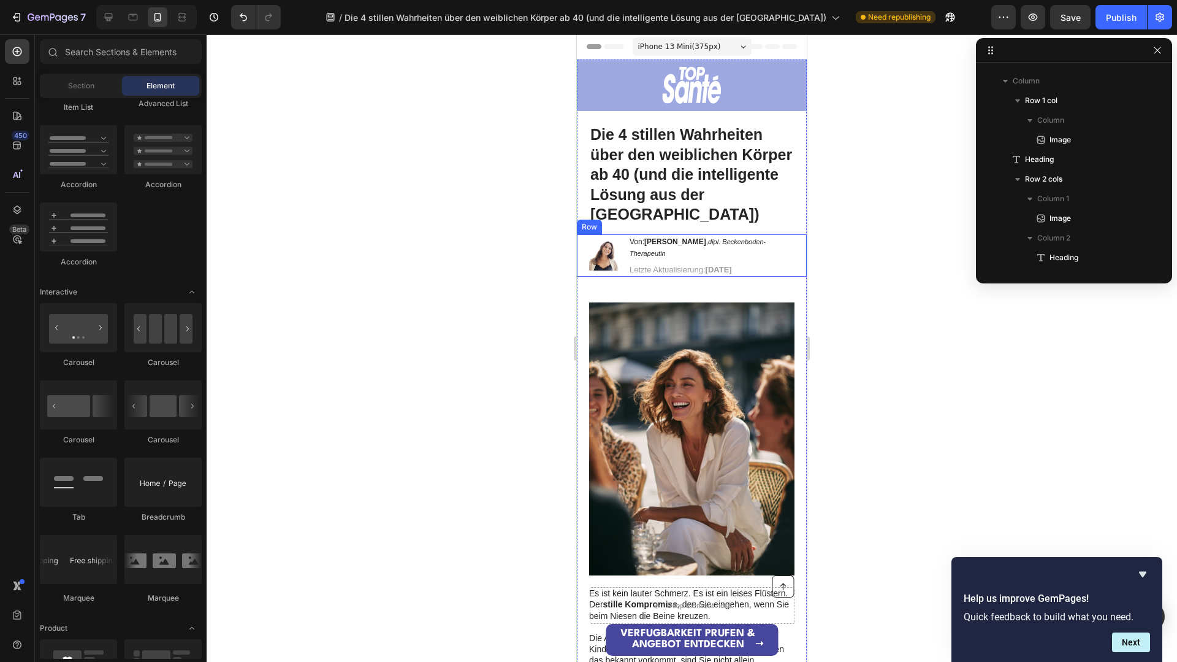
click at [500, 366] on div at bounding box center [692, 347] width 971 height 627
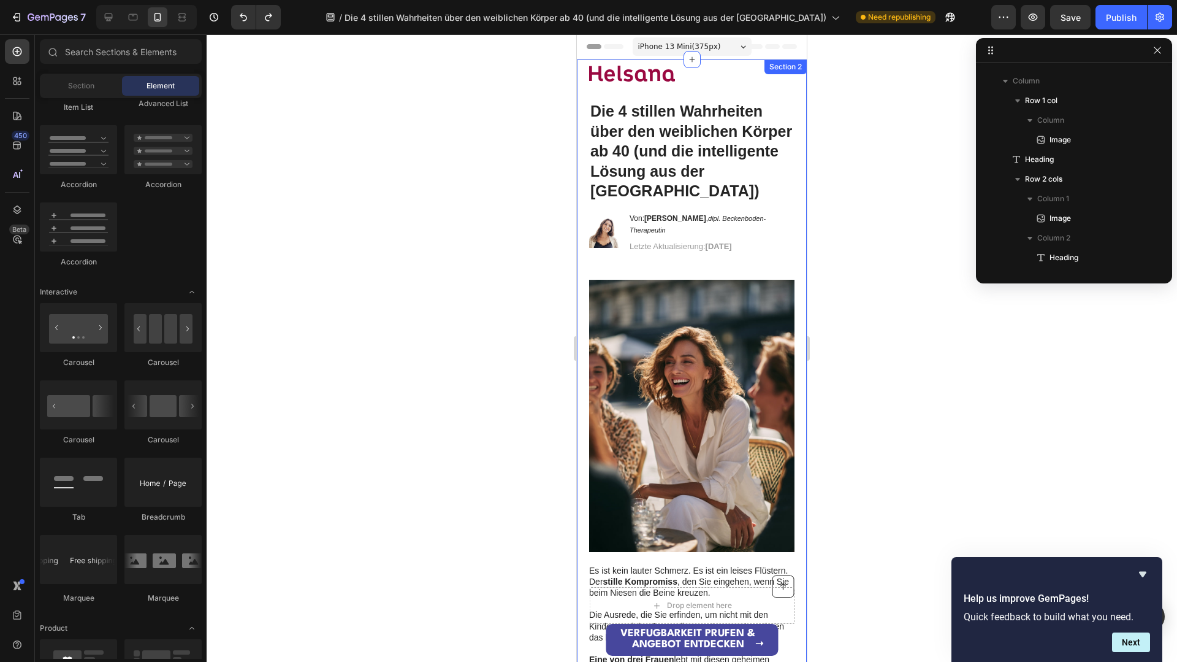
click at [839, 93] on div at bounding box center [692, 347] width 971 height 627
click at [1129, 20] on div "Publish" at bounding box center [1121, 17] width 31 height 13
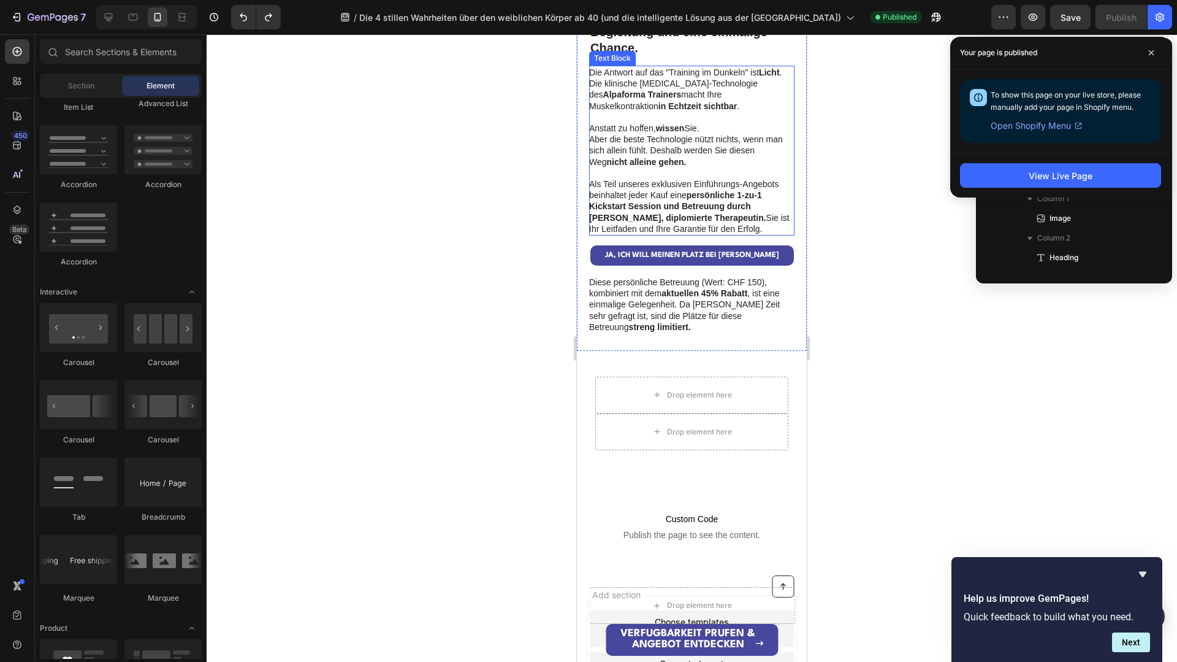
scroll to position [2071, 0]
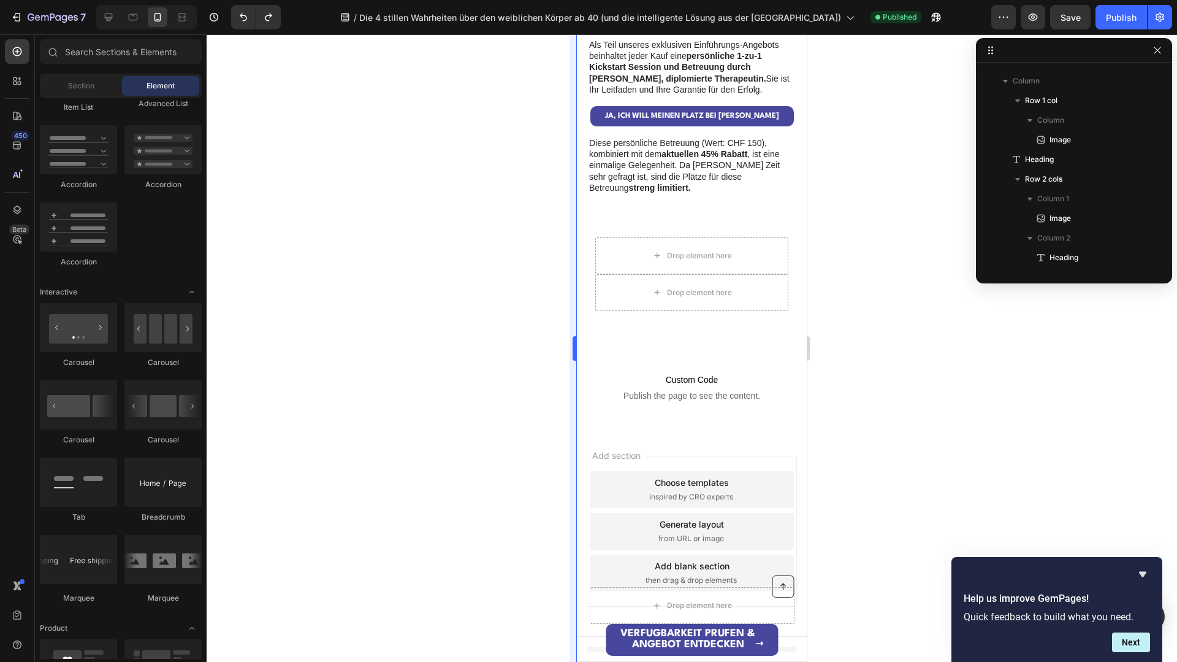
drag, startPoint x: 25, startPoint y: 20, endPoint x: 572, endPoint y: 105, distance: 553.6
click at [572, 0] on div "7 / Die 4 stillen Wahrheiten über den weiblichen Körper ab 40 (und die intellig…" at bounding box center [588, 0] width 1177 height 0
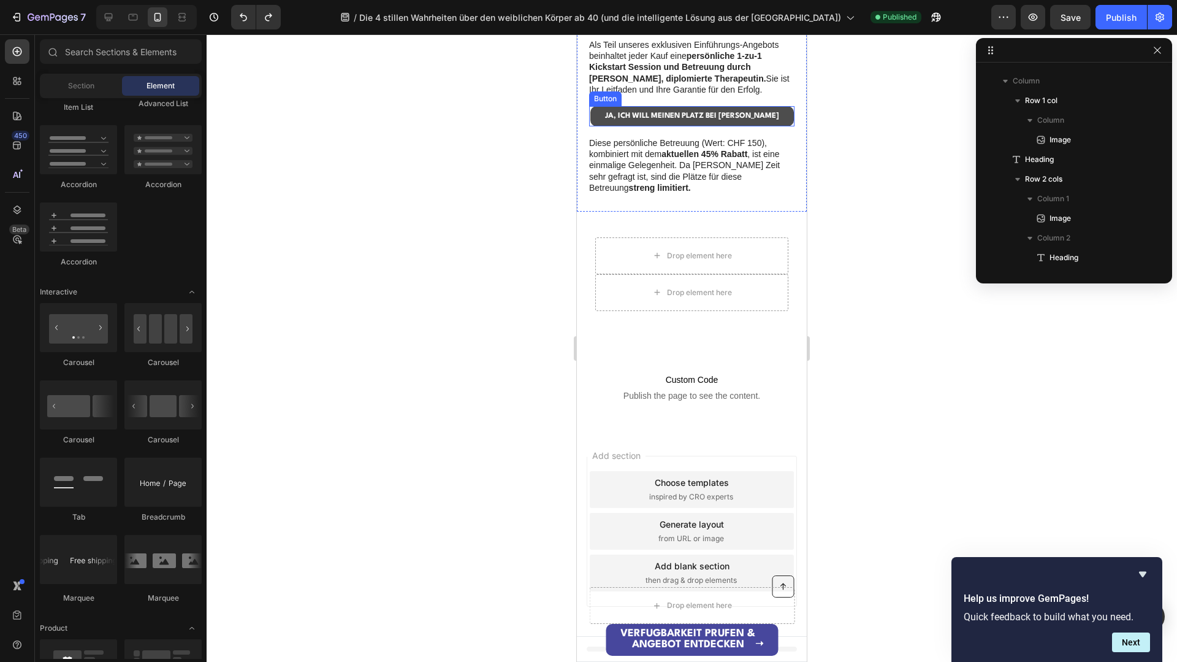
click at [612, 111] on link "JA, ICH WILL MEINEN PLATZ BEI [PERSON_NAME]" at bounding box center [692, 116] width 204 height 20
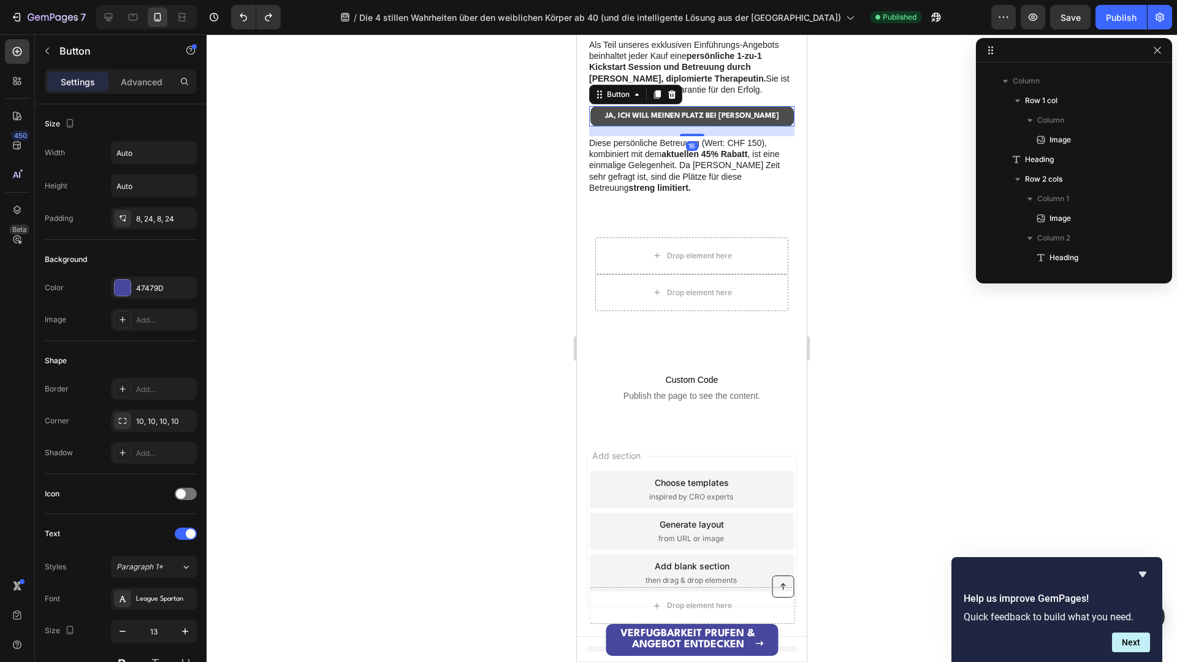
scroll to position [896, 0]
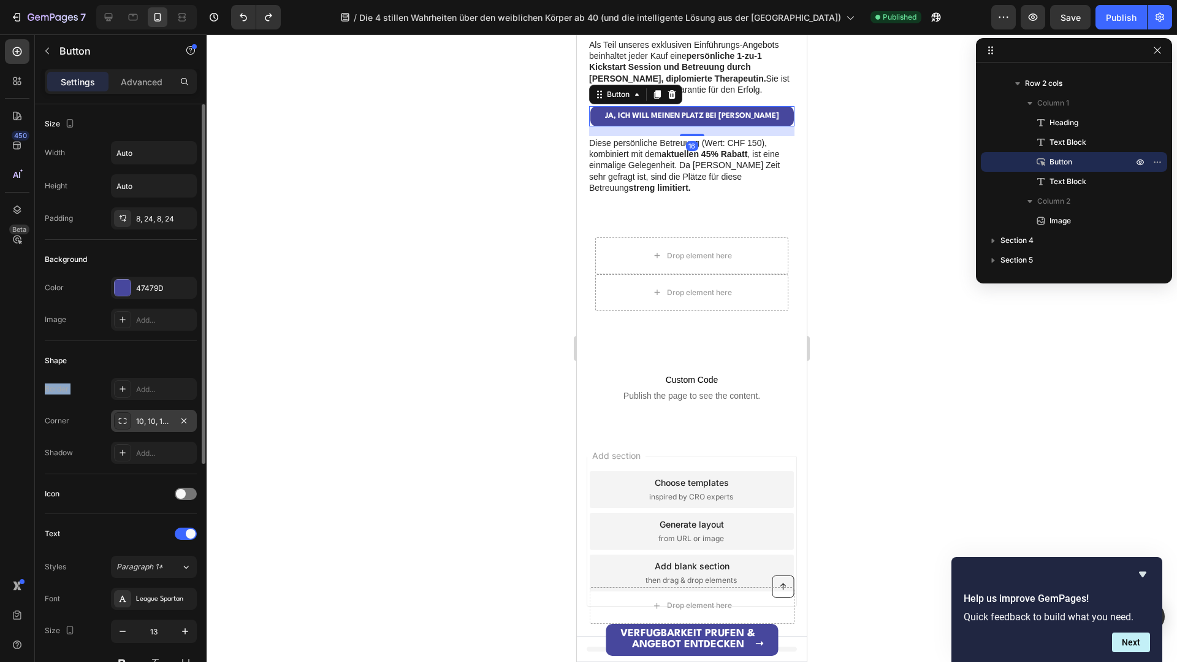
click at [159, 366] on div "Shape Border Add... Corner 10, 10, 10, 10 Shadow Add..." at bounding box center [121, 407] width 152 height 133
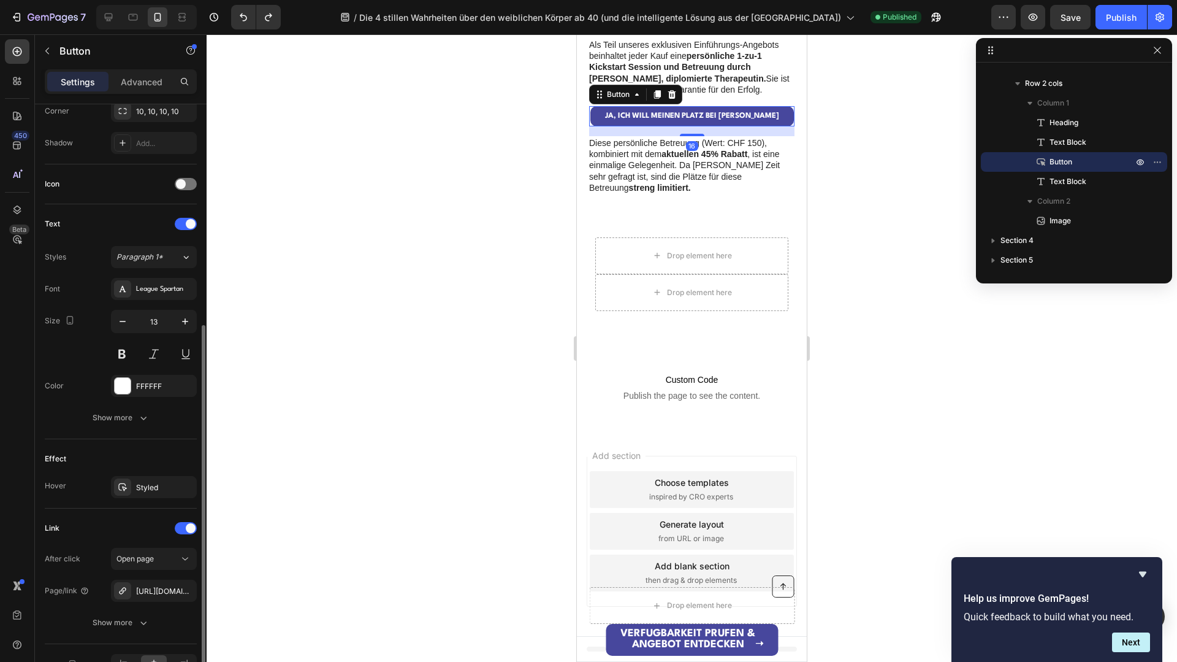
scroll to position [330, 0]
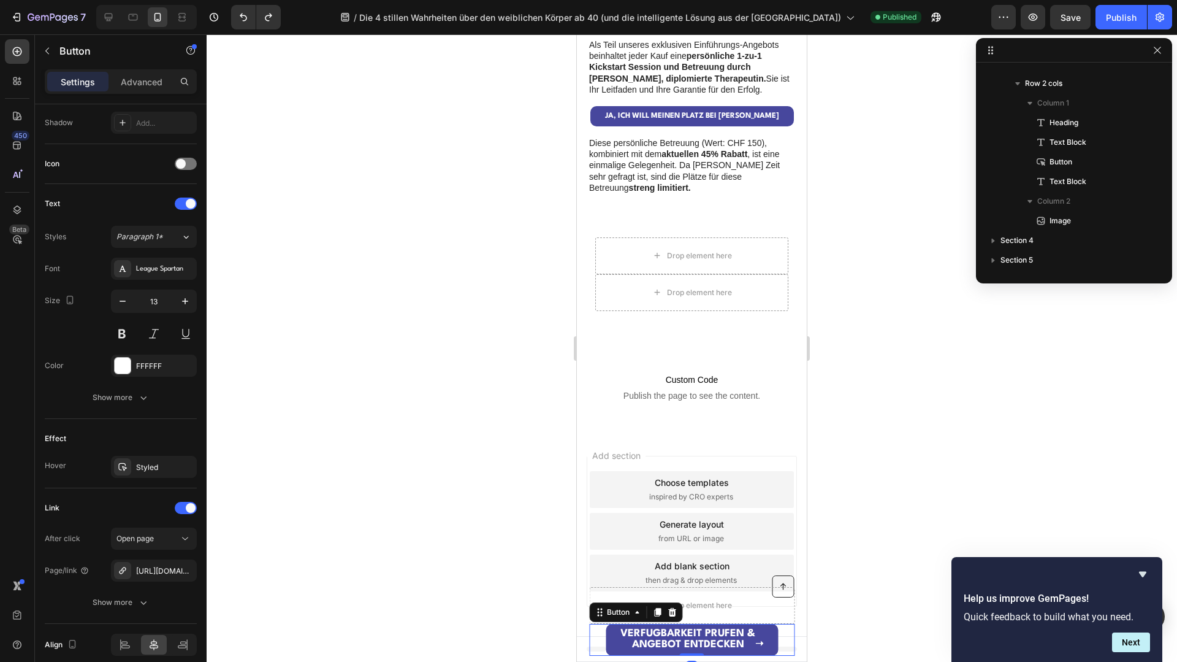
click at [598, 636] on div "VERFÜGBARKEIT PRÜFEN & ANGEBOT ENTDECKEN ➝ Button 0" at bounding box center [691, 640] width 205 height 32
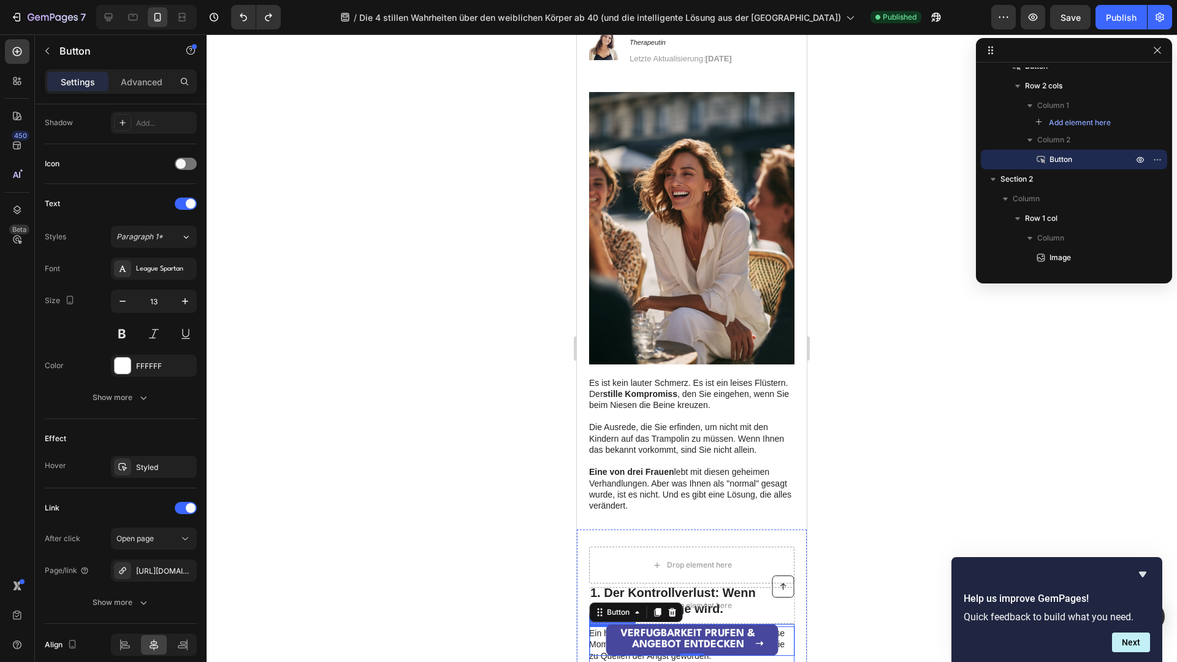
scroll to position [15, 0]
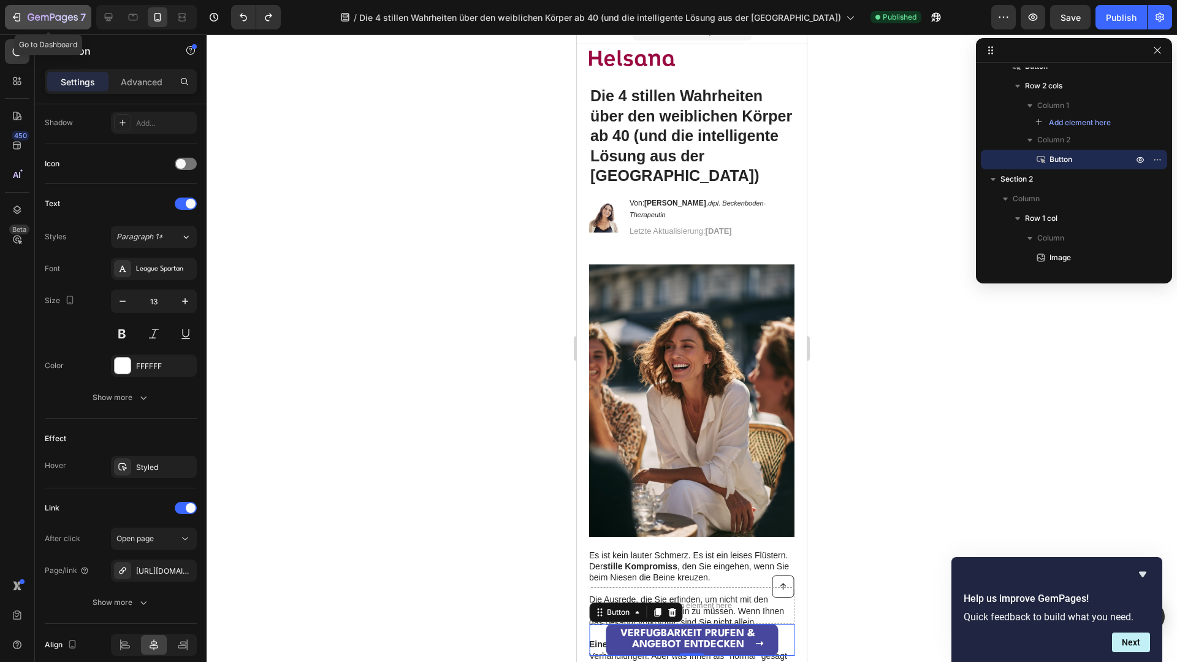
click at [19, 18] on icon "button" at bounding box center [18, 17] width 6 height 9
